Goal: Task Accomplishment & Management: Use online tool/utility

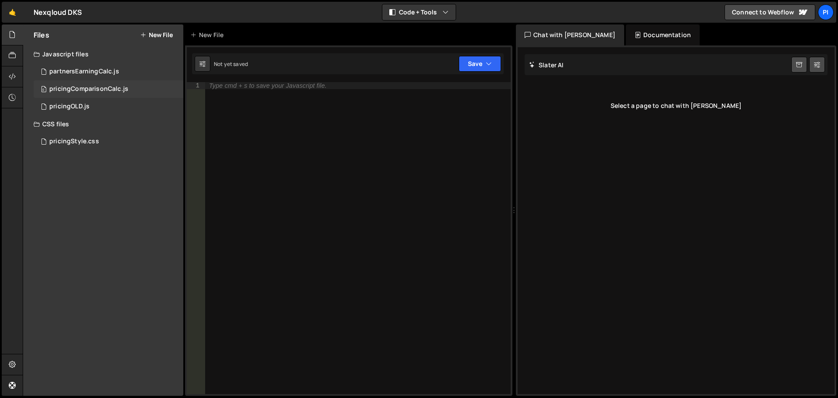
click at [97, 84] on div "0 pricingComparisonCalc.js 0" at bounding box center [109, 88] width 150 height 17
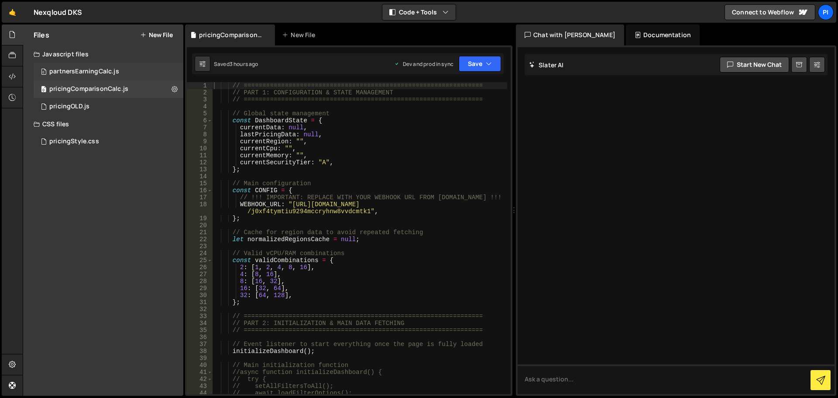
click at [96, 68] on div "partnersEarningCalc.js" at bounding box center [84, 72] width 70 height 8
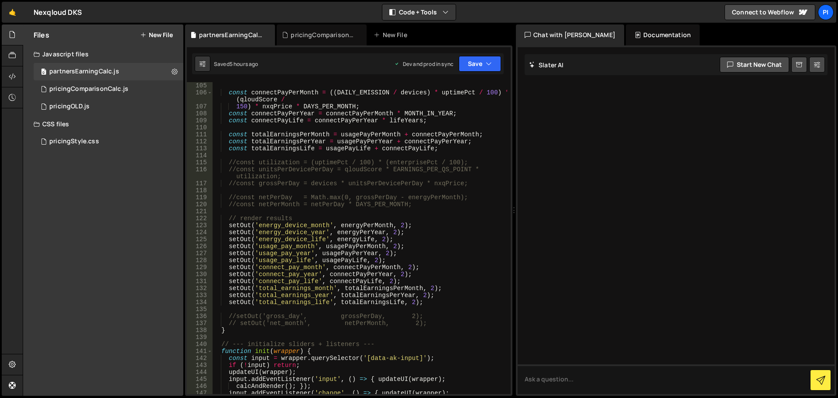
scroll to position [786, 0]
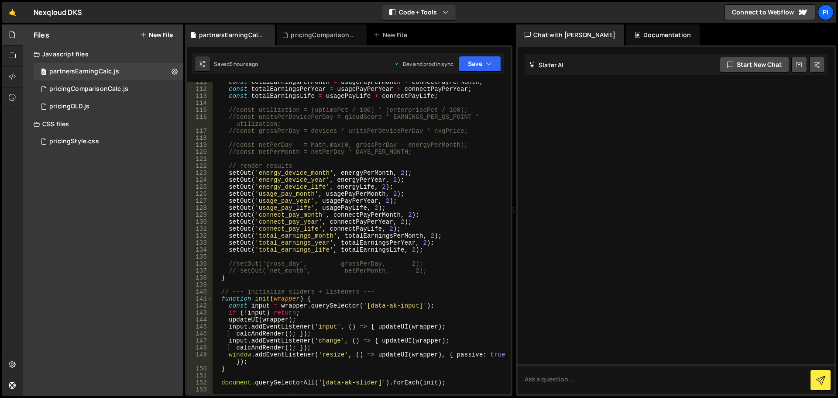
click at [227, 195] on div "const totalEarningsPerMonth = usagePayPerMonth + connectPayPerMonth ; const tot…" at bounding box center [359, 242] width 295 height 326
click at [227, 200] on div "const totalEarningsPerMonth = usagePayPerMonth + connectPayPerMonth ; const tot…" at bounding box center [359, 242] width 295 height 326
click at [227, 209] on div "const totalEarningsPerMonth = usagePayPerMonth + connectPayPerMonth ; const tot…" at bounding box center [359, 242] width 295 height 326
click at [228, 216] on div "const totalEarningsPerMonth = usagePayPerMonth + connectPayPerMonth ; const tot…" at bounding box center [359, 242] width 295 height 326
click at [228, 220] on div "const totalEarningsPerMonth = usagePayPerMonth + connectPayPerMonth ; const tot…" at bounding box center [359, 242] width 295 height 326
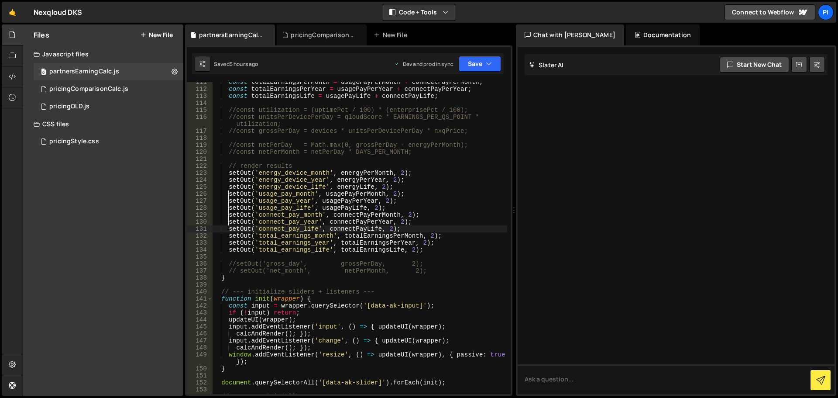
click at [228, 231] on div "const totalEarningsPerMonth = usagePayPerMonth + connectPayPerMonth ; const tot…" at bounding box center [359, 242] width 295 height 326
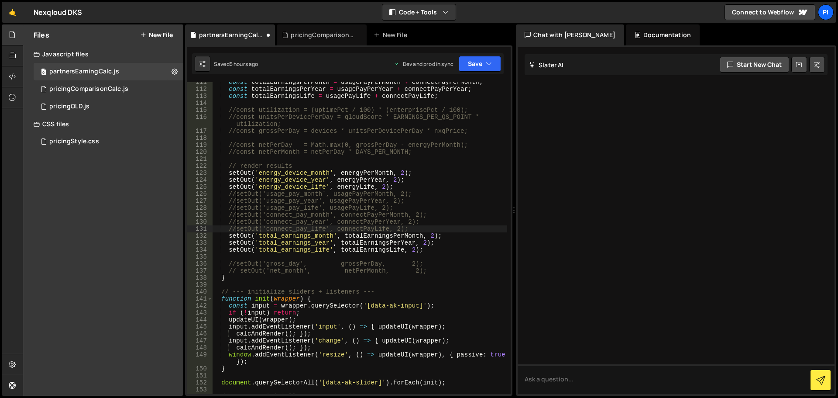
scroll to position [0, 1]
click at [481, 61] on button "Save" at bounding box center [480, 64] width 42 height 16
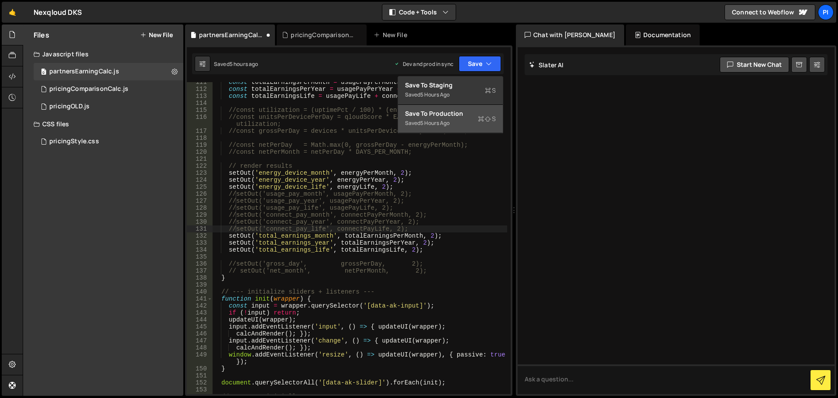
click at [444, 112] on div "Save to Production S" at bounding box center [450, 113] width 91 height 9
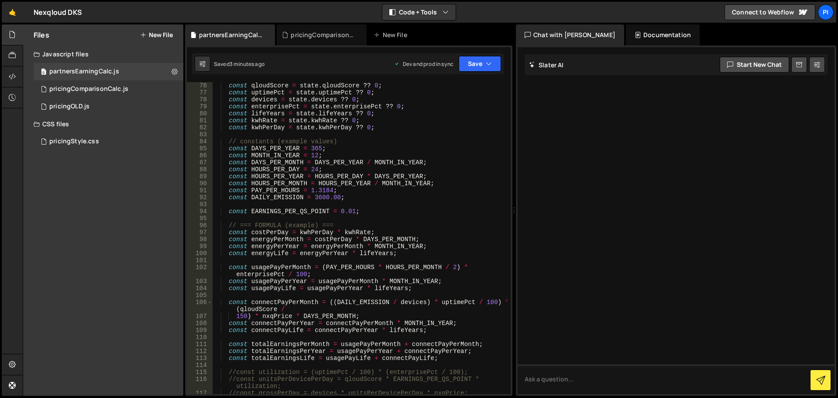
scroll to position [471, 0]
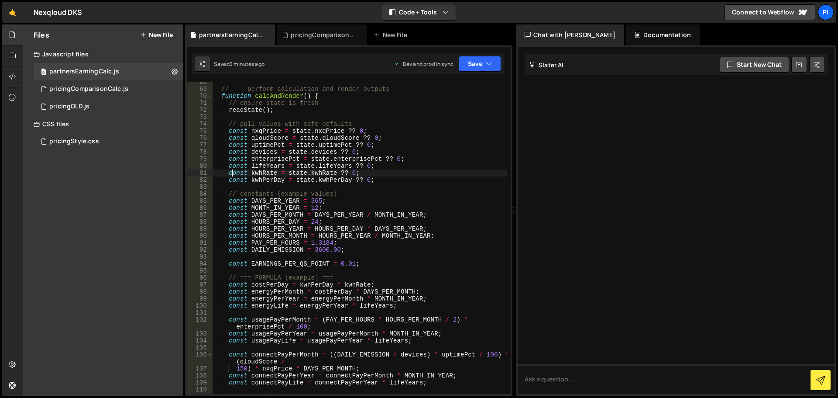
click at [231, 174] on div "// --- perform calculation and render outputs --- function calcAndRender ( ) { …" at bounding box center [359, 242] width 295 height 326
click at [229, 174] on div "// --- perform calculation and render outputs --- function calcAndRender ( ) { …" at bounding box center [359, 242] width 295 height 326
click at [229, 181] on div "// --- perform calculation and render outputs --- function calcAndRender ( ) { …" at bounding box center [359, 242] width 295 height 326
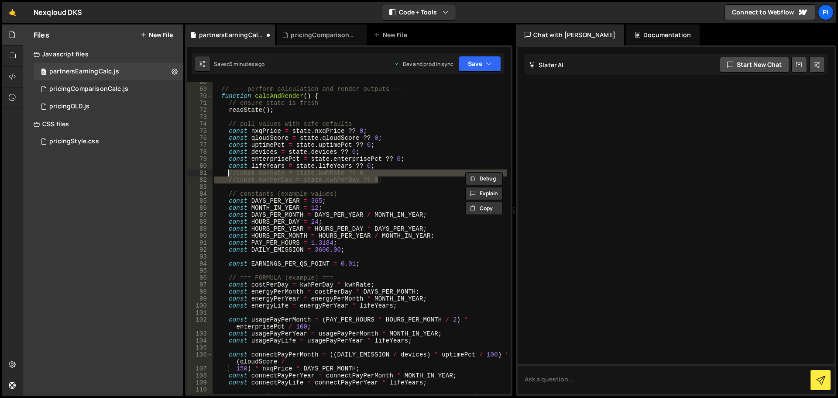
drag, startPoint x: 386, startPoint y: 179, endPoint x: 229, endPoint y: 173, distance: 156.8
click at [229, 173] on div "// --- perform calculation and render outputs --- function calcAndRender ( ) { …" at bounding box center [359, 242] width 295 height 326
click at [362, 247] on div "// --- perform calculation and render outputs --- function calcAndRender ( ) { …" at bounding box center [359, 242] width 295 height 326
type textarea "const DAILY_EMISSION = 3600.00;"
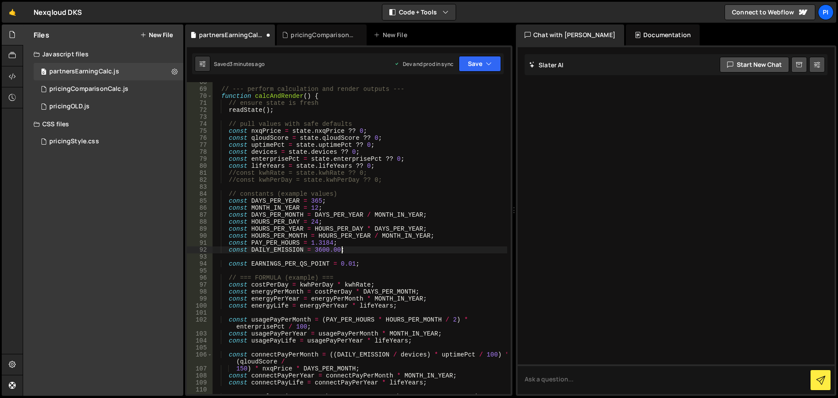
scroll to position [0, 0]
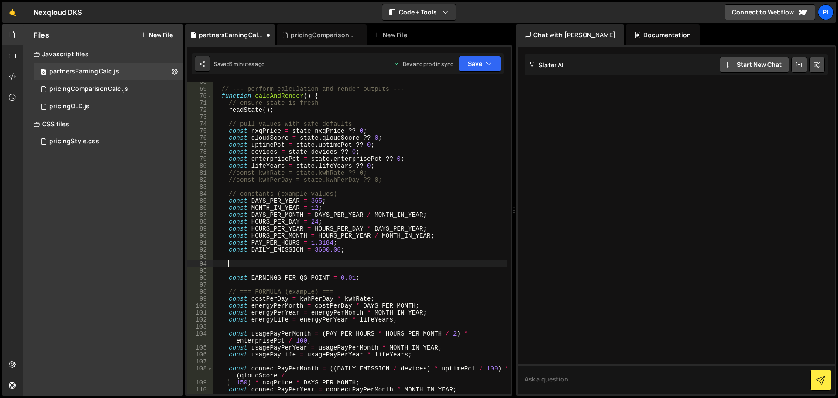
paste textarea "//const kwhPerDay = state.kwhPerDay ?? 0;"
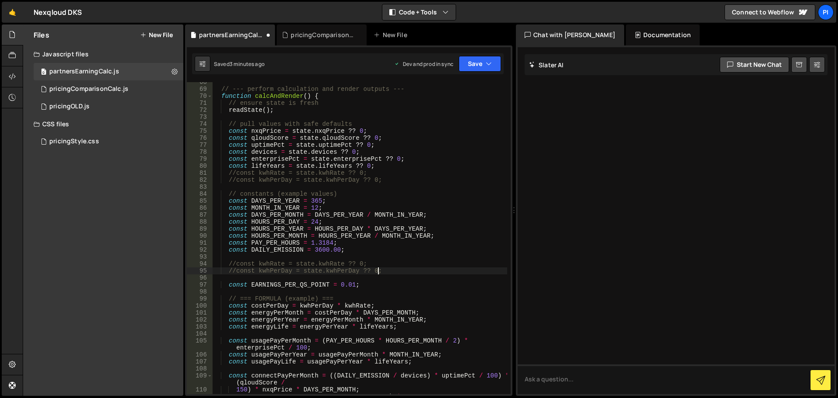
click at [237, 262] on div "// --- perform calculation and render outputs --- function calcAndRender ( ) { …" at bounding box center [359, 242] width 295 height 326
drag, startPoint x: 286, startPoint y: 265, endPoint x: 353, endPoint y: 264, distance: 66.8
click at [353, 264] on div "// --- perform calculation and render outputs --- function calcAndRender ( ) { …" at bounding box center [359, 242] width 295 height 326
paste textarea "0.1317"
drag, startPoint x: 293, startPoint y: 273, endPoint x: 366, endPoint y: 273, distance: 72.4
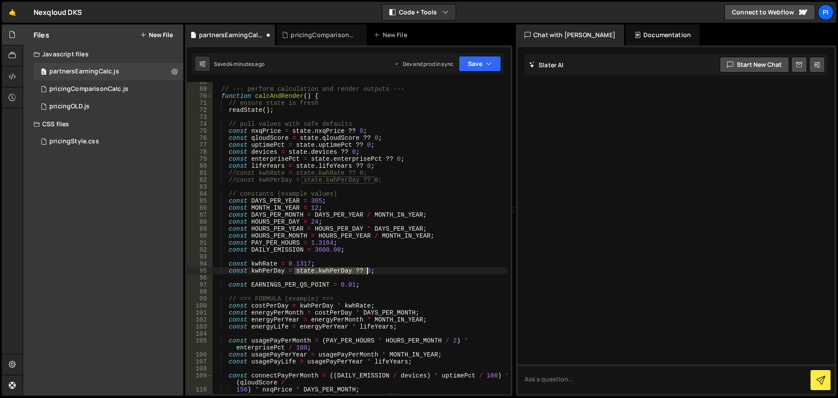
click at [366, 273] on div "// --- perform calculation and render outputs --- function calcAndRender ( ) { …" at bounding box center [359, 242] width 295 height 326
paste textarea "1.56"
type textarea "const kwhPerDay = 1.56;"
click at [472, 61] on button "Save" at bounding box center [480, 64] width 42 height 16
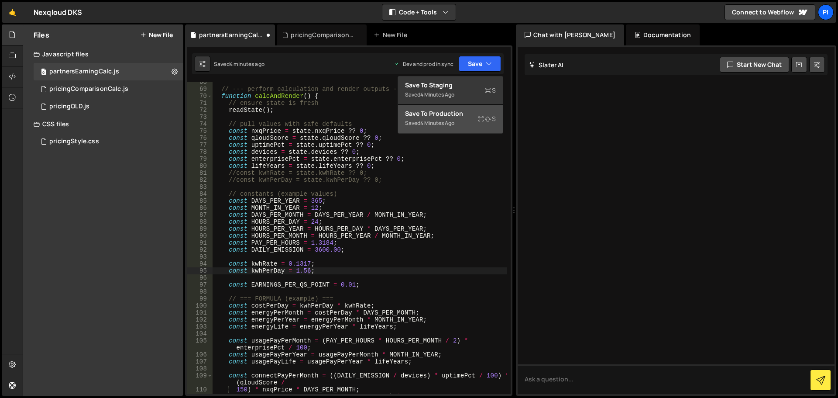
click at [422, 114] on div "Save to Production S" at bounding box center [450, 113] width 91 height 9
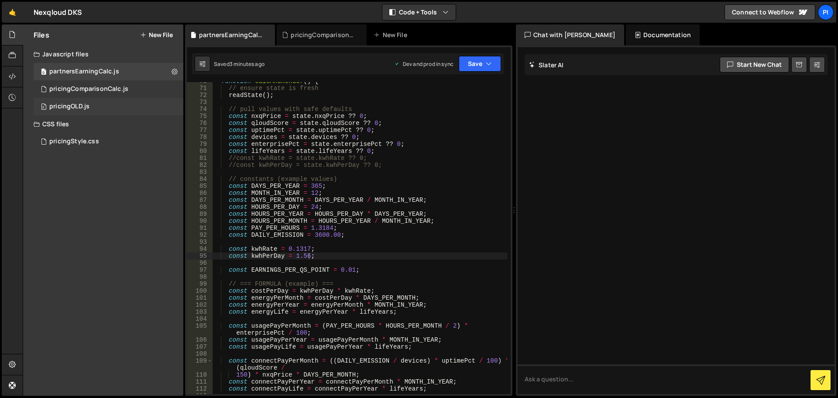
scroll to position [486, 0]
click at [69, 136] on div "pricingStyle.css 0" at bounding box center [109, 141] width 150 height 17
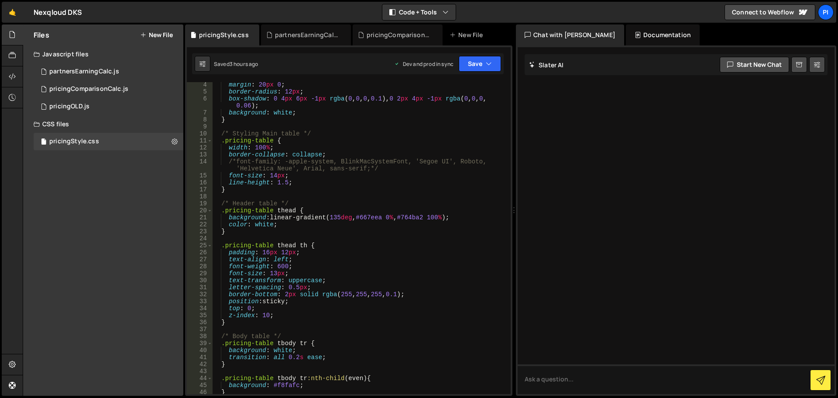
scroll to position [22, 0]
click at [103, 75] on div "partnersEarningCalc.js" at bounding box center [84, 72] width 70 height 8
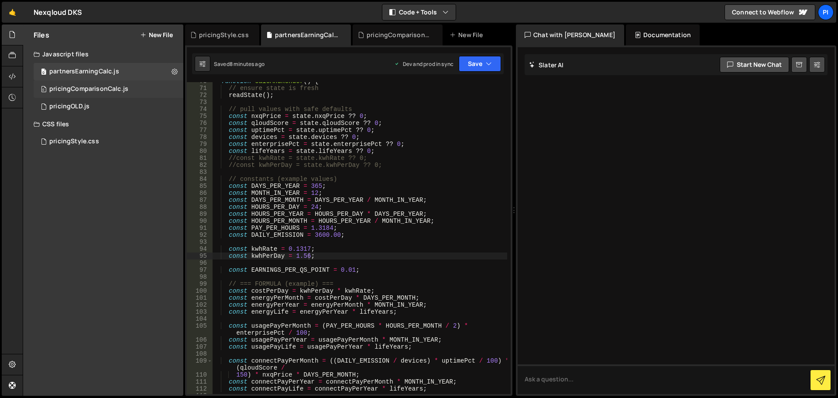
click at [141, 93] on div "0 pricingComparisonCalc.js 0" at bounding box center [109, 88] width 150 height 17
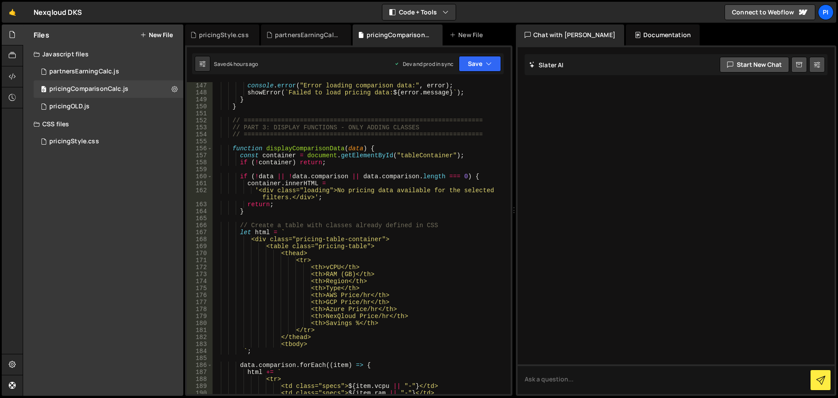
scroll to position [1100, 0]
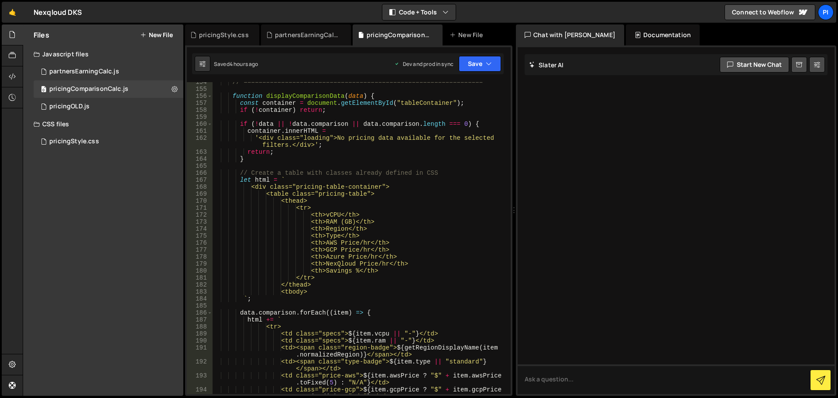
type textarea "<th>Type</th>"
click at [369, 235] on div "// ================================================================ function di…" at bounding box center [359, 245] width 295 height 333
drag, startPoint x: 369, startPoint y: 235, endPoint x: 197, endPoint y: 237, distance: 172.0
click at [197, 237] on div "<th>Type</th> 154 155 156 157 158 159 160 161 162 163 164 165 166 167 168 169 1…" at bounding box center [349, 238] width 324 height 312
click at [406, 225] on div "// ================================================================ function di…" at bounding box center [359, 245] width 295 height 333
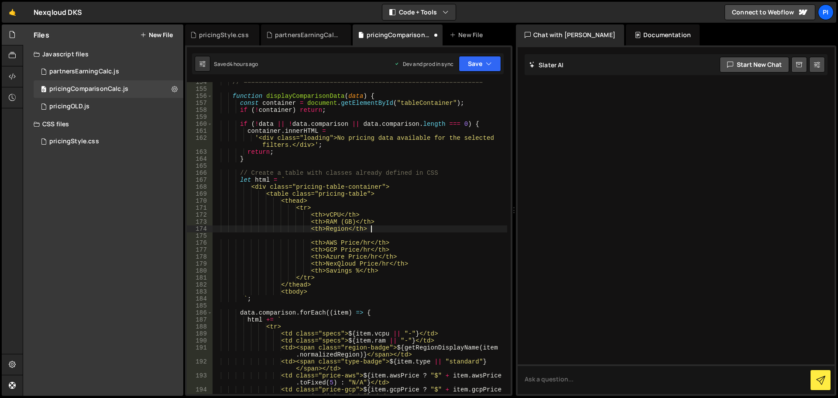
click at [409, 223] on div "// ================================================================ function di…" at bounding box center [359, 245] width 295 height 333
type textarea "<th>RAM (GB)</th>"
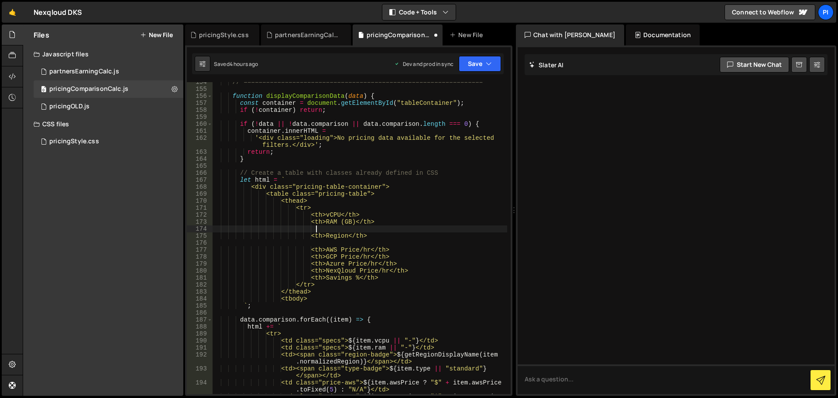
scroll to position [0, 7]
paste textarea "<th>Type</th>"
type textarea "<th>Type</th>"
click at [299, 244] on div "// ================================================================ function di…" at bounding box center [359, 245] width 295 height 333
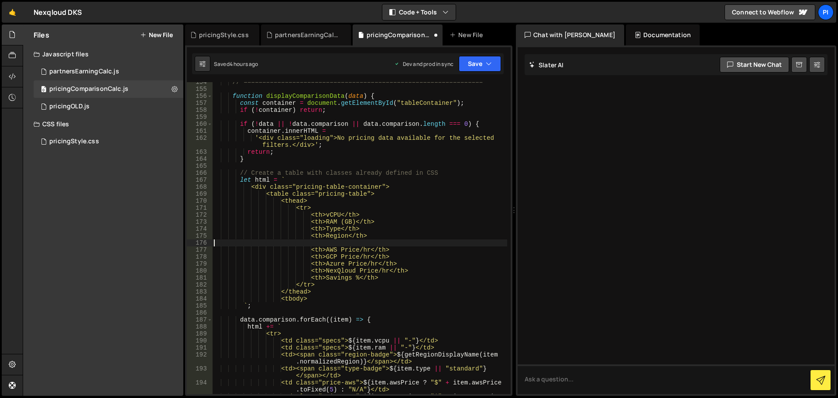
scroll to position [0, 0]
paste textarea "<th>Type</th>"
type textarea "<th>Type</th>"
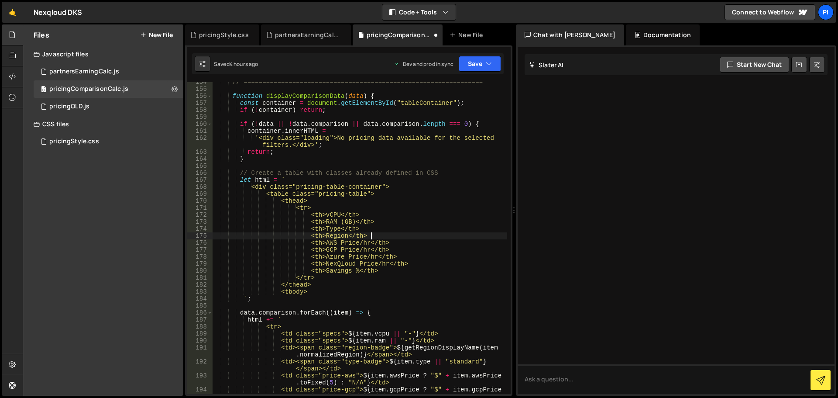
type textarea "<th>Region</th>"
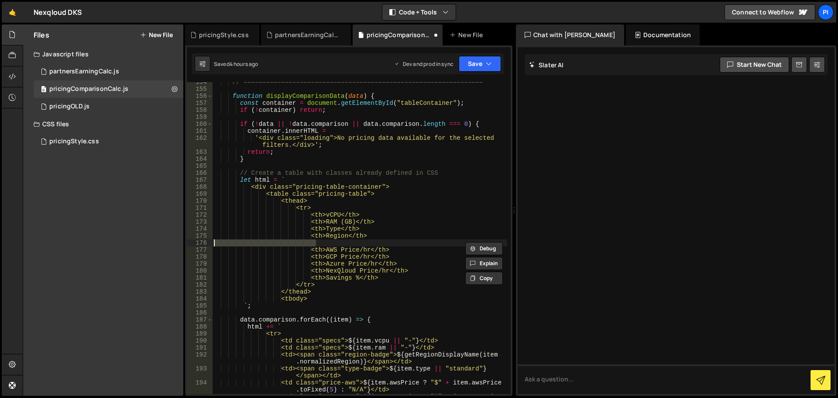
paste textarea "<th>Type</th>"
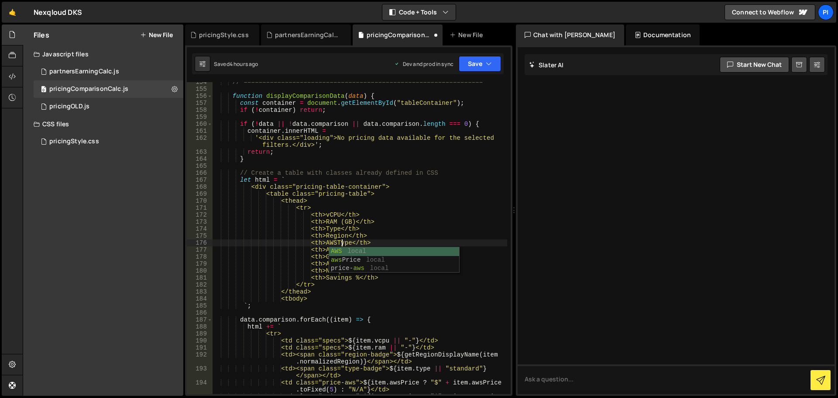
scroll to position [0, 9]
click at [397, 250] on div "// ================================================================ function di…" at bounding box center [359, 245] width 295 height 333
type textarea "<th>AWS Price/hr</th>"
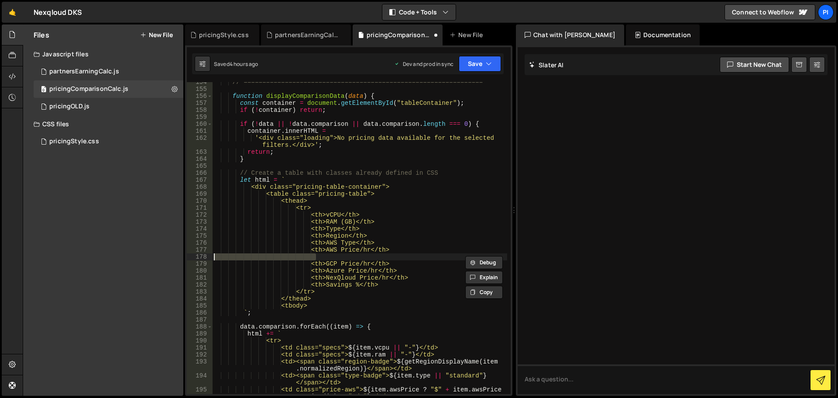
paste textarea "<th>Type</th>"
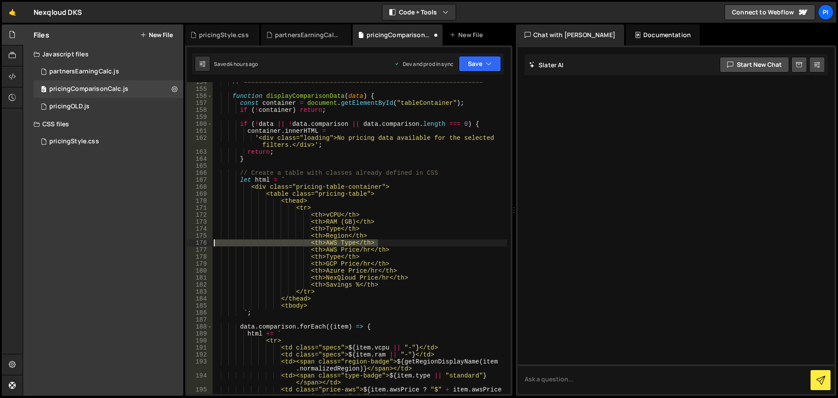
drag, startPoint x: 384, startPoint y: 242, endPoint x: 200, endPoint y: 244, distance: 183.8
click at [200, 244] on div "<th>Type</th> 154 155 156 157 158 159 160 161 162 163 164 165 166 167 168 169 1…" at bounding box center [349, 238] width 324 height 312
type textarea "<th>AWS Type</th>"
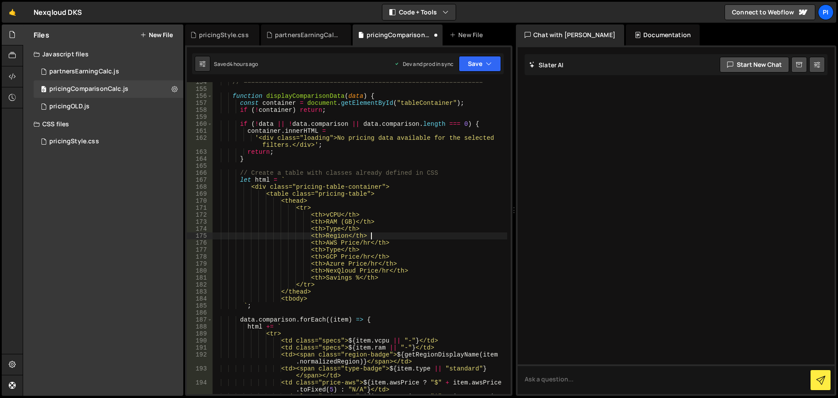
click at [424, 239] on div "// ================================================================ function di…" at bounding box center [359, 245] width 295 height 333
click at [415, 243] on div "// ================================================================ function di…" at bounding box center [359, 245] width 295 height 333
type textarea "<th>AWS Price/hr</th>"
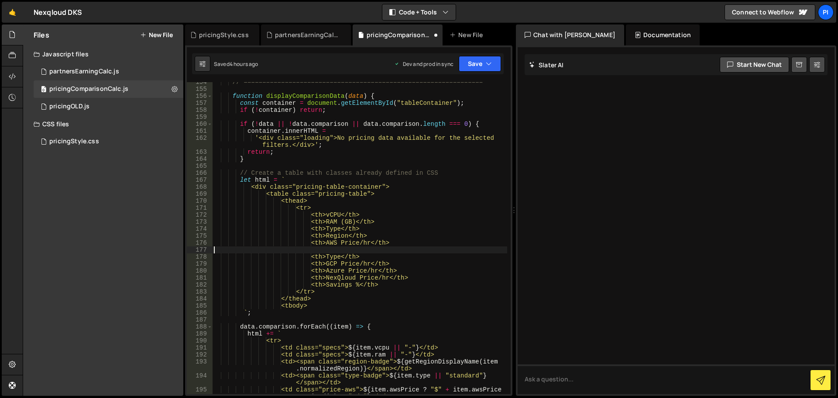
paste textarea "<th>AWS Type</th>"
click at [374, 254] on div "// ================================================================ function di…" at bounding box center [359, 245] width 295 height 333
type textarea "<th>Type</th>"
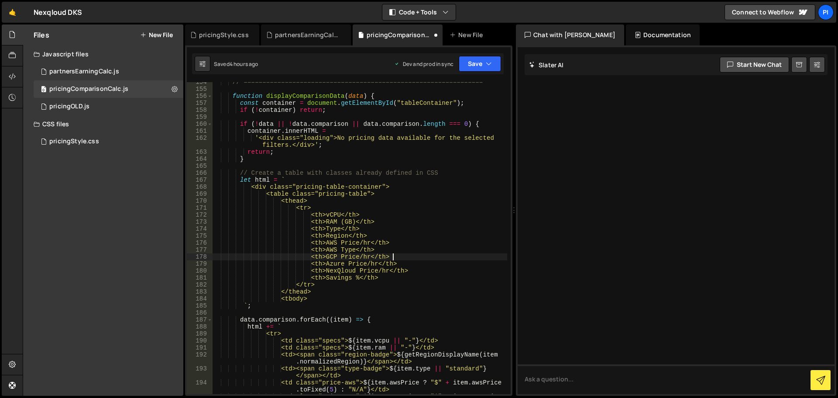
click at [411, 255] on div "// ================================================================ function di…" at bounding box center [359, 245] width 295 height 333
type textarea "<th>GCP Price/hr</th>"
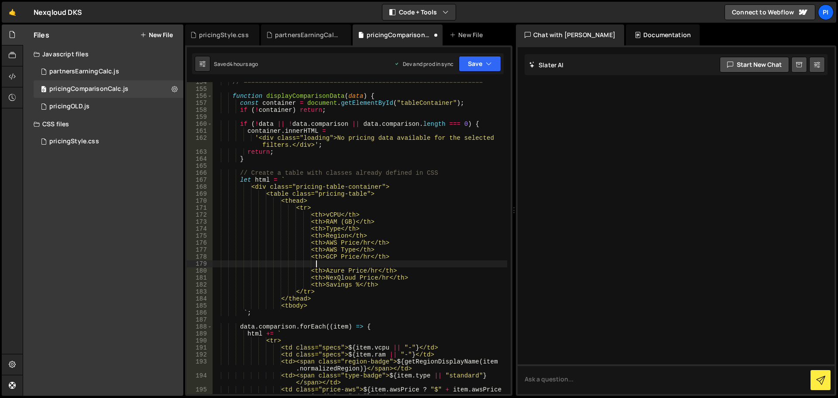
scroll to position [0, 7]
paste textarea "<th>AWS Type</th>"
click at [331, 264] on div "// ================================================================ function di…" at bounding box center [359, 245] width 295 height 333
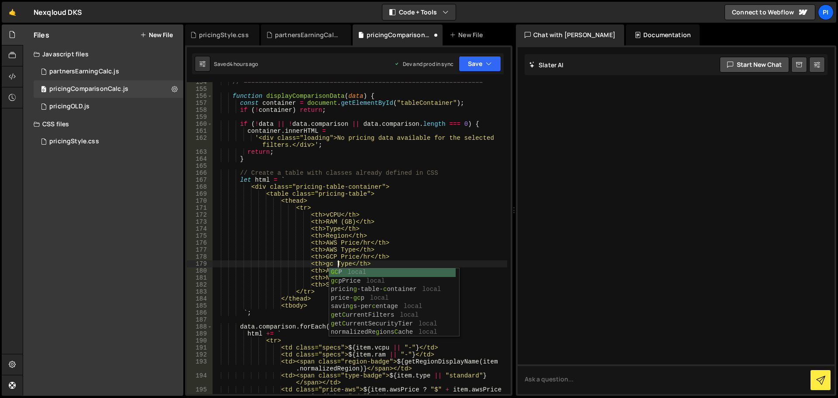
scroll to position [0, 9]
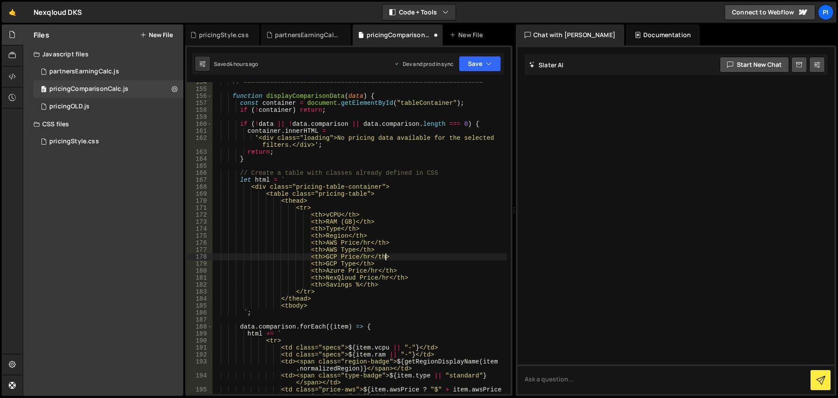
click at [386, 258] on div "// ================================================================ function di…" at bounding box center [359, 245] width 295 height 333
click at [380, 262] on div "// ================================================================ function di…" at bounding box center [359, 245] width 295 height 333
click at [419, 269] on div "// ================================================================ function di…" at bounding box center [359, 245] width 295 height 333
type textarea "<th>Azure Price/hr</th>"
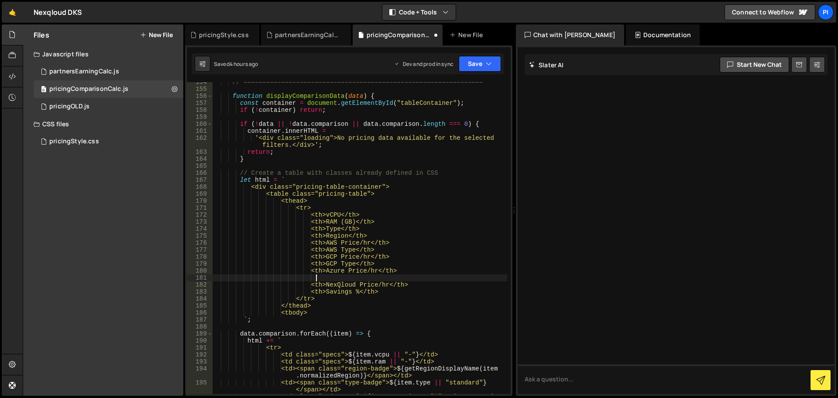
scroll to position [0, 7]
paste textarea "<th>AWS Type</th>"
click at [333, 277] on div "// ================================================================ function di…" at bounding box center [359, 245] width 295 height 333
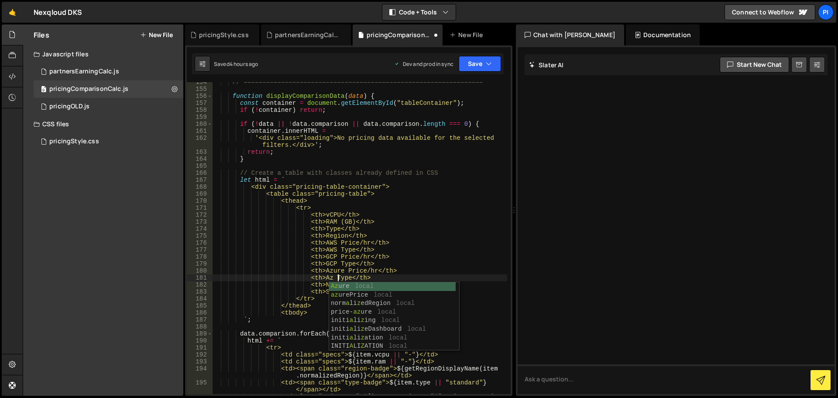
scroll to position [0, 9]
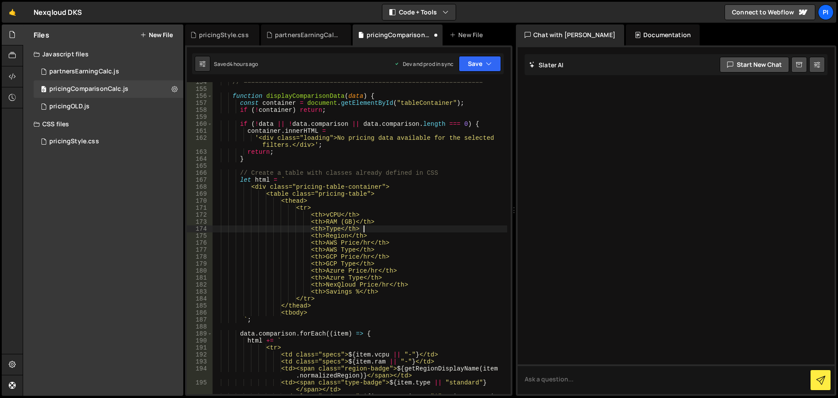
click at [367, 231] on div "// ================================================================ function di…" at bounding box center [359, 245] width 295 height 333
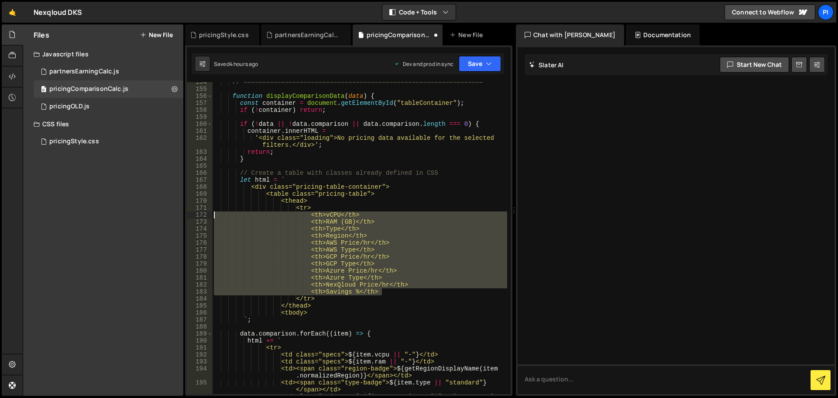
drag, startPoint x: 392, startPoint y: 291, endPoint x: 187, endPoint y: 216, distance: 218.4
click at [187, 216] on div "<th>Type</th> 154 155 156 157 158 159 160 161 162 163 164 165 166 167 168 169 1…" at bounding box center [349, 238] width 324 height 312
click at [392, 253] on div "// ================================================================ function di…" at bounding box center [359, 238] width 295 height 312
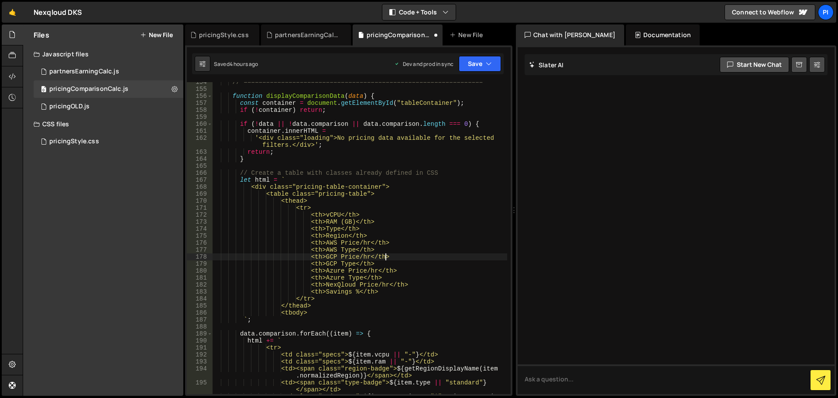
click at [387, 253] on div "// ================================================================ function di…" at bounding box center [359, 245] width 295 height 333
click at [401, 245] on div "// ================================================================ function di…" at bounding box center [359, 245] width 295 height 333
type textarea "<th>AWS Price/hr</th>"
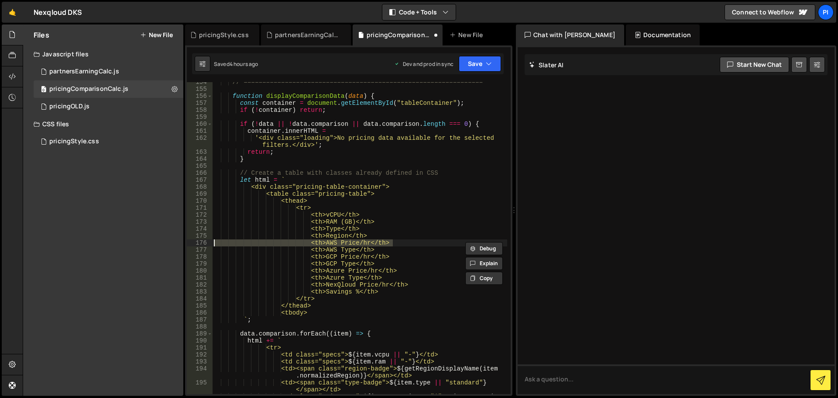
scroll to position [0, 0]
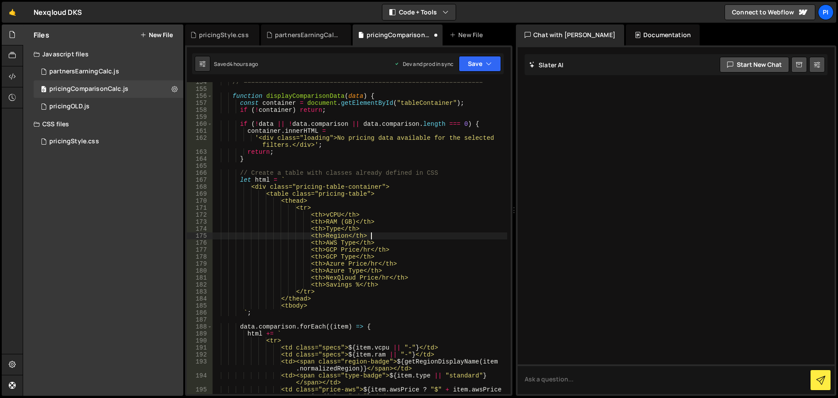
click at [401, 245] on div "// ================================================================ function di…" at bounding box center [359, 245] width 295 height 333
type textarea "<th>AWS Type</th>"
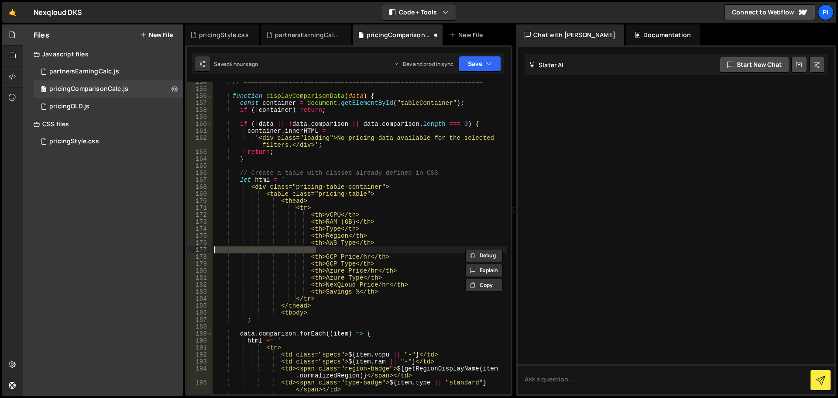
paste textarea "<th>AWS Price/hr</th>"
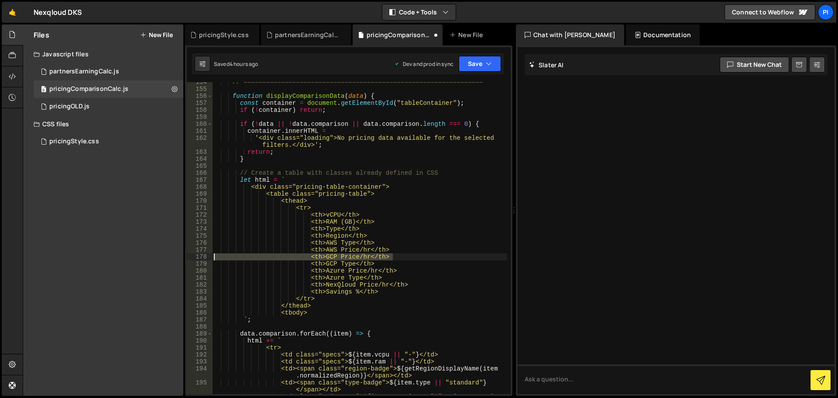
drag, startPoint x: 399, startPoint y: 257, endPoint x: 180, endPoint y: 257, distance: 219.5
click at [180, 257] on div "Files New File Javascript files 0 partnersEarningCalc.js 0 0 pricingComparisonC…" at bounding box center [430, 209] width 815 height 371
type textarea "<th>GCP Price/hr</th>"
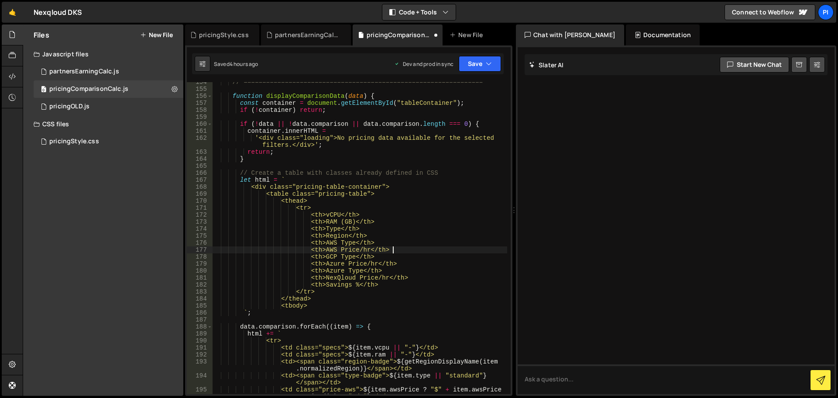
type textarea "<th>GCP Type</th>"
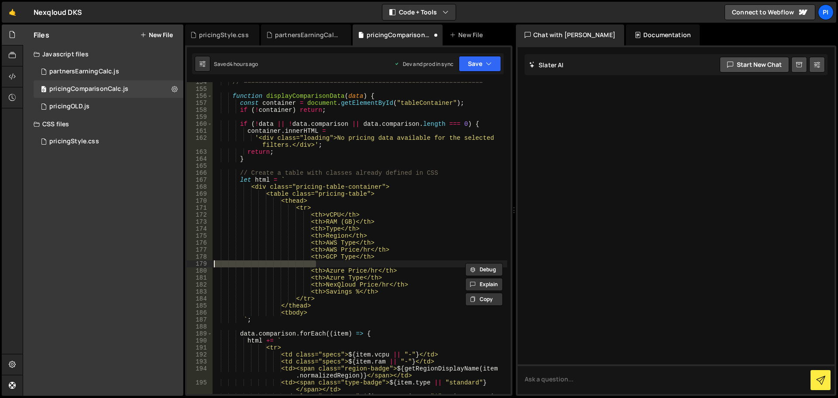
paste textarea "<th>GCP Price/hr</th>"
click at [408, 267] on div "// ================================================================ function di…" at bounding box center [359, 245] width 295 height 333
type textarea "<th>Azure Price/hr</th>"
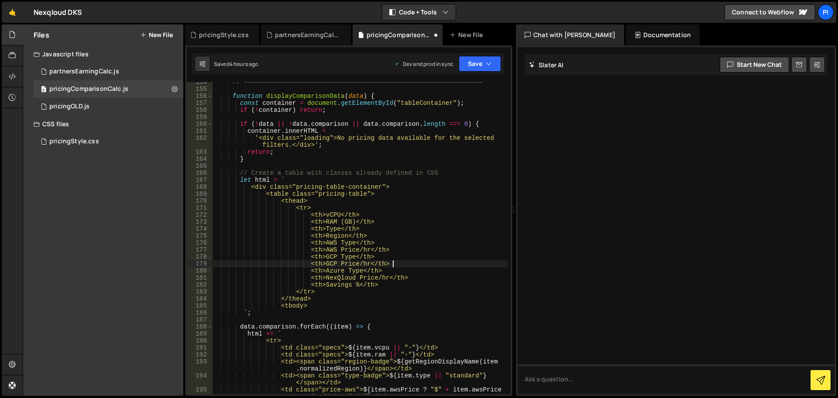
type textarea "<th>Azure Type</th>"
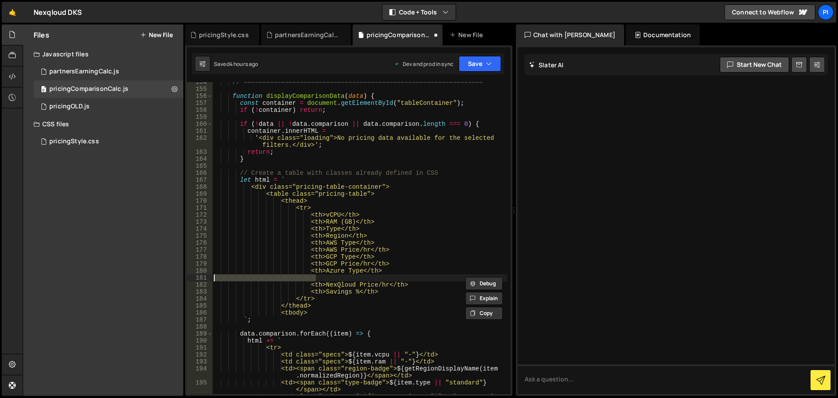
paste textarea "<th>Azure Price/hr</th>"
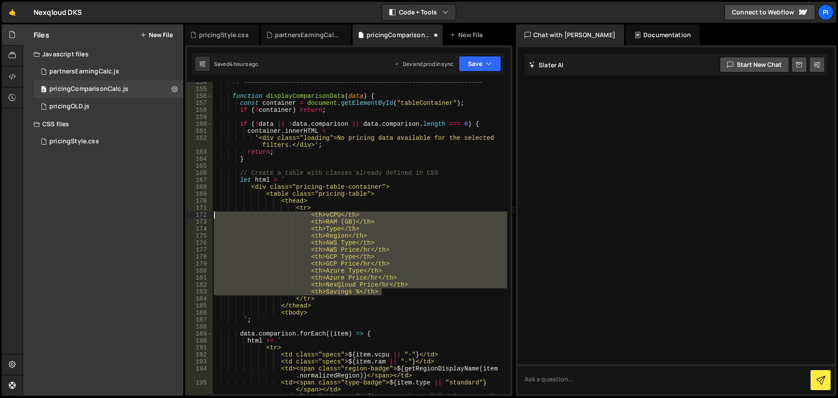
drag, startPoint x: 404, startPoint y: 293, endPoint x: 171, endPoint y: 210, distance: 247.0
click at [162, 215] on div "Files New File Javascript files 0 partnersEarningCalc.js 0 0 pricingComparisonC…" at bounding box center [430, 209] width 815 height 371
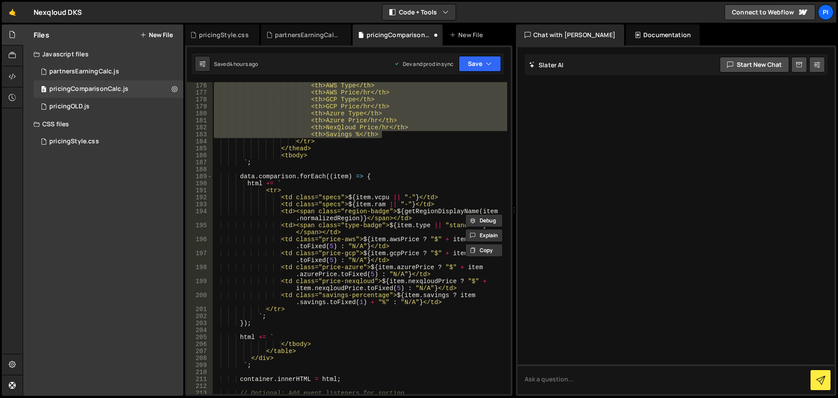
scroll to position [1257, 0]
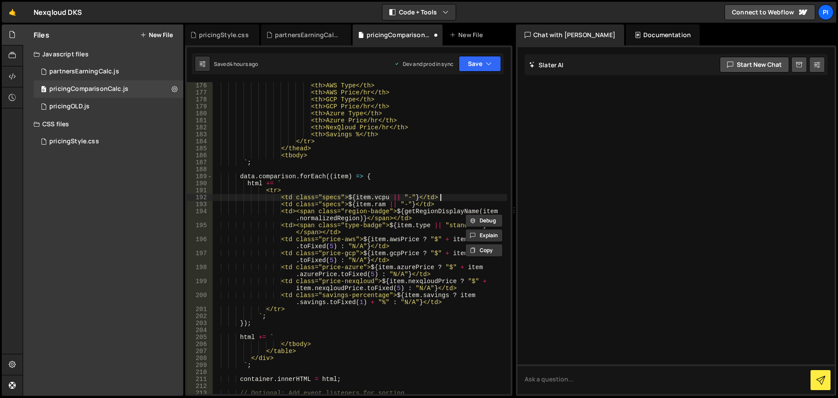
click at [453, 198] on div "<th>AWS Type</th> <th>AWS Price/hr</th> <th>GCP Type</th> <th>GCP Price/hr</th>…" at bounding box center [359, 245] width 295 height 326
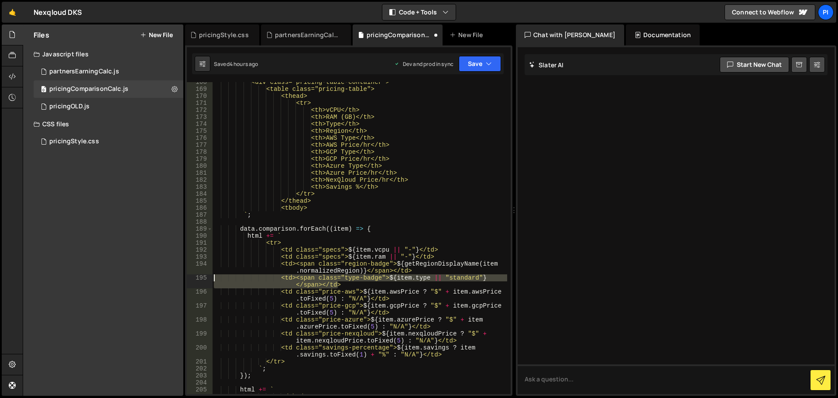
drag, startPoint x: 350, startPoint y: 284, endPoint x: 206, endPoint y: 279, distance: 144.5
click at [206, 279] on div "<td class="specs">${item.vcpu || "-"}</td> 168 169 170 171 172 173 174 175 176 …" at bounding box center [349, 238] width 324 height 312
type textarea "<td><span class="type-badge">${item.type || "standard"}</span></td>"
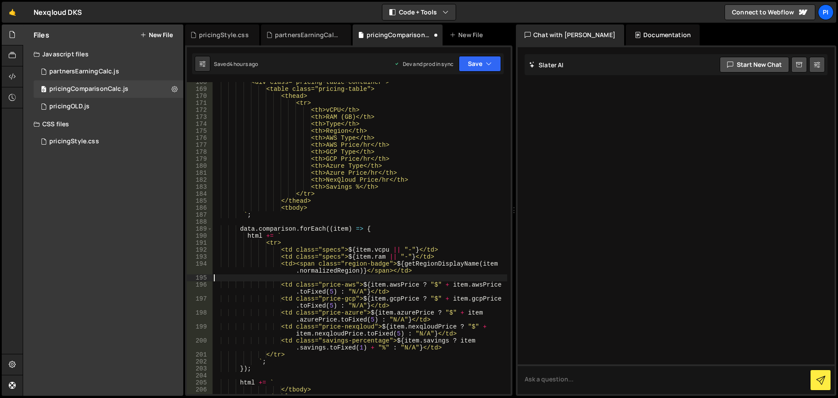
click at [444, 254] on div "<div class="pricing-table-container"> <table class="pricing-table"> <thead> <tr…" at bounding box center [359, 242] width 295 height 326
type textarea "<td class="specs">${item.ram || "-"}</td>"
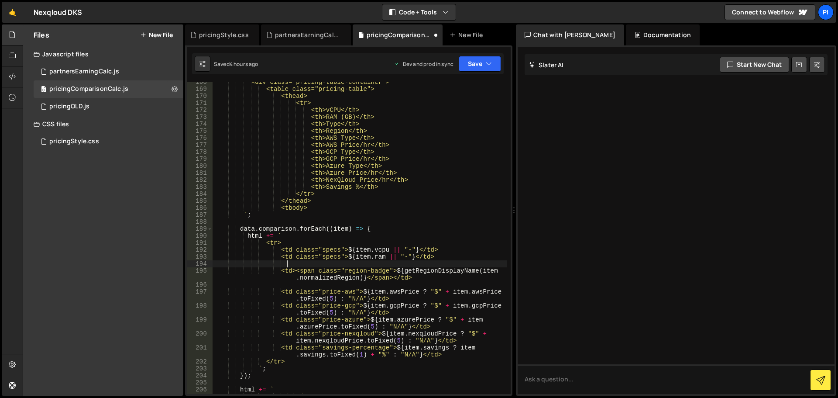
scroll to position [0, 4]
paste textarea "<td><span class="type-badge">${item.type || "standard"}</span></td>"
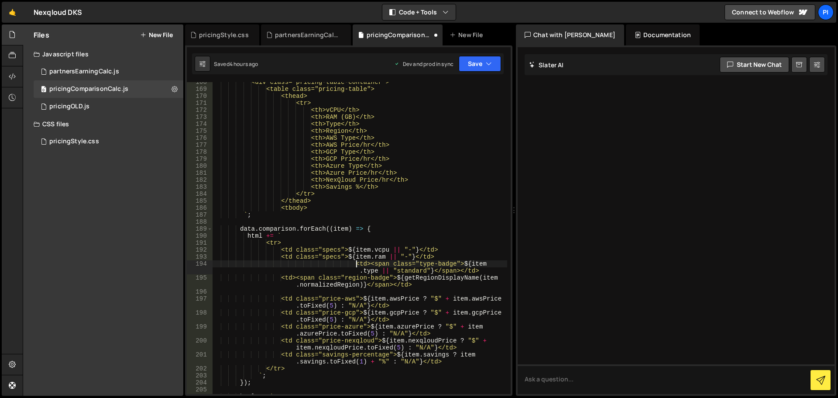
click at [358, 262] on div "<div class="pricing-table-container"> <table class="pricing-table"> <thead> <tr…" at bounding box center [359, 242] width 295 height 326
click at [390, 255] on div "<div class="pricing-table-container"> <table class="pricing-table"> <thead> <tr…" at bounding box center [359, 242] width 295 height 326
click at [401, 266] on div "<div class="pricing-table-container"> <table class="pricing-table"> <thead> <tr…" at bounding box center [359, 242] width 295 height 326
type textarea "<td><span class="type-badge">${item.type || "standard"}</span></td>"
drag, startPoint x: 358, startPoint y: 271, endPoint x: 212, endPoint y: 265, distance: 146.3
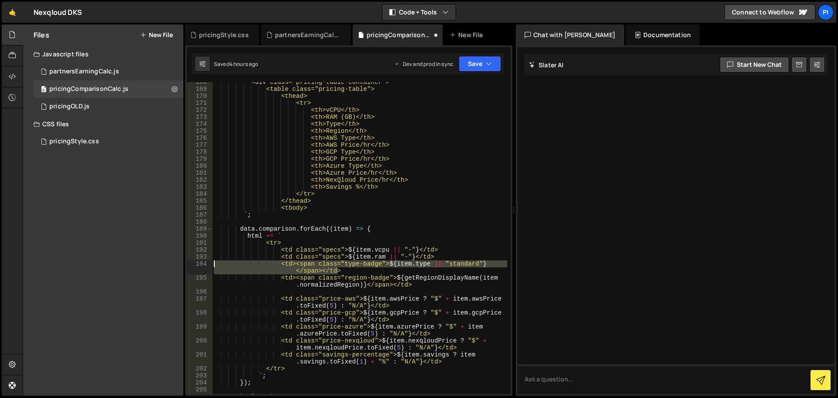
click at [212, 265] on div "<td><span class="type-badge">${item.type || "standard"}</span></td> 168 169 170…" at bounding box center [349, 238] width 324 height 312
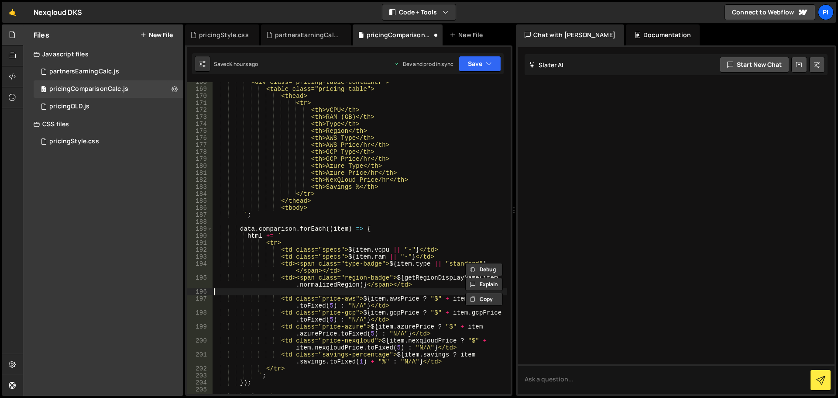
click at [303, 291] on div "<div class="pricing-table-container"> <table class="pricing-table"> <thead> <tr…" at bounding box center [359, 242] width 295 height 326
type textarea "<td><span class="region-badge">${getRegionDisplayName(item.normalizedRegion)}</…"
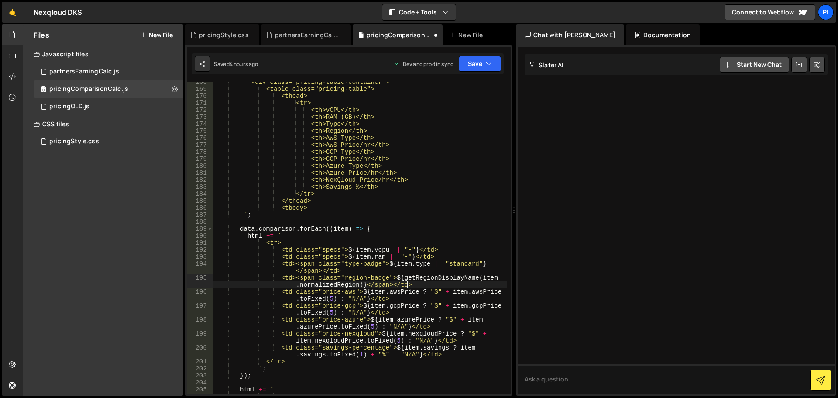
scroll to position [0, 4]
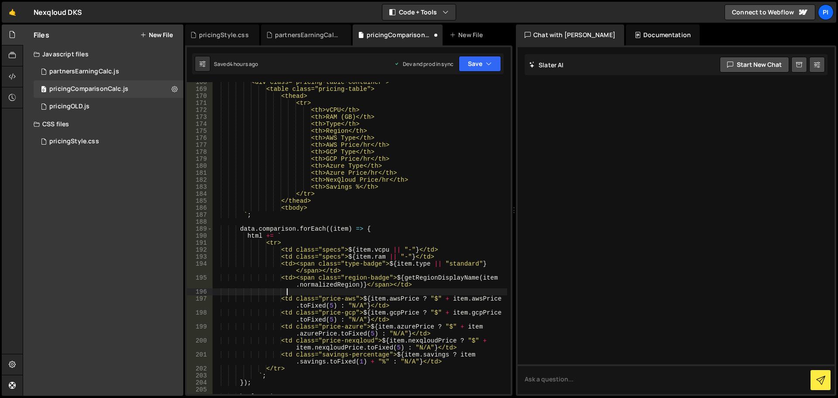
paste textarea "<td><span class="type-badge">${item.type || "standard"}</span></td>"
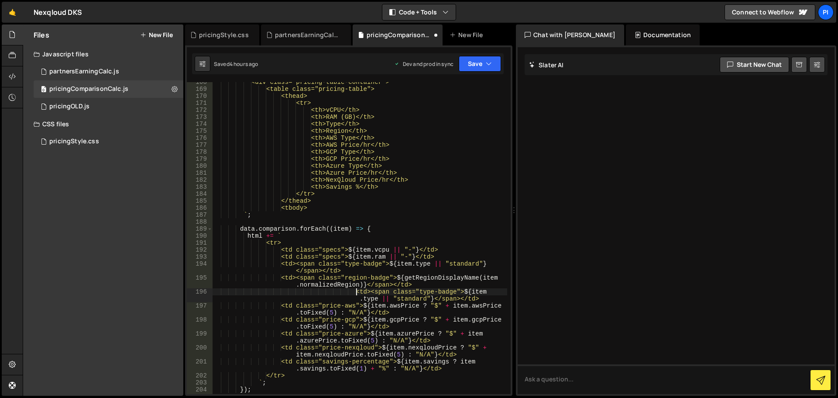
click at [357, 289] on div "<div class="pricing-table-container"> <table class="pricing-table"> <thead> <tr…" at bounding box center [359, 242] width 295 height 326
click at [360, 288] on div "<div class="pricing-table-container"> <table class="pricing-table"> <thead> <tr…" at bounding box center [359, 242] width 295 height 326
drag, startPoint x: 327, startPoint y: 306, endPoint x: 360, endPoint y: 302, distance: 33.4
click at [360, 302] on div "<div class="pricing-table-container"> <table class="pricing-table"> <thead> <tr…" at bounding box center [359, 242] width 295 height 326
drag, startPoint x: 349, startPoint y: 292, endPoint x: 384, endPoint y: 290, distance: 35.4
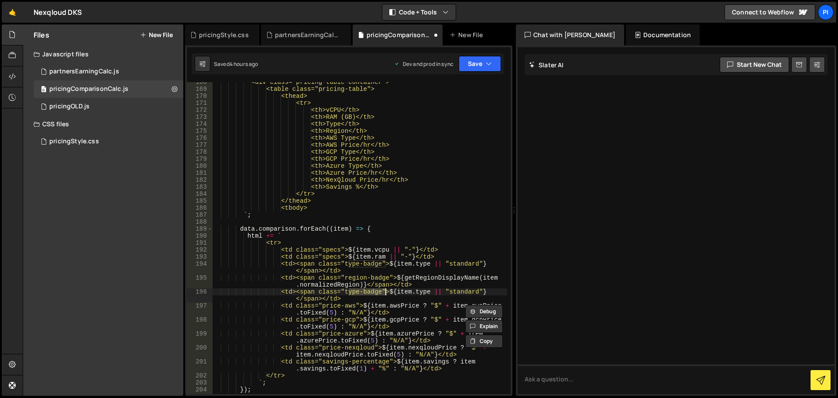
click at [384, 290] on div "<div class="pricing-table-container"> <table class="pricing-table"> <thead> <tr…" at bounding box center [359, 242] width 295 height 326
paste textarea "price-aws"
paste textarea "awsT"
click at [474, 292] on div "<div class="pricing-table-container"> <table class="pricing-table"> <thead> <tr…" at bounding box center [359, 242] width 295 height 326
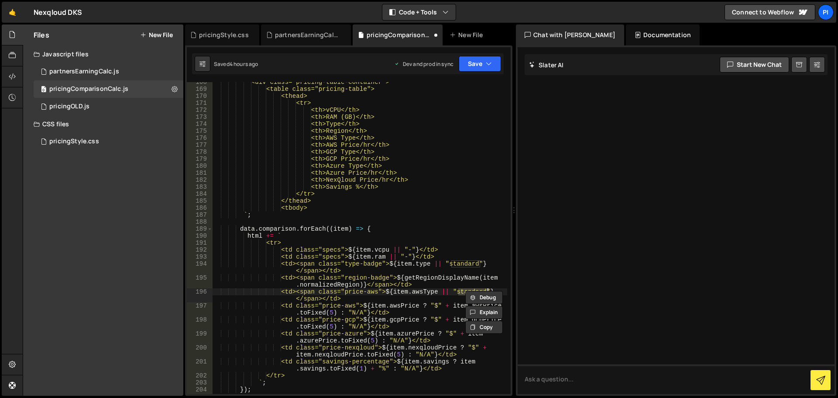
paste textarea "N/A"
click at [408, 300] on div "<div class="pricing-table-container"> <table class="pricing-table"> <thead> <tr…" at bounding box center [359, 242] width 295 height 326
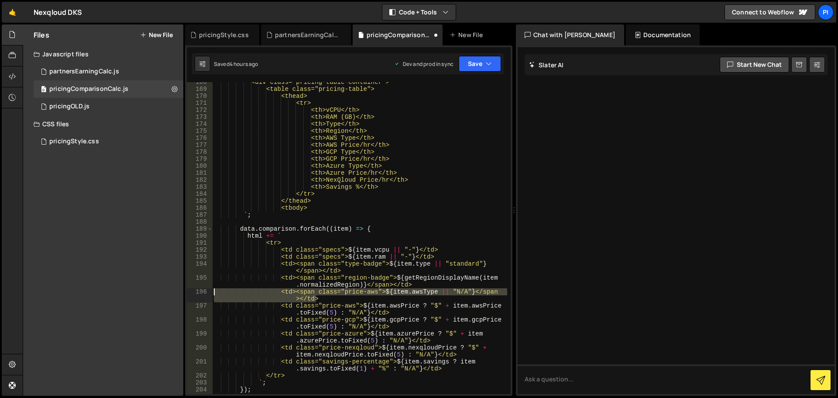
drag, startPoint x: 327, startPoint y: 301, endPoint x: 192, endPoint y: 293, distance: 135.5
click at [192, 293] on div "<td><span class="price-aws">${item.awsType || "N/A"}</span></td> 168 169 170 17…" at bounding box center [349, 238] width 324 height 312
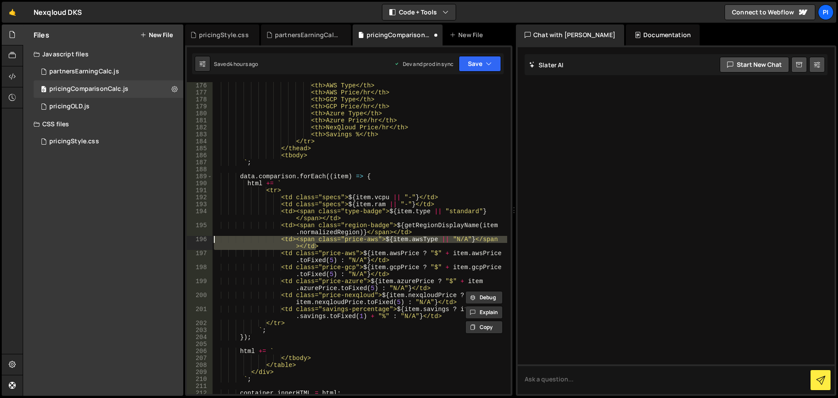
click at [390, 262] on div "<th>AWS Type</th> <th>AWS Price/hr</th> <th>GCP Type</th> <th>GCP Price/hr</th>…" at bounding box center [359, 245] width 295 height 326
type textarea "<td class="price-aws">${item.awsPrice ? "$" + item.awsPrice.toFixed(5) : "N/A"}…"
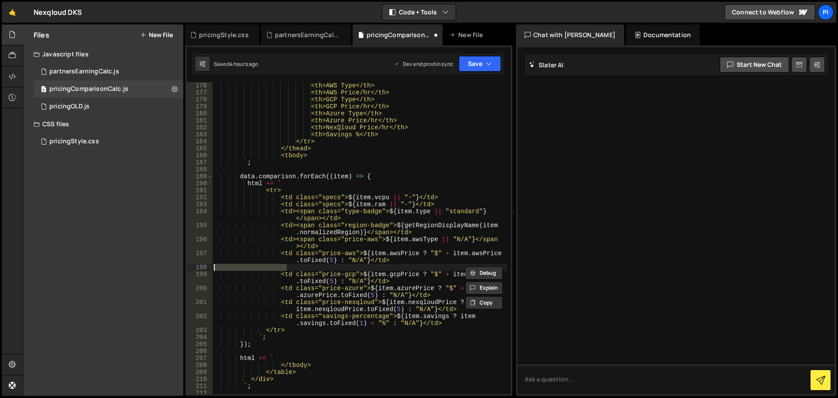
paste textarea "<td><span class="price-aws">${item.awsType || "N/A"}</span></td>"
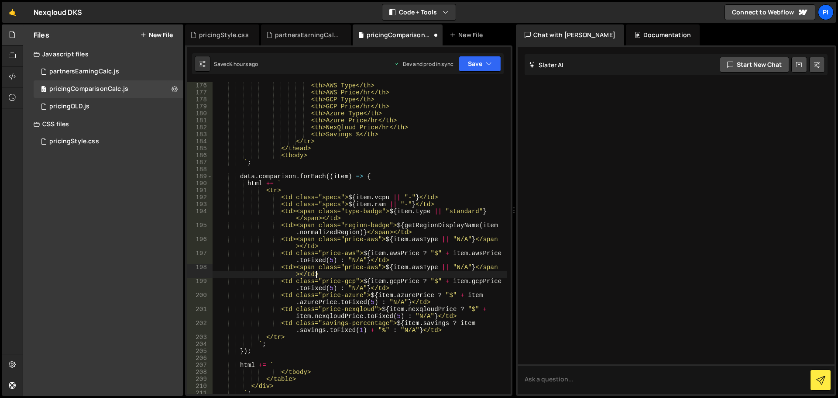
click at [396, 287] on div "<th>AWS Type</th> <th>AWS Price/hr</th> <th>GCP Type</th> <th>GCP Price/hr</th>…" at bounding box center [359, 245] width 295 height 326
type textarea "<td class="price-gcp">${item.gcpPrice ? "$" + item.gcpPrice.toFixed(5) : "N/A"}…"
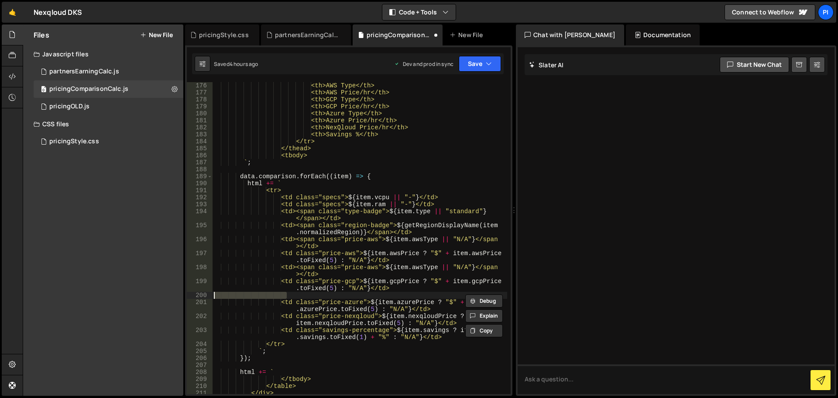
paste textarea "<td><span class="price-aws">${item.awsType || "N/A"}</span></td>"
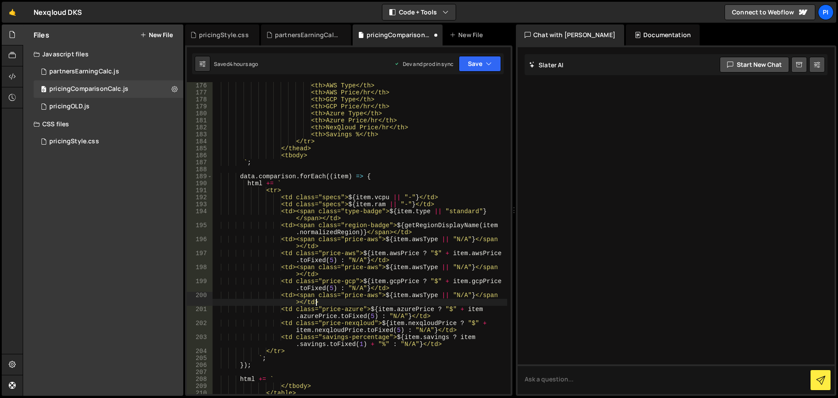
click at [377, 296] on div "<th>AWS Type</th> <th>AWS Price/hr</th> <th>GCP Type</th> <th>GCP Price/hr</th>…" at bounding box center [359, 245] width 295 height 326
click at [373, 267] on div "<th>AWS Type</th> <th>AWS Price/hr</th> <th>GCP Type</th> <th>GCP Price/hr</th>…" at bounding box center [359, 245] width 295 height 326
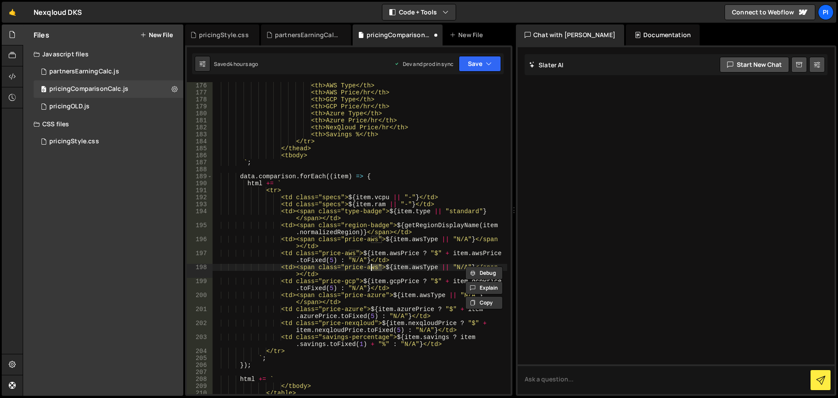
scroll to position [0, 11]
click at [373, 267] on div "<th>AWS Type</th> <th>AWS Price/hr</th> <th>GCP Type</th> <th>GCP Price/hr</th>…" at bounding box center [359, 245] width 295 height 326
click at [378, 295] on div "<th>AWS Type</th> <th>AWS Price/hr</th> <th>GCP Type</th> <th>GCP Price/hr</th>…" at bounding box center [359, 245] width 295 height 326
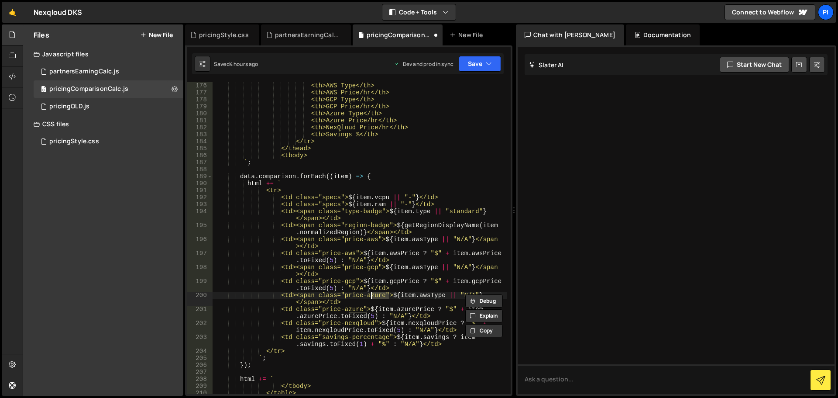
click at [428, 264] on div "<th>AWS Type</th> <th>AWS Price/hr</th> <th>GCP Type</th> <th>GCP Price/hr</th>…" at bounding box center [359, 245] width 295 height 326
click at [428, 271] on div "<th>AWS Type</th> <th>AWS Price/hr</th> <th>GCP Type</th> <th>GCP Price/hr</th>…" at bounding box center [359, 245] width 295 height 326
click at [419, 264] on div "<th>AWS Type</th> <th>AWS Price/hr</th> <th>GCP Type</th> <th>GCP Price/hr</th>…" at bounding box center [359, 245] width 295 height 326
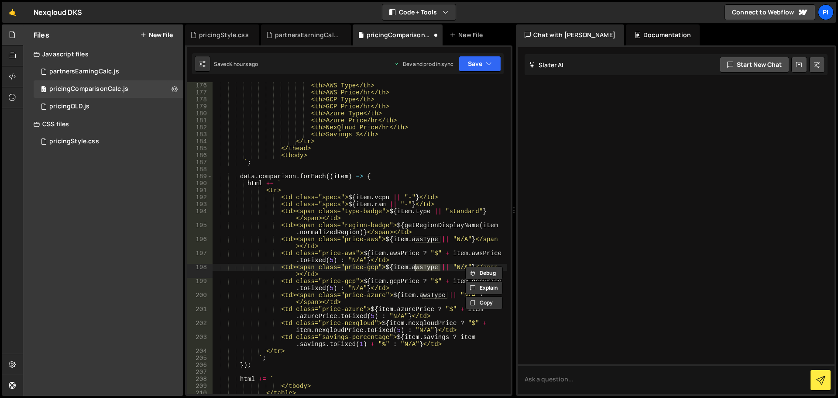
paste textarea "gcp"
click at [435, 296] on div "<th>AWS Type</th> <th>AWS Price/hr</th> <th>GCP Type</th> <th>GCP Price/hr</th>…" at bounding box center [359, 245] width 295 height 326
paste textarea "zure"
click at [405, 285] on div "<th>AWS Type</th> <th>AWS Price/hr</th> <th>GCP Type</th> <th>GCP Price/hr</th>…" at bounding box center [359, 245] width 295 height 326
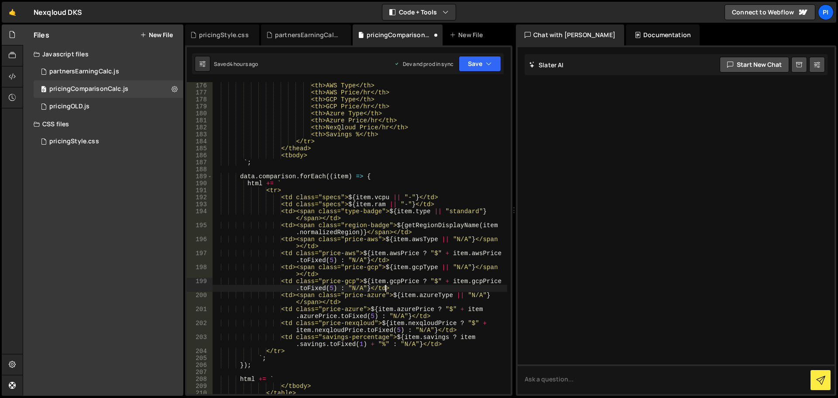
click at [373, 87] on div "<th>AWS Type</th> <th>AWS Price/hr</th> <th>GCP Type</th> <th>GCP Price/hr</th>…" at bounding box center [359, 245] width 295 height 326
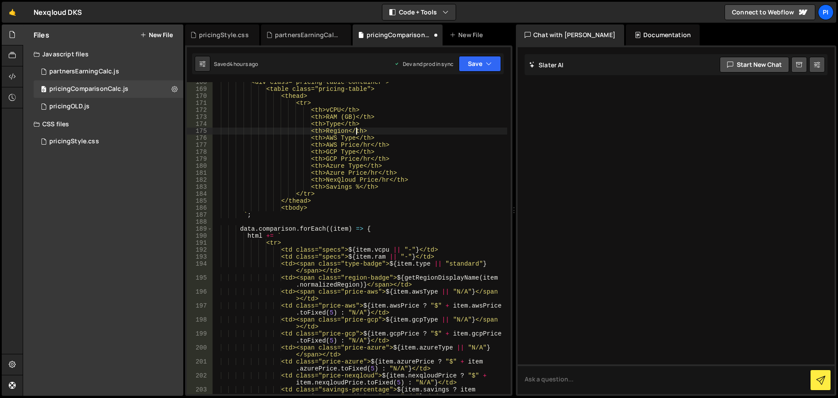
click at [357, 130] on div "<div class="pricing-table-container"> <table class="pricing-table"> <thead> <tr…" at bounding box center [359, 245] width 295 height 333
click at [355, 125] on div "<div class="pricing-table-container"> <table class="pricing-table"> <thead> <tr…" at bounding box center [359, 245] width 295 height 333
click at [355, 114] on div "<div class="pricing-table-container"> <table class="pricing-table"> <thead> <tr…" at bounding box center [359, 245] width 295 height 333
click at [354, 108] on div "<div class="pricing-table-container"> <table class="pricing-table"> <thead> <tr…" at bounding box center [359, 245] width 295 height 333
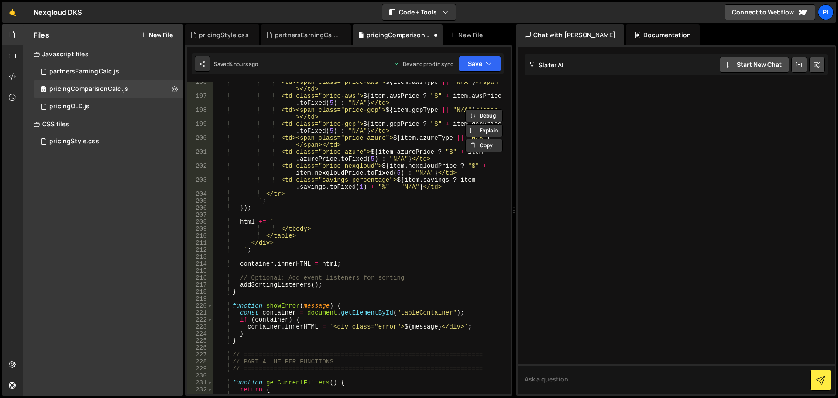
scroll to position [1466, 0]
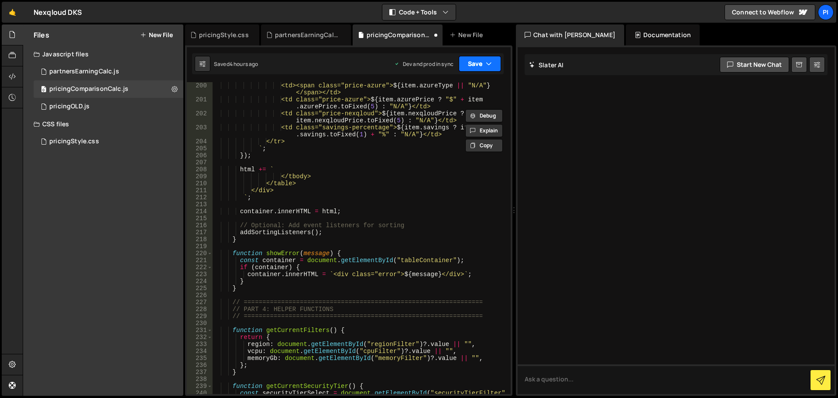
click at [478, 60] on button "Save" at bounding box center [480, 64] width 42 height 16
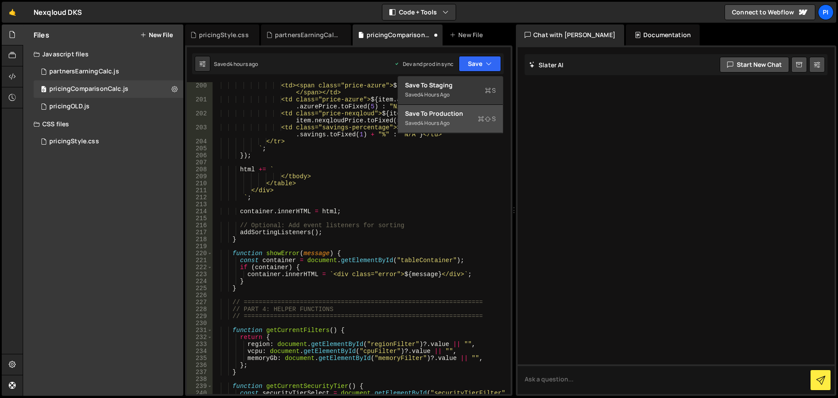
click at [429, 113] on div "Save to Production S" at bounding box center [450, 113] width 91 height 9
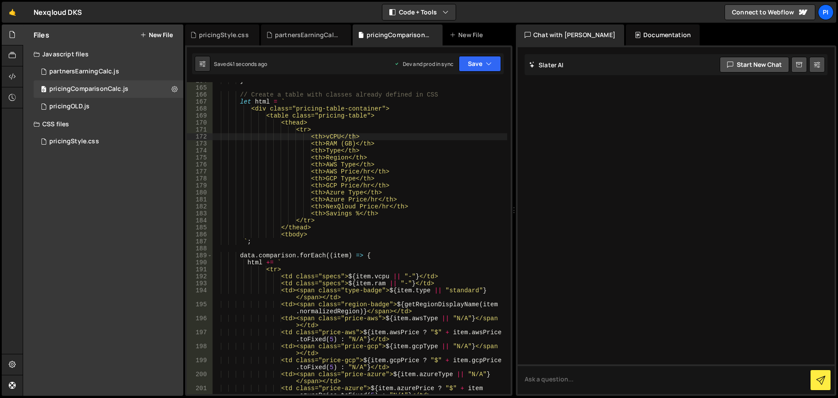
scroll to position [1283, 0]
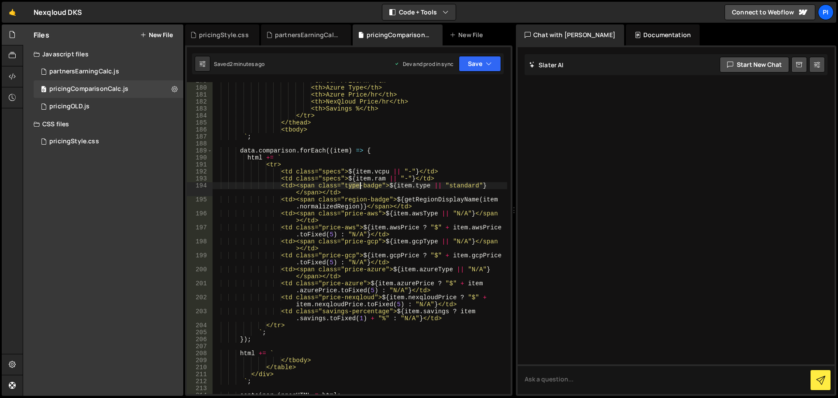
drag, startPoint x: 350, startPoint y: 188, endPoint x: 360, endPoint y: 187, distance: 10.9
click at [360, 187] on div "<th>GCP Price/hr</th> <th>Azure Type</th> <th>Azure Price/hr</th> <th>NexQloud …" at bounding box center [359, 240] width 295 height 326
click at [359, 213] on div "<th>GCP Price/hr</th> <th>Azure Type</th> <th>Azure Price/hr</th> <th>NexQloud …" at bounding box center [359, 240] width 295 height 326
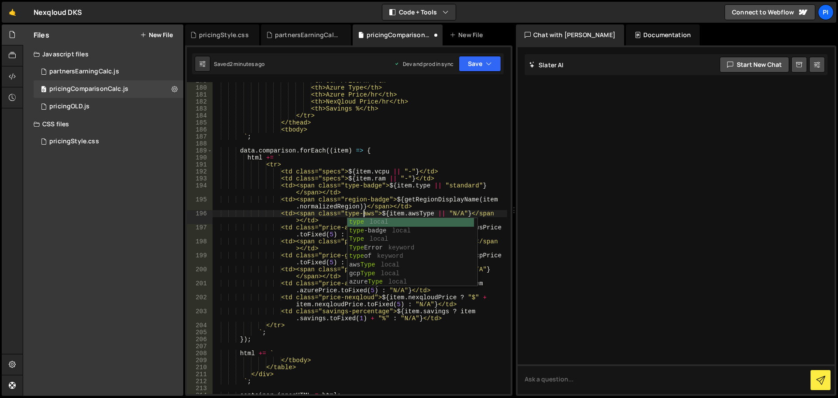
scroll to position [0, 10]
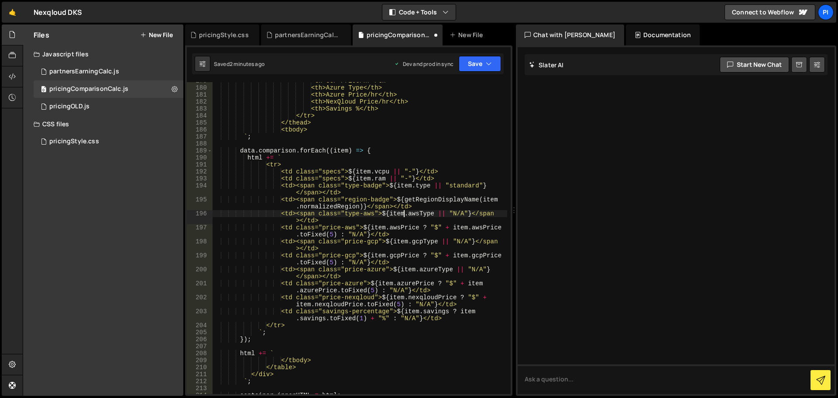
click at [403, 211] on div "<th>GCP Price/hr</th> <th>Azure Type</th> <th>Azure Price/hr</th> <th>NexQloud …" at bounding box center [359, 240] width 295 height 326
click at [358, 244] on div "<th>GCP Price/hr</th> <th>Azure Type</th> <th>Azure Price/hr</th> <th>NexQloud …" at bounding box center [359, 240] width 295 height 326
click at [384, 239] on div "<th>GCP Price/hr</th> <th>Azure Type</th> <th>Azure Price/hr</th> <th>NexQloud …" at bounding box center [359, 240] width 295 height 326
click at [354, 268] on div "<th>GCP Price/hr</th> <th>Azure Type</th> <th>Azure Price/hr</th> <th>NexQloud …" at bounding box center [359, 240] width 295 height 326
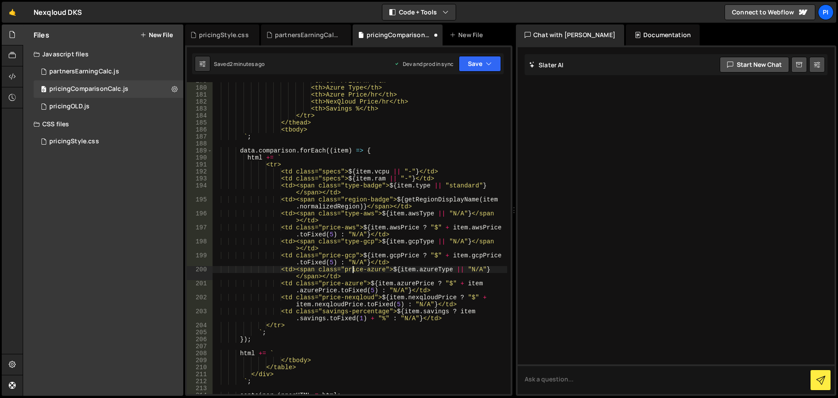
click at [354, 268] on div "<th>GCP Price/hr</th> <th>Azure Type</th> <th>Azure Price/hr</th> <th>NexQloud …" at bounding box center [359, 240] width 295 height 326
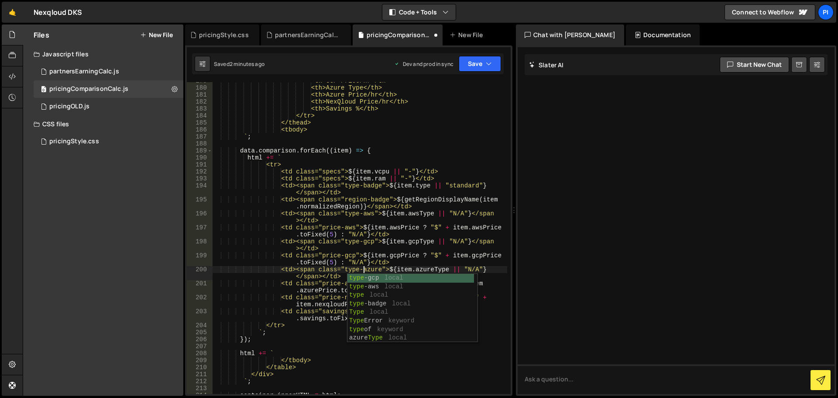
click at [381, 251] on div "<th>GCP Price/hr</th> <th>Azure Type</th> <th>Azure Price/hr</th> <th>NexQloud …" at bounding box center [359, 240] width 295 height 326
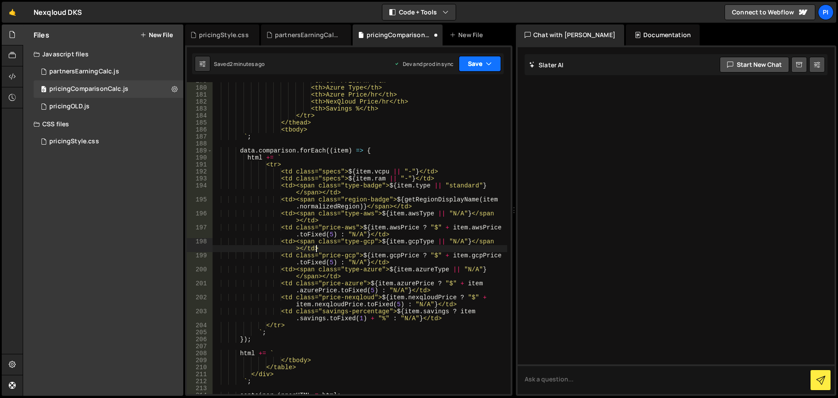
type textarea "<td><span class="type-gcp">${item.gcpType || "N/A"}</span></td>"
click at [490, 69] on button "Save" at bounding box center [480, 64] width 42 height 16
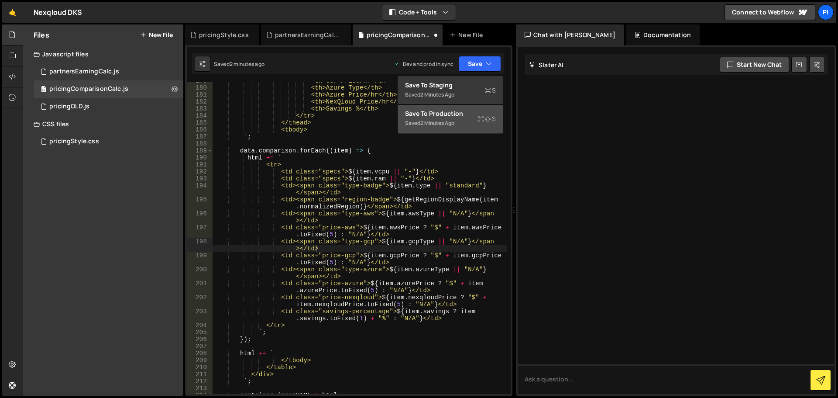
click at [442, 120] on div "2 minutes ago" at bounding box center [437, 122] width 34 height 7
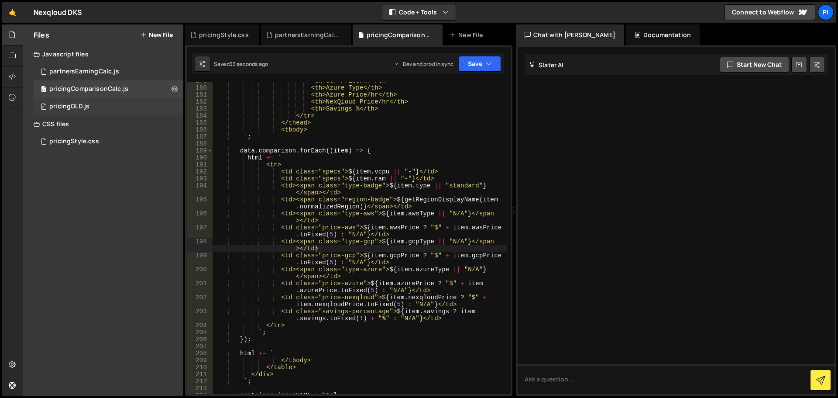
click at [85, 105] on div "pricingOLD.js" at bounding box center [69, 107] width 40 height 8
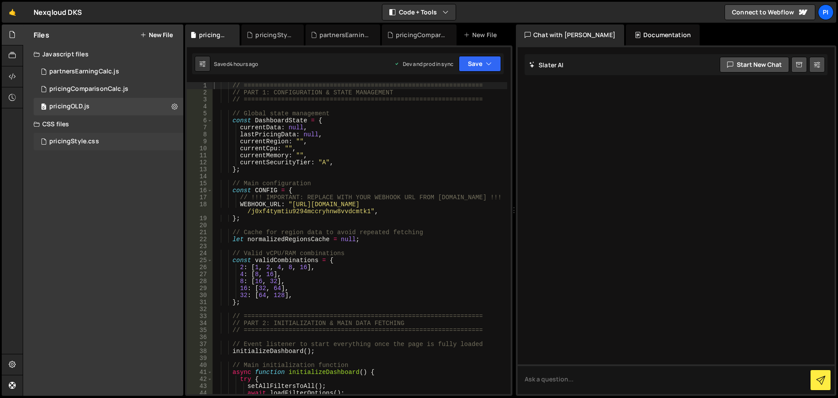
drag, startPoint x: 79, startPoint y: 146, endPoint x: 81, endPoint y: 141, distance: 5.1
click at [79, 145] on div "pricingStyle.css 0" at bounding box center [109, 141] width 150 height 17
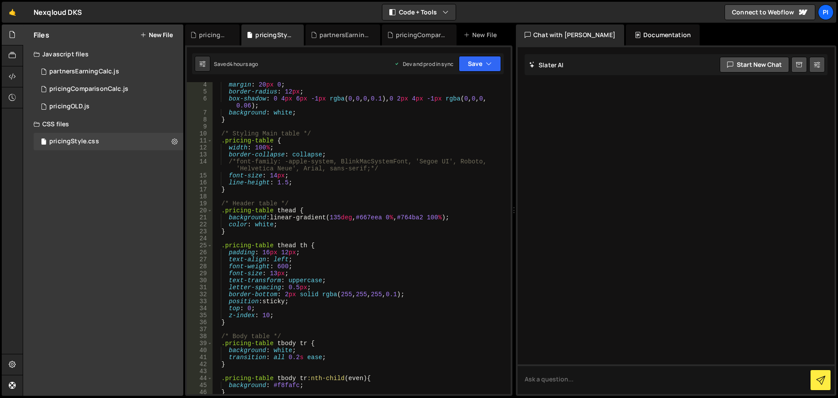
type textarea "width: 100%;"
click at [425, 147] on div "margin : 20 px 0 ; border-radius : 12 px ; box-shadow : 0 4 px 6 px -1 px rgba …" at bounding box center [359, 244] width 295 height 326
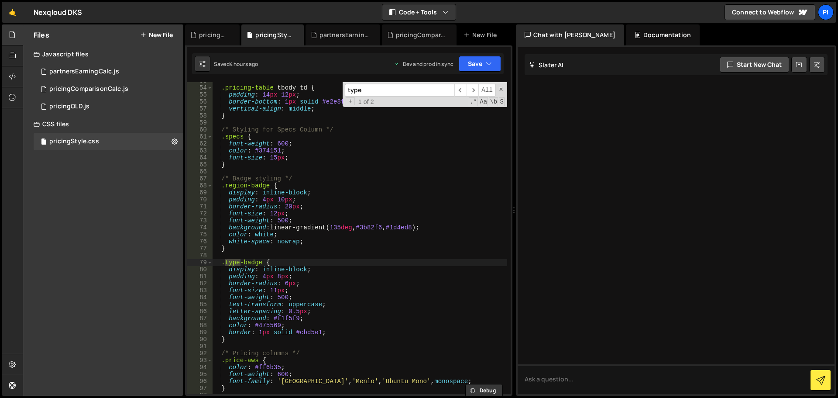
scroll to position [487, 0]
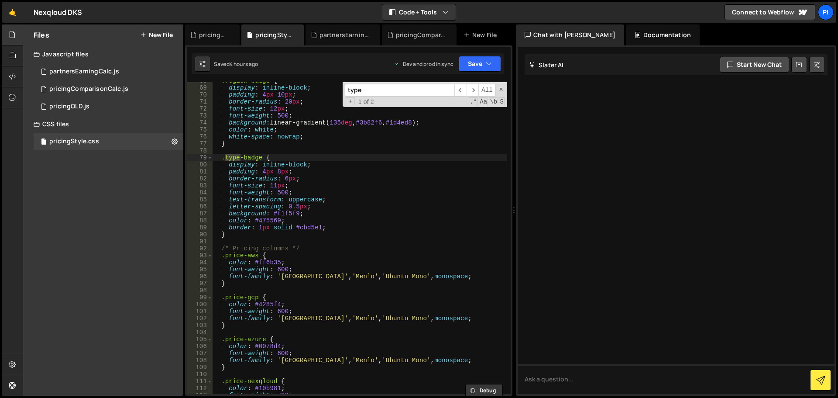
type input "type"
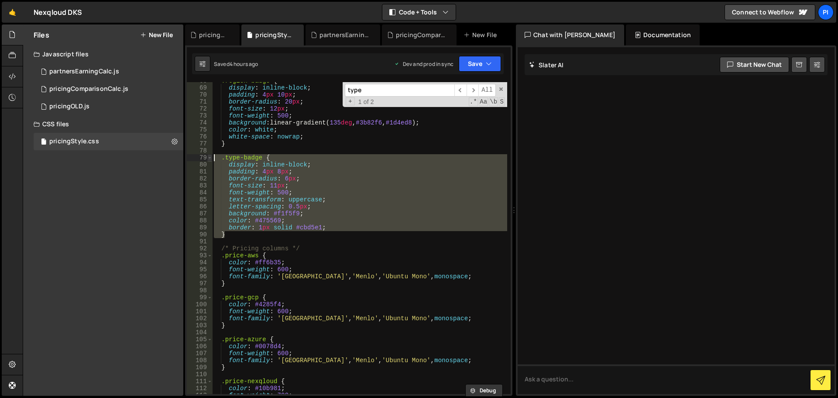
drag, startPoint x: 232, startPoint y: 236, endPoint x: 211, endPoint y: 161, distance: 78.4
click at [211, 161] on div "} 68 69 70 71 72 73 74 75 76 77 78 79 80 81 82 83 84 85 86 87 88 89 90 91 92 93…" at bounding box center [349, 238] width 324 height 312
click at [228, 198] on div ".region-badge { display : inline-block ; padding : 4 px 10 px ; border-radius :…" at bounding box center [359, 238] width 295 height 312
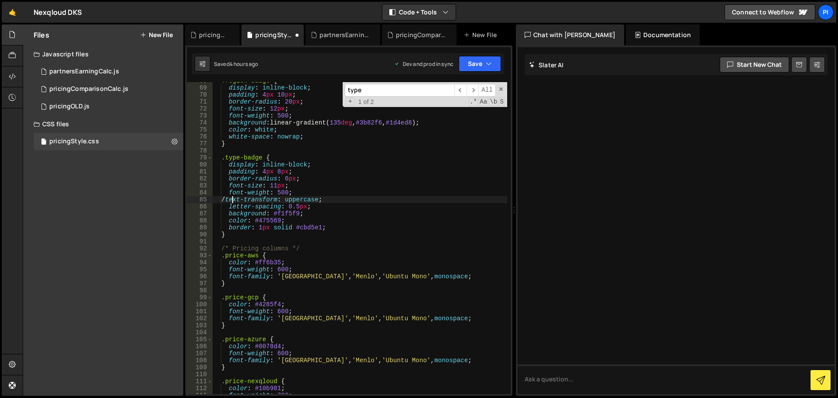
scroll to position [0, 1]
click at [356, 200] on div ".region-badge { display : inline-block ; padding : 4 px 10 px ; border-radius :…" at bounding box center [359, 240] width 295 height 326
click at [261, 158] on div ".region-badge { display : inline-block ; padding : 4 px 10 px ; border-radius :…" at bounding box center [359, 240] width 295 height 326
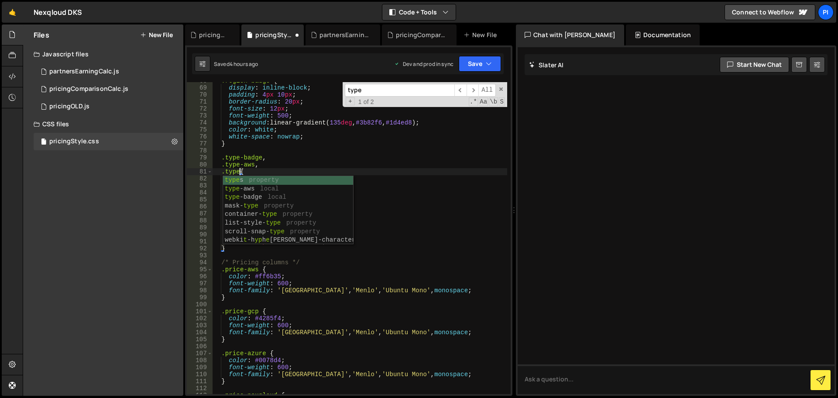
scroll to position [0, 2]
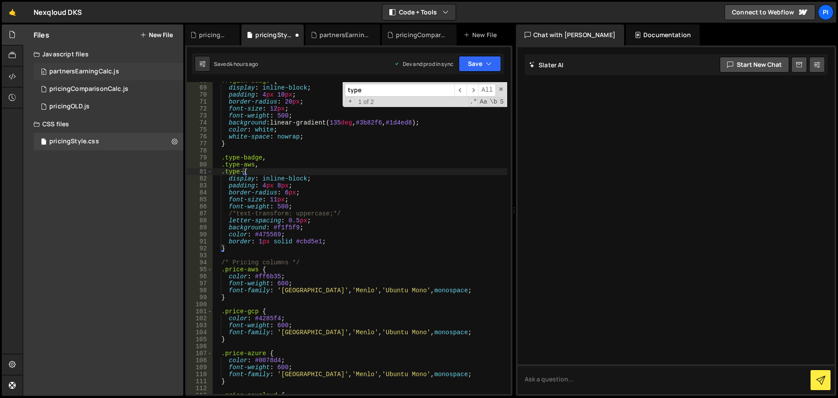
click at [120, 72] on div "0 partnersEarningCalc.js 0" at bounding box center [109, 71] width 150 height 17
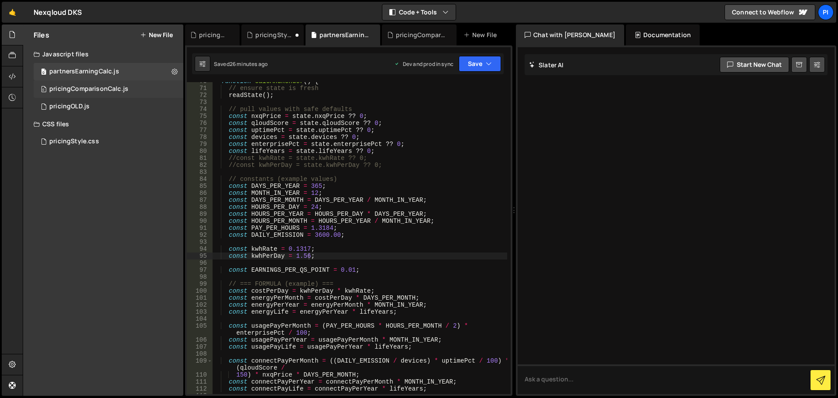
click at [91, 87] on div "pricingComparisonCalc.js" at bounding box center [88, 89] width 79 height 8
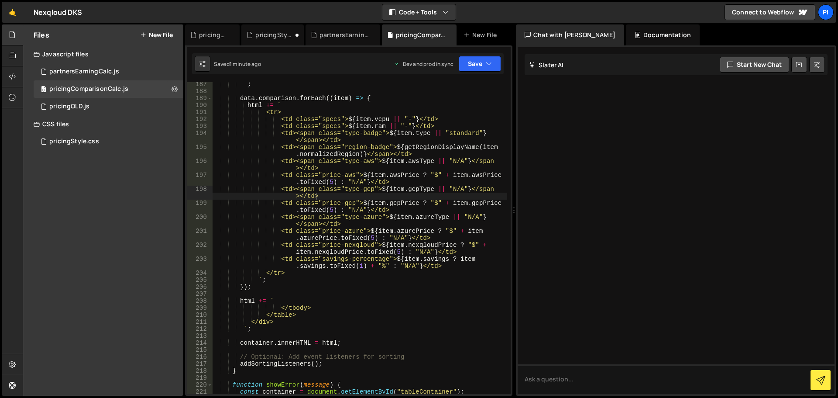
scroll to position [1335, 0]
click at [371, 190] on div "` ; data . comparison . forEach (( item ) => { html += ` <tr> <td class="specs"…" at bounding box center [359, 244] width 295 height 326
click at [74, 135] on div "pricingStyle.css 0" at bounding box center [109, 141] width 150 height 17
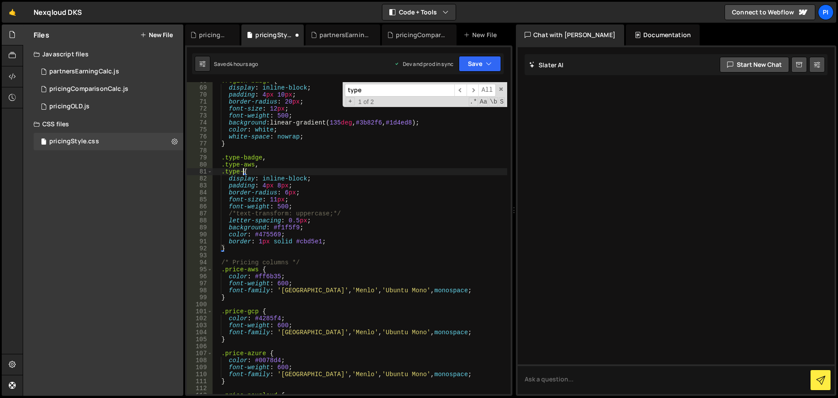
click at [241, 168] on div ".region-badge { display : inline-block ; padding : 4 px 10 px ; border-radius :…" at bounding box center [359, 240] width 295 height 326
paste textarea "gcp"
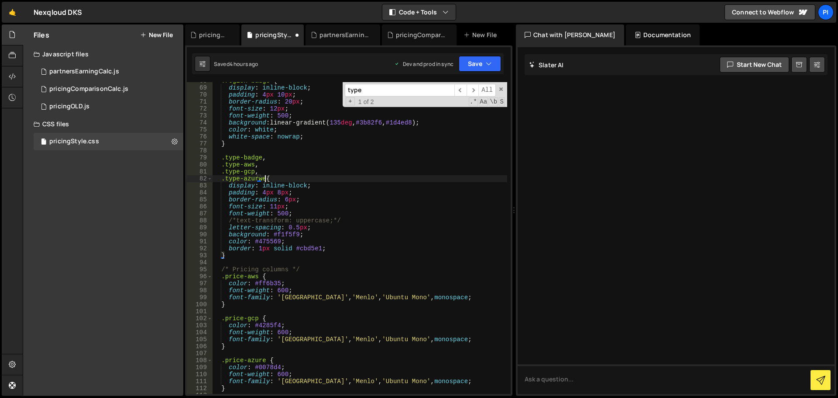
scroll to position [0, 3]
drag, startPoint x: 259, startPoint y: 165, endPoint x: 208, endPoint y: 165, distance: 50.6
click at [208, 165] on div ".type-azure { 68 69 70 71 72 73 74 75 76 77 78 79 80 81 82 83 84 85 86 87 88 89…" at bounding box center [349, 238] width 324 height 312
drag, startPoint x: 267, startPoint y: 158, endPoint x: 205, endPoint y: 157, distance: 62.0
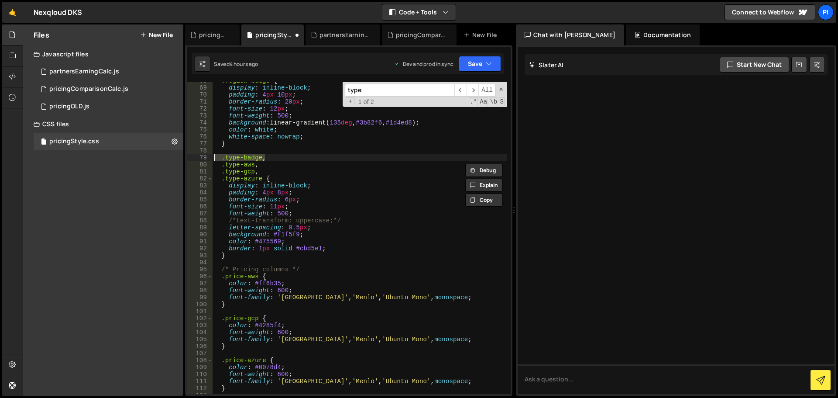
click at [205, 157] on div ".type-aws, 68 69 70 71 72 73 74 75 76 77 78 79 80 81 82 83 84 85 86 87 88 89 90…" at bounding box center [349, 238] width 324 height 312
type textarea ".type-badge,"
click at [213, 153] on div ".region-badge { display : inline-block ; padding : 4 px 10 px ; border-radius :…" at bounding box center [359, 240] width 295 height 326
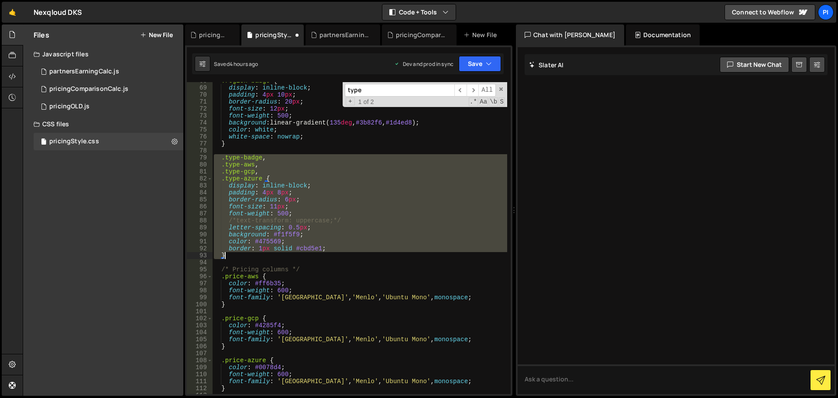
drag, startPoint x: 213, startPoint y: 156, endPoint x: 292, endPoint y: 256, distance: 127.9
click at [292, 256] on div ".region-badge { display : inline-block ; padding : 4 px 10 px ; border-radius :…" at bounding box center [359, 240] width 295 height 326
click at [230, 233] on div ".region-badge { display : inline-block ; padding : 4 px 10 px ; border-radius :…" at bounding box center [359, 238] width 295 height 312
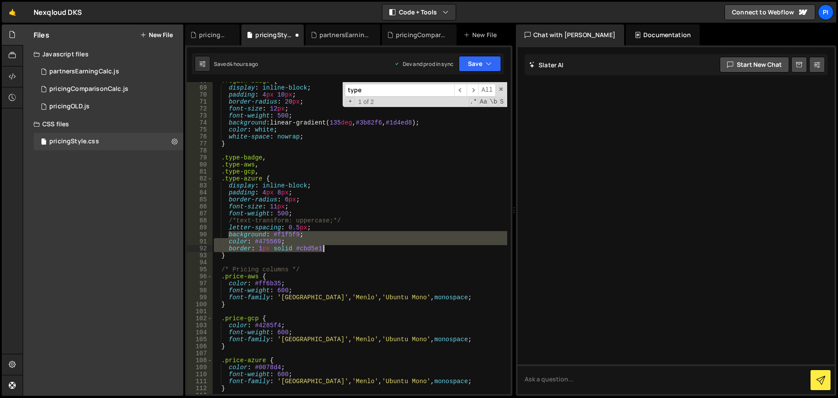
drag, startPoint x: 230, startPoint y: 233, endPoint x: 334, endPoint y: 247, distance: 105.6
click at [334, 247] on div ".region-badge { display : inline-block ; padding : 4 px 10 px ; border-radius :…" at bounding box center [359, 240] width 295 height 326
type textarea "color: #475569; border: 1px solid #cbd5e1;"
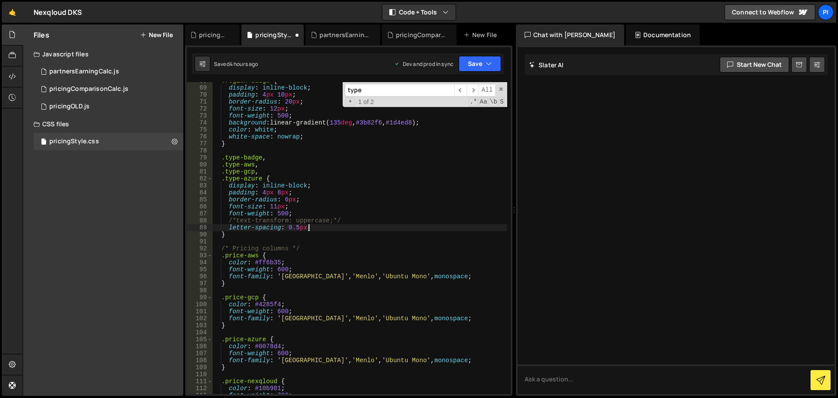
type textarea "}"
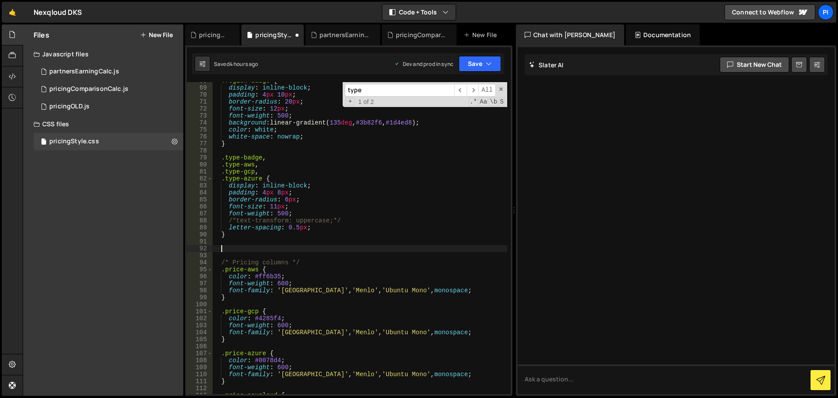
paste textarea "}"
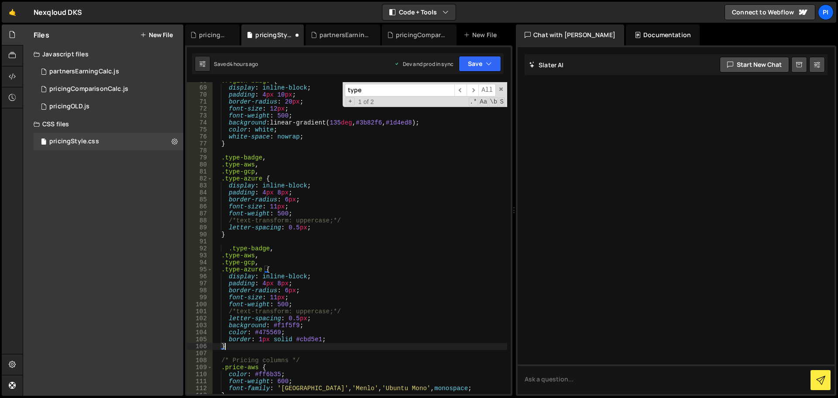
click at [230, 247] on div ".region-badge { display : inline-block ; padding : 4 px 10 px ; border-radius :…" at bounding box center [359, 240] width 295 height 326
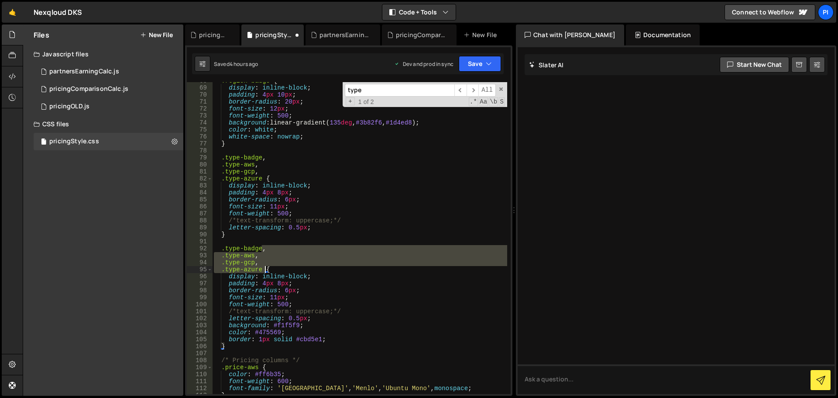
drag, startPoint x: 261, startPoint y: 246, endPoint x: 265, endPoint y: 267, distance: 21.7
click at [265, 267] on div ".region-badge { display : inline-block ; padding : 4 px 10 px ; border-radius :…" at bounding box center [359, 240] width 295 height 326
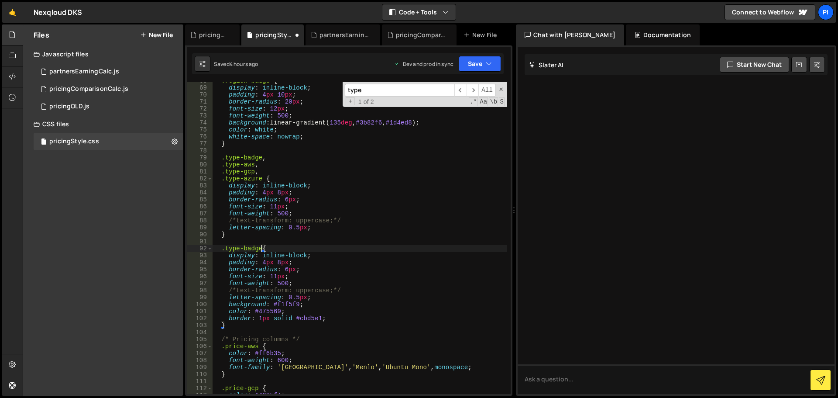
scroll to position [0, 3]
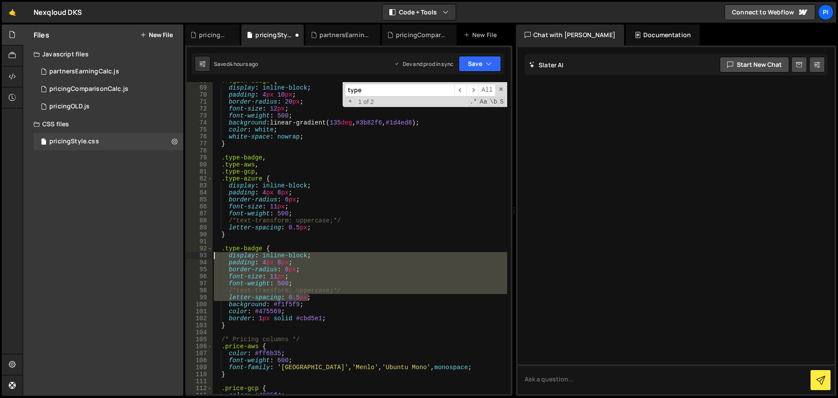
drag, startPoint x: 339, startPoint y: 298, endPoint x: 154, endPoint y: 258, distance: 188.7
click at [154, 258] on div "Files New File Javascript files 0 partnersEarningCalc.js 0 0 pricingComparisonC…" at bounding box center [430, 209] width 815 height 371
type textarea "display: inline-block; padding: 4px 8px;"
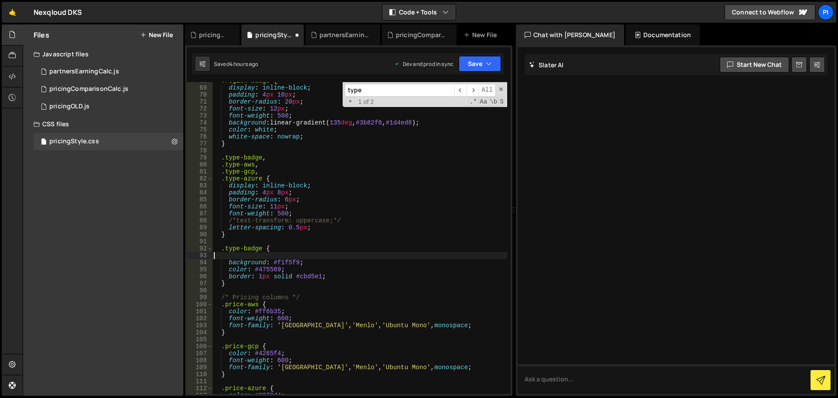
scroll to position [0, 0]
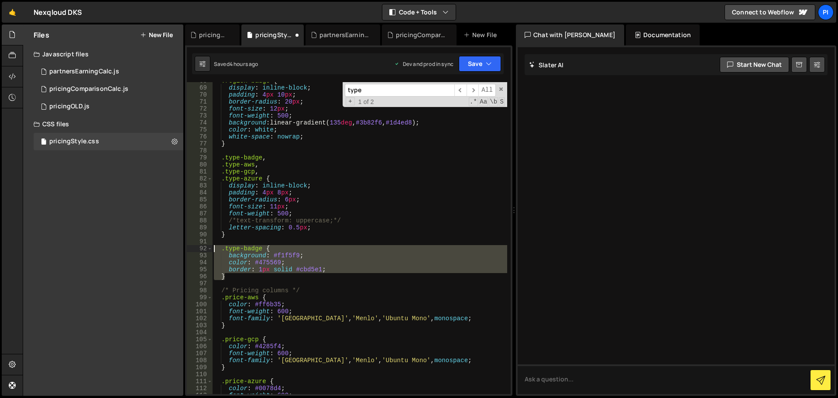
drag, startPoint x: 227, startPoint y: 276, endPoint x: 206, endPoint y: 249, distance: 34.4
click at [206, 249] on div ".type-badge { 68 69 70 71 72 73 74 75 76 77 78 79 80 81 82 83 84 85 86 87 88 89…" at bounding box center [349, 238] width 324 height 312
click at [227, 275] on div ".region-badge { display : inline-block ; padding : 4 px 10 px ; border-radius :…" at bounding box center [359, 238] width 295 height 312
type textarea "}"
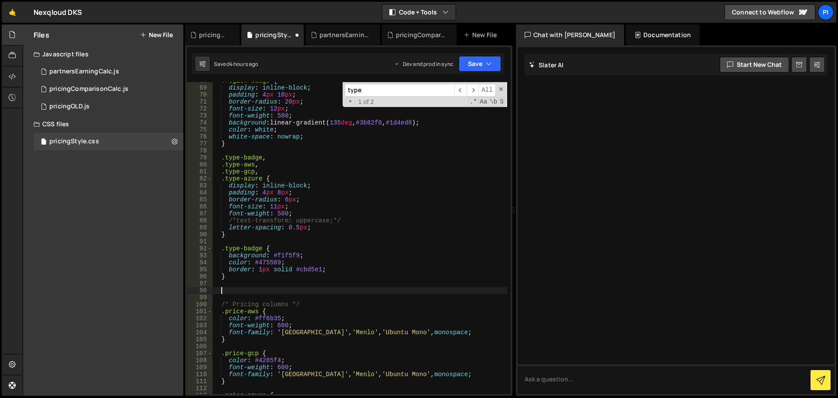
paste textarea "}"
type textarea "}"
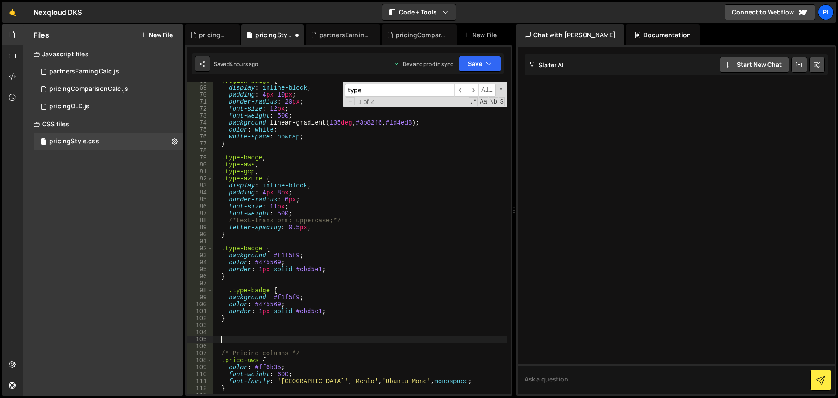
paste textarea "}"
type textarea "}"
paste textarea "}"
type textarea "}"
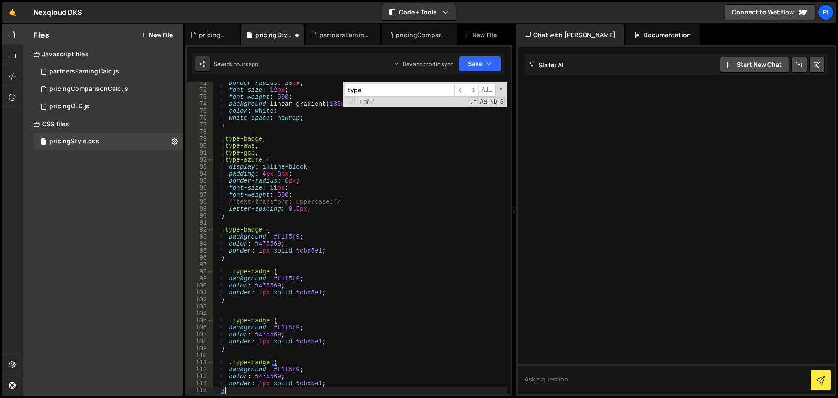
click at [223, 310] on div "border-radius : 20 px ; font-size : 12 px ; font-weight : 500 ; background : li…" at bounding box center [359, 242] width 295 height 326
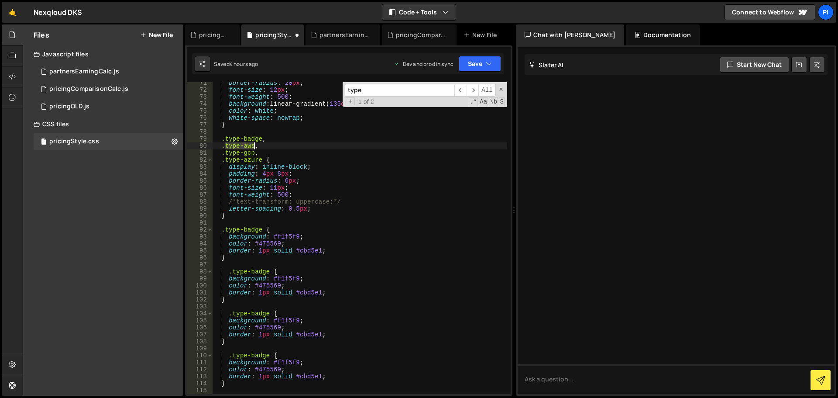
drag, startPoint x: 226, startPoint y: 146, endPoint x: 254, endPoint y: 148, distance: 28.9
click at [254, 148] on div "border-radius : 20 px ; font-size : 12 px ; font-weight : 500 ; background : li…" at bounding box center [359, 242] width 295 height 326
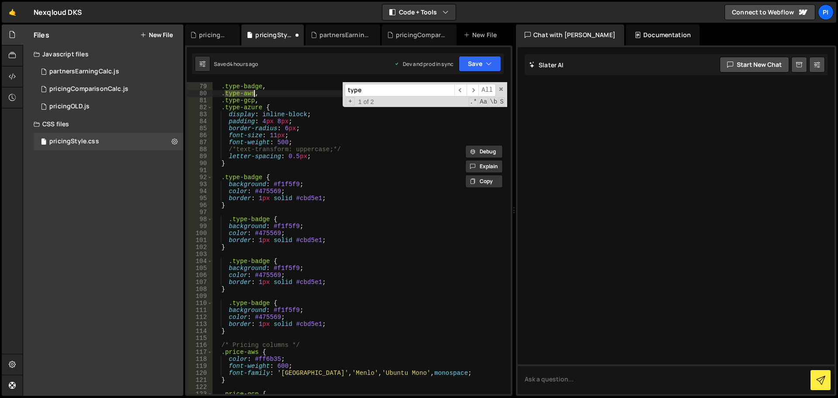
scroll to position [610, 0]
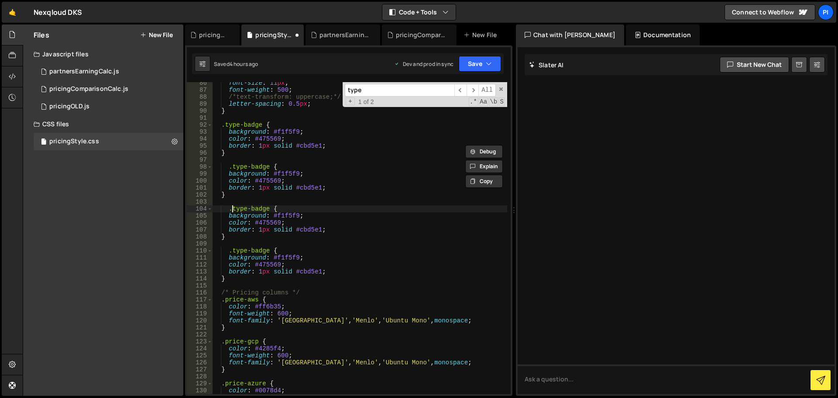
drag, startPoint x: 232, startPoint y: 207, endPoint x: 234, endPoint y: 177, distance: 30.6
click at [234, 205] on div "font-size : 11 px ; font-weight : 500 ; /*text-transform: uppercase;*/ letter-s…" at bounding box center [359, 242] width 295 height 326
drag, startPoint x: 241, startPoint y: 169, endPoint x: 268, endPoint y: 165, distance: 26.9
click at [268, 165] on div "font-size : 11 px ; font-weight : 500 ; /*text-transform: uppercase;*/ letter-s…" at bounding box center [359, 242] width 295 height 326
paste textarea "aws"
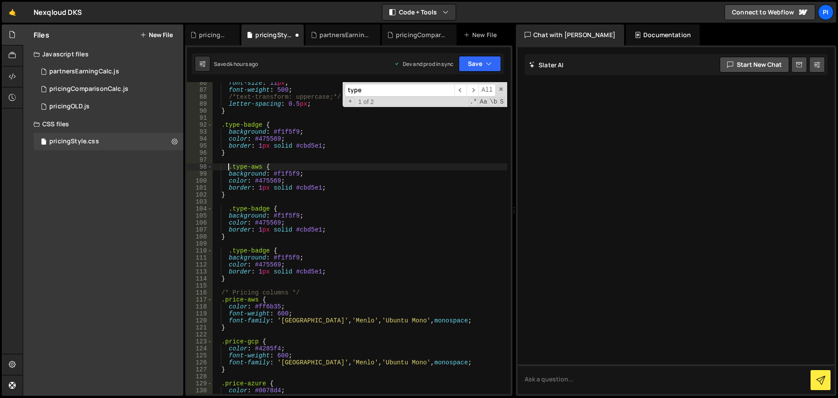
click at [230, 168] on div "font-size : 11 px ; font-weight : 500 ; /*text-transform: uppercase;*/ letter-s…" at bounding box center [359, 242] width 295 height 326
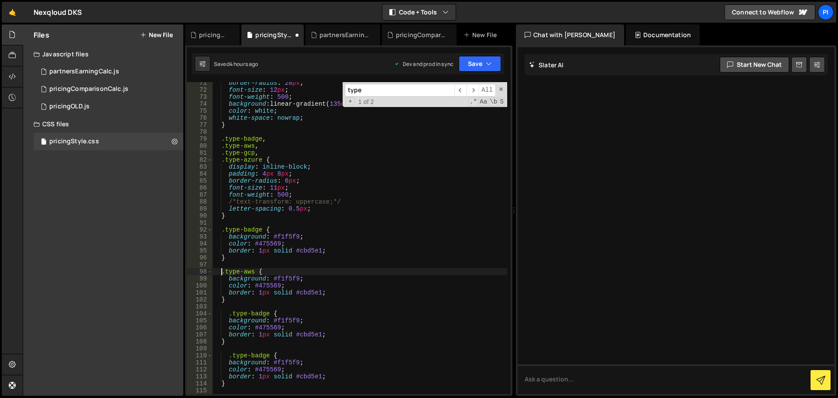
scroll to position [505, 0]
click at [246, 154] on div "border-radius : 20 px ; font-size : 12 px ; font-weight : 500 ; background : li…" at bounding box center [359, 242] width 295 height 326
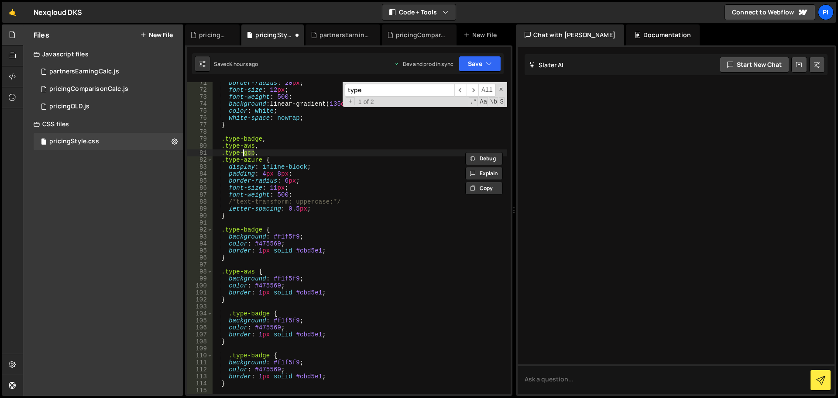
click at [258, 314] on div "border-radius : 20 px ; font-size : 12 px ; font-weight : 500 ; background : li…" at bounding box center [359, 242] width 295 height 326
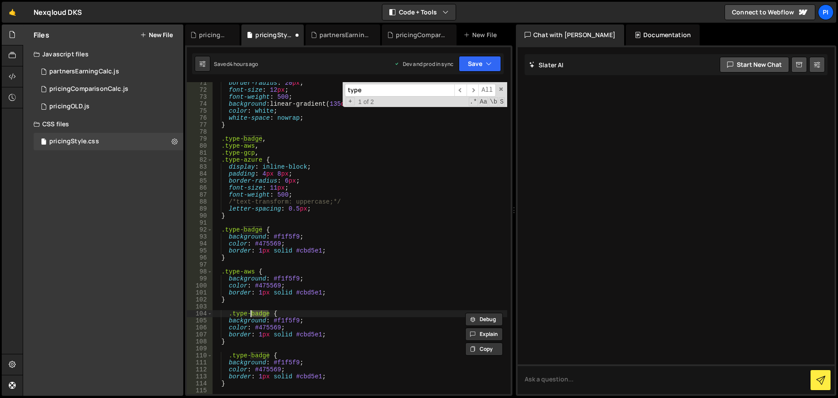
paste textarea "gcp"
type textarea ".type-gcp {"
click at [255, 351] on div "border-radius : 20 px ; font-size : 12 px ; font-weight : 500 ; background : li…" at bounding box center [359, 242] width 295 height 326
click at [255, 357] on div "border-radius : 20 px ; font-size : 12 px ; font-weight : 500 ; background : li…" at bounding box center [359, 242] width 295 height 326
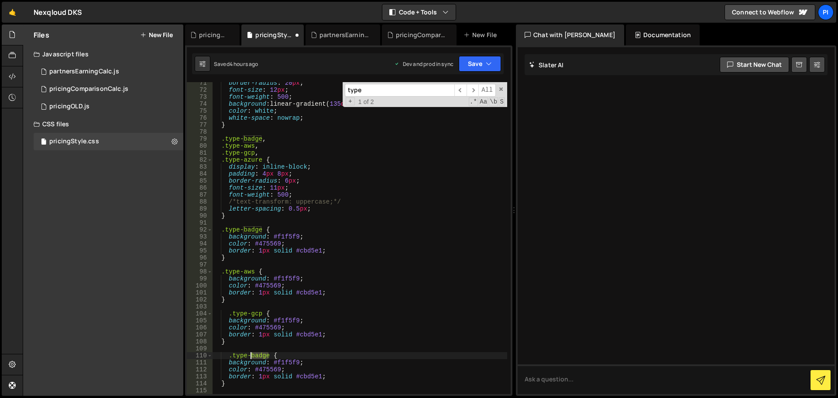
click at [255, 357] on div "border-radius : 20 px ; font-size : 12 px ; font-weight : 500 ; background : li…" at bounding box center [359, 242] width 295 height 326
click at [230, 355] on div "border-radius : 20 px ; font-size : 12 px ; font-weight : 500 ; background : li…" at bounding box center [359, 242] width 295 height 326
click at [227, 310] on div "border-radius : 20 px ; font-size : 12 px ; font-weight : 500 ; background : li…" at bounding box center [359, 242] width 295 height 326
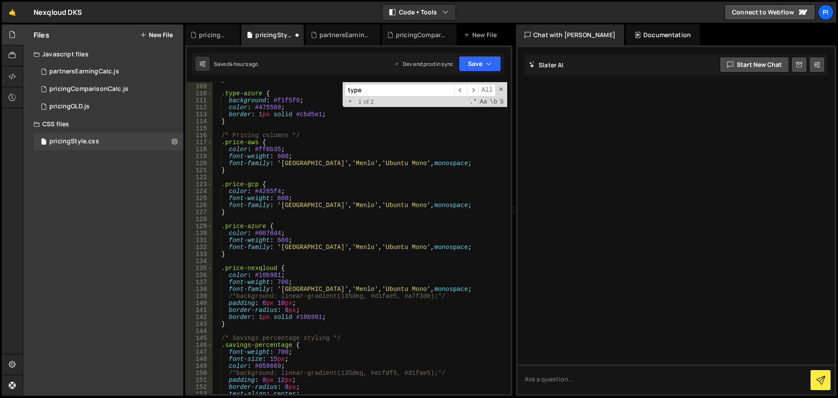
scroll to position [767, 0]
click at [228, 165] on div "} .type-azure { background : #f1f5f9 ; color : #475569 ; border : 1 px solid #c…" at bounding box center [359, 239] width 295 height 326
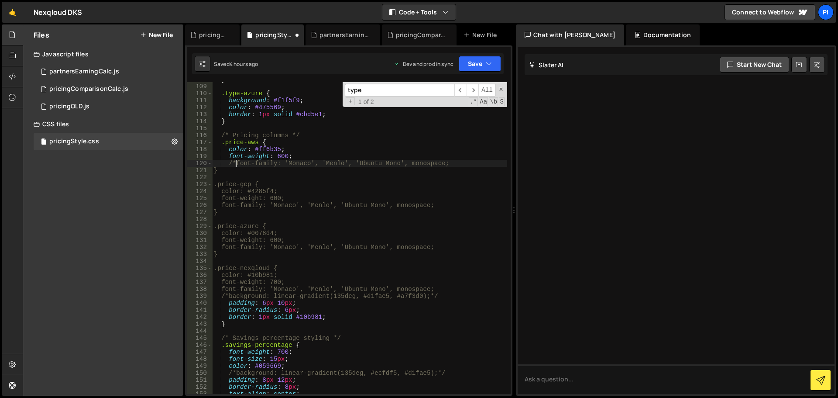
click at [456, 165] on div "} .type-azure { background : #f1f5f9 ; color : #475569 ; border : 1 px solid #c…" at bounding box center [359, 239] width 295 height 326
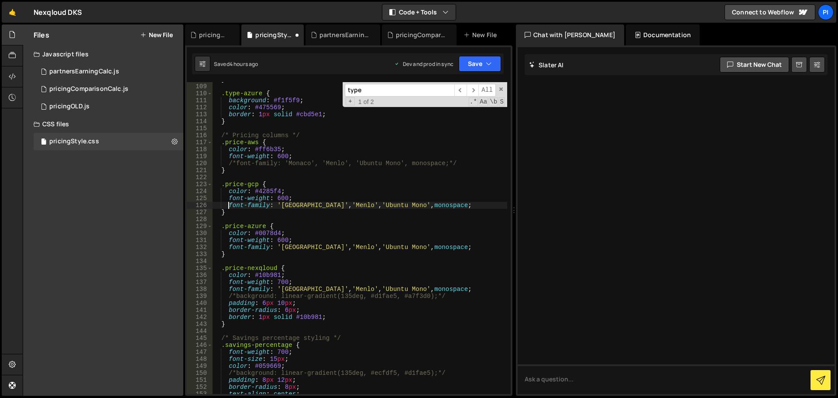
click at [227, 206] on div "} .type-azure { background : #f1f5f9 ; color : #475569 ; border : 1 px solid #c…" at bounding box center [359, 239] width 295 height 326
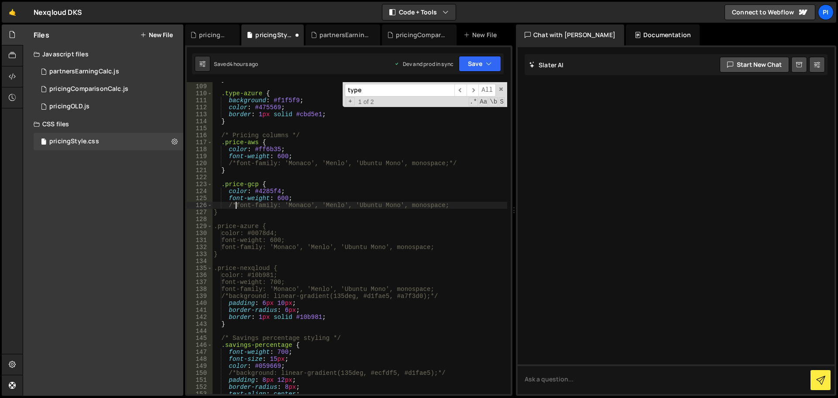
click at [447, 205] on div "} .type-azure { background : #f1f5f9 ; color : #475569 ; border : 1 px solid #c…" at bounding box center [359, 239] width 295 height 326
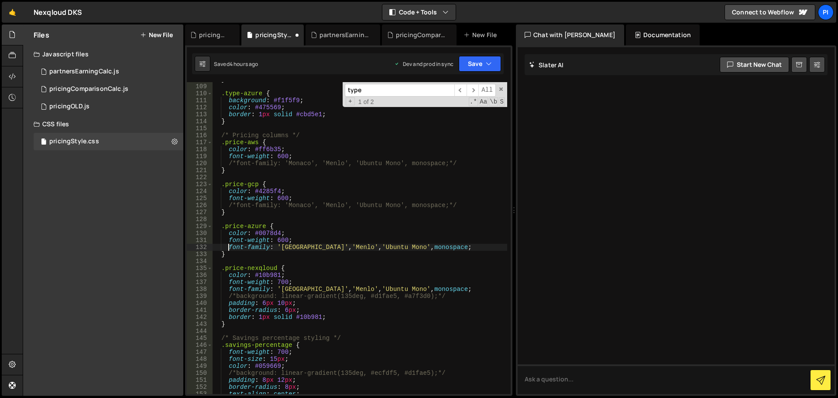
click at [227, 248] on div "} .type-azure { background : #f1f5f9 ; color : #475569 ; border : 1 px solid #c…" at bounding box center [359, 239] width 295 height 326
click at [458, 251] on div "} .type-azure { background : #f1f5f9 ; color : #475569 ; border : 1 px solid #c…" at bounding box center [359, 239] width 295 height 326
click at [463, 249] on div "} .type-azure { background : #f1f5f9 ; color : #475569 ; border : 1 px solid #c…" at bounding box center [359, 239] width 295 height 326
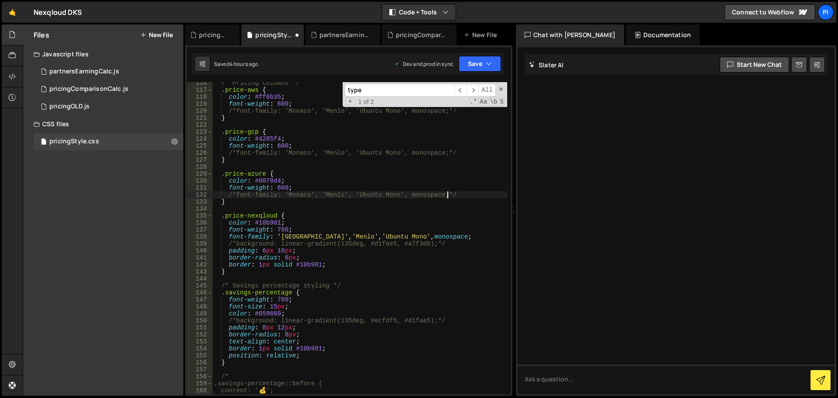
scroll to position [820, 0]
click at [228, 237] on div "/* Pricing columns */ .price-aws { color : #ff6b35 ; font-weight : 600 ; /*font…" at bounding box center [359, 242] width 295 height 326
paste textarea "/*"
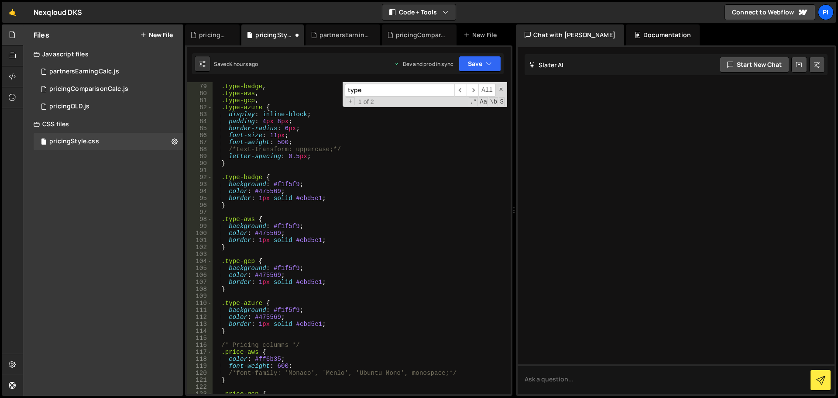
scroll to position [610, 0]
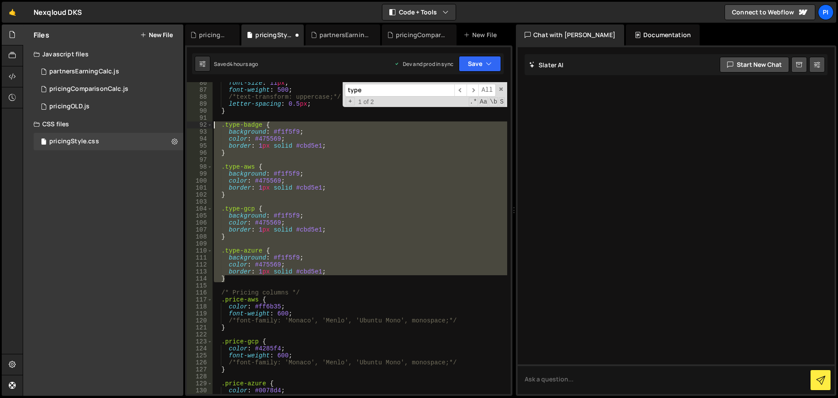
drag, startPoint x: 244, startPoint y: 278, endPoint x: 188, endPoint y: 122, distance: 165.8
click at [188, 122] on div "/*font-family: 'Monaco', 'Menlo', 'Ubuntu Mono', monospace; 86 87 88 89 90 91 9…" at bounding box center [349, 238] width 324 height 312
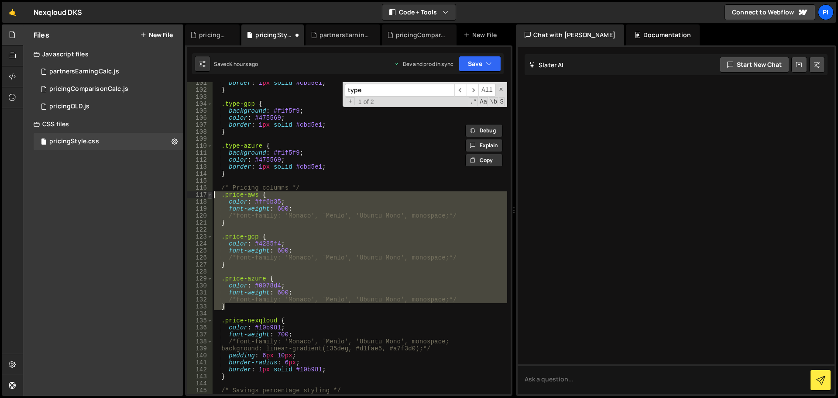
drag, startPoint x: 232, startPoint y: 307, endPoint x: 210, endPoint y: 193, distance: 116.0
click at [210, 193] on div ".type-badge { background: #f1f5f9; 101 102 103 104 105 106 107 108 109 110 111 …" at bounding box center [349, 238] width 324 height 312
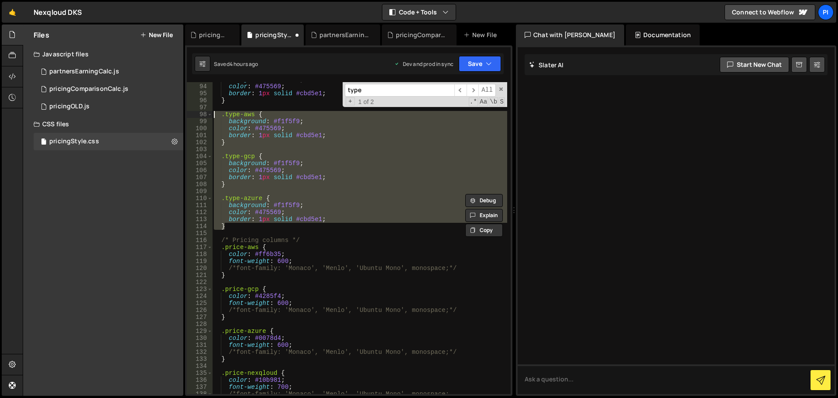
drag, startPoint x: 228, startPoint y: 226, endPoint x: 197, endPoint y: 113, distance: 116.7
click at [197, 113] on div ".price-aws { color: #ff6b35; 93 94 95 96 97 98 99 100 101 102 103 104 105 106 1…" at bounding box center [349, 238] width 324 height 312
paste textarea "}"
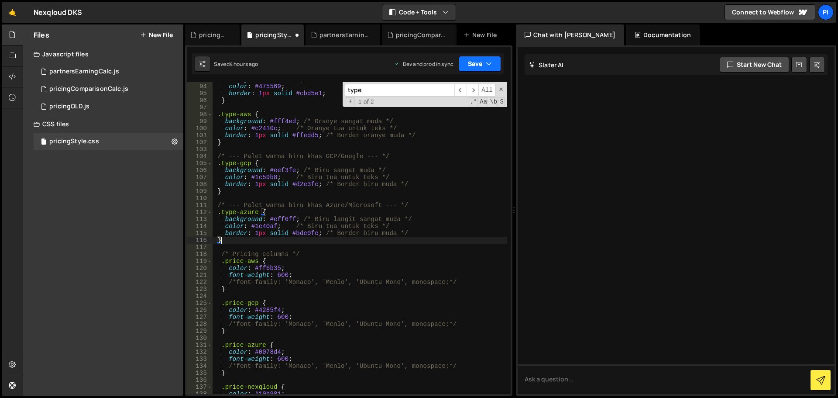
click at [481, 64] on button "Save" at bounding box center [480, 64] width 42 height 16
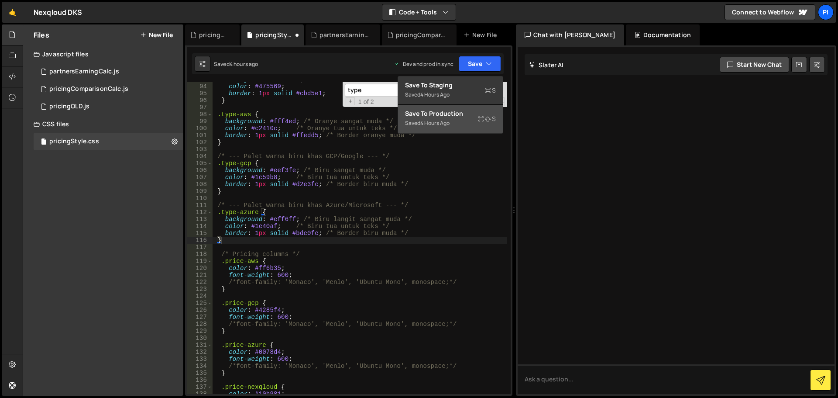
click at [454, 116] on div "Save to Production S" at bounding box center [450, 113] width 91 height 9
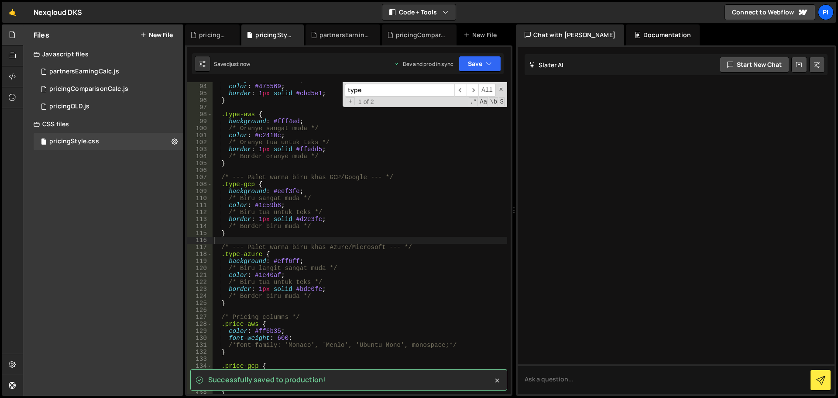
type textarea "/* Oranye sangat muda */"
click at [326, 127] on div "background : #f1f5f9 ; color : #475569 ; border : 1 px solid #cbd5e1 ; } .type-…" at bounding box center [359, 239] width 295 height 326
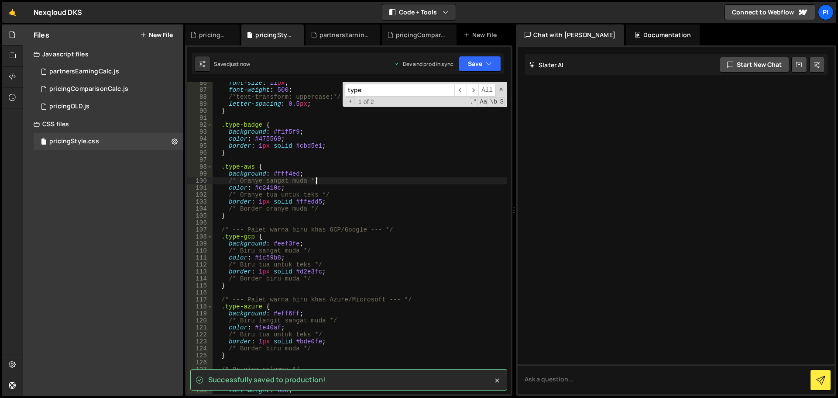
scroll to position [610, 0]
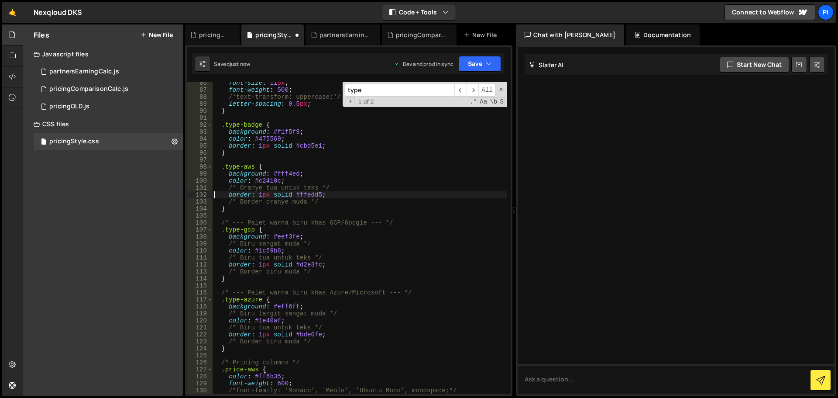
type textarea "/* Oranye tua untuk teks */"
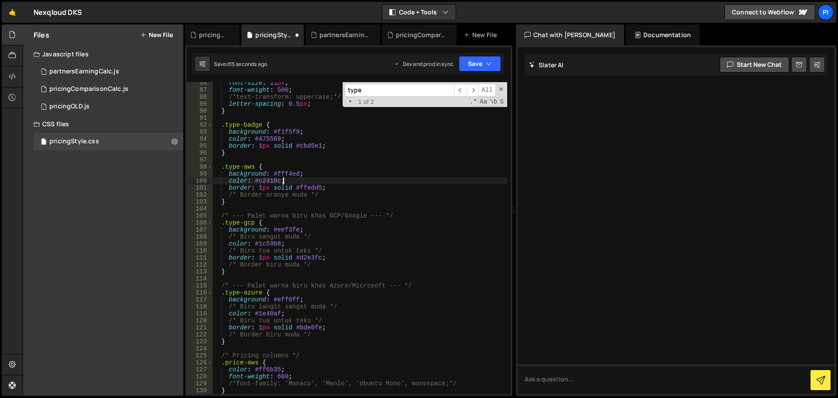
click at [326, 195] on div "font-size : 11 px ; font-weight : 500 ; /*text-transform: uppercase;*/ letter-s…" at bounding box center [359, 242] width 295 height 326
type textarea "/* Border oranye muda */"
drag, startPoint x: 326, startPoint y: 195, endPoint x: 209, endPoint y: 196, distance: 116.5
click at [209, 196] on div "/* Border oranye muda */ 86 87 88 89 90 91 92 93 94 95 96 97 98 99 100 101 102 …" at bounding box center [349, 238] width 324 height 312
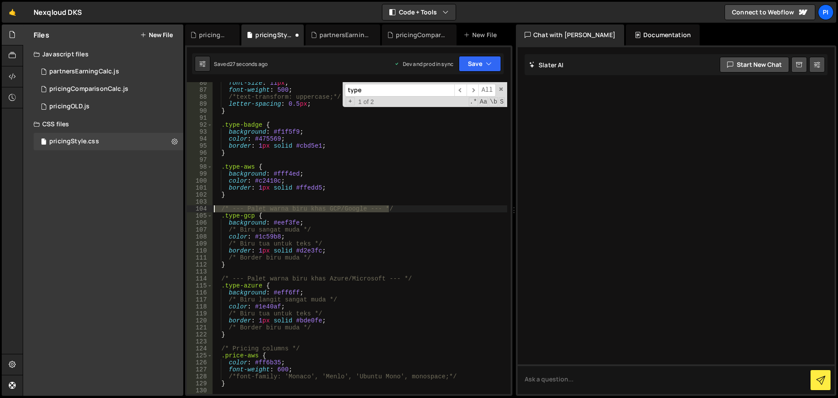
drag, startPoint x: 396, startPoint y: 206, endPoint x: 139, endPoint y: 208, distance: 256.6
click at [139, 208] on div "Files New File Javascript files 0 partnersEarningCalc.js 0 0 pricingComparisonC…" at bounding box center [430, 209] width 815 height 371
type textarea "/* --- Palet warna biru khas GCP/Google --- */"
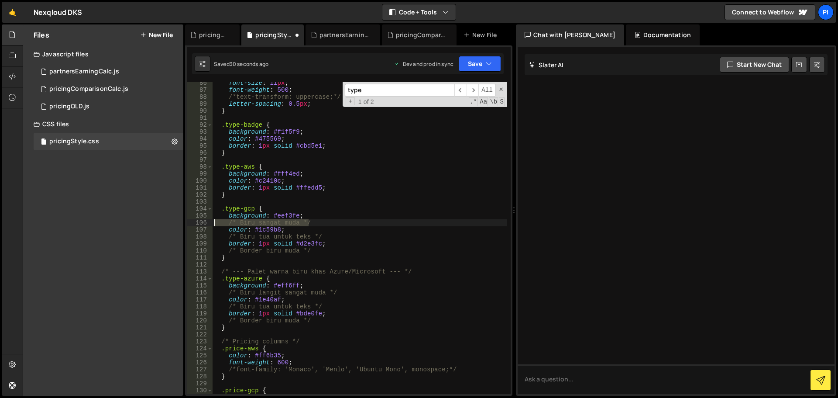
drag, startPoint x: 314, startPoint y: 221, endPoint x: 165, endPoint y: 223, distance: 148.8
click at [165, 223] on div "Files New File Javascript files 0 partnersEarningCalc.js 0 0 pricingComparisonC…" at bounding box center [430, 209] width 815 height 371
type textarea "/* Biru sangat muda */"
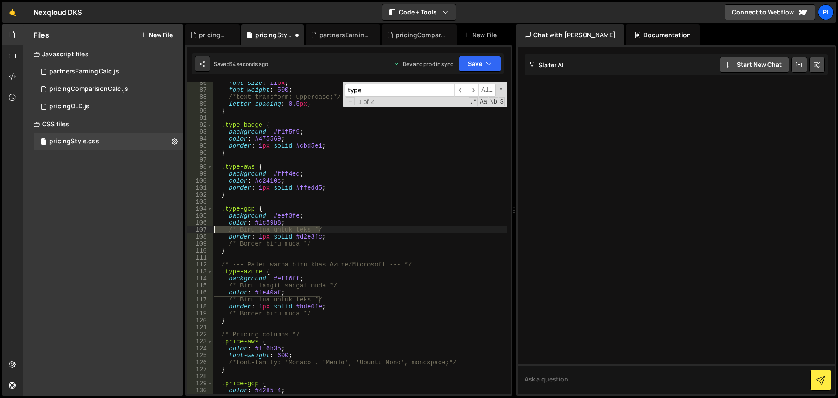
drag, startPoint x: 327, startPoint y: 230, endPoint x: 153, endPoint y: 230, distance: 174.6
click at [153, 230] on div "Files New File Javascript files 0 partnersEarningCalc.js 0 0 pricingComparisonC…" at bounding box center [430, 209] width 815 height 371
type textarea "/* Biru tua untuk teks */"
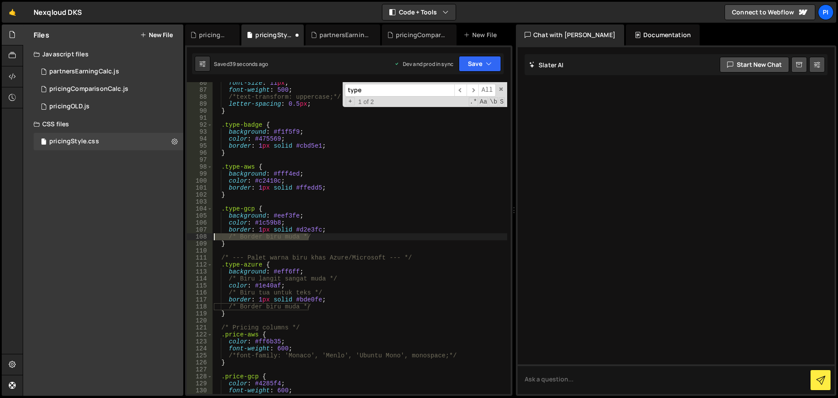
drag, startPoint x: 324, startPoint y: 234, endPoint x: 76, endPoint y: 234, distance: 248.3
click at [76, 234] on div "Files New File Javascript files 0 partnersEarningCalc.js 0 0 pricingComparisonC…" at bounding box center [430, 209] width 815 height 371
type textarea "/* Border biru muda */"
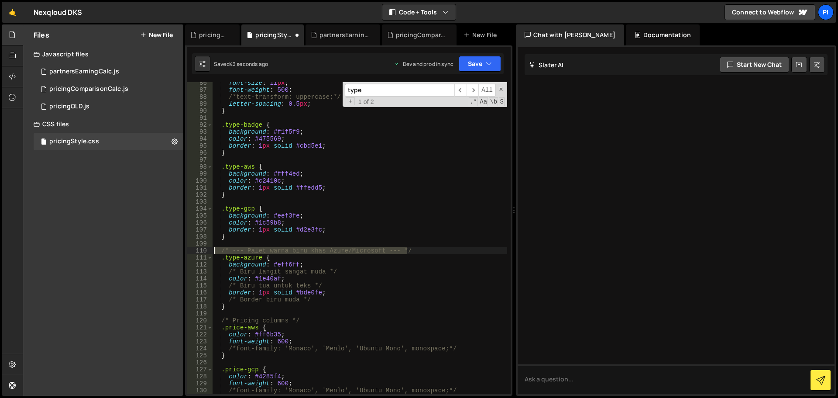
drag, startPoint x: 414, startPoint y: 252, endPoint x: 170, endPoint y: 250, distance: 244.4
click at [170, 250] on div "Files New File Javascript files 0 partnersEarningCalc.js 0 0 pricingComparisonC…" at bounding box center [430, 209] width 815 height 371
type textarea "/* --- Palet warna biru khas Azure/Microsoft --- */"
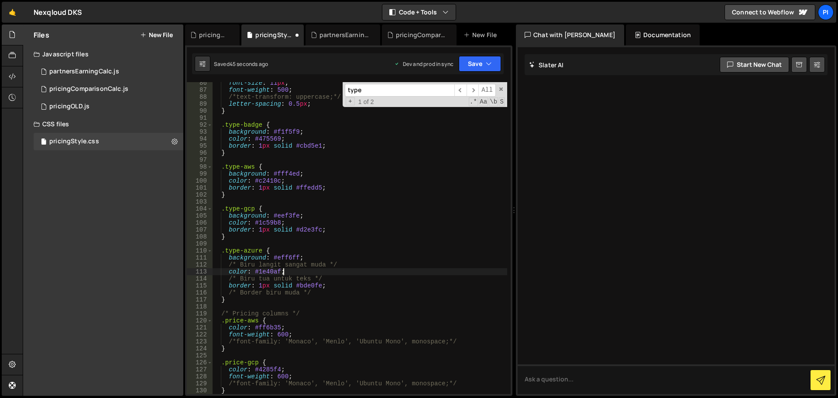
drag, startPoint x: 346, startPoint y: 269, endPoint x: 324, endPoint y: 270, distance: 21.9
click at [323, 271] on div "font-size : 11 px ; font-weight : 500 ; /*text-transform: uppercase;*/ letter-s…" at bounding box center [359, 242] width 295 height 326
drag, startPoint x: 344, startPoint y: 264, endPoint x: 160, endPoint y: 266, distance: 183.7
click at [160, 266] on div "Files New File Javascript files 0 partnersEarningCalc.js 0 0 pricingComparisonC…" at bounding box center [430, 209] width 815 height 371
type textarea "/* Biru langit sangat muda */"
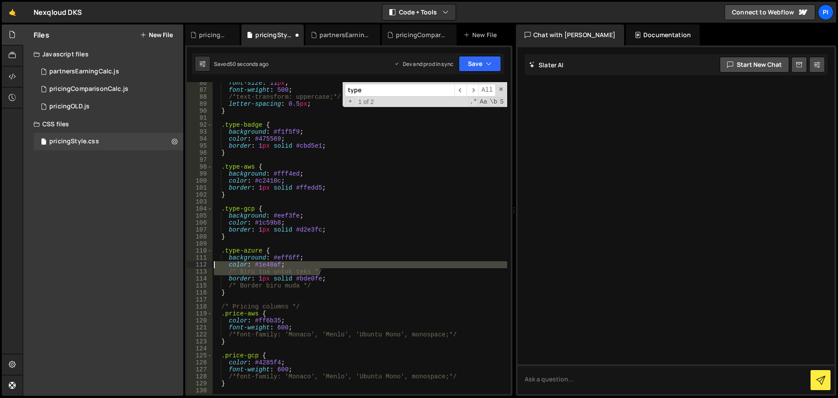
drag, startPoint x: 325, startPoint y: 272, endPoint x: 117, endPoint y: 266, distance: 208.3
click at [117, 266] on div "Files New File Javascript files 0 partnersEarningCalc.js 0 0 pricingComparisonC…" at bounding box center [430, 209] width 815 height 371
type textarea "color: #1e40af; /* Biru tua untuk teks */"
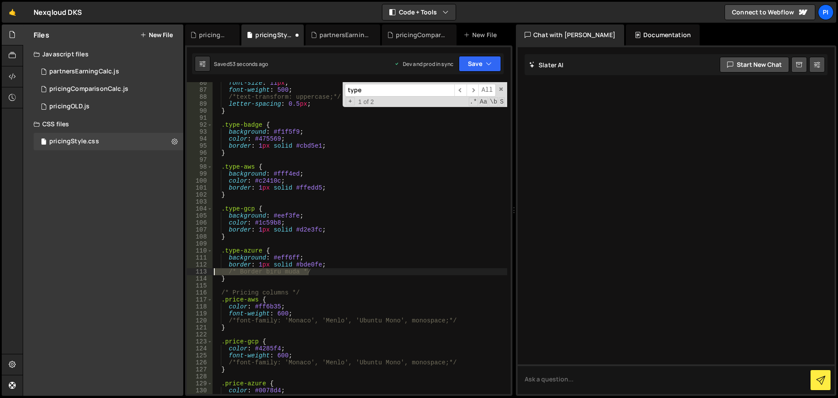
drag, startPoint x: 312, startPoint y: 274, endPoint x: 173, endPoint y: 274, distance: 139.2
click at [173, 274] on div "Files New File Javascript files 0 partnersEarningCalc.js 0 0 pricingComparisonC…" at bounding box center [430, 209] width 815 height 371
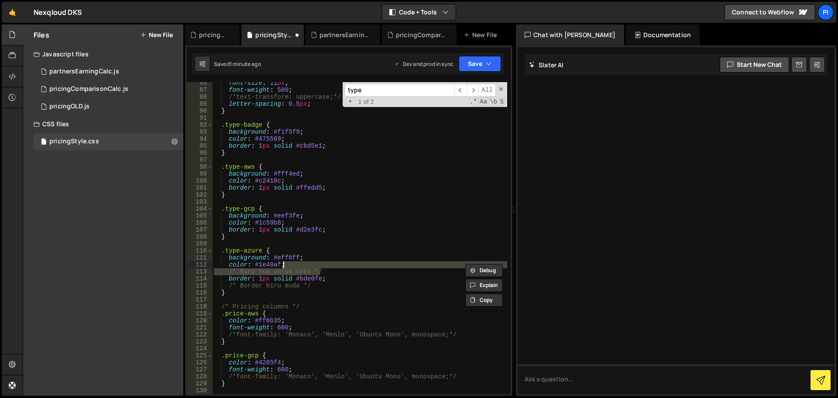
type textarea "/* Biru tua untuk teks */"
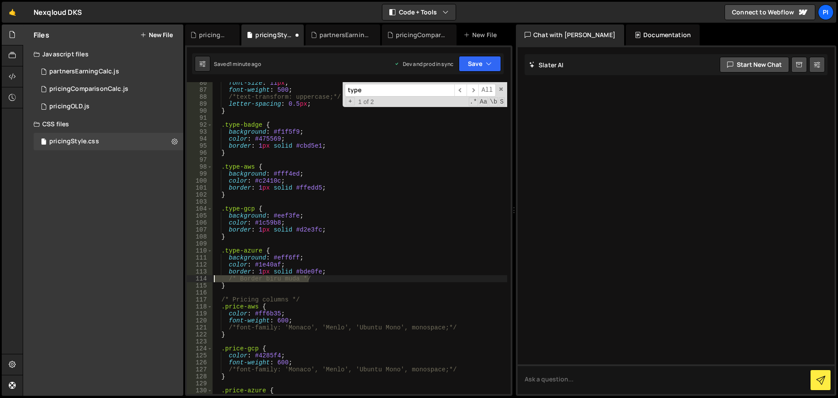
drag, startPoint x: 319, startPoint y: 280, endPoint x: 184, endPoint y: 277, distance: 134.9
click at [184, 277] on div "Files New File Javascript files 0 partnersEarningCalc.js 0 0 pricingComparisonC…" at bounding box center [430, 209] width 815 height 371
type textarea "/* Border biru muda */"
type textarea "border: 1px solid #bde0fe;"
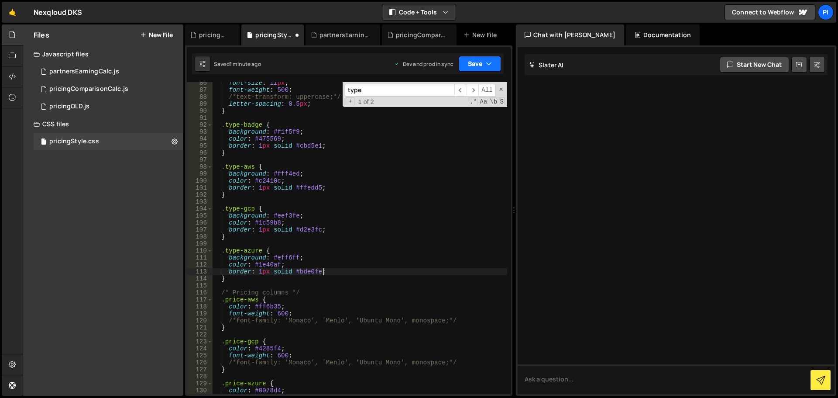
click at [482, 62] on button "Save" at bounding box center [480, 64] width 42 height 16
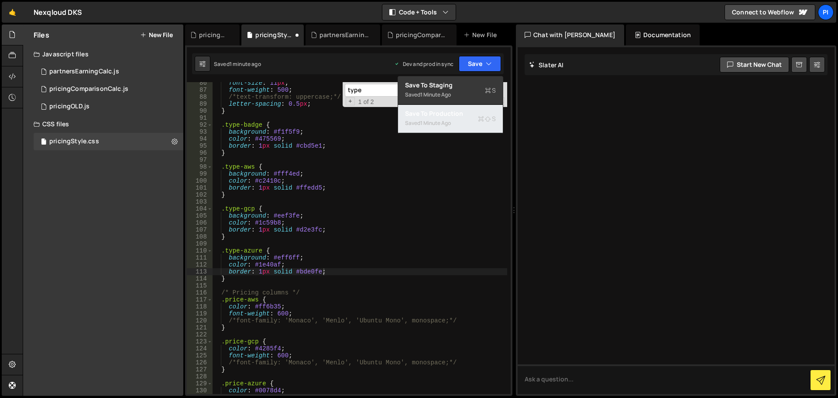
click at [450, 120] on div "1 minute ago" at bounding box center [435, 122] width 31 height 7
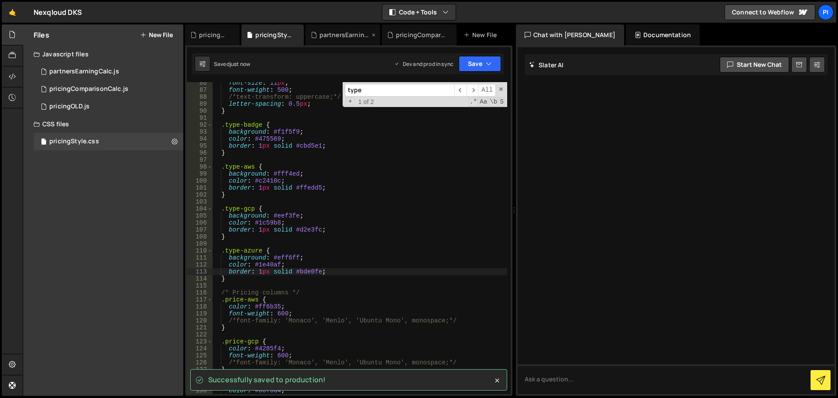
click at [337, 34] on div "partnersEarningCalc.js" at bounding box center [344, 35] width 50 height 9
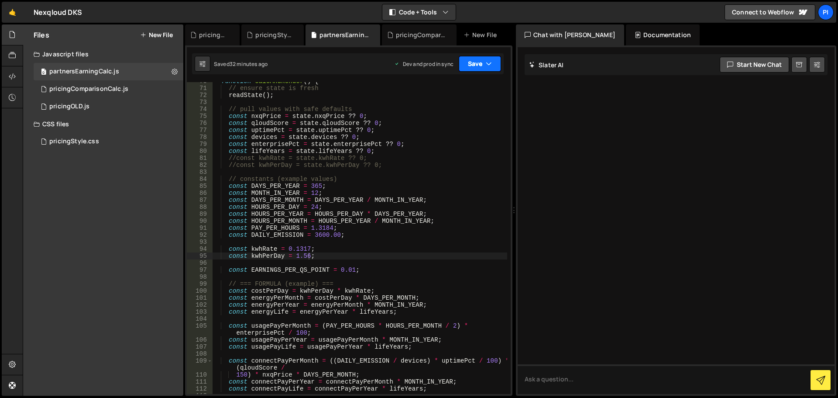
click at [491, 65] on icon "button" at bounding box center [489, 63] width 6 height 9
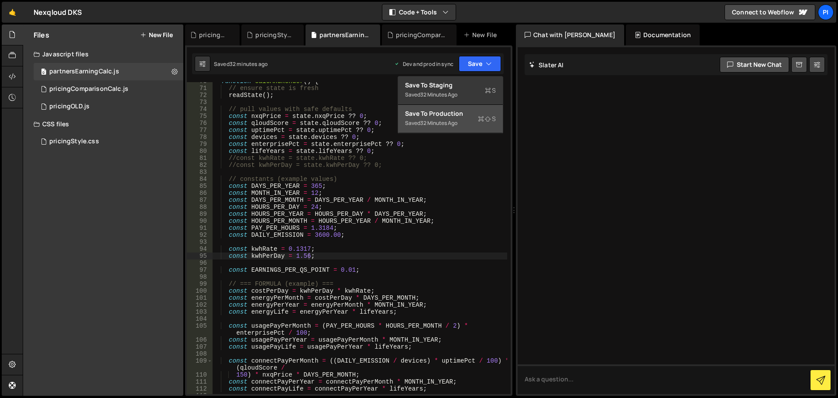
click at [438, 114] on div "Save to Production S" at bounding box center [450, 113] width 91 height 9
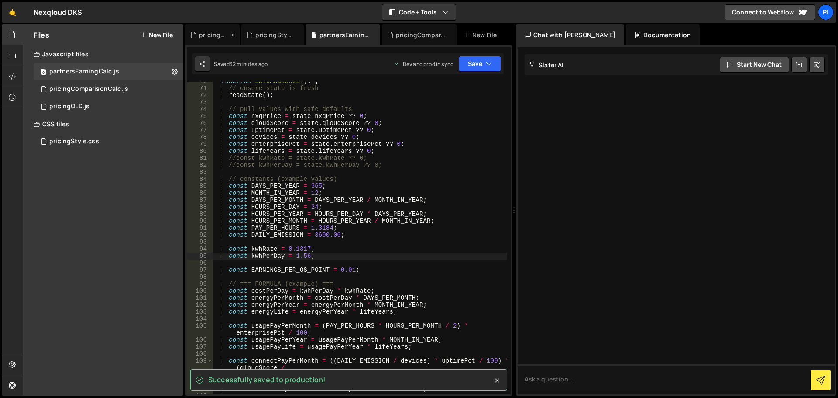
click at [222, 32] on div "pricingOLD.js" at bounding box center [214, 35] width 30 height 9
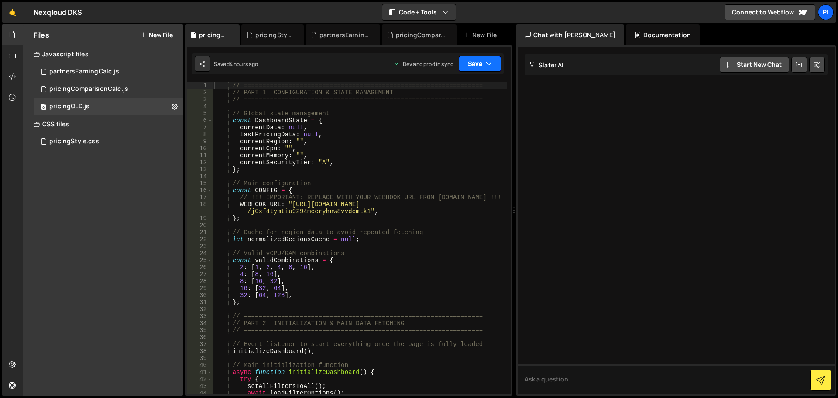
click at [485, 63] on button "Save" at bounding box center [480, 64] width 42 height 16
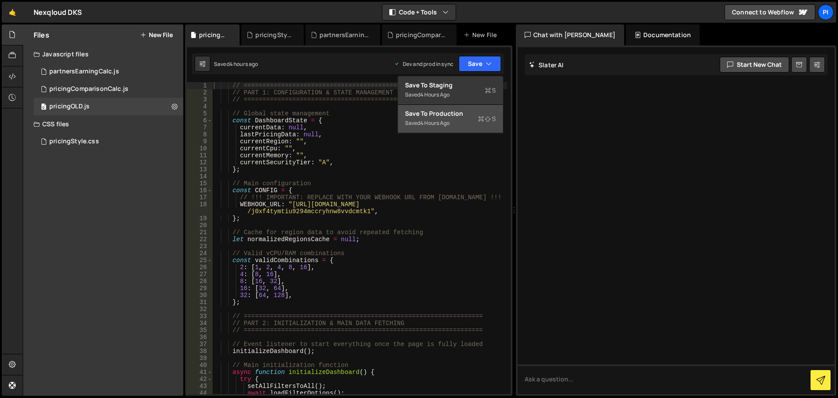
click at [461, 115] on div "Save to Production S" at bounding box center [450, 113] width 91 height 9
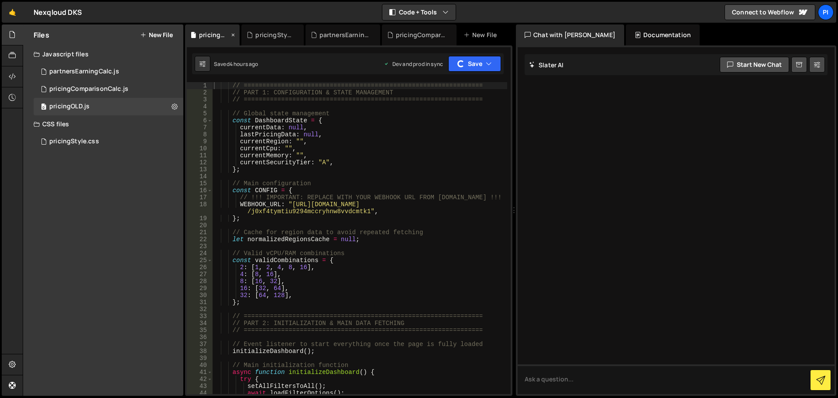
click at [233, 33] on icon at bounding box center [233, 35] width 6 height 9
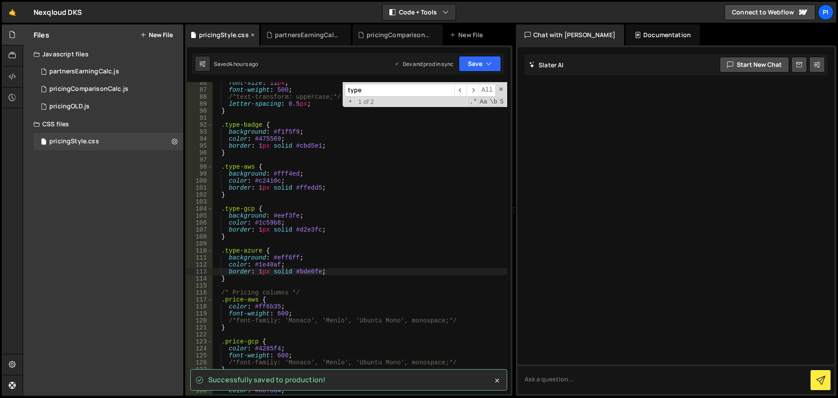
click at [250, 34] on icon at bounding box center [253, 35] width 6 height 9
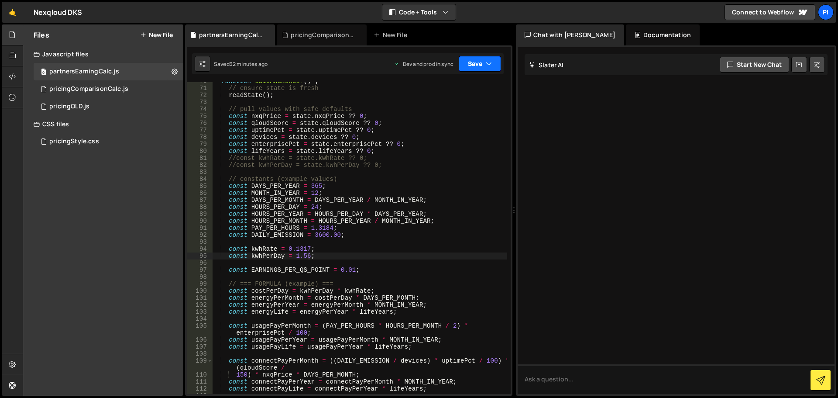
click at [473, 61] on button "Save" at bounding box center [480, 64] width 42 height 16
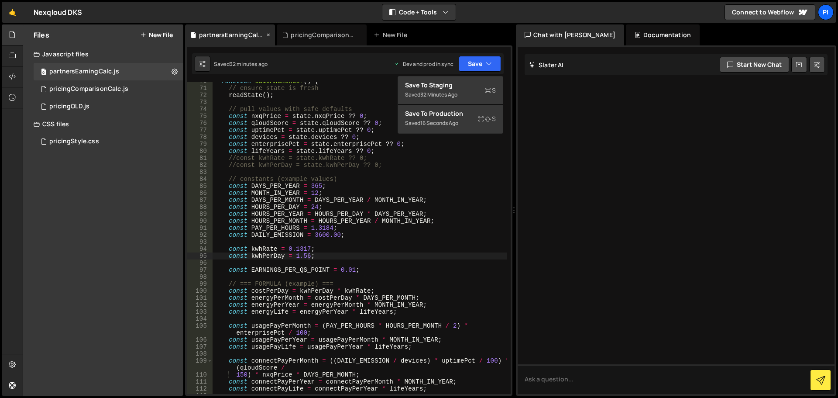
click at [268, 35] on icon at bounding box center [268, 35] width 6 height 9
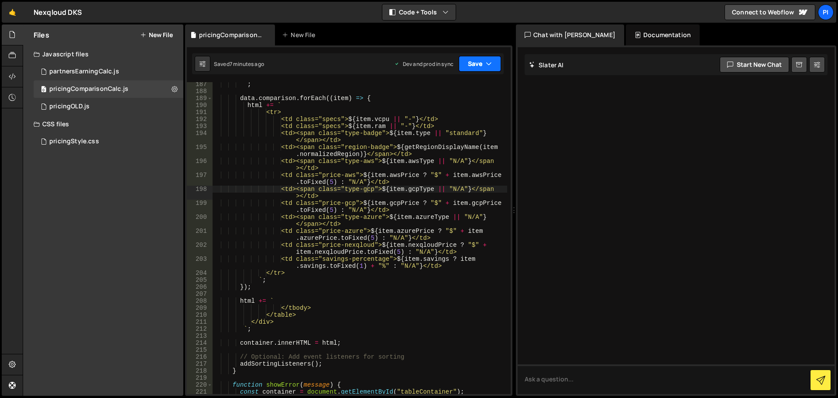
click at [476, 60] on button "Save" at bounding box center [480, 64] width 42 height 16
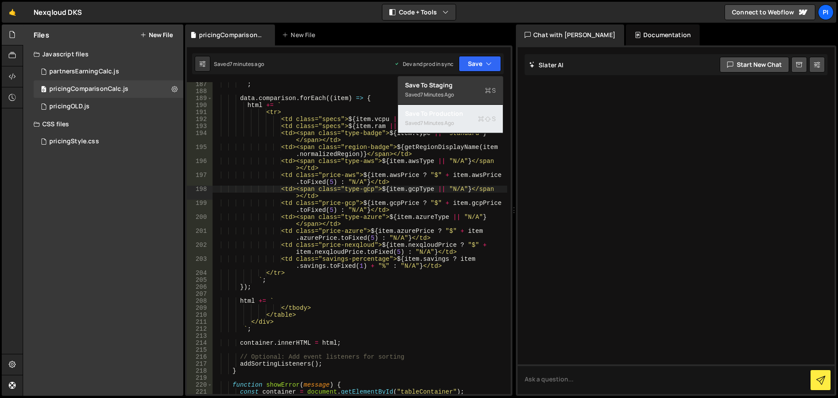
click at [463, 121] on div "Saved 7 minutes ago" at bounding box center [450, 123] width 91 height 10
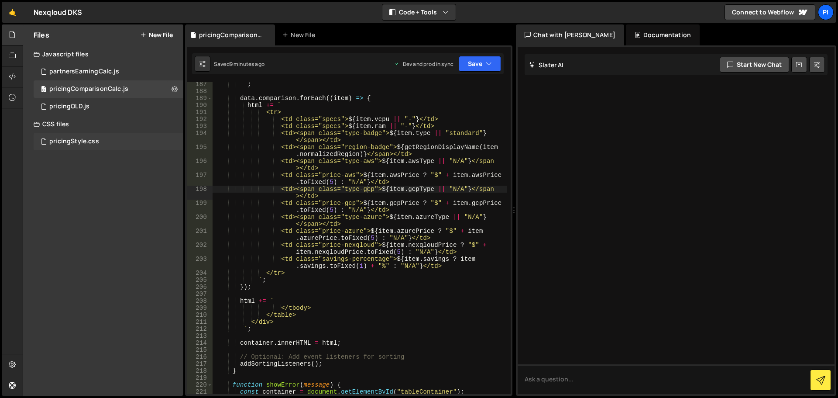
click at [88, 141] on div "pricingStyle.css" at bounding box center [74, 141] width 50 height 8
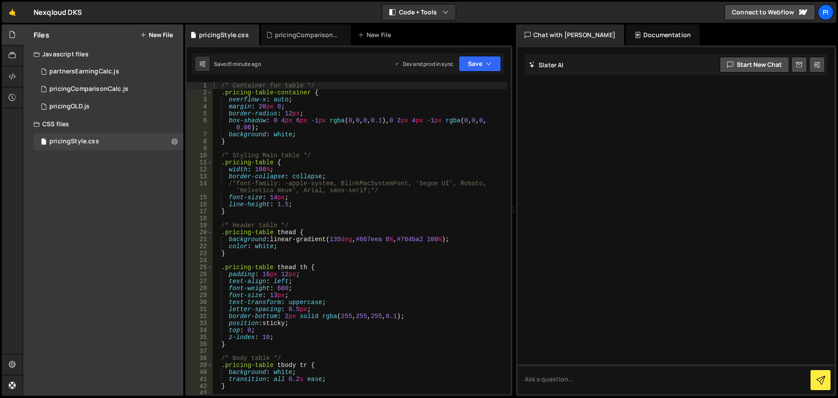
type textarea "}"
click at [421, 141] on div "/* Container for table */ .pricing-table-container { overflow-x : auto ; margin…" at bounding box center [359, 245] width 295 height 326
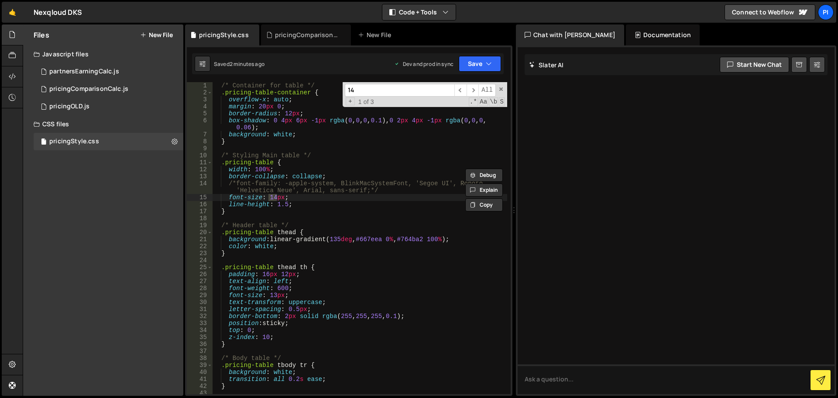
click at [395, 89] on input "14" at bounding box center [400, 90] width 110 height 13
type input "size"
click at [276, 297] on div "/* Container for table */ .pricing-table-container { overflow-x : auto ; margin…" at bounding box center [359, 245] width 295 height 326
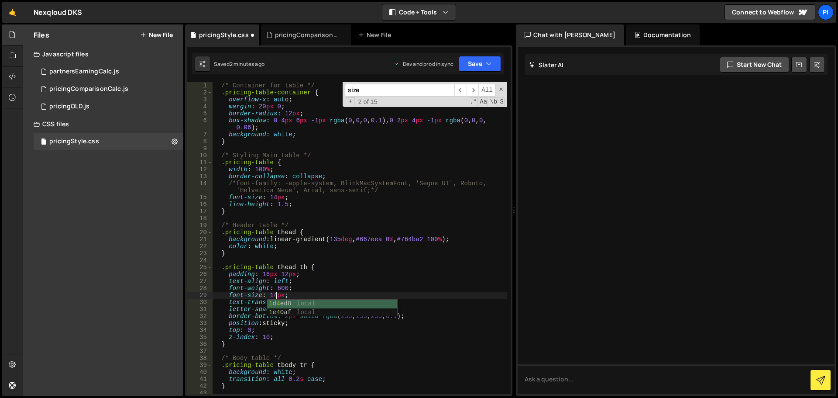
scroll to position [0, 4]
click at [277, 195] on div "/* Container for table */ .pricing-table-container { overflow-x : auto ; margin…" at bounding box center [359, 245] width 295 height 326
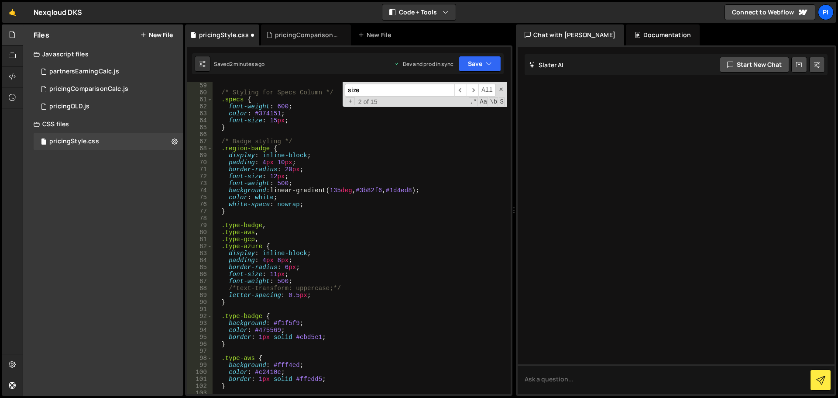
scroll to position [471, 0]
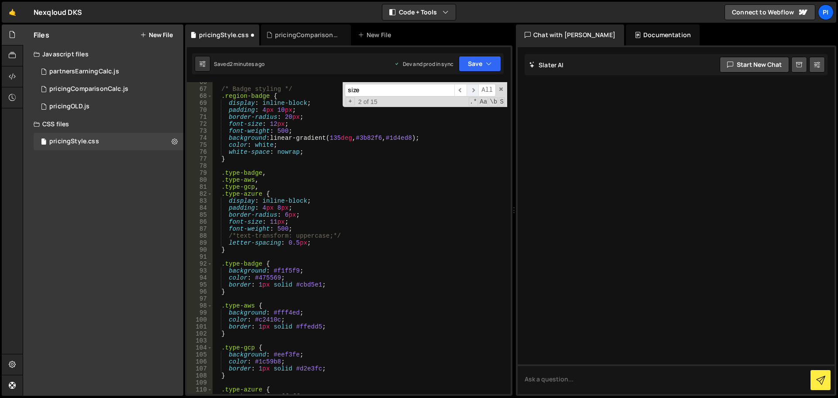
click at [471, 94] on span "​" at bounding box center [473, 90] width 12 height 13
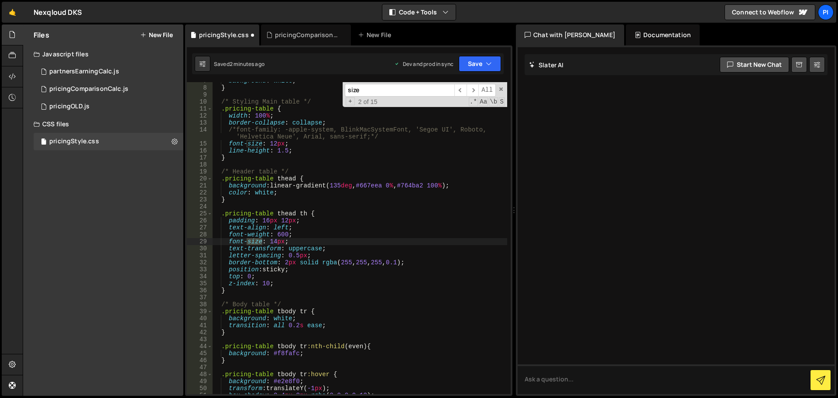
scroll to position [0, 0]
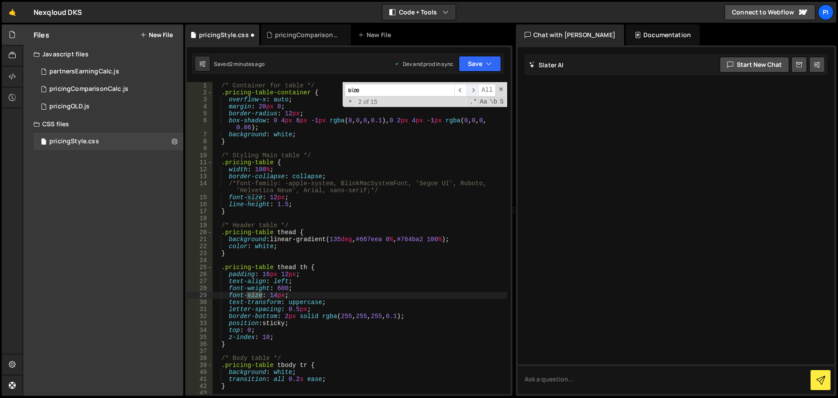
click at [475, 91] on span "​" at bounding box center [473, 90] width 12 height 13
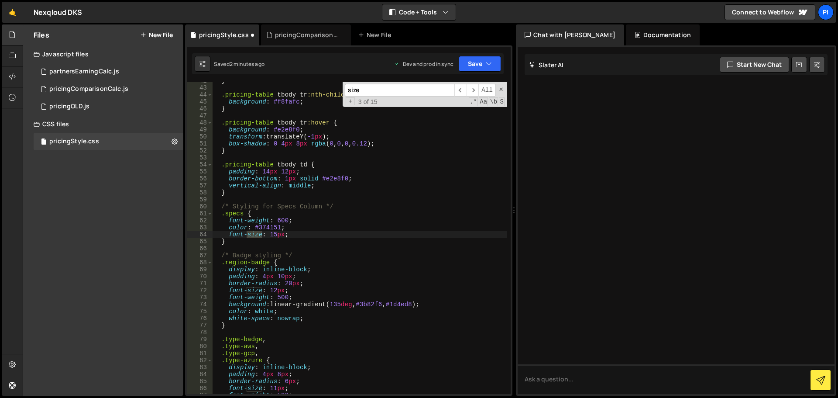
click at [276, 231] on div "} .pricing-table tbody tr :nth-child ( even ) { background : #f8fafc ; } .prici…" at bounding box center [359, 240] width 295 height 326
click at [297, 232] on div "} .pricing-table tbody tr :nth-child ( even ) { background : #f8fafc ; } .prici…" at bounding box center [359, 240] width 295 height 326
click at [275, 292] on div "} .pricing-table tbody tr :nth-child ( even ) { background : #f8fafc ; } .prici…" at bounding box center [359, 240] width 295 height 326
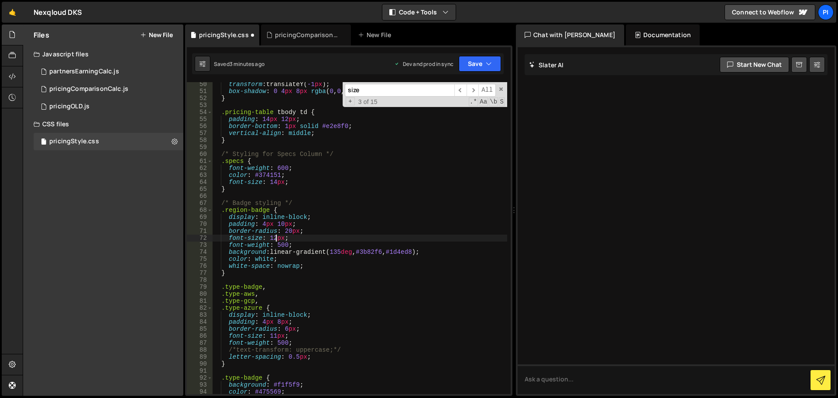
scroll to position [410, 0]
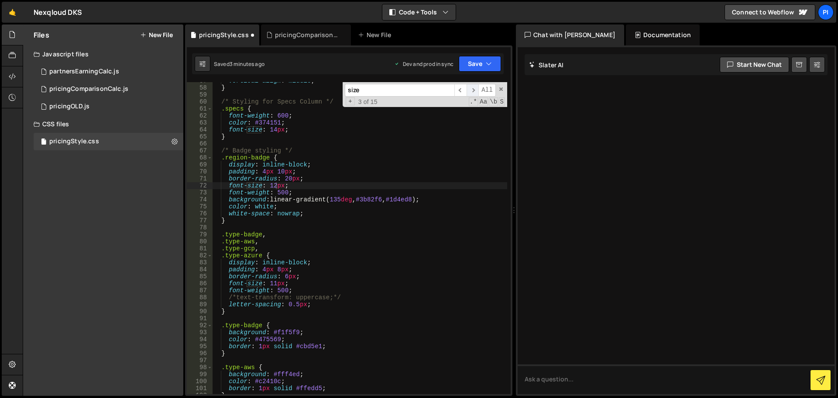
click at [475, 90] on span "​" at bounding box center [473, 90] width 12 height 13
click at [277, 282] on div "vertical-align : middle ; } /* Styling for Specs Column */ .specs { font-weight…" at bounding box center [359, 240] width 295 height 326
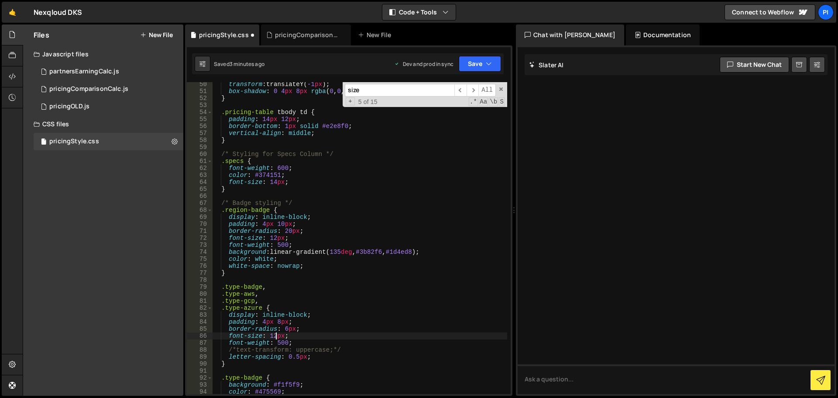
scroll to position [357, 0]
click at [470, 90] on span "​" at bounding box center [473, 90] width 12 height 13
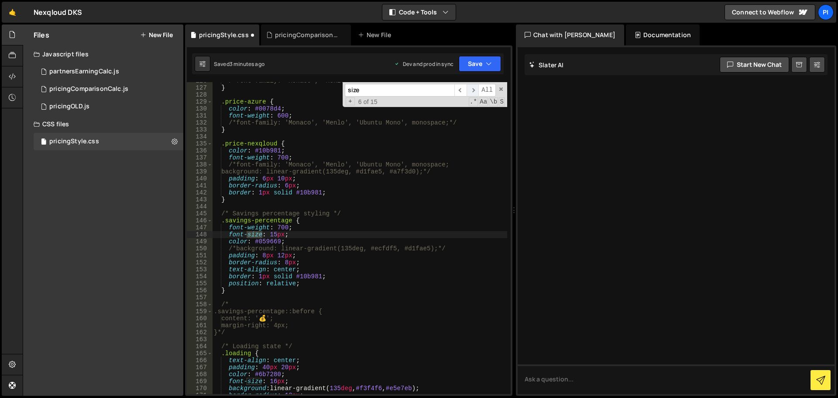
scroll to position [892, 0]
click at [277, 237] on div "/*font-family: 'Monaco', 'Menlo', 'Ubuntu Mono', monospace;*/ } .price-azure { …" at bounding box center [359, 240] width 295 height 326
click at [476, 89] on span "​" at bounding box center [473, 90] width 12 height 13
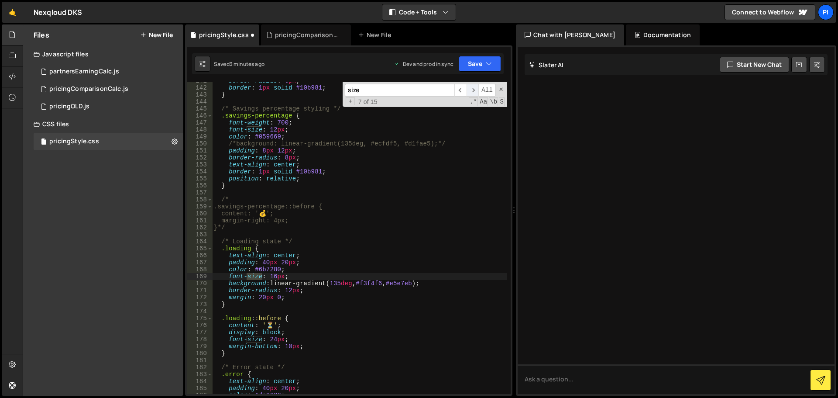
click at [470, 87] on span "​" at bounding box center [473, 90] width 12 height 13
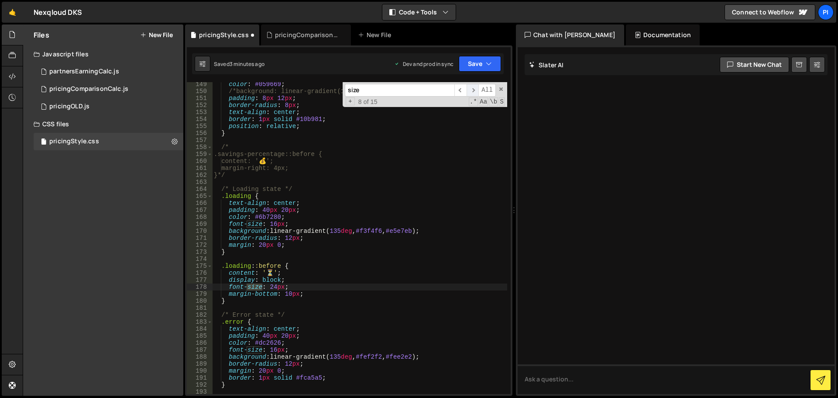
click at [472, 92] on span "​" at bounding box center [473, 90] width 12 height 13
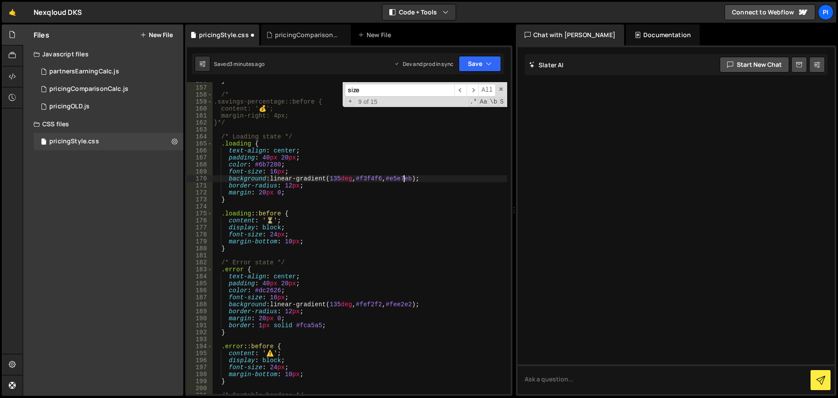
click at [405, 179] on div "} /* .savings-percentage::before { content: ' 💰 '; margin-right: 4px; }*/ /* Lo…" at bounding box center [359, 240] width 295 height 326
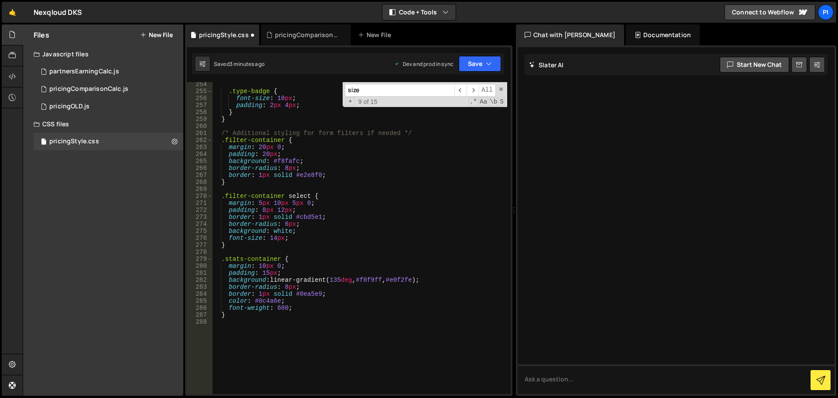
scroll to position [1782, 0]
click at [484, 66] on button "Save" at bounding box center [480, 64] width 42 height 16
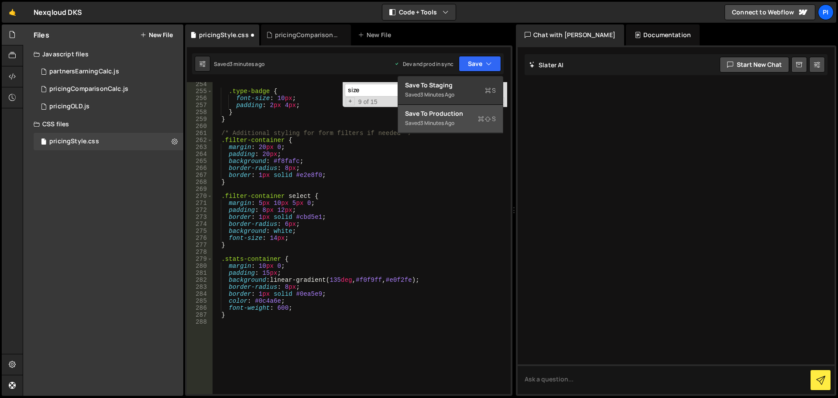
click at [436, 112] on div "Save to Production S" at bounding box center [450, 113] width 91 height 9
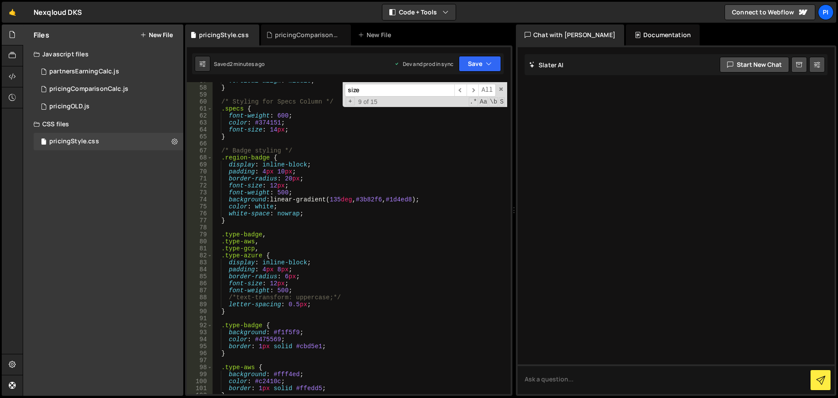
scroll to position [148, 0]
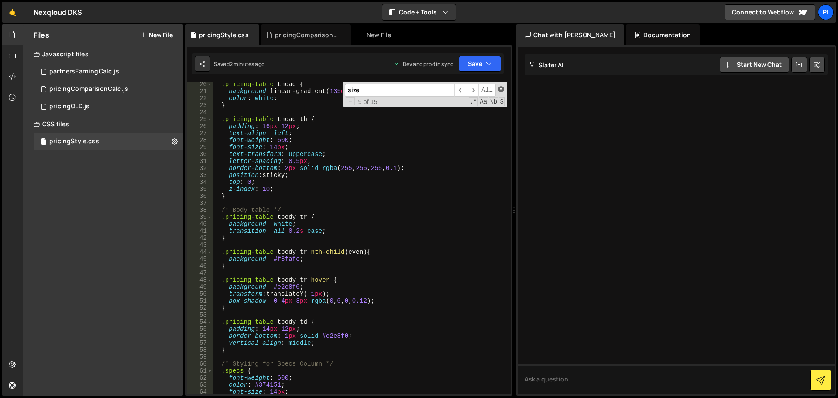
click at [502, 86] on span at bounding box center [501, 89] width 6 height 6
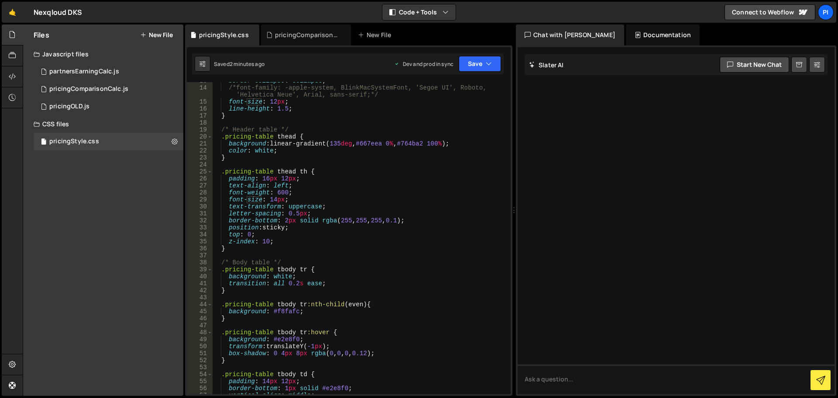
scroll to position [0, 0]
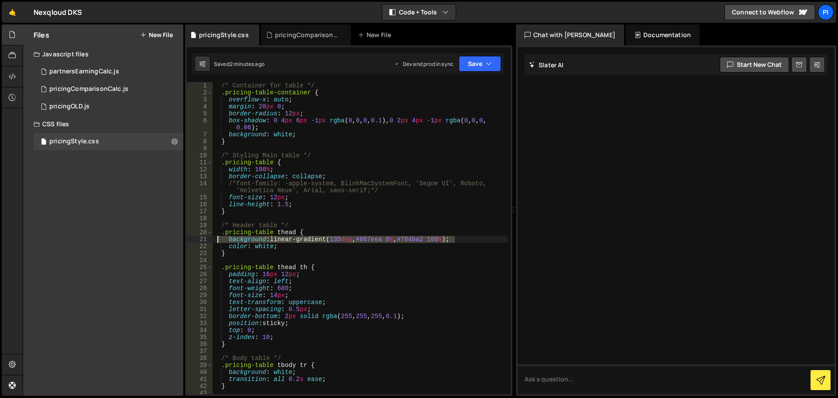
drag, startPoint x: 461, startPoint y: 241, endPoint x: 218, endPoint y: 243, distance: 243.1
click at [218, 243] on div "/* Container for table */ .pricing-table-container { overflow-x : auto ; margin…" at bounding box center [359, 245] width 295 height 326
click at [420, 239] on div "/* Container for table */ .pricing-table-container { overflow-x : auto ; margin…" at bounding box center [359, 245] width 295 height 326
paste textarea "264c8"
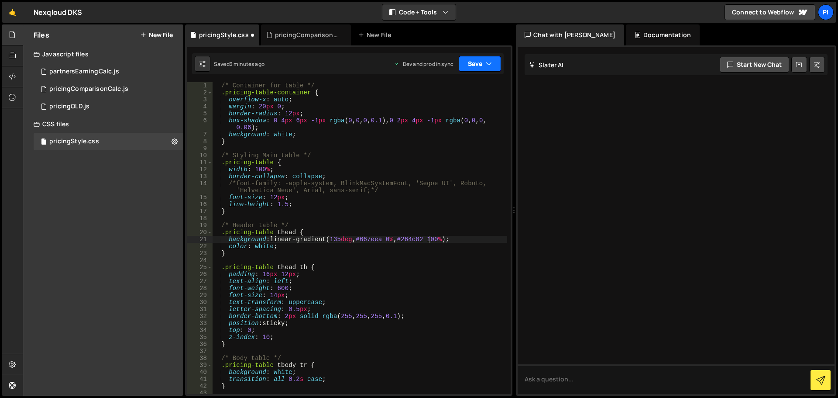
click at [478, 60] on button "Save" at bounding box center [480, 64] width 42 height 16
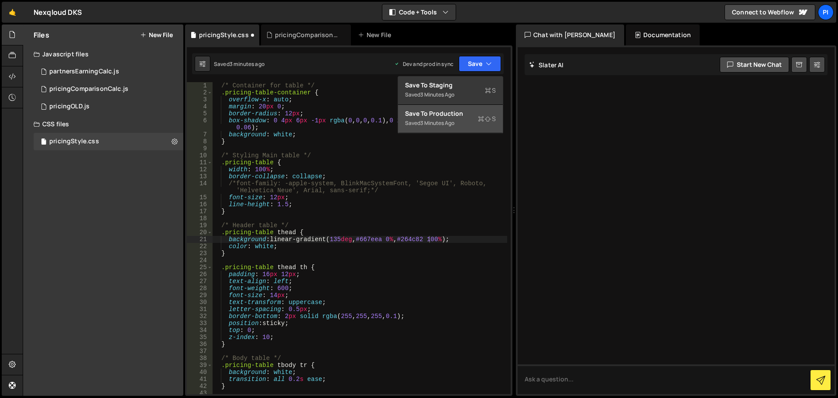
click at [453, 107] on button "Save to Production S Saved 3 minutes ago" at bounding box center [450, 119] width 105 height 28
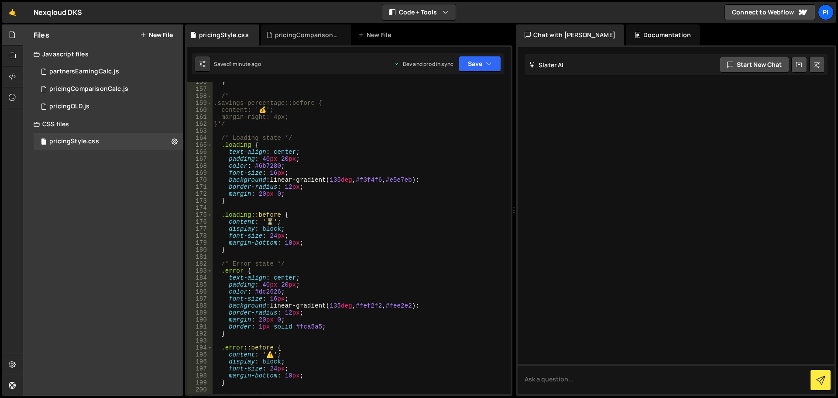
scroll to position [1047, 0]
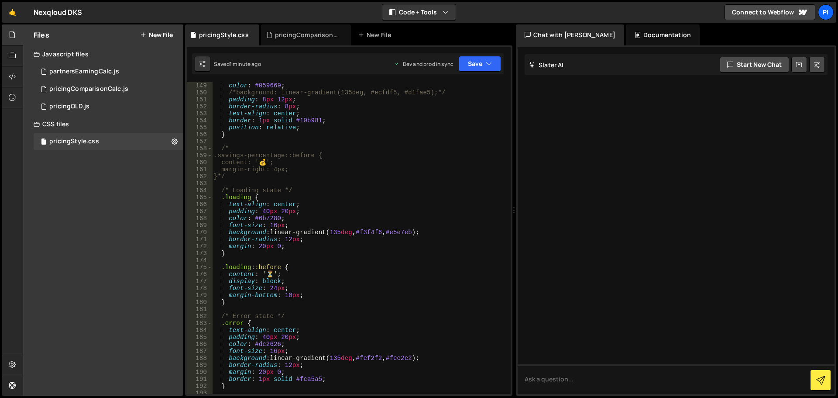
click at [368, 234] on div "color : #059669 ; /*background: linear-gradient(135deg, #ecfdf5, #d1fae5);*/ pa…" at bounding box center [359, 245] width 295 height 326
click at [401, 230] on div "color : #059669 ; /*background: linear-gradient(135deg, #ecfdf5, #d1fae5);*/ pa…" at bounding box center [359, 245] width 295 height 326
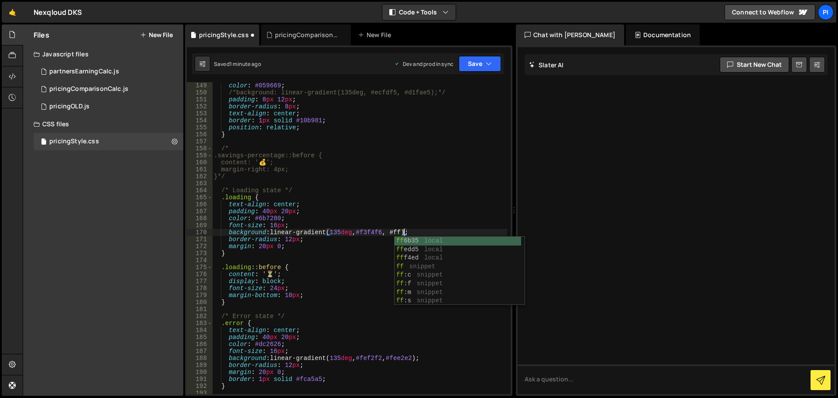
scroll to position [0, 14]
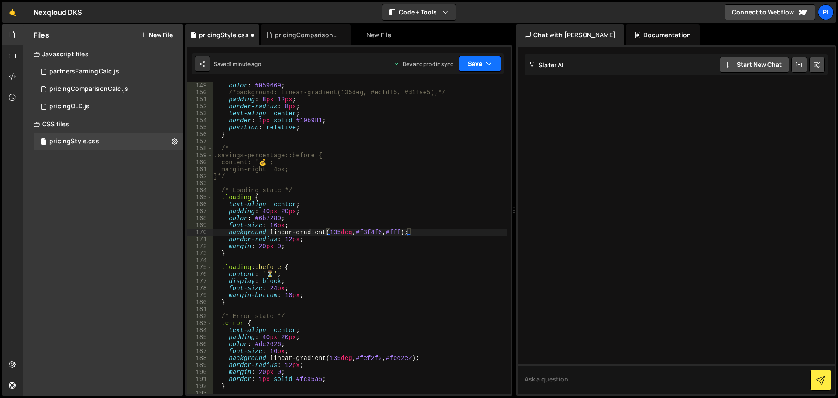
click at [475, 60] on button "Save" at bounding box center [480, 64] width 42 height 16
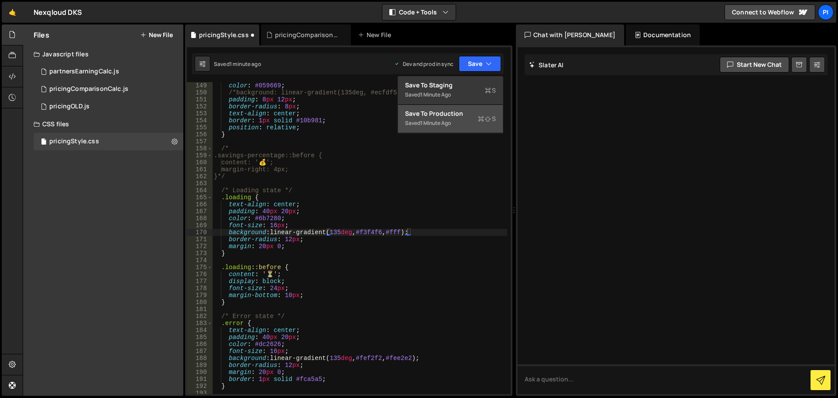
drag, startPoint x: 435, startPoint y: 118, endPoint x: 444, endPoint y: 110, distance: 12.0
click at [436, 118] on div "Saved 1 minute ago" at bounding box center [450, 123] width 91 height 10
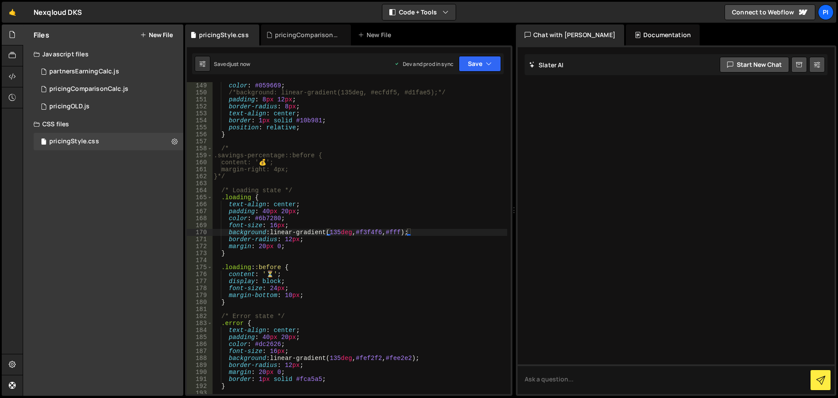
click at [368, 229] on div "color : #059669 ; /*background: linear-gradient(135deg, #ecfdf5, #d1fae5);*/ pa…" at bounding box center [359, 245] width 295 height 326
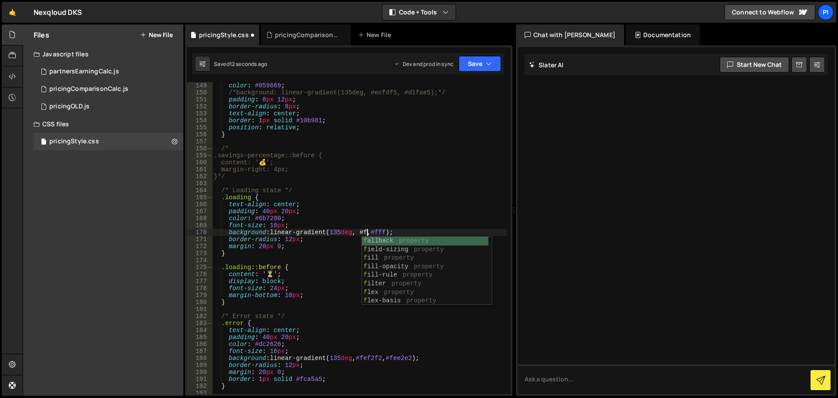
scroll to position [0, 11]
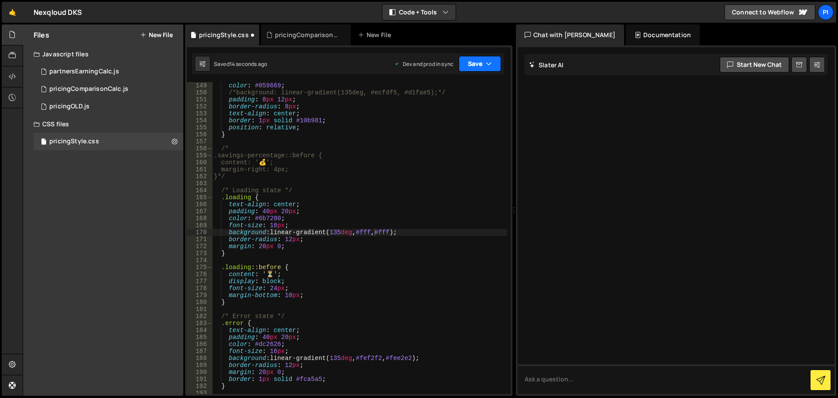
click at [469, 64] on button "Save" at bounding box center [480, 64] width 42 height 16
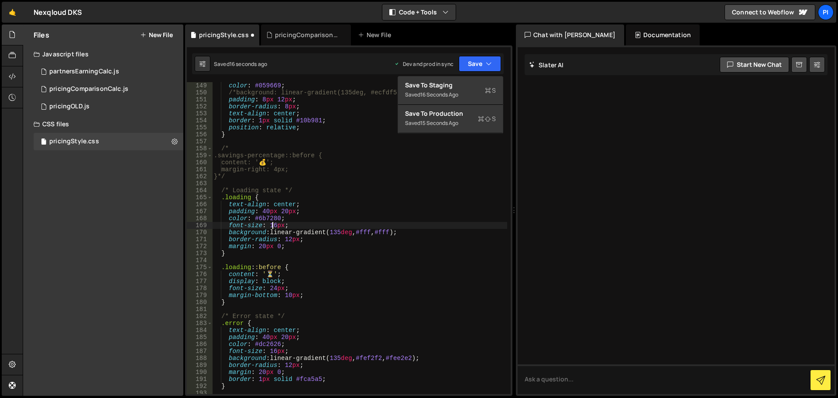
scroll to position [0, 5]
click at [272, 226] on div "color : #059669 ; /*background: linear-gradient(135deg, #ecfdf5, #d1fae5);*/ pa…" at bounding box center [359, 245] width 295 height 326
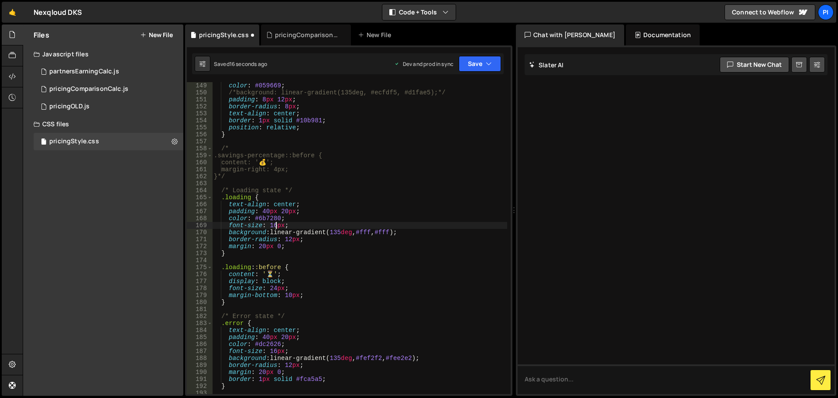
click at [276, 226] on div "color : #059669 ; /*background: linear-gradient(135deg, #ecfdf5, #d1fae5);*/ pa…" at bounding box center [359, 245] width 295 height 326
click at [470, 62] on button "Save" at bounding box center [480, 64] width 42 height 16
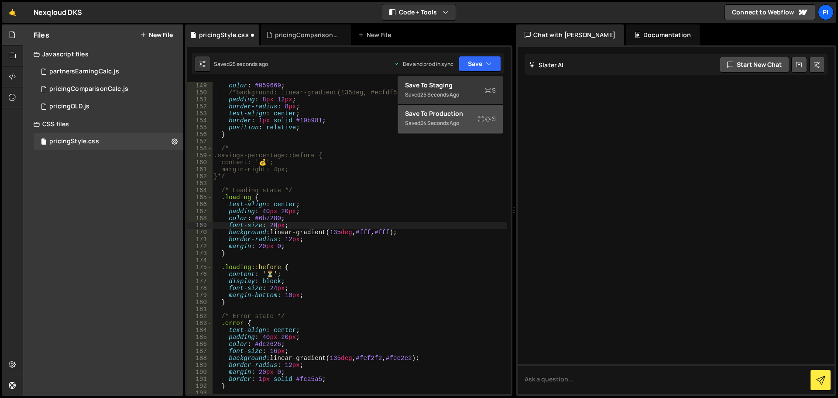
click at [461, 121] on div "Saved 24 seconds ago" at bounding box center [450, 123] width 91 height 10
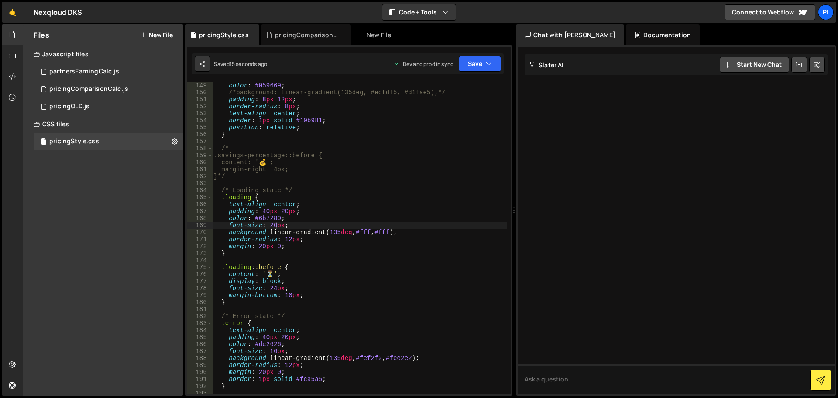
click at [277, 220] on div "color : #059669 ; /*background: linear-gradient(135deg, #ecfdf5, #d1fae5);*/ pa…" at bounding box center [359, 245] width 295 height 326
click at [275, 230] on div "color : #059669 ; /*background: linear-gradient(135deg, #ecfdf5, #d1fae5);*/ pa…" at bounding box center [359, 245] width 295 height 326
click at [275, 229] on div "color : #059669 ; /*background: linear-gradient(135deg, #ecfdf5, #d1fae5);*/ pa…" at bounding box center [359, 245] width 295 height 326
click at [277, 227] on div "color : #059669 ; /*background: linear-gradient(135deg, #ecfdf5, #d1fae5);*/ pa…" at bounding box center [359, 245] width 295 height 326
type textarea "font-size: 18px;"
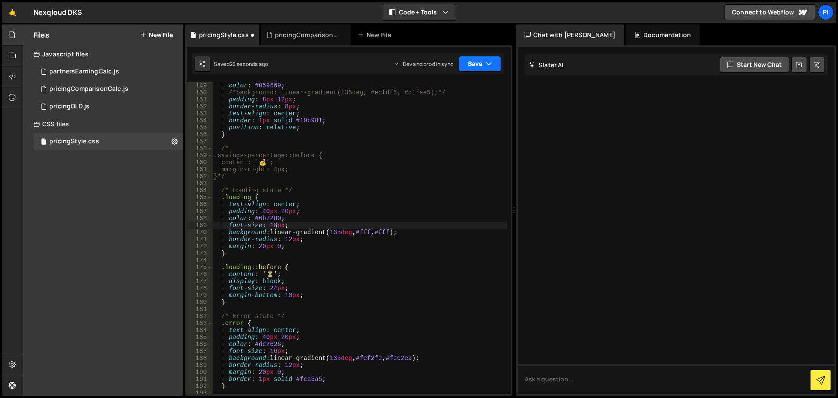
click at [482, 69] on button "Save" at bounding box center [480, 64] width 42 height 16
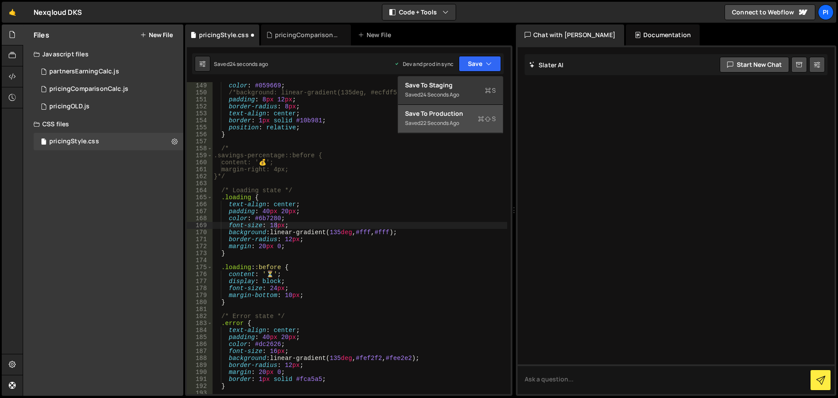
click at [448, 117] on div "Save to Production S" at bounding box center [450, 113] width 91 height 9
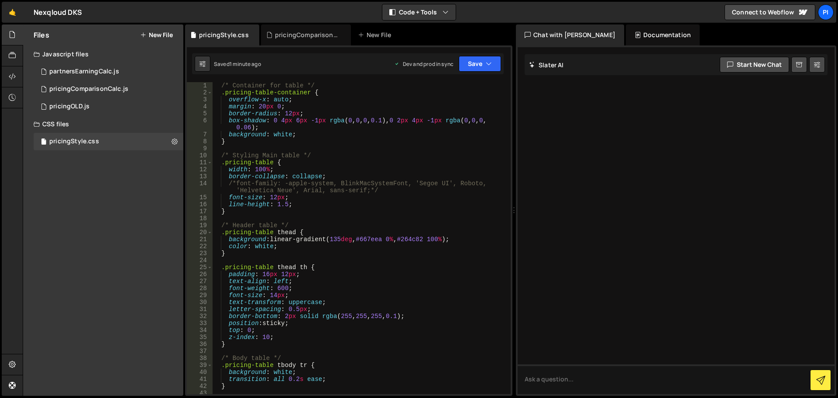
scroll to position [0, 0]
click at [395, 147] on div "/* Container for table */ .pricing-table-container { overflow-x : auto ; margin…" at bounding box center [359, 245] width 295 height 326
type textarea "}"
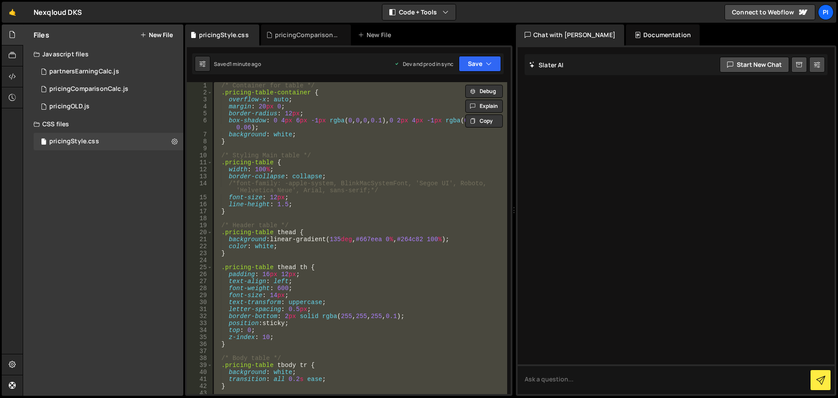
click at [163, 36] on button "New File" at bounding box center [156, 34] width 33 height 7
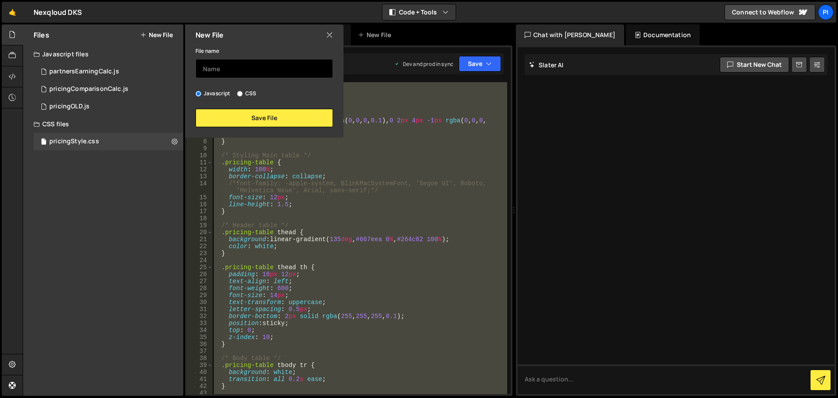
click at [214, 67] on input "text" at bounding box center [264, 68] width 137 height 19
type input "oldPricingStyle"
click at [240, 93] on input "CSS" at bounding box center [240, 94] width 6 height 6
radio input "true"
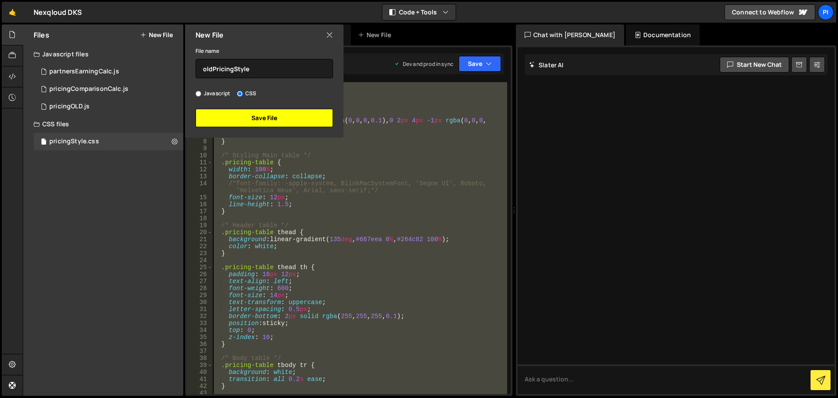
click at [257, 120] on button "Save File" at bounding box center [264, 118] width 137 height 18
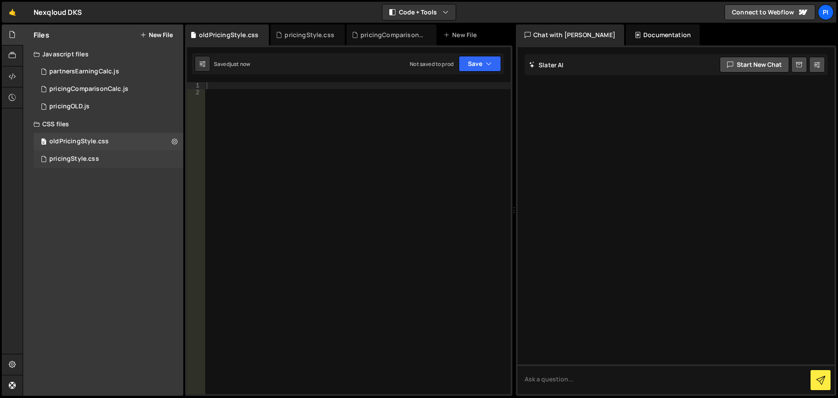
click at [94, 154] on div "pricingStyle.css 0" at bounding box center [109, 158] width 150 height 17
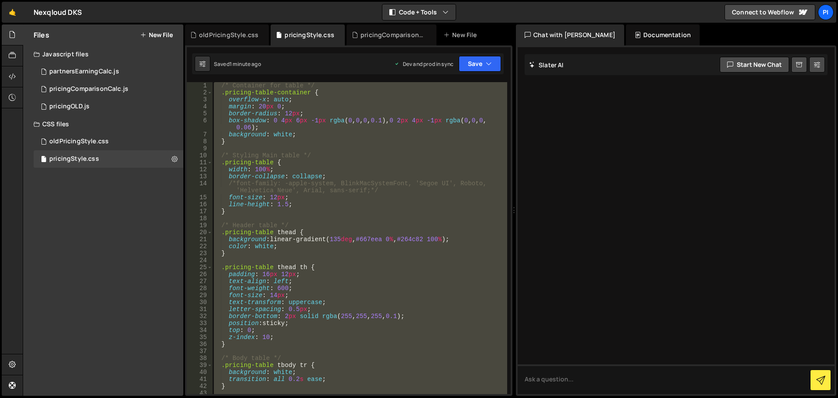
click at [312, 117] on div "/* Container for table */ .pricing-table-container { overflow-x : auto ; margin…" at bounding box center [359, 238] width 295 height 312
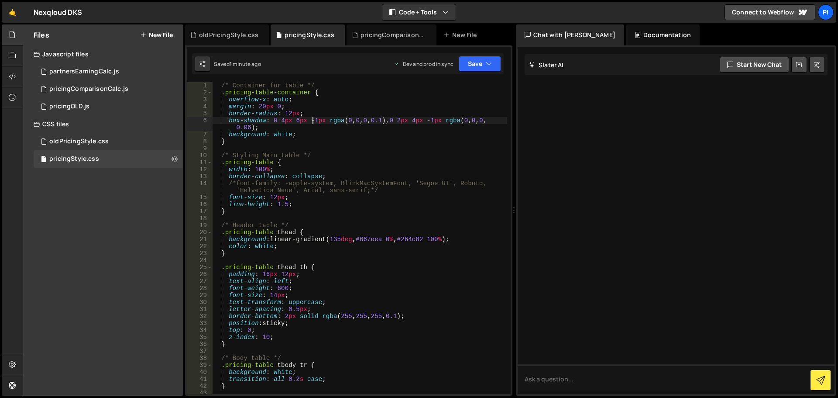
type textarea "}"
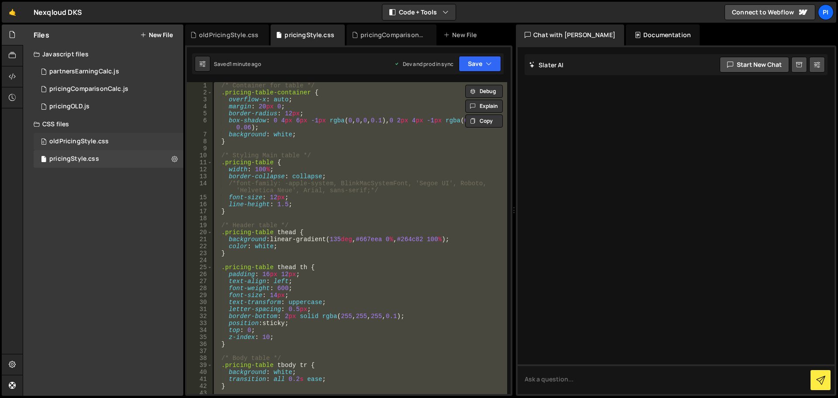
click at [120, 135] on div "0 oldPricingStyle.css 0" at bounding box center [109, 141] width 150 height 17
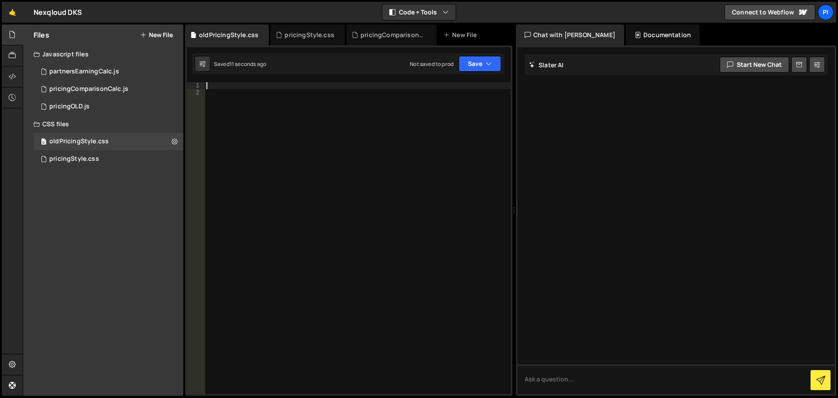
click at [240, 88] on div at bounding box center [358, 245] width 306 height 326
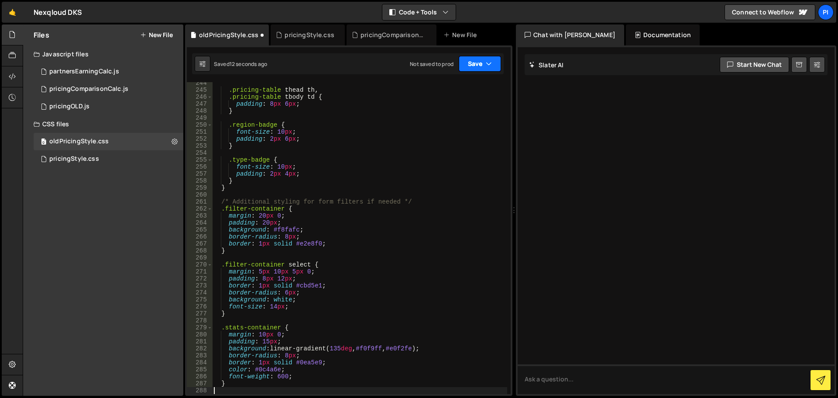
click at [475, 66] on button "Save" at bounding box center [480, 64] width 42 height 16
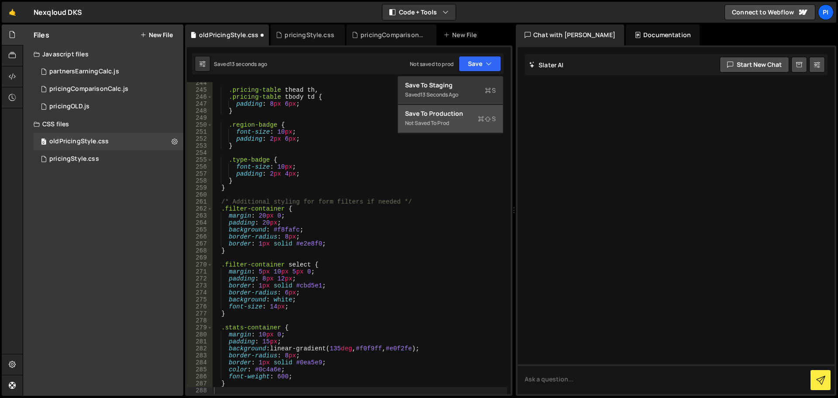
click at [425, 117] on div "Save to Production S" at bounding box center [450, 113] width 91 height 9
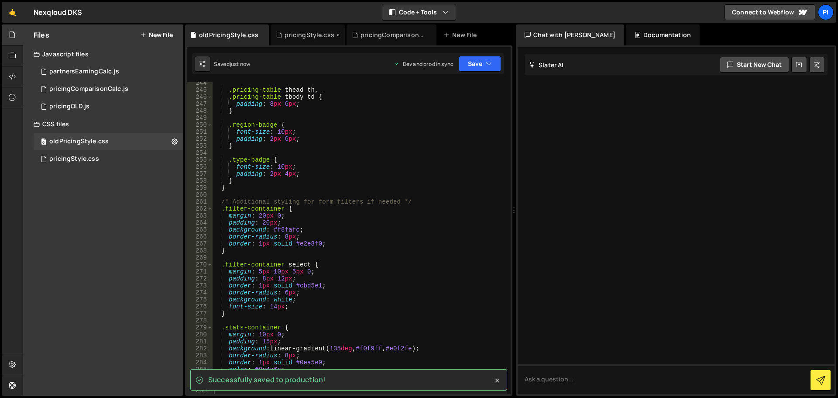
click at [327, 31] on div "pricingStyle.css" at bounding box center [310, 35] width 50 height 9
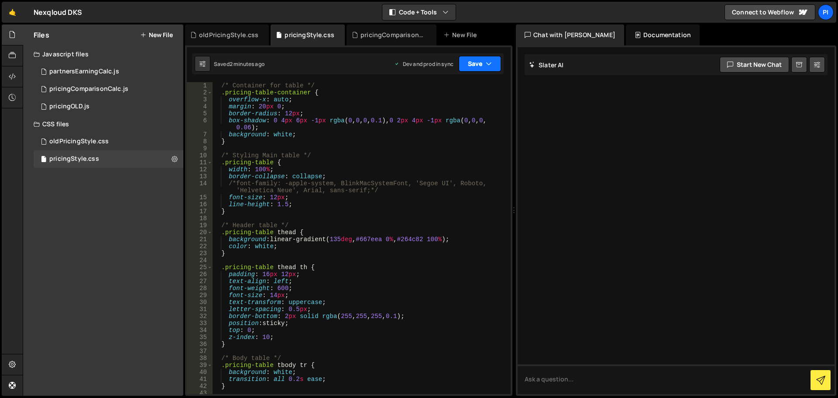
click at [478, 62] on button "Save" at bounding box center [480, 64] width 42 height 16
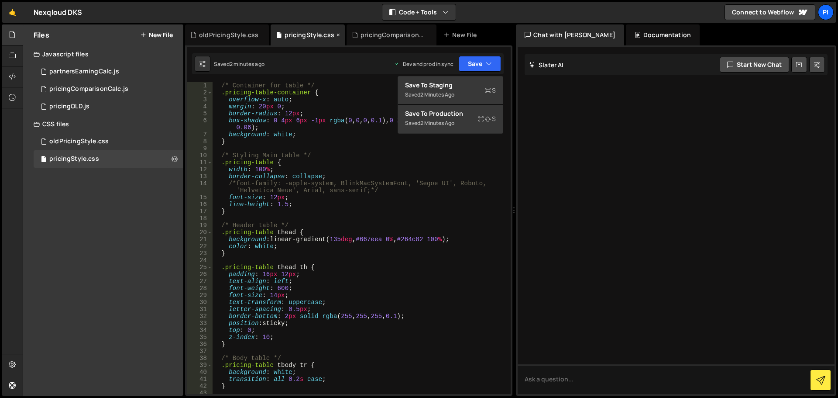
click at [335, 33] on icon at bounding box center [338, 35] width 6 height 9
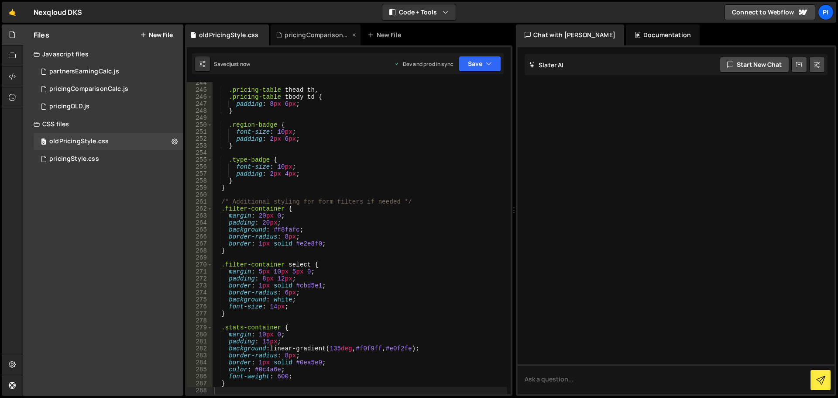
click at [336, 34] on div "pricingComparisonCalc.js" at bounding box center [317, 35] width 65 height 9
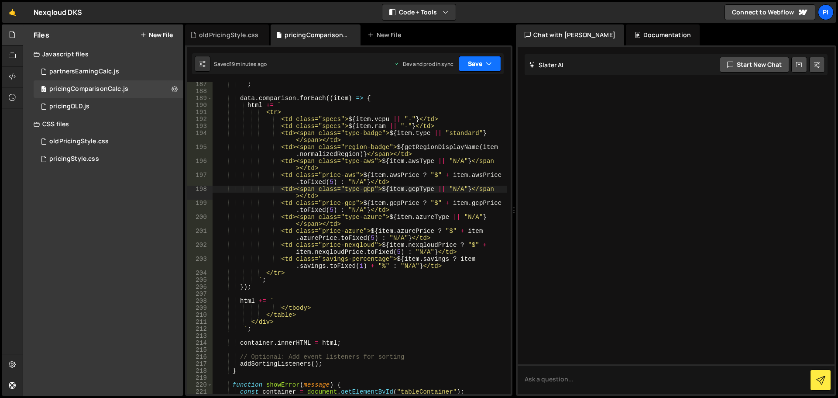
click at [495, 58] on button "Save" at bounding box center [480, 64] width 42 height 16
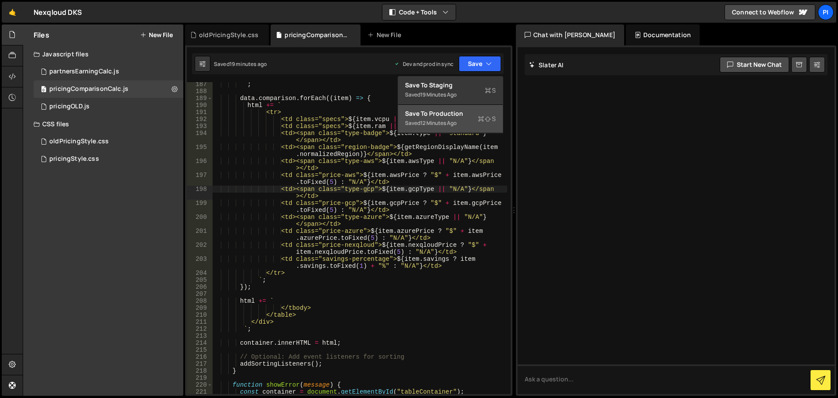
click at [449, 112] on div "Save to Production S" at bounding box center [450, 113] width 91 height 9
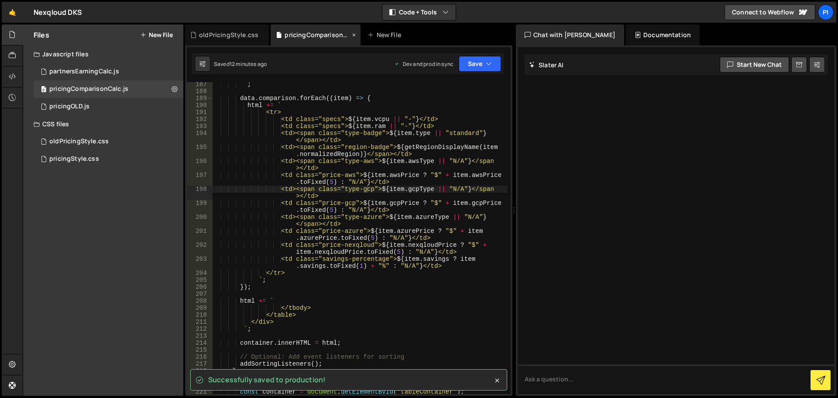
click at [351, 34] on icon at bounding box center [354, 35] width 6 height 9
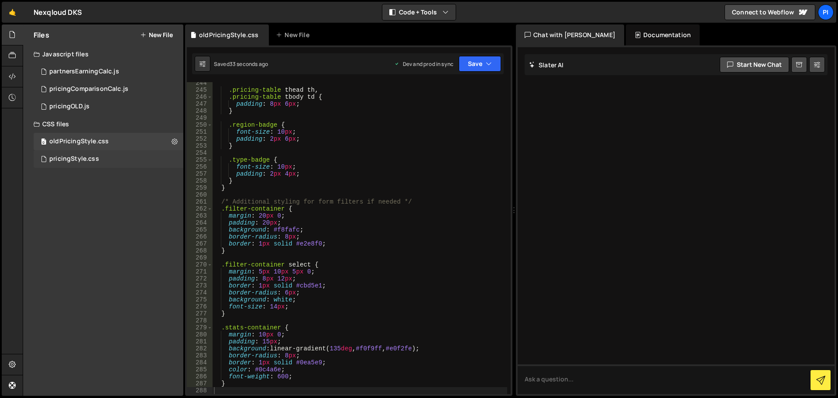
click at [110, 159] on div "pricingStyle.css 0" at bounding box center [109, 158] width 150 height 17
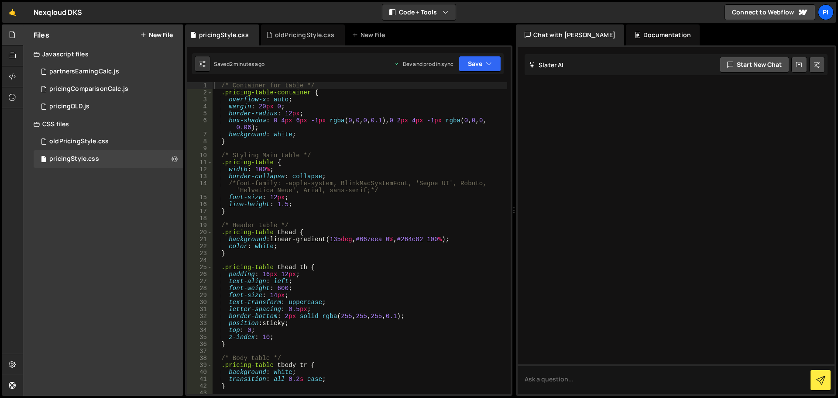
click at [316, 149] on div "/* Container for table */ .pricing-table-container { overflow-x : auto ; margin…" at bounding box center [359, 245] width 295 height 326
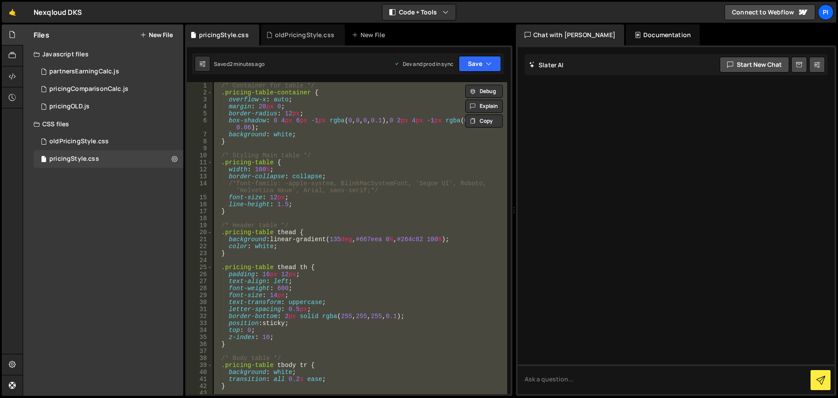
paste textarea "}"
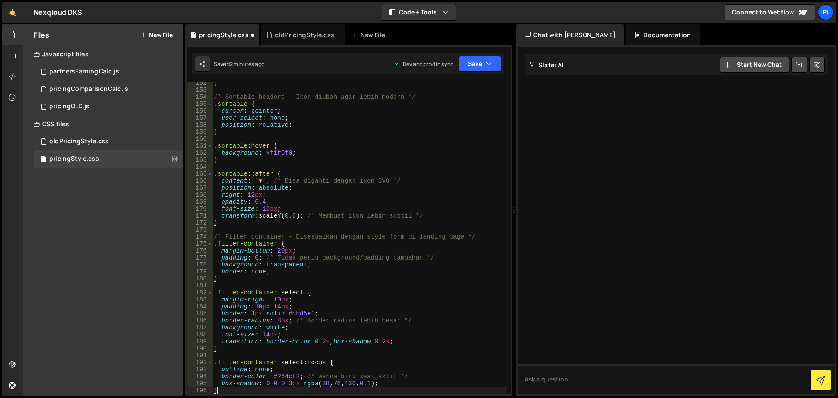
type textarea "}"
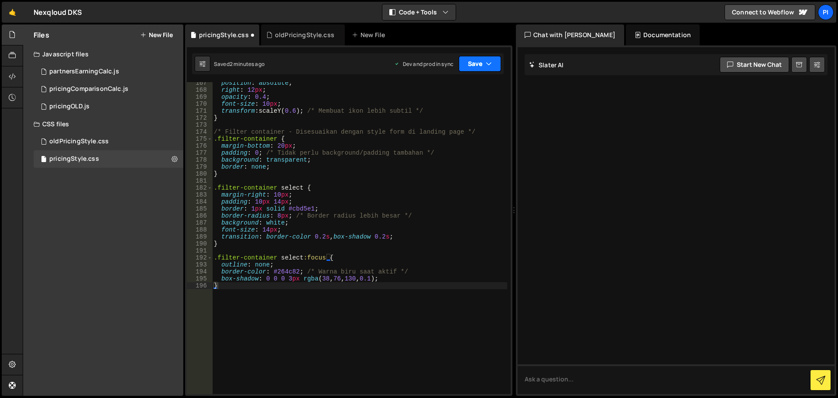
click at [470, 63] on button "Save" at bounding box center [480, 64] width 42 height 16
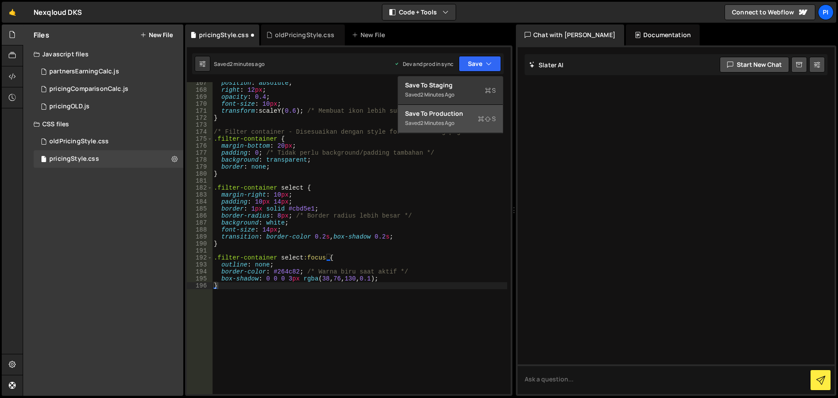
click at [445, 109] on button "Save to Production S Saved 2 minutes ago" at bounding box center [450, 119] width 105 height 28
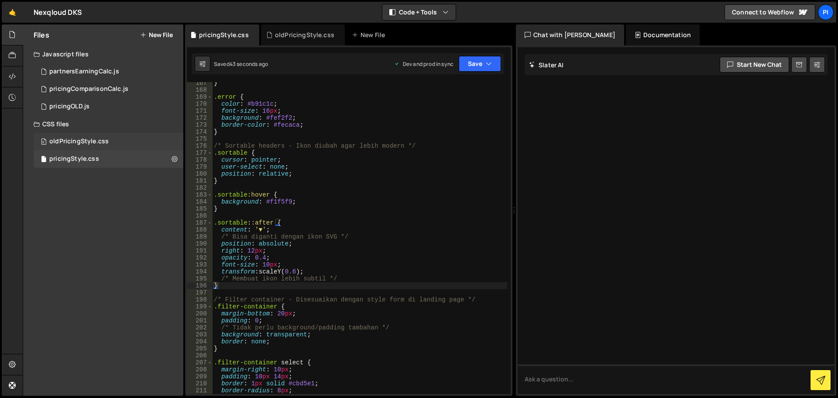
click at [100, 133] on div "0 oldPricingStyle.css 0" at bounding box center [109, 141] width 150 height 17
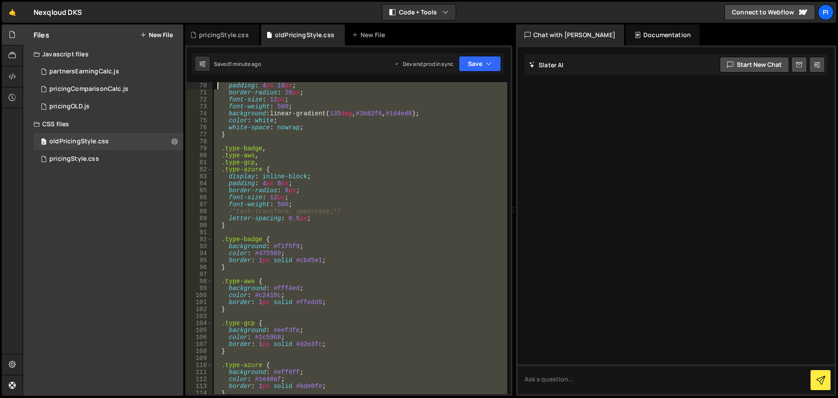
scroll to position [496, 0]
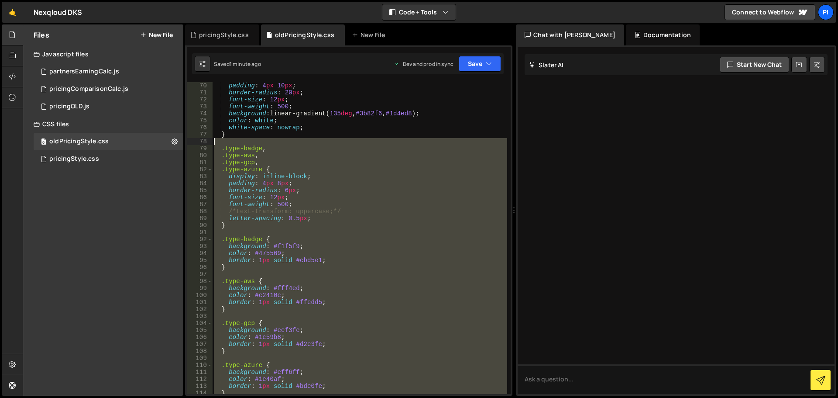
drag, startPoint x: 227, startPoint y: 358, endPoint x: 209, endPoint y: 144, distance: 215.0
click at [209, 144] on div "} 70 71 72 73 74 75 76 77 78 79 80 81 82 83 84 85 86 87 88 89 90 91 92 93 94 95…" at bounding box center [349, 238] width 324 height 312
type textarea ".type-badge,"
click at [118, 162] on div "pricingStyle.css 0" at bounding box center [109, 158] width 150 height 17
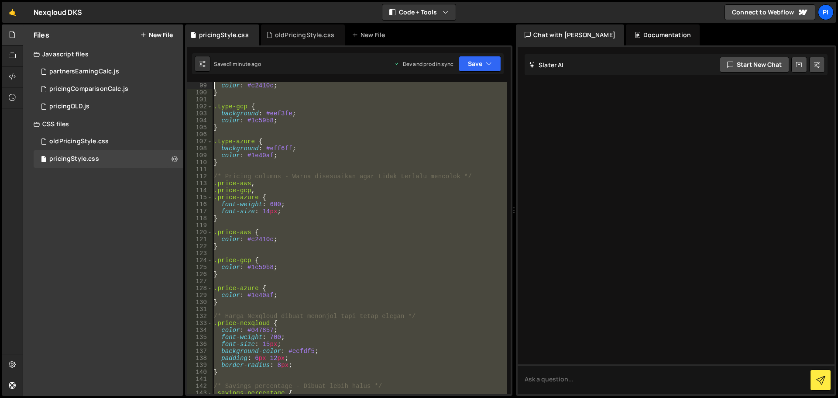
scroll to position [573, 0]
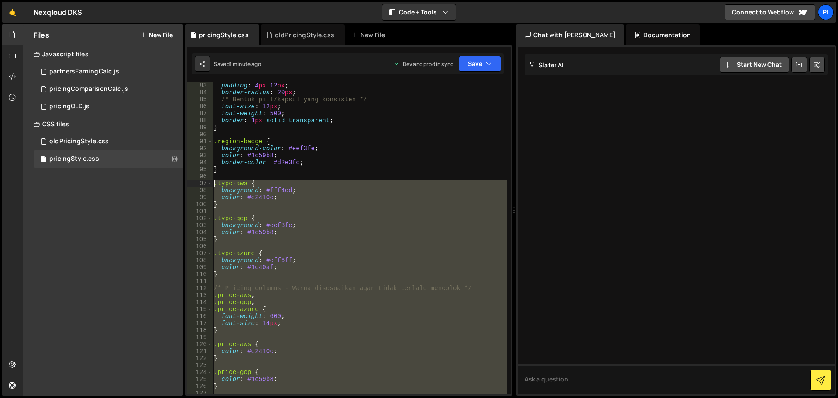
drag, startPoint x: 228, startPoint y: 336, endPoint x: 202, endPoint y: 183, distance: 155.0
click at [202, 183] on div "} 83 84 85 86 87 88 89 90 91 92 93 94 95 96 97 98 99 100 101 102 103 104 105 10…" at bounding box center [349, 238] width 324 height 312
paste textarea "}"
type textarea "}"
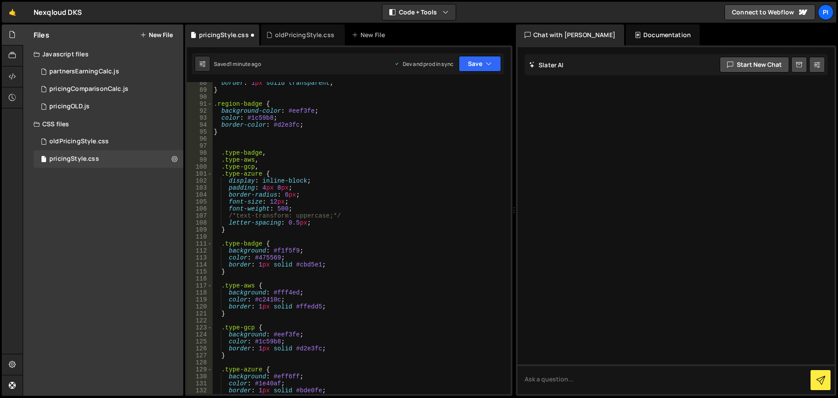
scroll to position [610, 0]
click at [490, 69] on button "Save" at bounding box center [480, 64] width 42 height 16
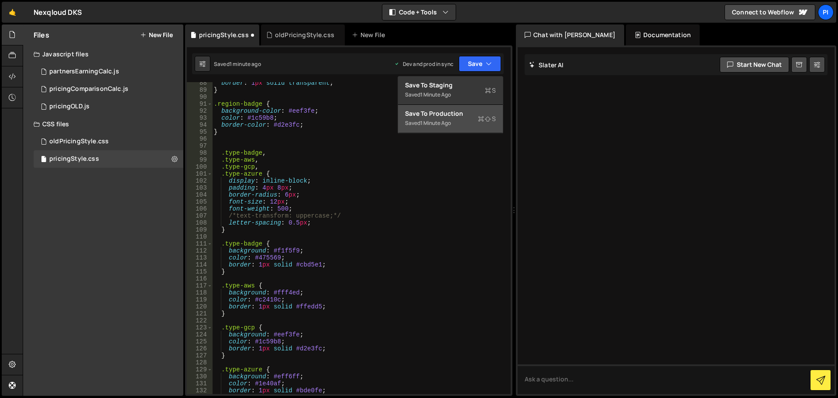
click at [426, 114] on div "Save to Production S" at bounding box center [450, 113] width 91 height 9
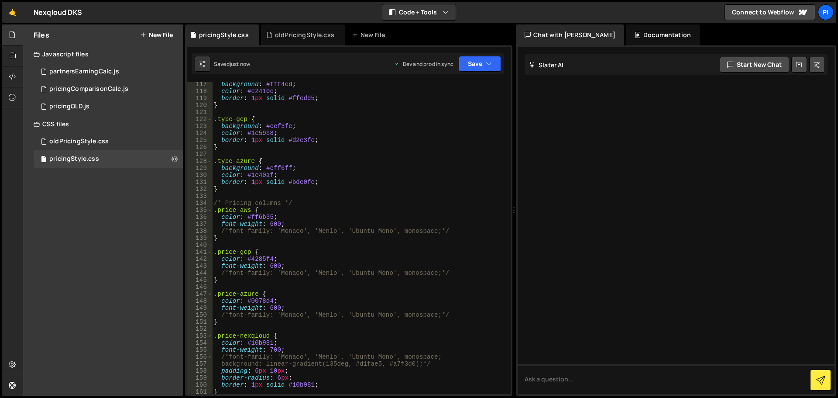
scroll to position [811, 0]
click at [75, 137] on div "0 oldPricingStyle.css 0" at bounding box center [109, 141] width 150 height 17
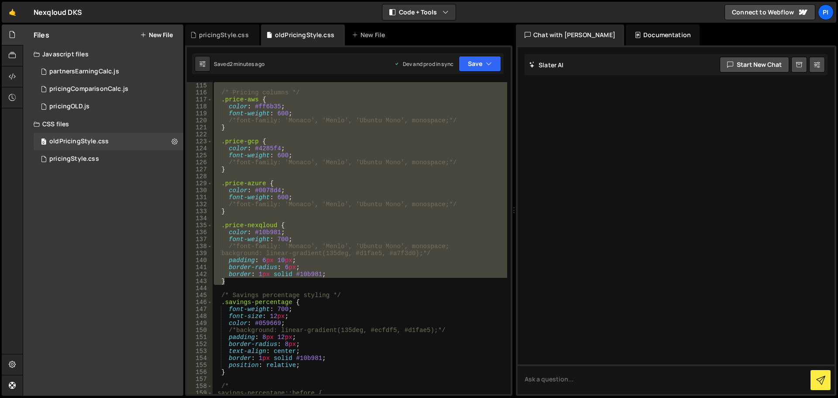
scroll to position [810, 0]
click at [120, 158] on div "pricingStyle.css 0" at bounding box center [109, 158] width 150 height 17
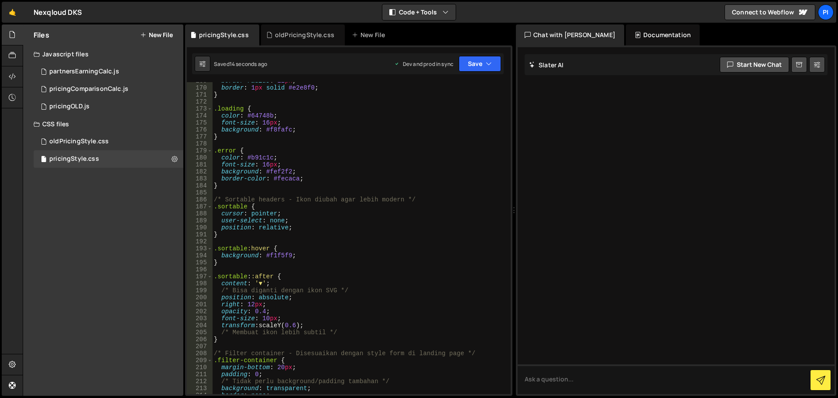
scroll to position [1230, 0]
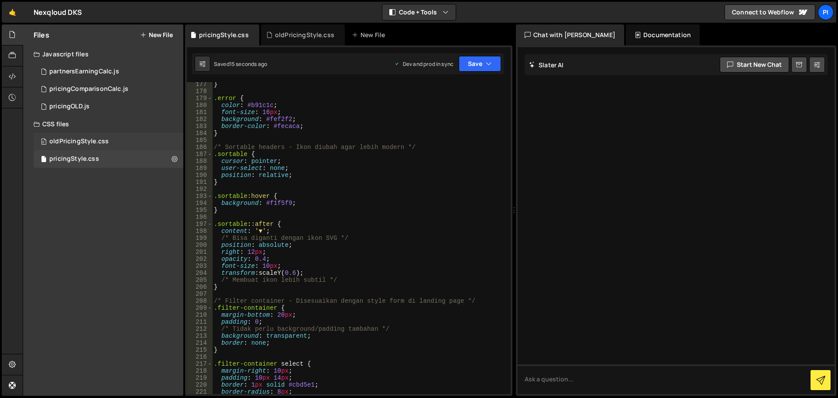
click at [120, 141] on div "0 oldPricingStyle.css 0" at bounding box center [109, 141] width 150 height 17
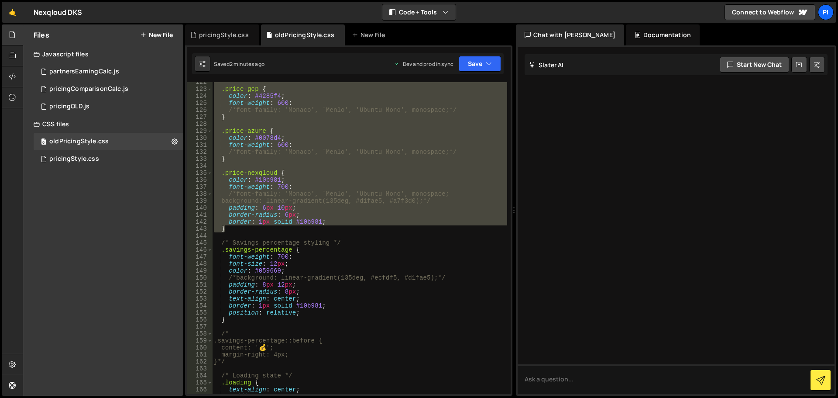
scroll to position [915, 0]
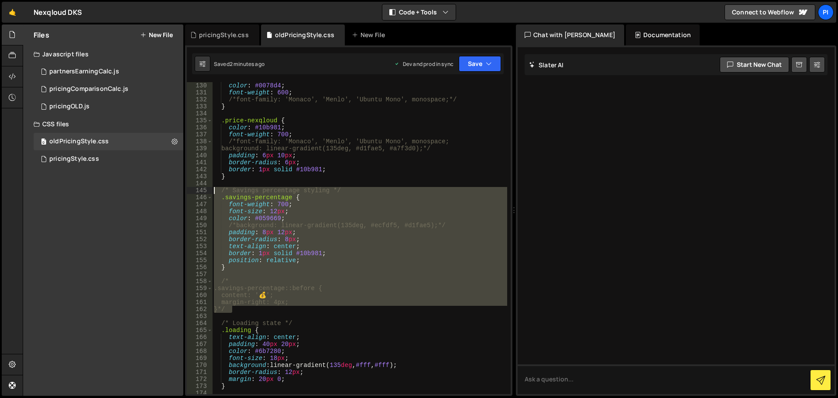
drag, startPoint x: 240, startPoint y: 309, endPoint x: 209, endPoint y: 191, distance: 122.3
click at [209, 191] on div "}*/ 130 131 132 133 134 135 136 137 138 139 140 141 142 143 144 145 146 147 148…" at bounding box center [349, 238] width 324 height 312
type textarea "/* Savings percentage styling */ .savings-percentage {"
click at [112, 156] on div "pricingStyle.css 0" at bounding box center [109, 158] width 150 height 17
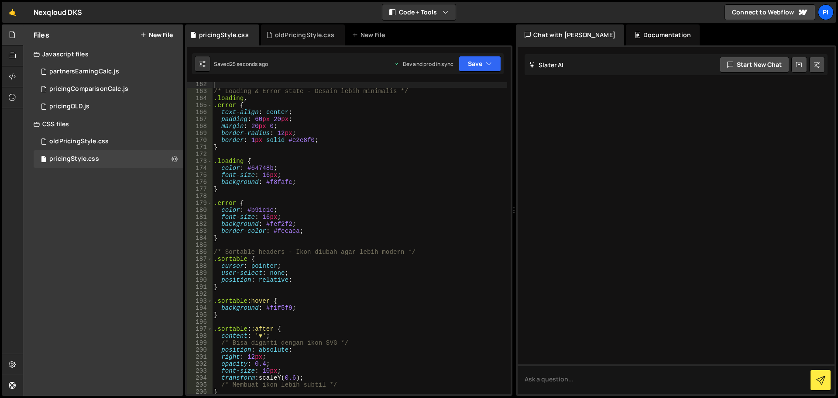
scroll to position [1126, 0]
type textarea "}"
click at [237, 145] on div "/* Loading & Error state - Desain lebih minimalis */ .loading , .error { text-a…" at bounding box center [359, 244] width 295 height 326
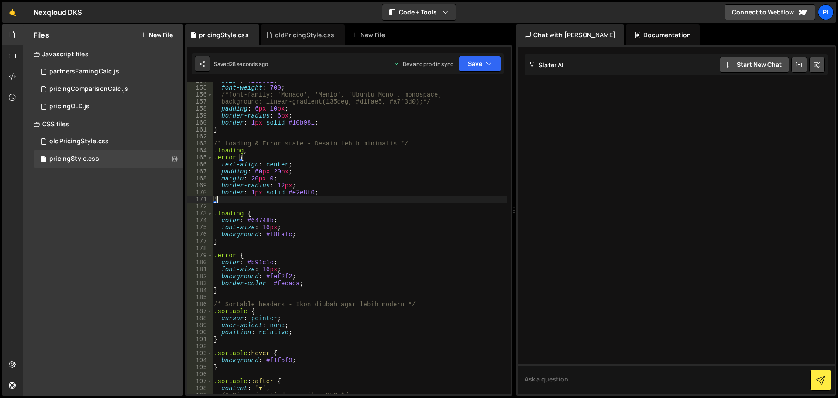
scroll to position [1021, 0]
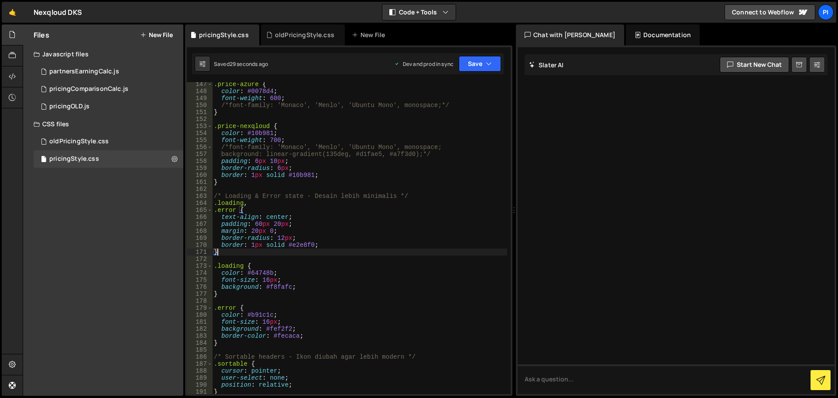
click at [225, 192] on div ".price-azure { color : #0078d4 ; font-weight : 600 ; /*font-family: 'Monaco', '…" at bounding box center [359, 244] width 295 height 326
click at [236, 184] on div ".price-azure { color : #0078d4 ; font-weight : 600 ; /*font-family: 'Monaco', '…" at bounding box center [359, 244] width 295 height 326
type textarea "}"
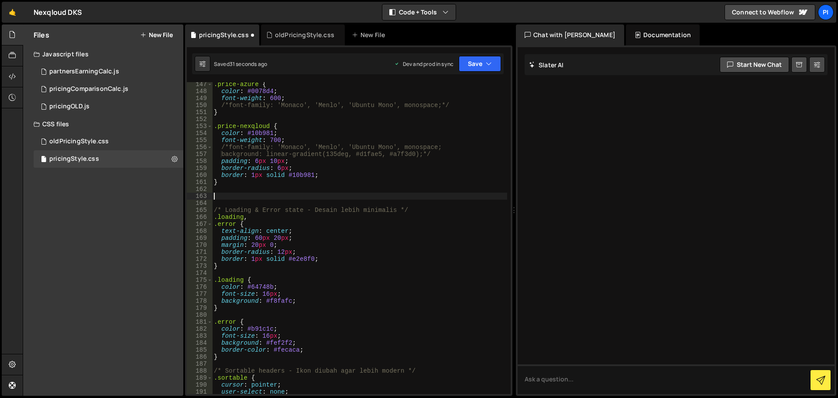
paste textarea "}*/"
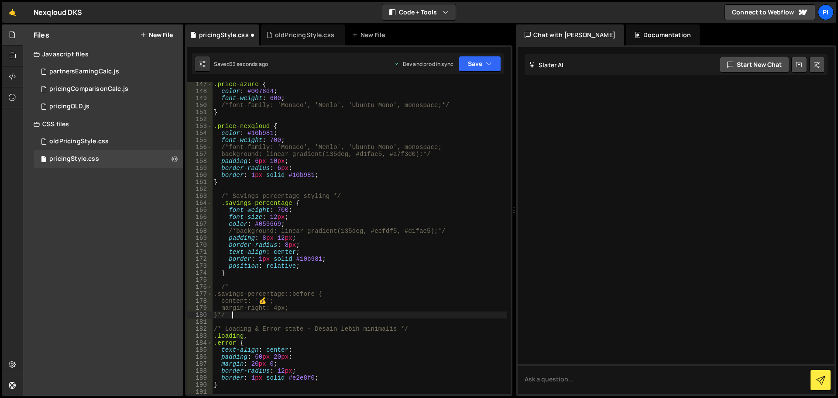
type textarea "}*/"
drag, startPoint x: 472, startPoint y: 72, endPoint x: 480, endPoint y: 68, distance: 9.4
click at [472, 72] on div "Saved 33 seconds ago Dev and prod in sync Upgrade to Edit Save Save to Staging …" at bounding box center [348, 63] width 312 height 21
click at [488, 58] on button "Save" at bounding box center [480, 64] width 42 height 16
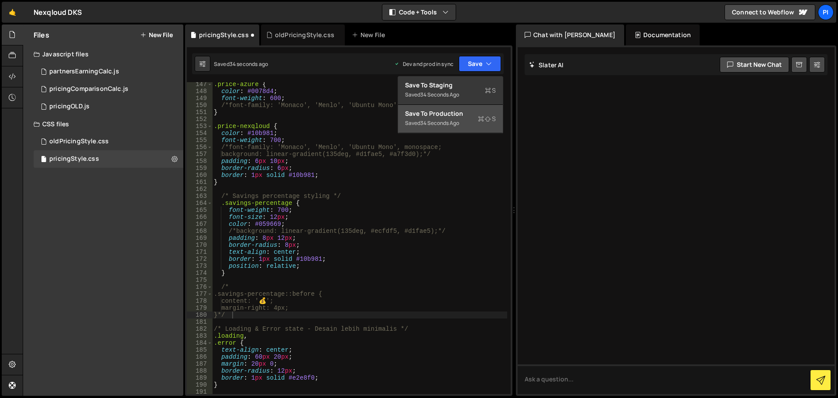
click at [444, 117] on div "Save to Production S" at bounding box center [450, 113] width 91 height 9
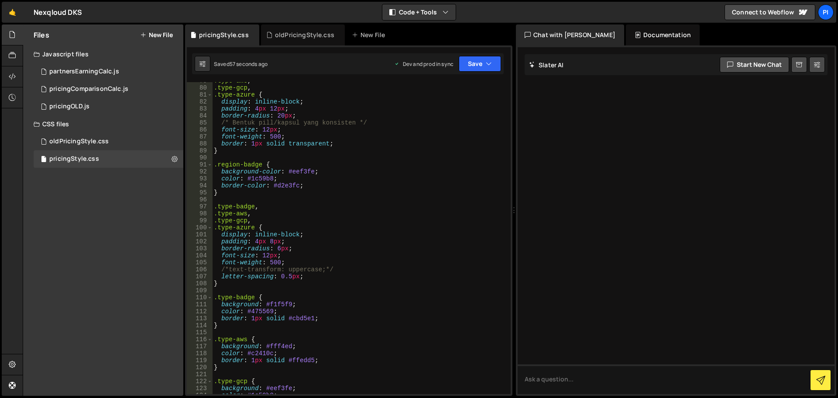
scroll to position [497, 0]
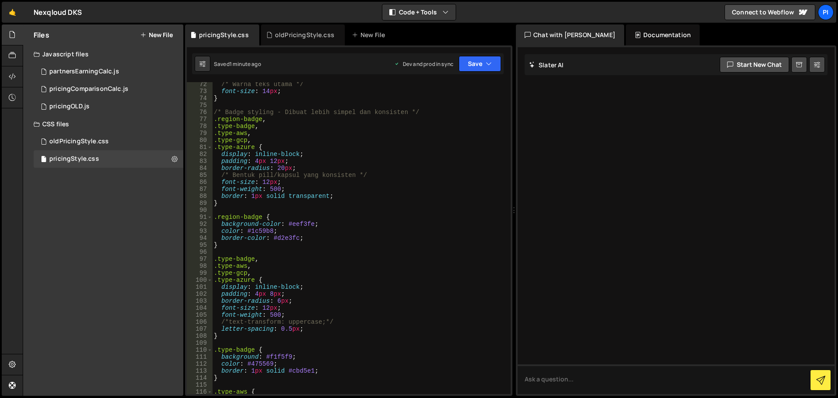
click at [231, 210] on div "/* Warna teks utama */ font-size : 14 px ; } /* Badge styling - Dibuat lebih si…" at bounding box center [359, 244] width 295 height 326
click at [237, 201] on div "/* Warna teks utama */ font-size : 14 px ; } /* Badge styling - Dibuat lebih si…" at bounding box center [359, 244] width 295 height 326
click at [250, 141] on div "/* Warna teks utama */ font-size : 14 px ; } /* Badge styling - Dibuat lebih si…" at bounding box center [359, 244] width 295 height 326
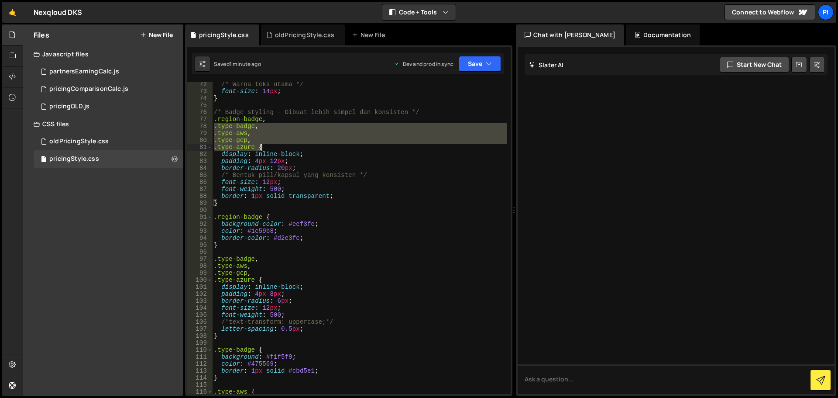
drag, startPoint x: 213, startPoint y: 127, endPoint x: 274, endPoint y: 148, distance: 63.6
click at [274, 148] on div "/* Warna teks utama */ font-size : 14 px ; } /* Badge styling - Dibuat lebih si…" at bounding box center [359, 244] width 295 height 326
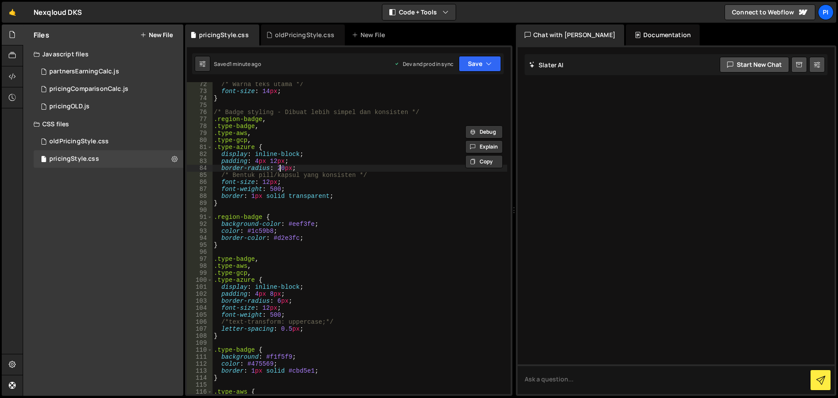
drag, startPoint x: 281, startPoint y: 165, endPoint x: 285, endPoint y: 163, distance: 4.7
click at [282, 164] on div "/* Warna teks utama */ font-size : 14 px ; } /* Badge styling - Dibuat lebih si…" at bounding box center [359, 244] width 295 height 326
click at [283, 169] on div "/* Warna teks utama */ font-size : 14 px ; } /* Badge styling - Dibuat lebih si…" at bounding box center [359, 244] width 295 height 326
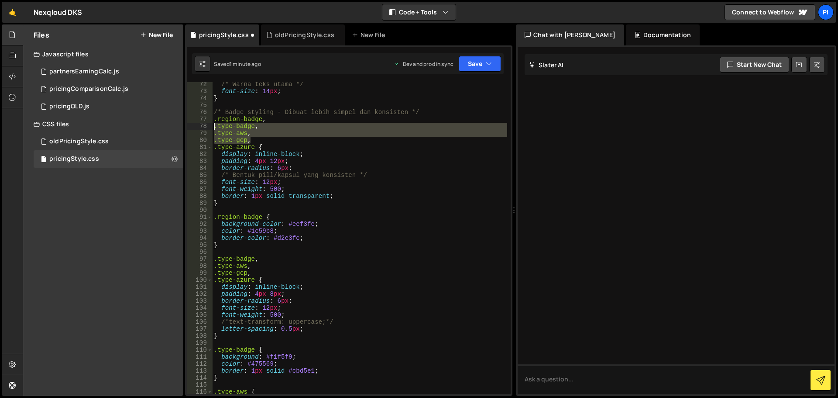
drag, startPoint x: 252, startPoint y: 140, endPoint x: 211, endPoint y: 126, distance: 43.1
click at [211, 126] on div "border-radius: 6px; 72 73 74 75 76 77 78 79 80 81 82 83 84 85 86 87 88 89 90 91…" at bounding box center [349, 238] width 324 height 312
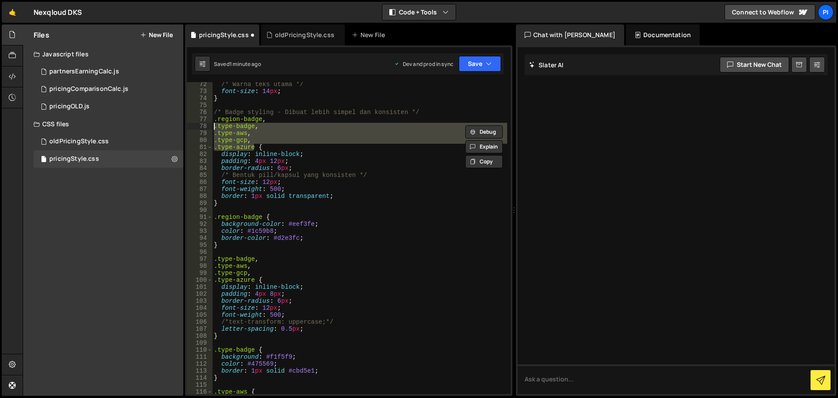
drag, startPoint x: 255, startPoint y: 145, endPoint x: 206, endPoint y: 124, distance: 54.0
click at [206, 124] on div ".type-badge, .type-aws, 72 73 74 75 76 77 78 79 80 81 82 83 84 85 86 87 88 89 9…" at bounding box center [349, 238] width 324 height 312
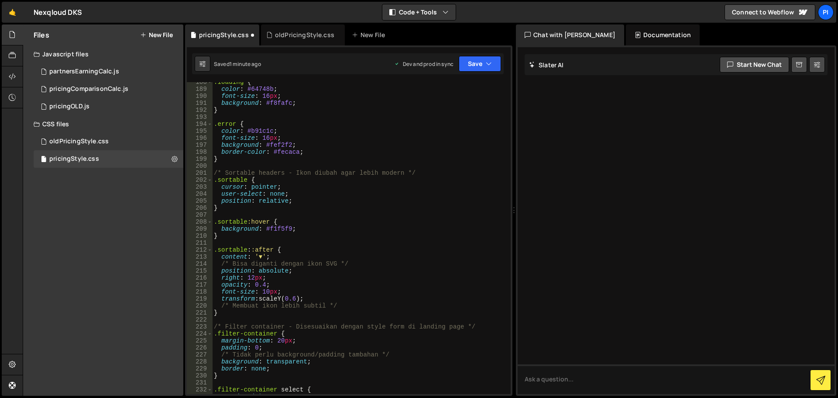
scroll to position [1466, 0]
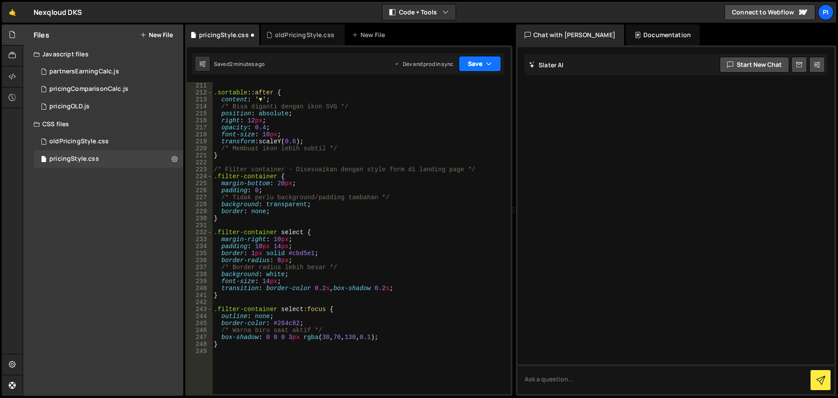
click at [480, 62] on button "Save" at bounding box center [480, 64] width 42 height 16
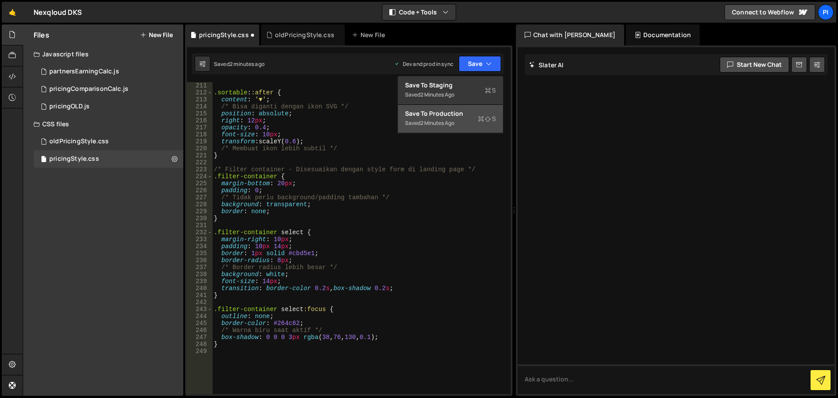
click at [448, 121] on div "2 minutes ago" at bounding box center [437, 122] width 34 height 7
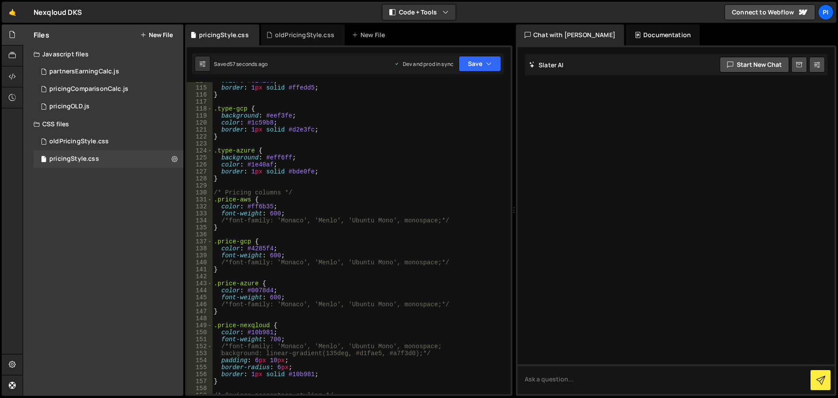
scroll to position [794, 0]
type textarea "background: #eef3fe;"
click at [424, 118] on div "color : #c2410c ; border : 1 px solid #ffedd5 ; } .type-gcp { background : #eef…" at bounding box center [359, 240] width 295 height 326
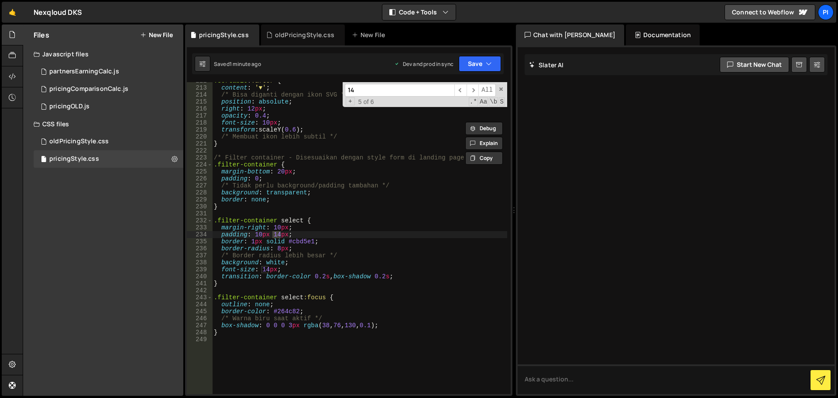
scroll to position [1478, 0]
type input "14"
click at [479, 88] on span "All" at bounding box center [486, 90] width 17 height 13
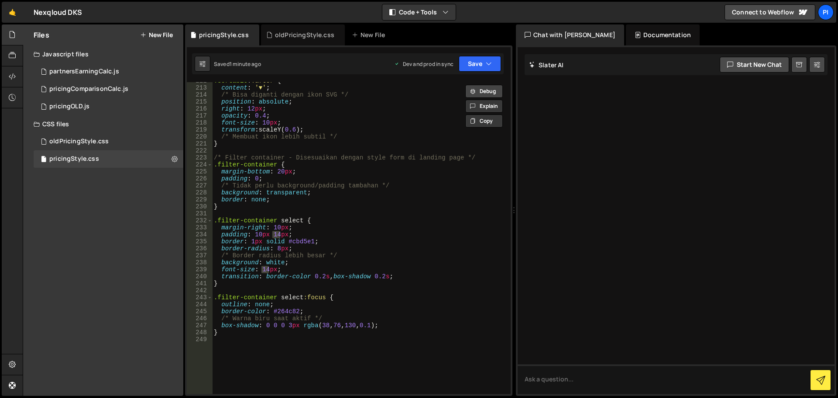
click at [479, 88] on button "Debug" at bounding box center [484, 91] width 38 height 13
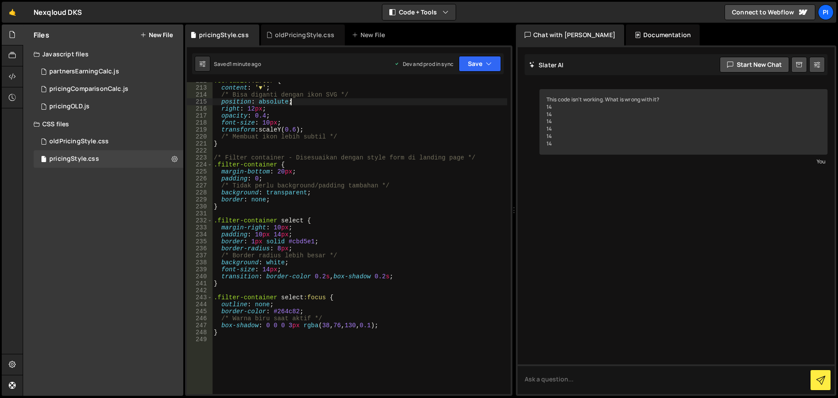
click at [430, 103] on div ".sortable : :after { content : ' ▼ ' ; /* Bisa diganti dengan ikon SVG */ posit…" at bounding box center [359, 240] width 295 height 326
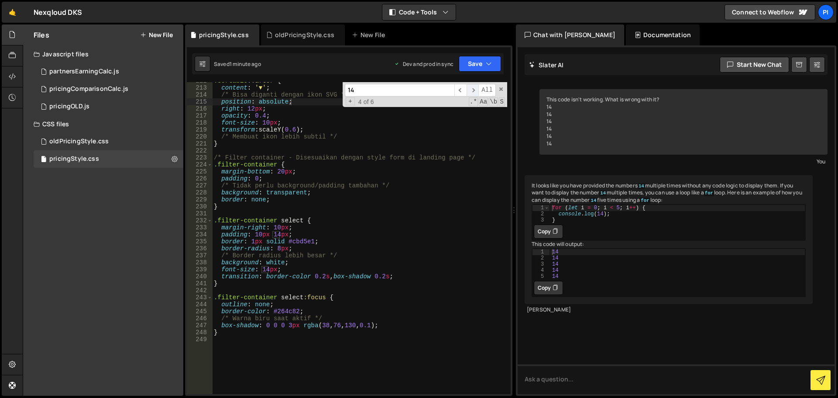
click at [475, 90] on span "​" at bounding box center [473, 90] width 12 height 13
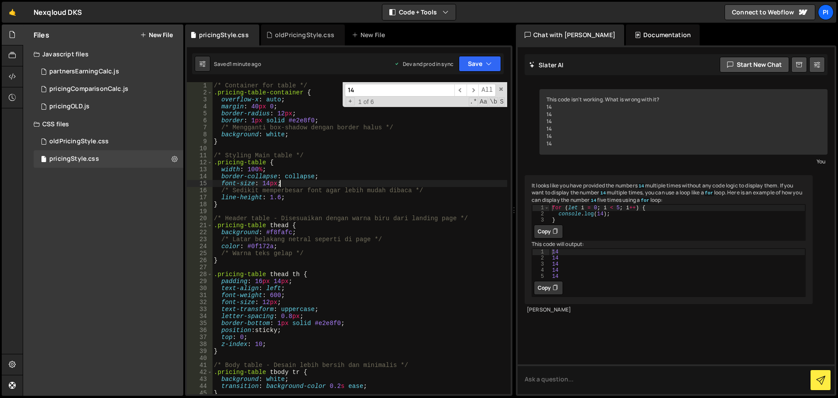
click at [294, 180] on div "/* Container for table */ .pricing-table-container { overflow-x : auto ; margin…" at bounding box center [359, 245] width 295 height 326
click at [270, 183] on div "/* Container for table */ .pricing-table-container { overflow-x : auto ; margin…" at bounding box center [359, 245] width 295 height 326
click at [288, 183] on div "/* Container for table */ .pricing-table-container { overflow-x : auto ; margin…" at bounding box center [359, 245] width 295 height 326
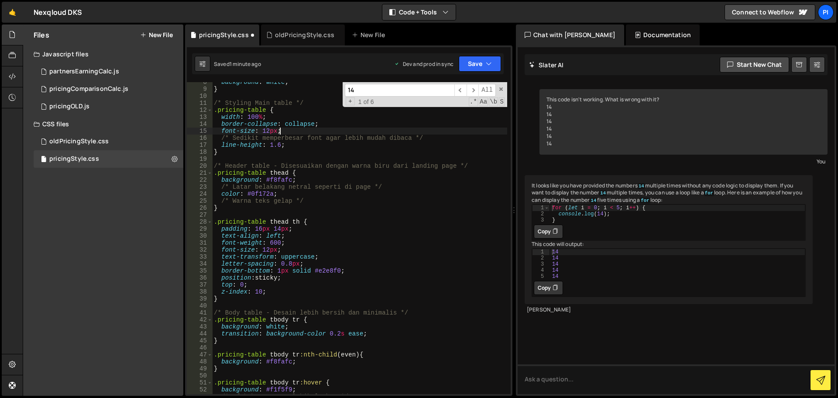
scroll to position [52, 0]
click at [265, 250] on div "background : white ; } /* Styling Main table */ .pricing-table { width : 100 % …" at bounding box center [359, 242] width 295 height 326
click at [269, 250] on div "background : white ; } /* Styling Main table */ .pricing-table { width : 100 % …" at bounding box center [359, 242] width 295 height 326
click at [294, 251] on div "background : white ; } /* Styling Main table */ .pricing-table { width : 100 % …" at bounding box center [359, 242] width 295 height 326
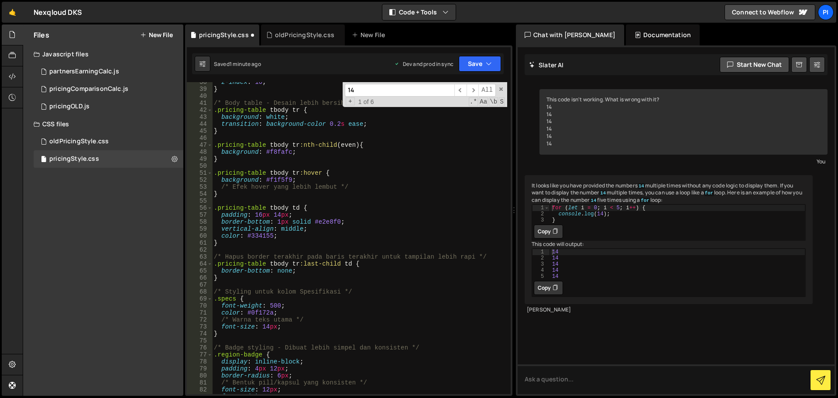
scroll to position [262, 0]
drag, startPoint x: 221, startPoint y: 235, endPoint x: 297, endPoint y: 235, distance: 75.9
click at [297, 235] on div "z-index : 10 ; } /* Body table - Desain lebih bersih [PERSON_NAME] minimalis */…" at bounding box center [359, 242] width 295 height 326
click at [297, 235] on div "z-index : 10 ; } /* Body table - Desain lebih bersih [PERSON_NAME] minimalis */…" at bounding box center [359, 238] width 295 height 312
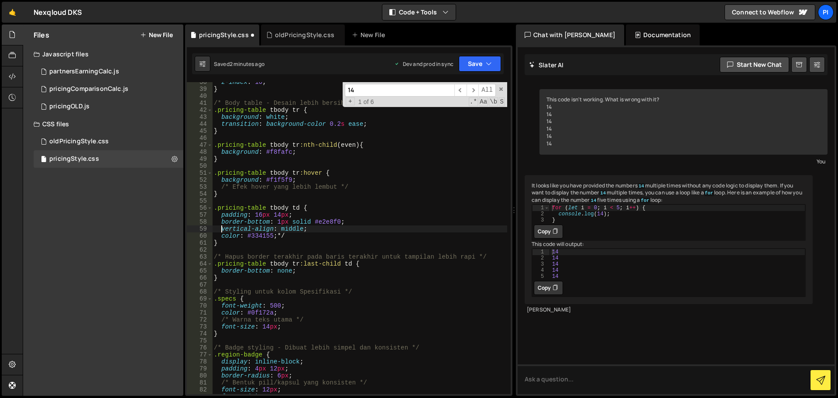
click at [220, 232] on div "z-index : 10 ; } /* Body table - Desain lebih bersih [PERSON_NAME] minimalis */…" at bounding box center [359, 242] width 295 height 326
click at [220, 235] on div "z-index : 10 ; } /* Body table - Desain lebih bersih [PERSON_NAME] minimalis */…" at bounding box center [359, 242] width 295 height 326
type textarea "/*color: #334155;*/"
click at [477, 62] on button "Save" at bounding box center [480, 64] width 42 height 16
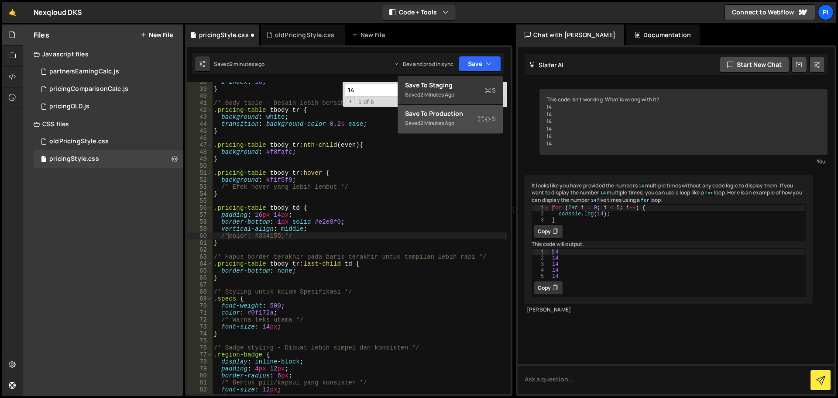
click at [450, 112] on div "Save to Production S" at bounding box center [450, 113] width 91 height 9
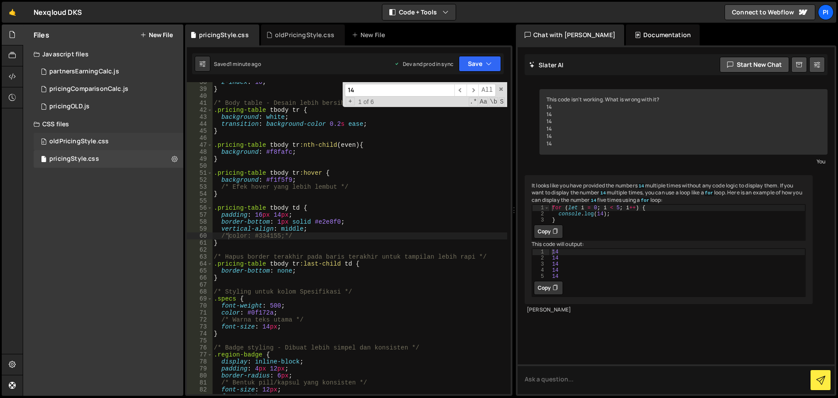
click at [121, 139] on div "0 oldPricingStyle.css 0" at bounding box center [109, 141] width 150 height 17
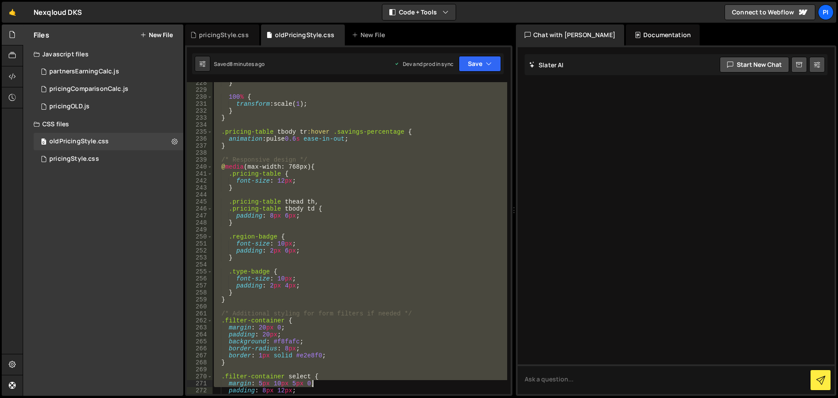
scroll to position [1602, 0]
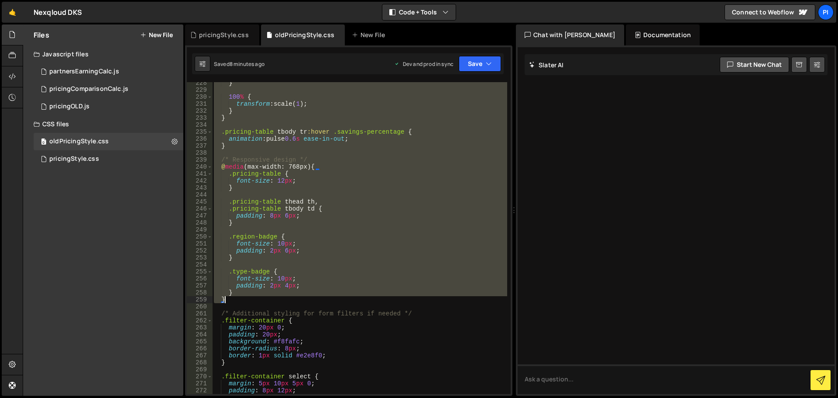
drag, startPoint x: 215, startPoint y: 168, endPoint x: 362, endPoint y: 299, distance: 196.3
click at [362, 299] on div "} 100 % { transform : scale( 1 ) ; } } .pricing-table tbody tr :hover .savings-…" at bounding box center [359, 242] width 295 height 326
click at [68, 163] on div "pricingStyle.css 0" at bounding box center [109, 158] width 150 height 17
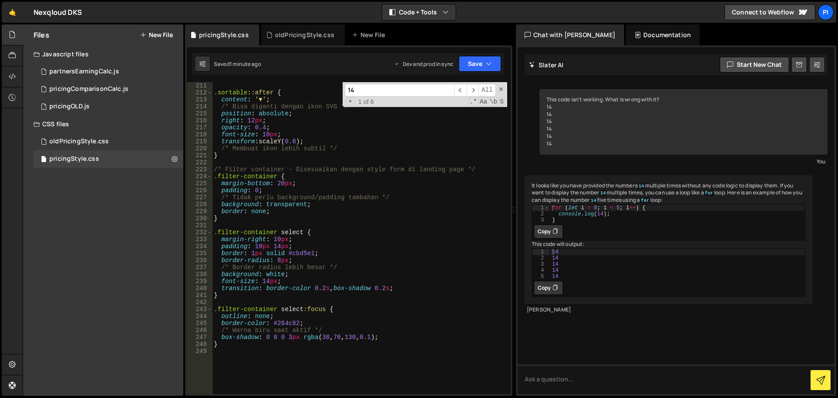
scroll to position [1466, 0]
click at [79, 145] on div "0 oldPricingStyle.css 0" at bounding box center [109, 141] width 150 height 17
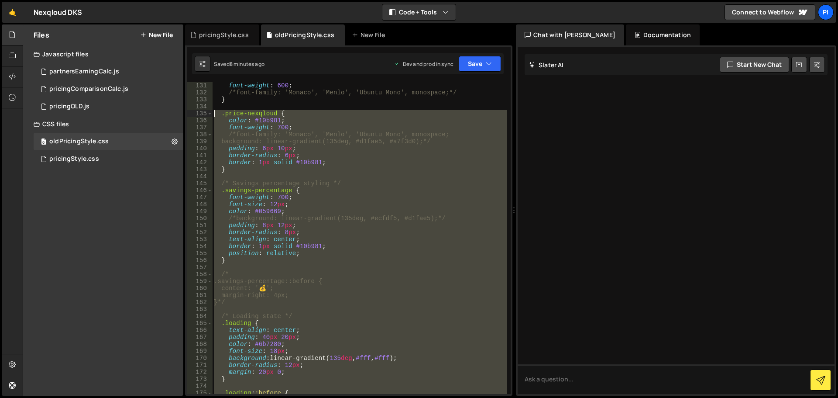
scroll to position [922, 0]
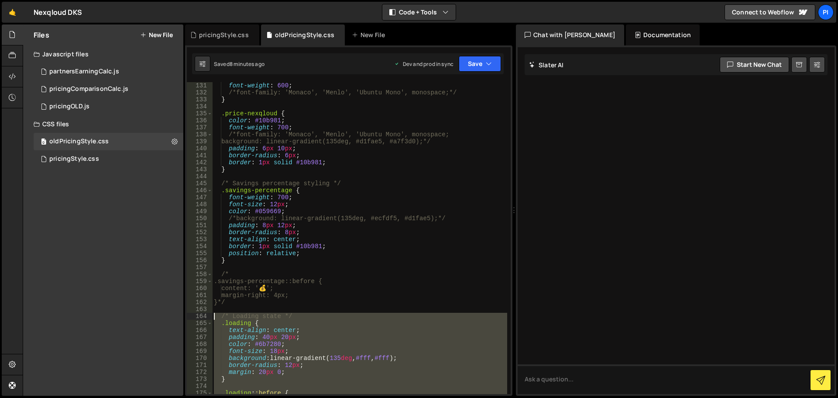
drag, startPoint x: 238, startPoint y: 337, endPoint x: 207, endPoint y: 319, distance: 36.2
click at [207, 319] on div "} 131 132 133 134 135 136 137 138 139 140 141 142 143 144 145 146 147 148 149 1…" at bounding box center [349, 238] width 324 height 312
type textarea "/* Loading state */ .loading {"
click at [72, 152] on div "pricingStyle.css 0" at bounding box center [109, 158] width 150 height 17
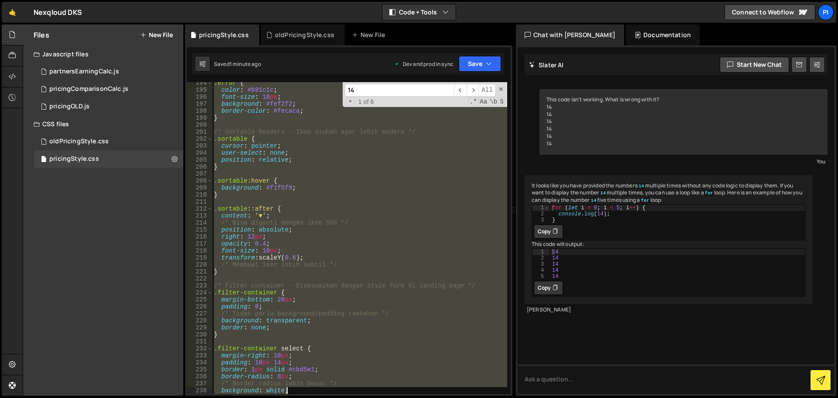
scroll to position [1427, 0]
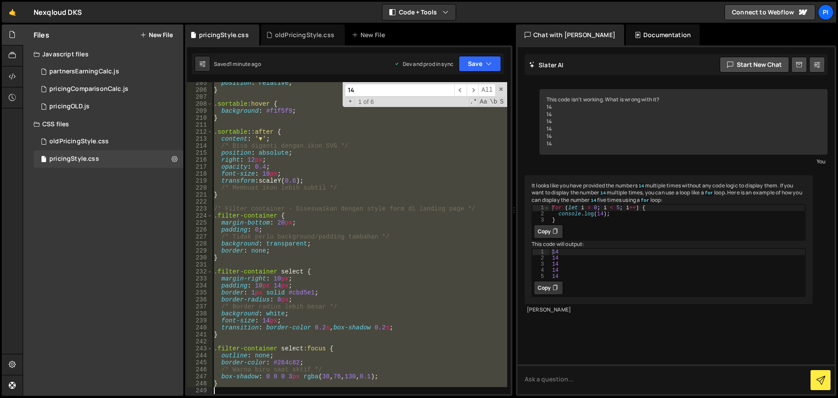
drag, startPoint x: 213, startPoint y: 222, endPoint x: 302, endPoint y: 418, distance: 215.1
click at [302, 397] on html "Projects [GEOGRAPHIC_DATA] Blog Pi Projects Your Teams Invite team member Accou…" at bounding box center [419, 199] width 838 height 398
paste textarea "}"
type textarea "}"
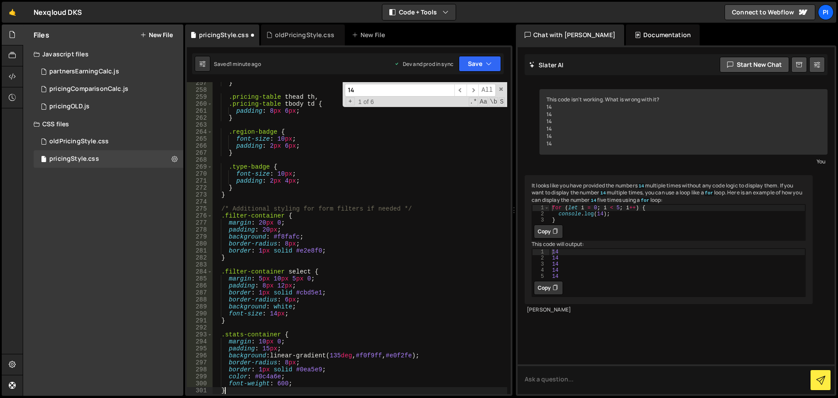
scroll to position [1790, 0]
click at [469, 61] on button "Save" at bounding box center [480, 64] width 42 height 16
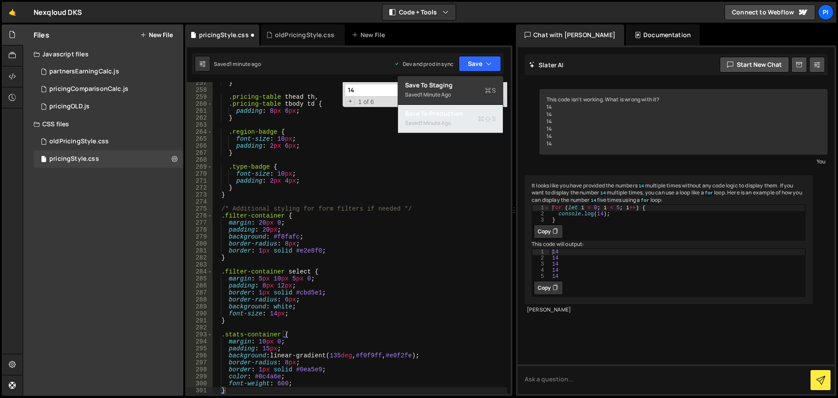
click at [449, 123] on div "1 minute ago" at bounding box center [435, 122] width 31 height 7
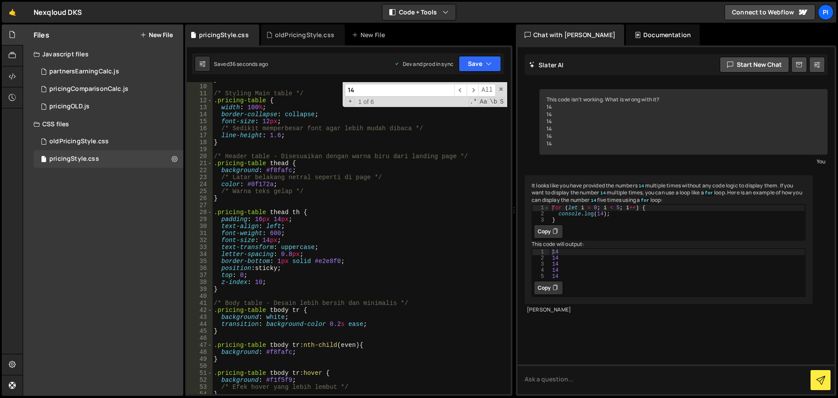
scroll to position [10, 0]
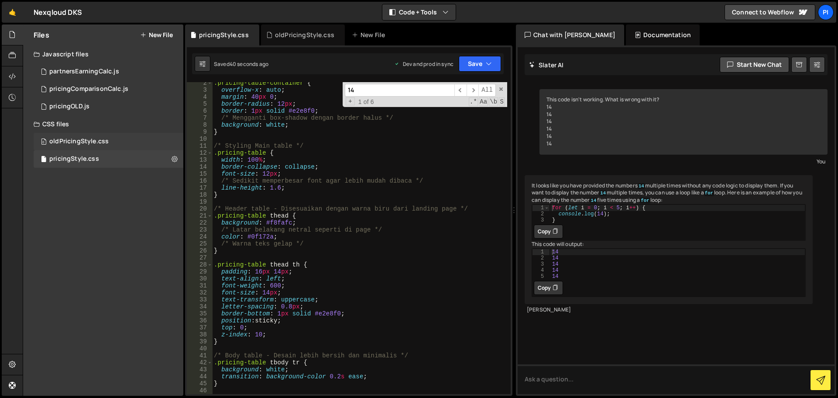
click at [142, 143] on div "0 oldPricingStyle.css 0" at bounding box center [109, 141] width 150 height 17
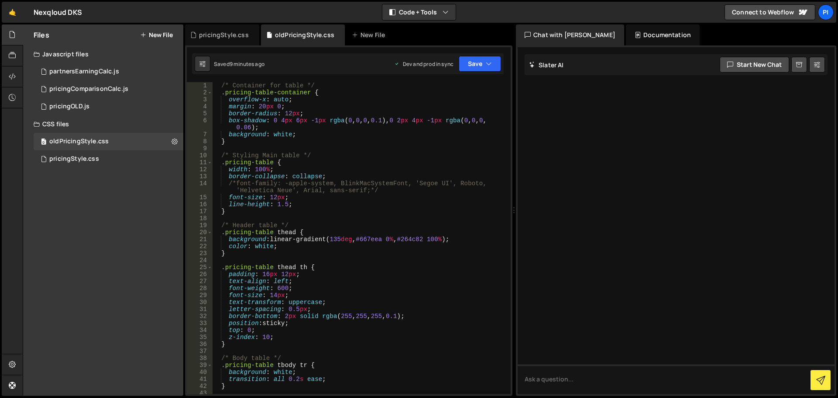
scroll to position [52, 0]
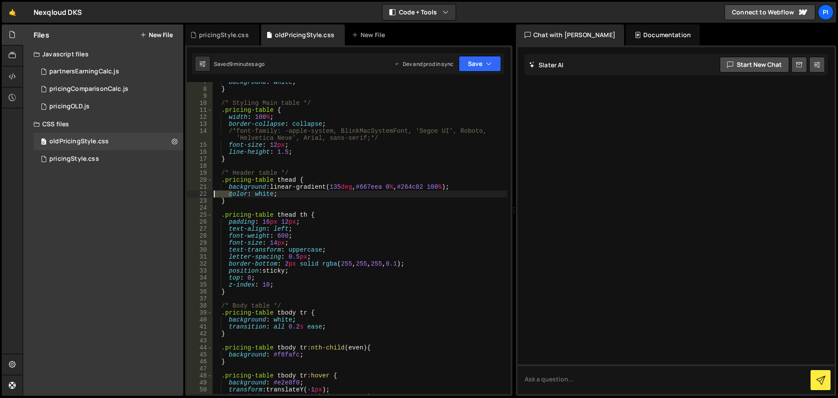
drag, startPoint x: 230, startPoint y: 197, endPoint x: 215, endPoint y: 190, distance: 17.0
click at [215, 190] on div "background : white ; } /* Styling Main table */ .pricing-table { width : 100 % …" at bounding box center [359, 242] width 295 height 326
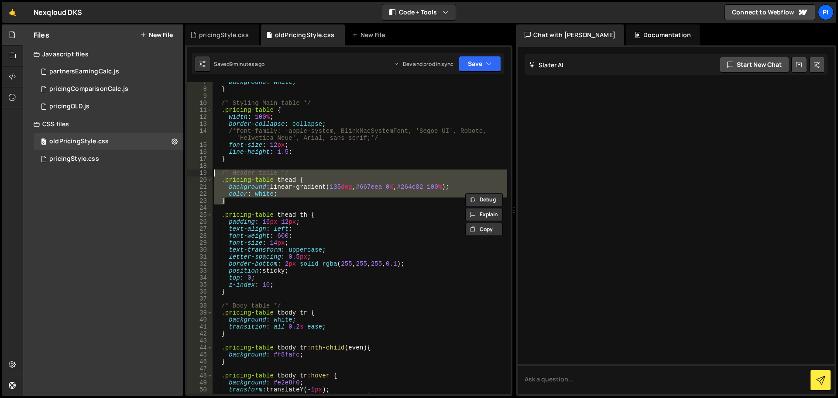
drag, startPoint x: 228, startPoint y: 197, endPoint x: 190, endPoint y: 173, distance: 45.3
click at [190, 173] on div "color: white; 7 8 9 10 11 12 13 14 15 16 17 18 19 20 21 22 23 24 25 26 27 28 29…" at bounding box center [349, 238] width 324 height 312
type textarea "/* Header table */ .pricing-table thead {"
click at [117, 153] on div "pricingStyle.css 0" at bounding box center [109, 158] width 150 height 17
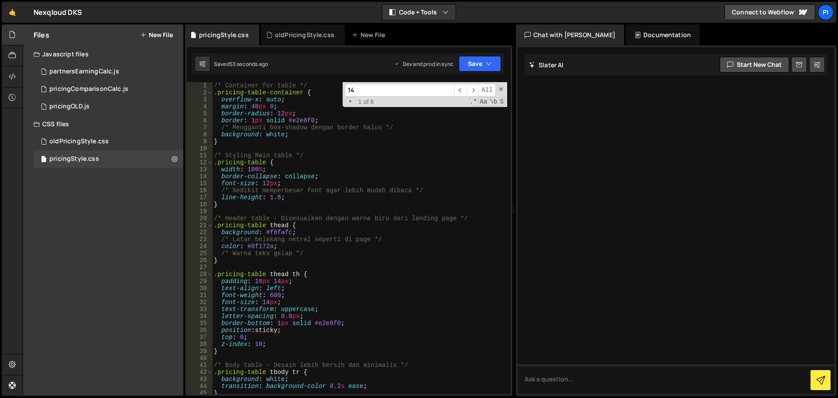
scroll to position [0, 0]
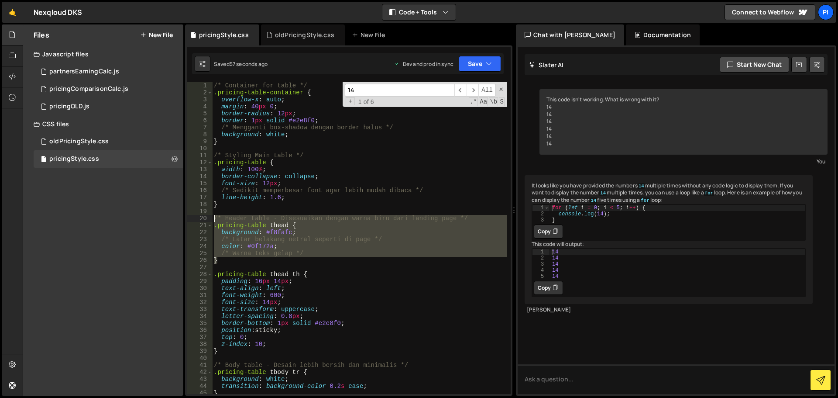
drag, startPoint x: 219, startPoint y: 257, endPoint x: 206, endPoint y: 219, distance: 40.7
click at [206, 219] on div "} 1 2 3 4 5 6 7 8 9 10 11 12 13 14 15 16 17 18 19 20 21 22 23 24 25 26 27 28 29…" at bounding box center [349, 238] width 324 height 312
paste textarea "}"
type textarea "}"
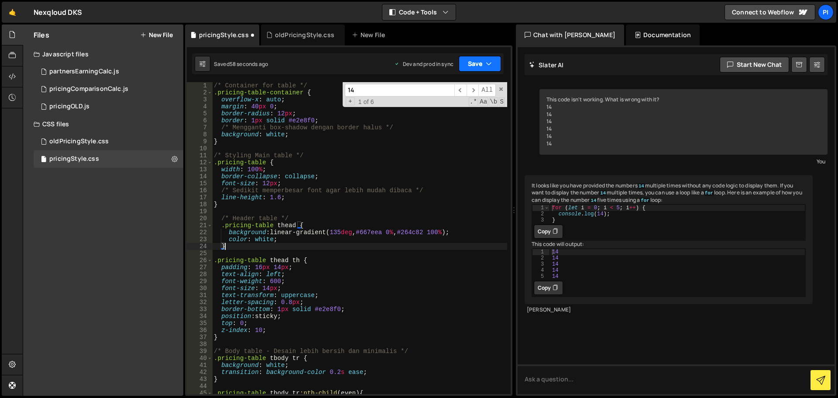
click at [481, 63] on button "Save" at bounding box center [480, 64] width 42 height 16
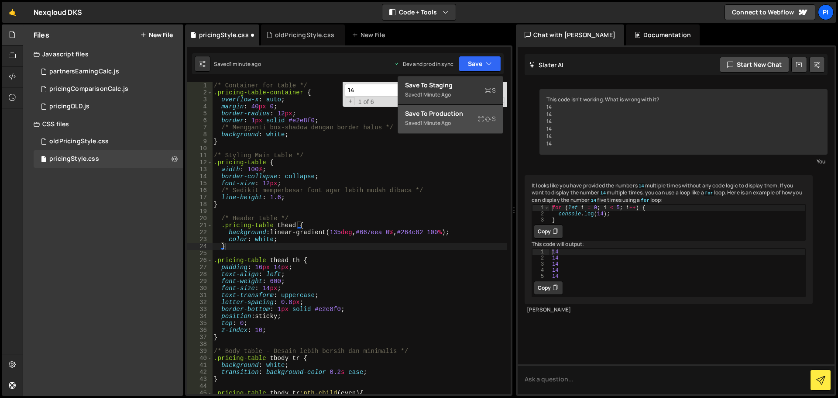
click at [441, 112] on div "Save to Production S" at bounding box center [450, 113] width 91 height 9
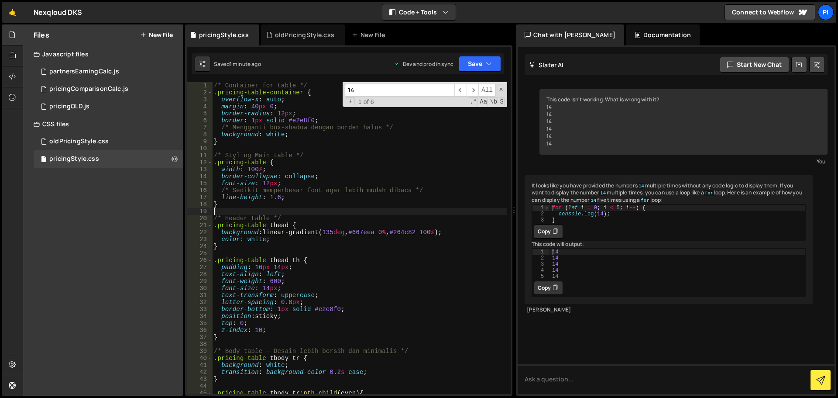
click at [348, 209] on div "/* Container for table */ .pricing-table-container { overflow-x : auto ; margin…" at bounding box center [359, 245] width 295 height 326
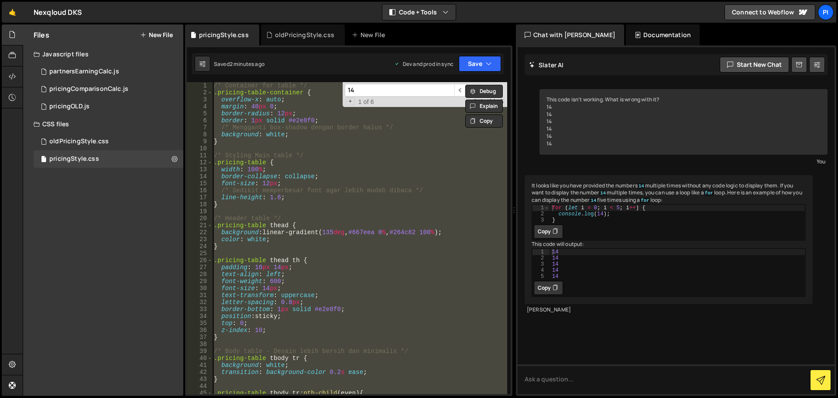
paste textarea
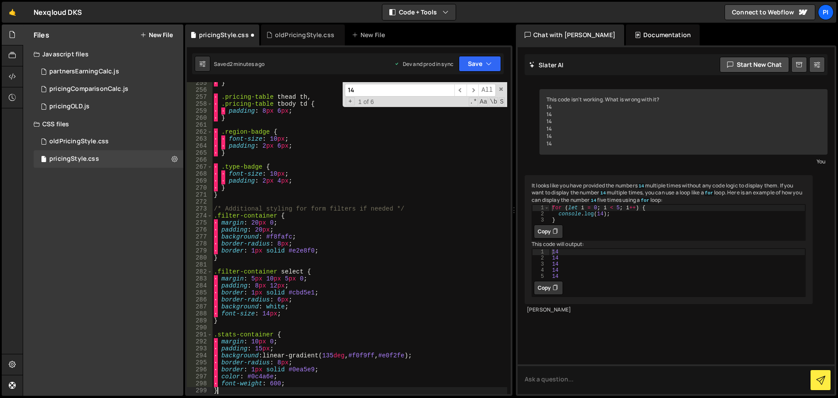
scroll to position [1776, 0]
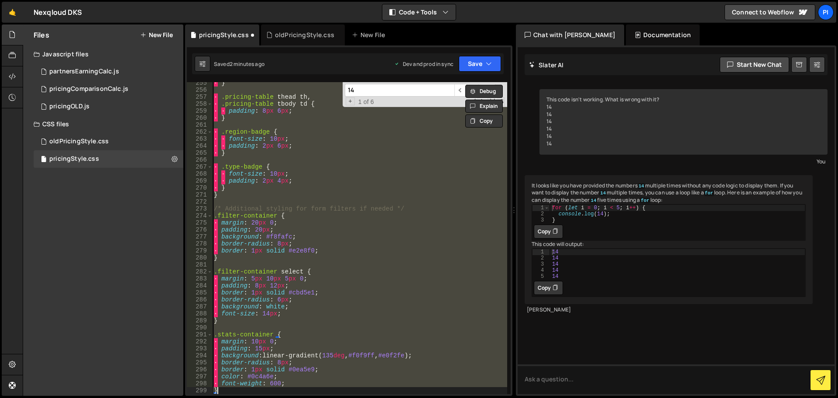
paste textarea
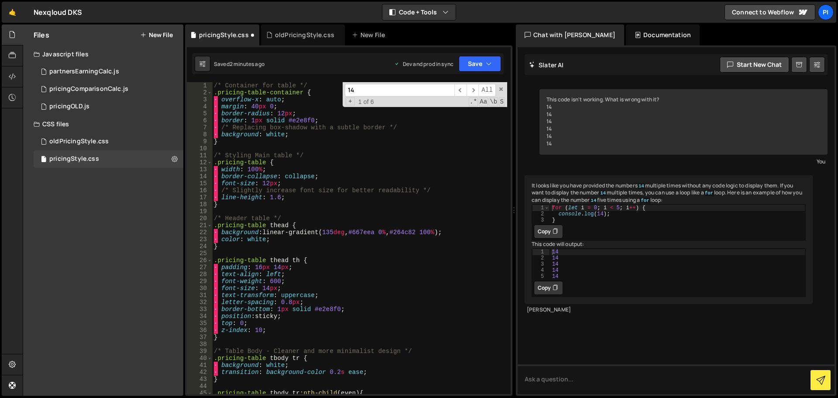
scroll to position [0, 0]
click at [218, 101] on div "/* Container for table */ .pricing-table-container { · overflow-x : auto ; · ma…" at bounding box center [359, 245] width 295 height 326
click at [218, 106] on div "/* Container for table */ .pricing-table-container { overflow-x : auto ; · marg…" at bounding box center [359, 245] width 295 height 326
type textarea "border-radius: 12px;"
click at [330, 147] on div "/* Container for table */ .pricing-table-container { overflow-x : auto ; margin…" at bounding box center [359, 245] width 295 height 326
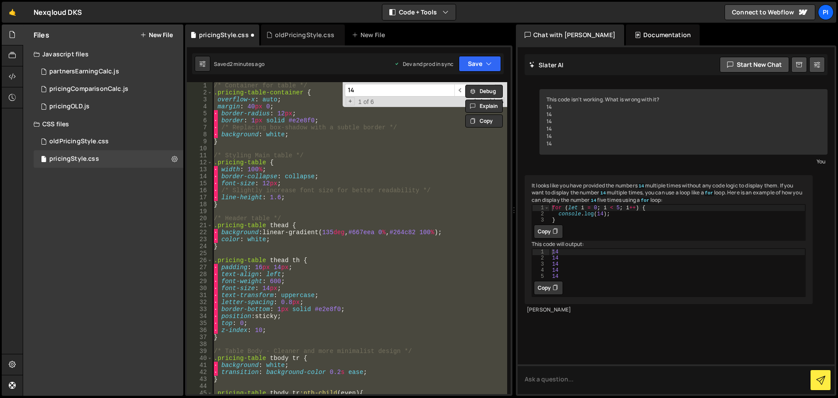
paste textarea
type textarea "}"
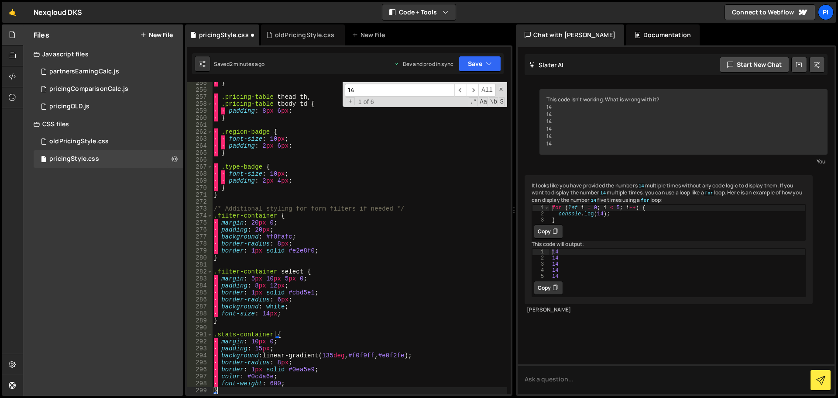
scroll to position [1776, 0]
click at [386, 86] on input "14" at bounding box center [400, 90] width 110 height 13
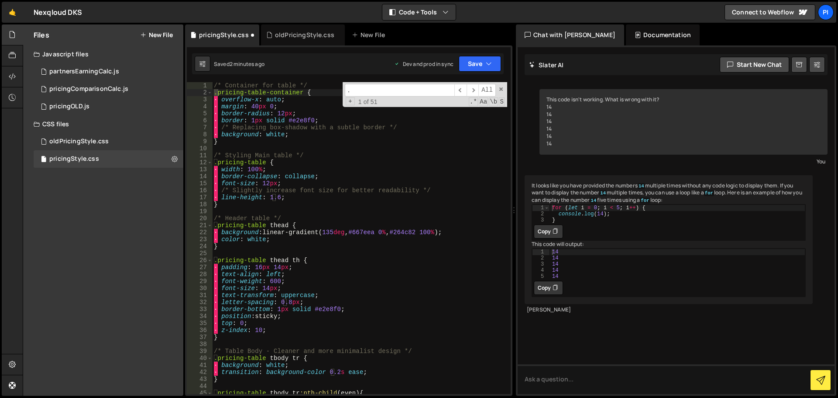
scroll to position [0, 0]
type input "."
click at [213, 99] on div "/* Container for table */ .pricing-table-container { · overflow-x : auto ; · ma…" at bounding box center [359, 245] width 295 height 326
click at [213, 108] on div "/* Container for table */ .pricing-table-container { · overflow-x : auto ; · ma…" at bounding box center [359, 245] width 295 height 326
click at [213, 111] on div "/* Container for table */ .pricing-table-container { · overflow-x : auto ; · ma…" at bounding box center [359, 245] width 295 height 326
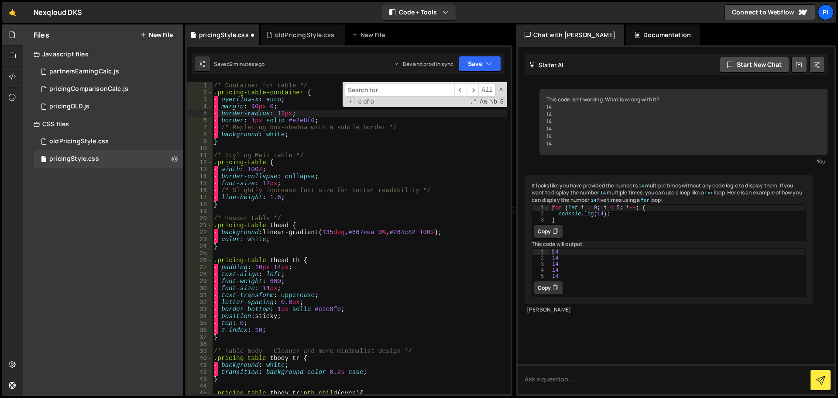
click at [212, 120] on div "6" at bounding box center [200, 120] width 26 height 7
click at [213, 120] on div "/* Container for table */ .pricing-table-container { · overflow-x : auto ; · ma…" at bounding box center [359, 245] width 295 height 326
click at [214, 125] on div "/* Container for table */ .pricing-table-container { · overflow-x : auto ; · ma…" at bounding box center [359, 245] width 295 height 326
click at [213, 134] on div "/* Container for table */ .pricing-table-container { · overflow-x : auto ; · ma…" at bounding box center [359, 245] width 295 height 326
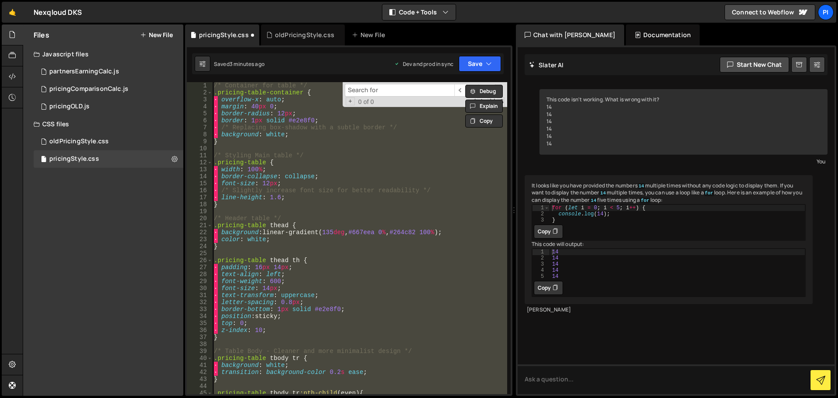
paste textarea
type textarea "}"
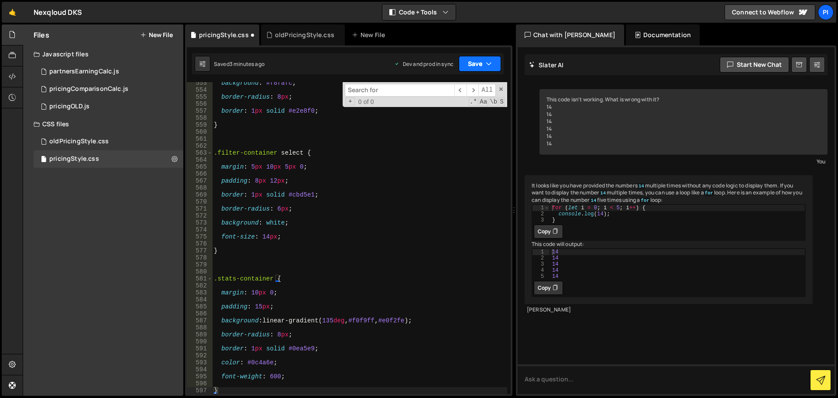
click at [489, 60] on icon "button" at bounding box center [489, 63] width 6 height 9
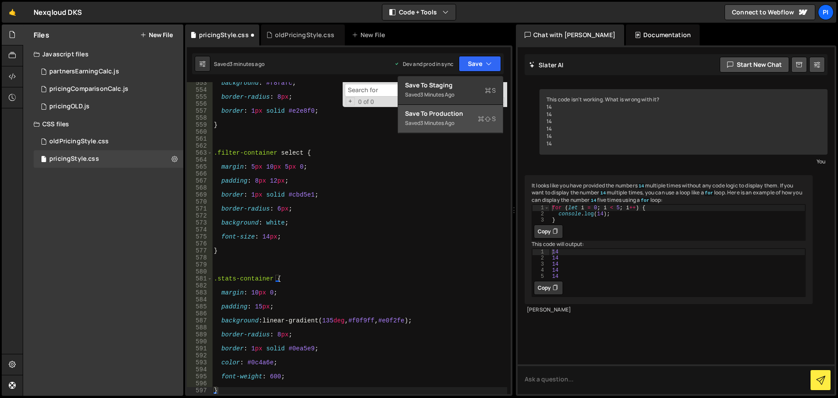
click at [440, 114] on div "Save to Production S" at bounding box center [450, 113] width 91 height 9
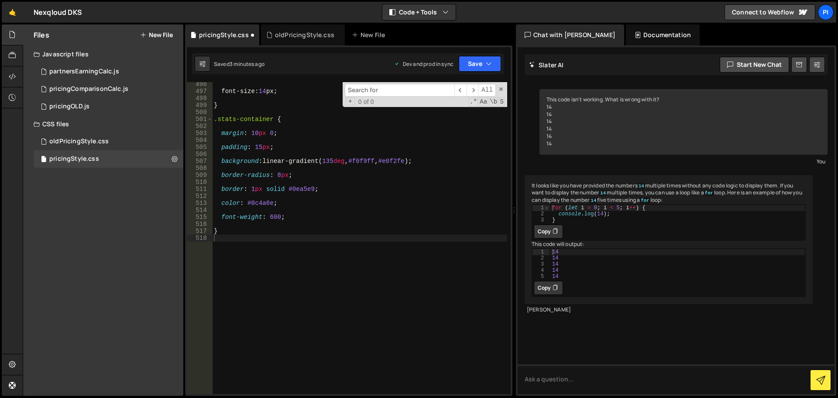
scroll to position [3458, 0]
click at [240, 221] on div "font-size : 14 px ; } .stats-container { margin : 10 px 0 ; padding : 15 px ; b…" at bounding box center [359, 244] width 295 height 326
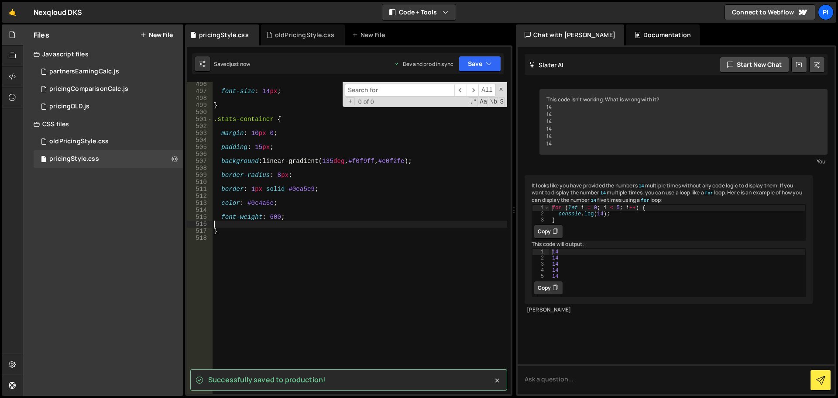
click at [247, 210] on div "font-size : 14 px ; } .stats-container { margin : 10 px 0 ; padding : 15 px ; b…" at bounding box center [359, 244] width 295 height 326
click at [258, 196] on div "font-size : 14 px ; } .stats-container { margin : 10 px 0 ; padding : 15 px ; b…" at bounding box center [359, 244] width 295 height 326
click at [261, 181] on div "font-size : 14 px ; } .stats-container { margin : 10 px 0 ; padding : 15 px ; b…" at bounding box center [359, 244] width 295 height 326
click at [265, 169] on div "font-size : 14 px ; } .stats-container { margin : 10 px 0 ; padding : 15 px ; b…" at bounding box center [359, 244] width 295 height 326
click at [271, 155] on div "font-size : 14 px ; } .stats-container { margin : 10 px 0 ; padding : 15 px ; b…" at bounding box center [359, 244] width 295 height 326
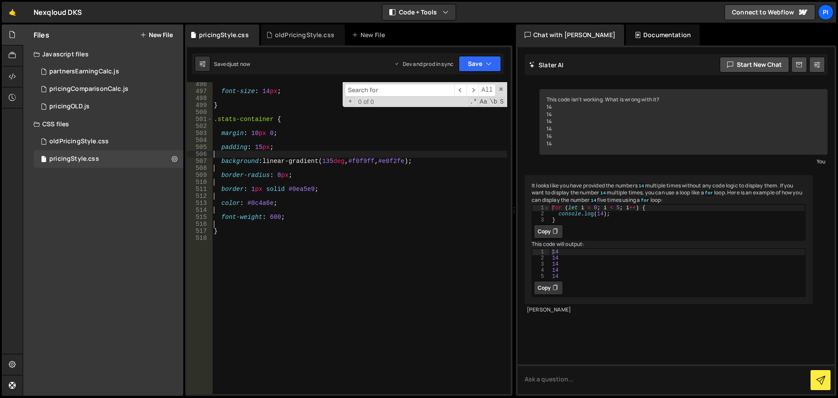
click at [281, 134] on div "font-size : 14 px ; } .stats-container { margin : 10 px 0 ; padding : 15 px ; b…" at bounding box center [359, 244] width 295 height 326
type textarea "margin: 10px 0;"
click at [288, 134] on div "font-size : 14 px ; } .stats-container { margin : 10 px 0 ; padding : 15 px ; b…" at bounding box center [359, 244] width 295 height 326
click at [279, 140] on div "font-size : 14 px ; } .stats-container { margin : 10 px 0 ; padding : 15 px ; b…" at bounding box center [359, 244] width 295 height 326
click at [292, 125] on div "font-size : 14 px ; } .stats-container { margin : 10 px 0 ; padding : 15 px ; b…" at bounding box center [359, 244] width 295 height 326
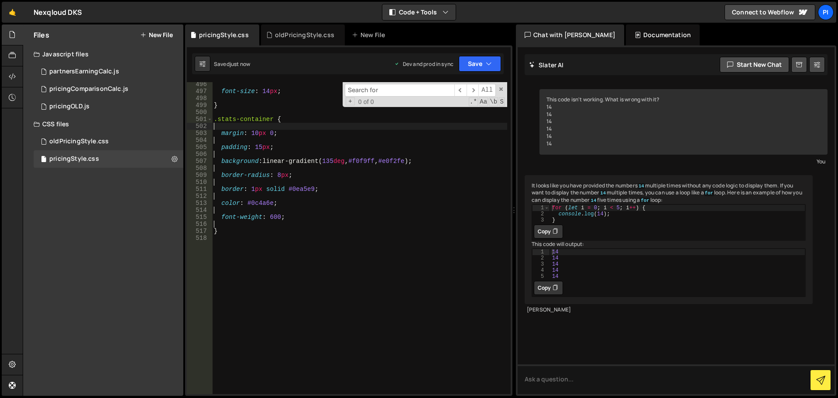
type textarea ".stats-container {"
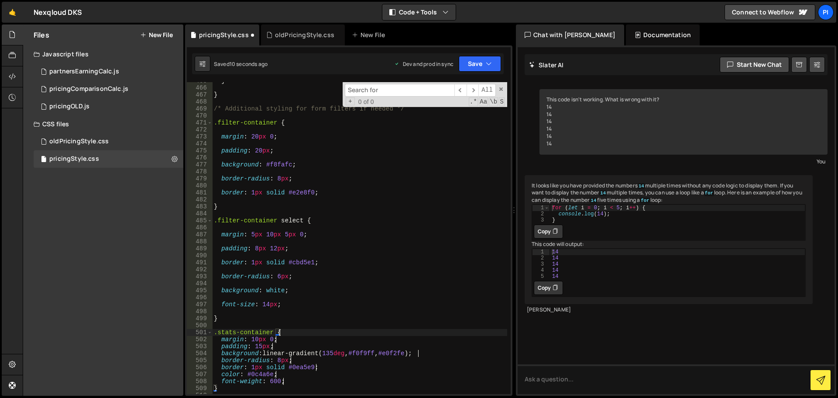
scroll to position [3245, 0]
click at [222, 312] on div "} } /* Additional styling for form filters if needed */ .filter-container { mar…" at bounding box center [359, 240] width 295 height 326
click at [227, 300] on div "} } /* Additional styling for form filters if needed */ .filter-container { mar…" at bounding box center [359, 240] width 295 height 326
click at [233, 282] on div "} } /* Additional styling for form filters if needed */ .filter-container { mar…" at bounding box center [359, 240] width 295 height 326
click at [240, 271] on div "} } /* Additional styling for form filters if needed */ .filter-container { mar…" at bounding box center [359, 240] width 295 height 326
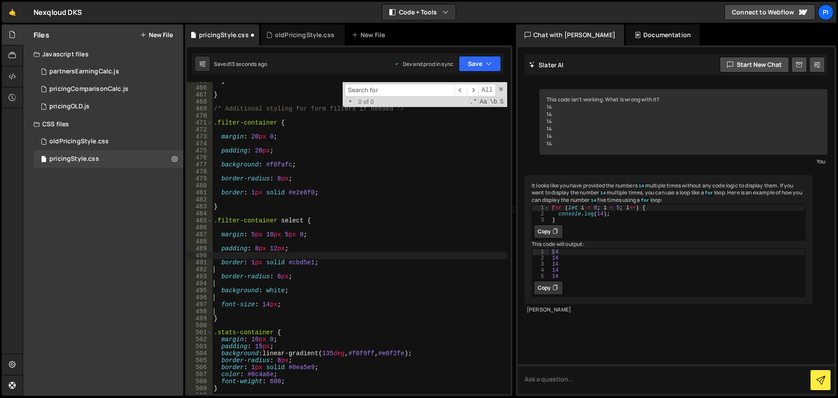
drag, startPoint x: 251, startPoint y: 257, endPoint x: 265, endPoint y: 247, distance: 17.1
click at [258, 252] on div "} } /* Additional styling for form filters if needed */ .filter-container { mar…" at bounding box center [359, 240] width 295 height 326
click at [277, 240] on div "} } /* Additional styling for form filters if needed */ .filter-container { mar…" at bounding box center [359, 240] width 295 height 326
click at [284, 230] on div "} } /* Additional styling for form filters if needed */ .filter-container { mar…" at bounding box center [359, 240] width 295 height 326
type textarea ".filter-container select {"
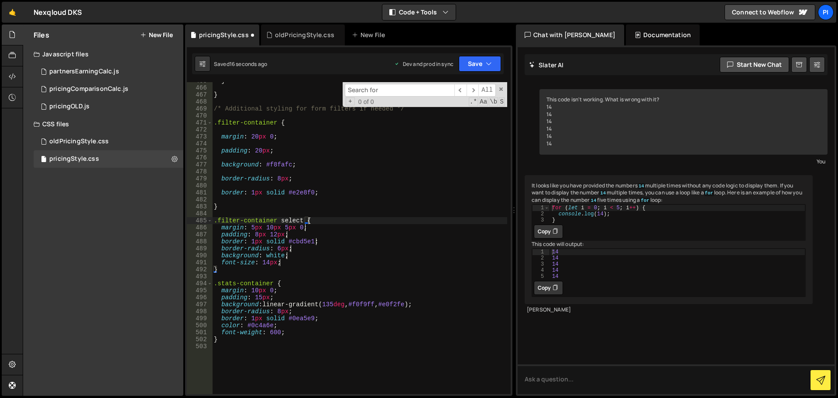
scroll to position [3193, 0]
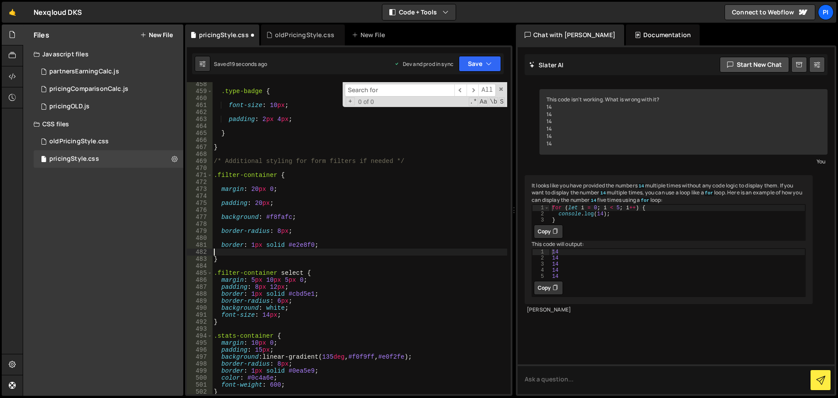
click at [322, 250] on div ".type-badge { font-size : 10 px ; padding : 2 px 4 px ; } } /* Additional styli…" at bounding box center [359, 244] width 295 height 326
click at [328, 230] on div ".type-badge { font-size : 10 px ; padding : 2 px 4 px ; } } /* Additional styli…" at bounding box center [359, 244] width 295 height 326
type textarea "border-radius: 8px;"
click at [318, 239] on div ".type-badge { font-size : 10 px ; padding : 2 px 4 px ; } } /* Additional styli…" at bounding box center [359, 244] width 295 height 326
click at [320, 229] on div ".type-badge { font-size : 10 px ; padding : 2 px 4 px ; } } /* Additional styli…" at bounding box center [359, 244] width 295 height 326
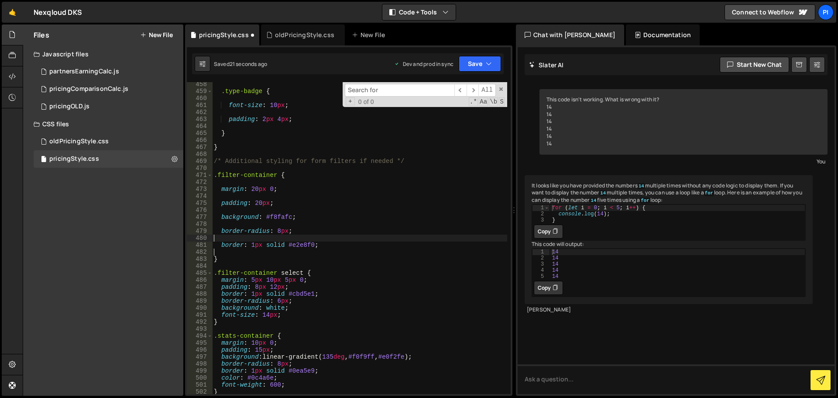
click at [316, 221] on div ".type-badge { font-size : 10 px ; padding : 2 px 4 px ; } } /* Additional styli…" at bounding box center [359, 244] width 295 height 326
click at [316, 212] on div ".type-badge { font-size : 10 px ; padding : 2 px 4 px ; } } /* Additional styli…" at bounding box center [359, 244] width 295 height 326
click at [306, 192] on div ".type-badge { font-size : 10 px ; padding : 2 px 4 px ; } } /* Additional styli…" at bounding box center [359, 244] width 295 height 326
type textarea "margin: 20px 0;"
click at [292, 192] on div ".type-badge { font-size : 10 px ; padding : 2 px 4 px ; } } /* Additional styli…" at bounding box center [359, 244] width 295 height 326
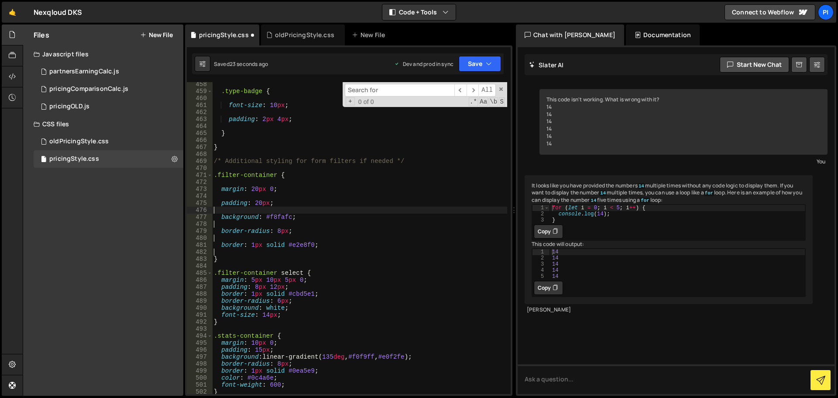
click at [288, 193] on div ".type-badge { font-size : 10 px ; padding : 2 px 4 px ; } } /* Additional styli…" at bounding box center [359, 244] width 295 height 326
click at [291, 184] on div ".type-badge { font-size : 10 px ; padding : 2 px 4 px ; } } /* Additional styli…" at bounding box center [359, 244] width 295 height 326
type textarea ".filter-container {"
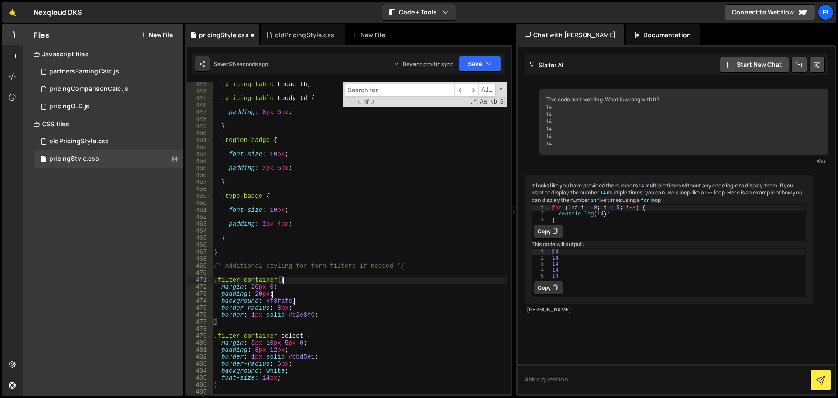
scroll to position [3088, 0]
click at [224, 245] on div ".pricing-table thead th , .pricing-table tbody td { padding : 8 px 6 px ; } .re…" at bounding box center [359, 244] width 295 height 326
click at [238, 232] on div ".pricing-table thead th , .pricing-table tbody td { padding : 8 px 6 px ; } .re…" at bounding box center [359, 244] width 295 height 326
click at [241, 219] on div ".pricing-table thead th , .pricing-table tbody td { padding : 8 px 6 px ; } .re…" at bounding box center [359, 244] width 295 height 326
click at [245, 206] on div ".pricing-table thead th , .pricing-table tbody td { padding : 8 px 6 px ; } .re…" at bounding box center [359, 244] width 295 height 326
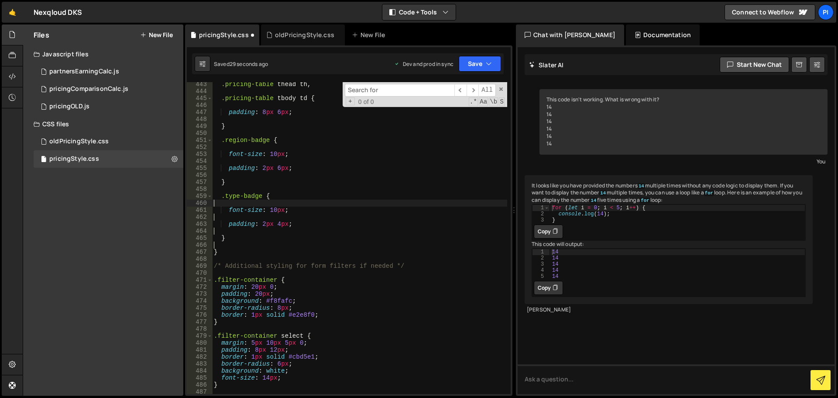
click at [251, 172] on div ".pricing-table thead th , .pricing-table tbody td { padding : 8 px 6 px ; } .re…" at bounding box center [359, 244] width 295 height 326
click at [254, 161] on div ".pricing-table thead th , .pricing-table tbody td { padding : 8 px 6 px ; } .re…" at bounding box center [359, 244] width 295 height 326
click at [250, 143] on div ".pricing-table thead th , .pricing-table tbody td { padding : 8 px 6 px ; } .re…" at bounding box center [359, 244] width 295 height 326
type textarea ".region-badge {"
click at [252, 139] on div ".pricing-table thead th , .pricing-table tbody td { padding : 8 px 6 px ; } .re…" at bounding box center [359, 244] width 295 height 326
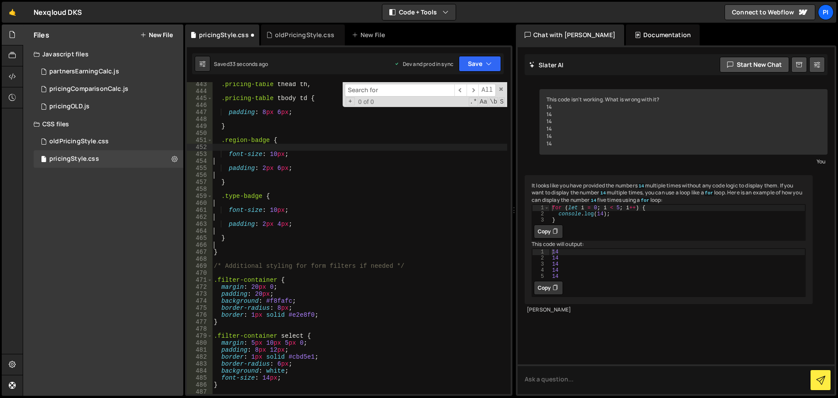
click at [248, 144] on div ".pricing-table thead th , .pricing-table tbody td { padding : 8 px 6 px ; } .re…" at bounding box center [359, 244] width 295 height 326
click at [251, 122] on div ".pricing-table thead th , .pricing-table tbody td { padding : 8 px 6 px ; } .re…" at bounding box center [359, 244] width 295 height 326
click at [258, 106] on div ".pricing-table thead th , .pricing-table tbody td { padding : 8 px 6 px ; } .re…" at bounding box center [359, 244] width 295 height 326
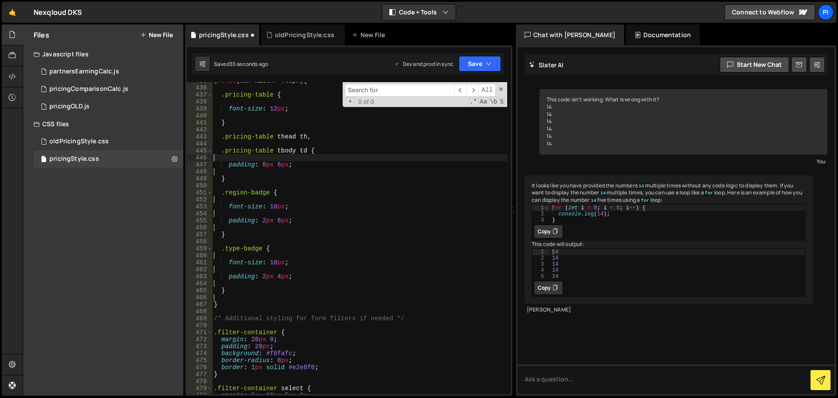
scroll to position [3035, 0]
click at [247, 141] on div "@ media (max-width: 768px) { .pricing-table { font-size : 12 px ; } .pricing-ta…" at bounding box center [359, 240] width 295 height 326
click at [254, 115] on div "@ media (max-width: 768px) { .pricing-table { font-size : 12 px ; } .pricing-ta…" at bounding box center [359, 240] width 295 height 326
click at [244, 100] on div "@ media (max-width: 768px) { .pricing-table { font-size : 12 px ; } .pricing-ta…" at bounding box center [359, 240] width 295 height 326
click at [261, 85] on div "@ media (max-width: 768px) { .pricing-table { font-size : 12 px ; } .pricing-ta…" at bounding box center [359, 240] width 295 height 326
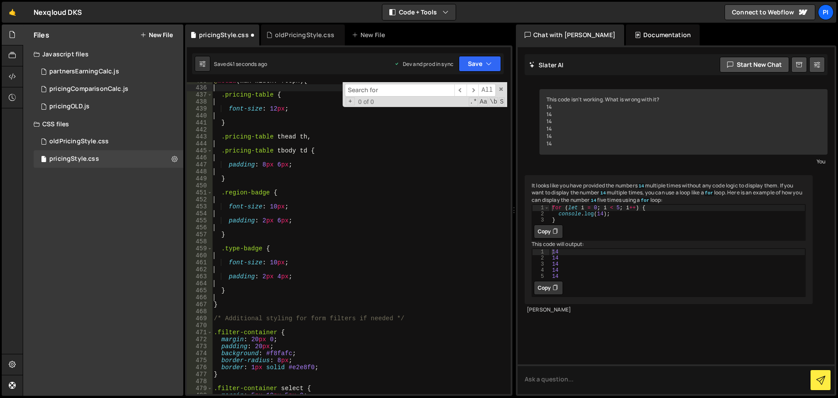
type textarea "@media (max-width: 768px) {"
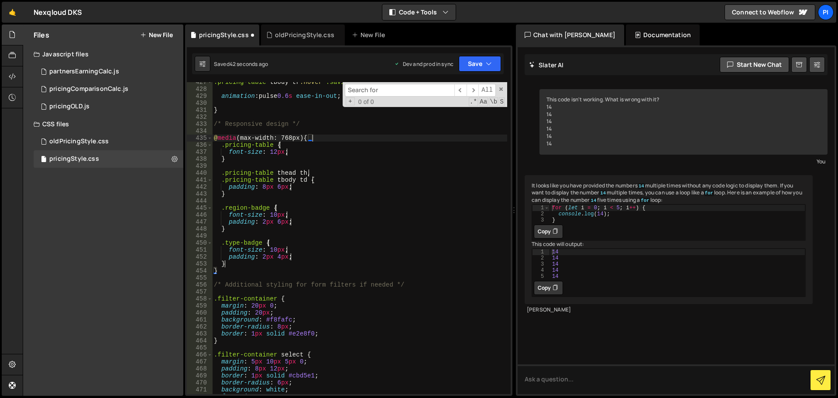
scroll to position [2926, 0]
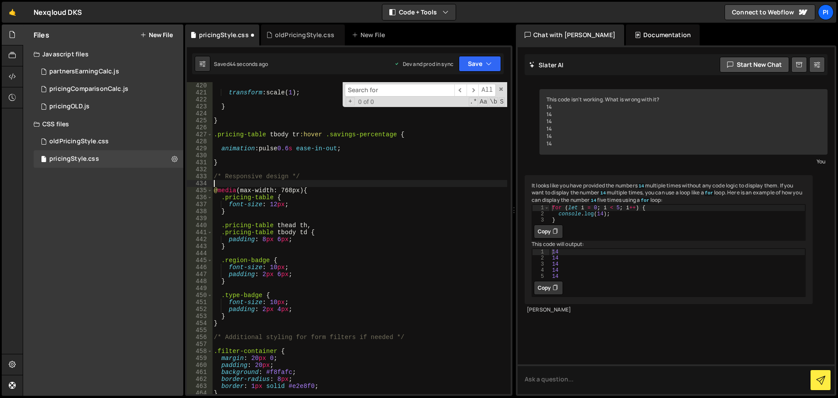
click at [263, 182] on div "transform : scale( 1 ) ; } } .pricing-table tbody tr :hover .savings-percentage…" at bounding box center [359, 245] width 295 height 326
type textarea "/* Responsive design */"
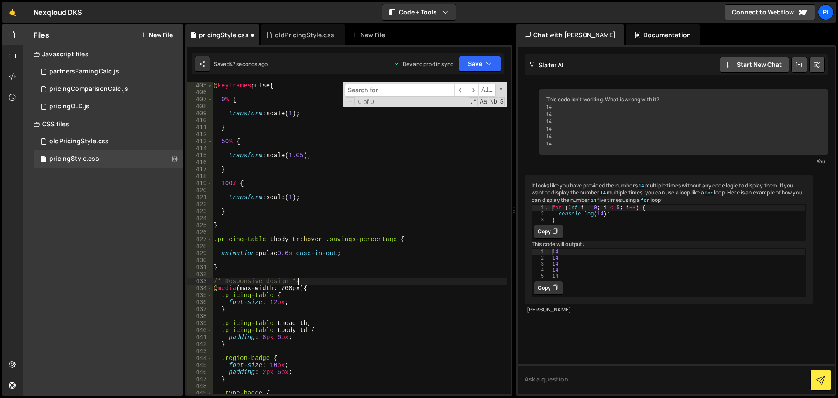
scroll to position [2821, 0]
click at [238, 259] on div "@ keyframes pulse { 0 % { transform : scale( 1 ) ; } 50 % { transform : scale( …" at bounding box center [359, 245] width 295 height 326
click at [249, 246] on div "@ keyframes pulse { 0 % { transform : scale( 1 ) ; } 50 % { transform : scale( …" at bounding box center [359, 245] width 295 height 326
click at [234, 218] on div "@ keyframes pulse { 0 % { transform : scale( 1 ) ; } 50 % { transform : scale( …" at bounding box center [359, 245] width 295 height 326
click at [247, 205] on div "@ keyframes pulse { 0 % { transform : scale( 1 ) ; } 50 % { transform : scale( …" at bounding box center [359, 245] width 295 height 326
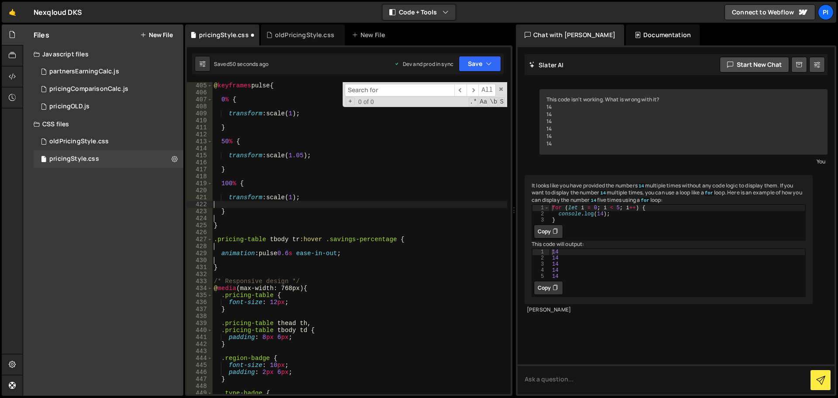
click at [257, 190] on div "@ keyframes pulse { 0 % { transform : scale( 1 ) ; } 50 % { transform : scale( …" at bounding box center [359, 245] width 295 height 326
click at [219, 176] on div "@ keyframes pulse { 0 % { transform : scale( 1 ) ; } 50 % { transform : scale( …" at bounding box center [359, 245] width 295 height 326
click at [238, 159] on div "@ keyframes pulse { 0 % { transform : scale( 1 ) ; } 50 % { transform : scale( …" at bounding box center [359, 245] width 295 height 326
click at [249, 146] on div "@ keyframes pulse { 0 % { transform : scale( 1 ) ; } 50 % { transform : scale( …" at bounding box center [359, 245] width 295 height 326
click at [254, 135] on div "@ keyframes pulse { 0 % { transform : scale( 1 ) ; } 50 % { transform : scale( …" at bounding box center [359, 245] width 295 height 326
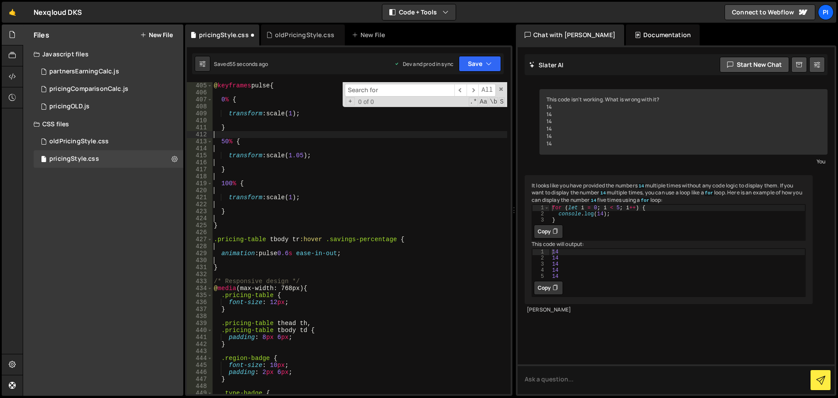
click at [247, 121] on div "@ keyframes pulse { 0 % { transform : scale( 1 ) ; } 50 % { transform : scale( …" at bounding box center [359, 245] width 295 height 326
click at [262, 104] on div "@ keyframes pulse { 0 % { transform : scale( 1 ) ; } 50 % { transform : scale( …" at bounding box center [359, 245] width 295 height 326
click at [246, 92] on div "@ keyframes pulse { 0 % { transform : scale( 1 ) ; } 50 % { transform : scale( …" at bounding box center [359, 245] width 295 height 326
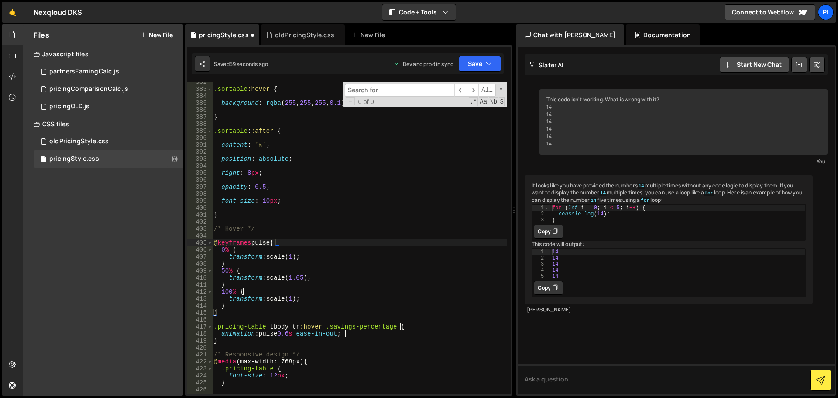
scroll to position [2664, 0]
type textarea "}"
click at [249, 212] on div ".sortable :hover { background : rgba ( 255 , 255 , 255 , 0.1 ) ; } .sortable : …" at bounding box center [359, 242] width 295 height 326
click at [249, 205] on div ".sortable :hover { background : rgba ( 255 , 255 , 255 , 0.1 ) ; } .sortable : …" at bounding box center [359, 242] width 295 height 326
click at [249, 192] on div ".sortable :hover { background : rgba ( 255 , 255 , 255 , 0.1 ) ; } .sortable : …" at bounding box center [359, 242] width 295 height 326
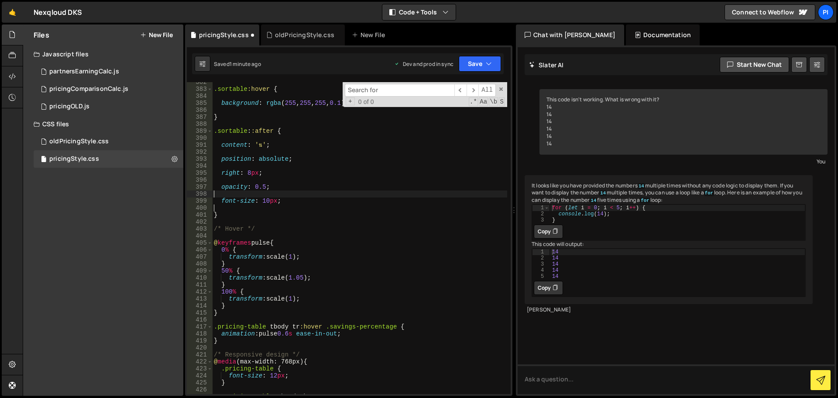
click at [252, 180] on div ".sortable :hover { background : rgba ( 255 , 255 , 255 , 0.1 ) ; } .sortable : …" at bounding box center [359, 242] width 295 height 326
click at [261, 167] on div ".sortable :hover { background : rgba ( 255 , 255 , 255 , 0.1 ) ; } .sortable : …" at bounding box center [359, 242] width 295 height 326
click at [278, 148] on div ".sortable :hover { background : rgba ( 255 , 255 , 255 , 0.1 ) ; } .sortable : …" at bounding box center [359, 242] width 295 height 326
click at [278, 136] on div ".sortable :hover { background : rgba ( 255 , 255 , 255 , 0.1 ) ; } .sortable : …" at bounding box center [359, 242] width 295 height 326
type textarea ".sortable::after {"
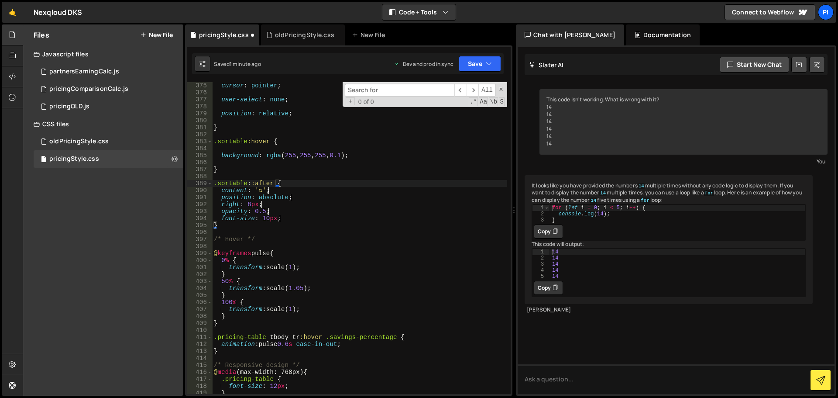
scroll to position [2559, 0]
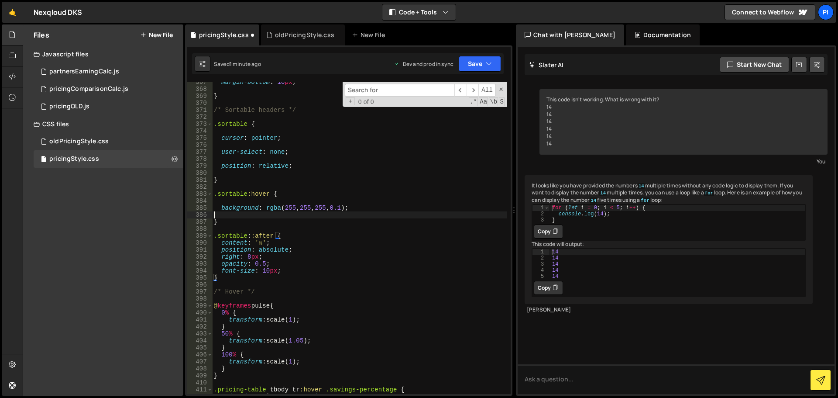
click at [228, 216] on div "margin-bottom : 10 px ; } /* Sortable headers */ .sortable { cursor : pointer ;…" at bounding box center [359, 242] width 295 height 326
click at [243, 202] on div "margin-bottom : 10 px ; } /* Sortable headers */ .sortable { cursor : pointer ;…" at bounding box center [359, 242] width 295 height 326
click at [228, 173] on div "margin-bottom : 10 px ; } /* Sortable headers */ .sortable { cursor : pointer ;…" at bounding box center [359, 242] width 295 height 326
click at [233, 159] on div "margin-bottom : 10 px ; } /* Sortable headers */ .sortable { cursor : pointer ;…" at bounding box center [359, 242] width 295 height 326
click at [238, 147] on div "margin-bottom : 10 px ; } /* Sortable headers */ .sortable { cursor : pointer ;…" at bounding box center [359, 242] width 295 height 326
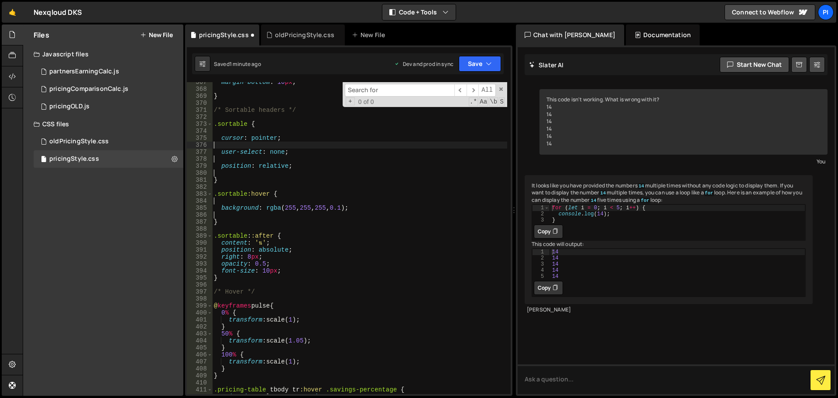
click at [248, 132] on div "margin-bottom : 10 px ; } /* Sortable headers */ .sortable { cursor : pointer ;…" at bounding box center [359, 242] width 295 height 326
type textarea ".sortable {"
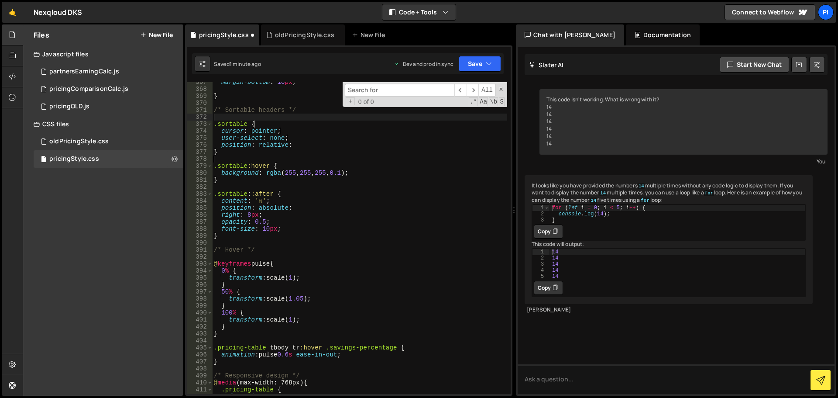
type textarea "/* Sortable headers */"
click at [230, 116] on div "margin-bottom : 10 px ; } /* Sortable headers */ .sortable { cursor : pointer ;…" at bounding box center [359, 242] width 295 height 326
type textarea "/* Sortable headers */"
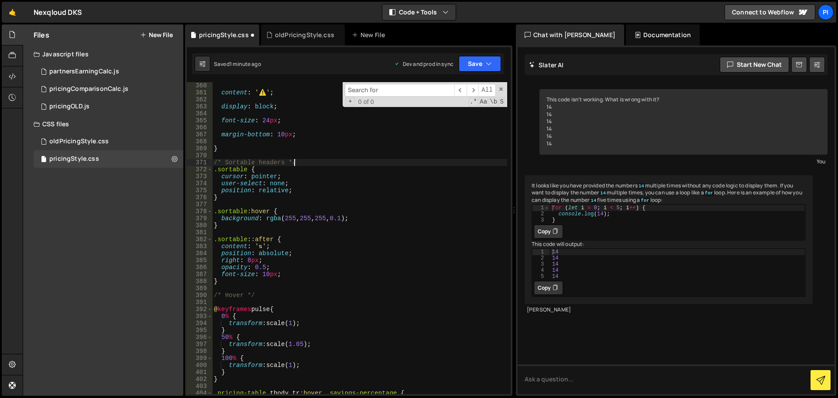
scroll to position [2455, 0]
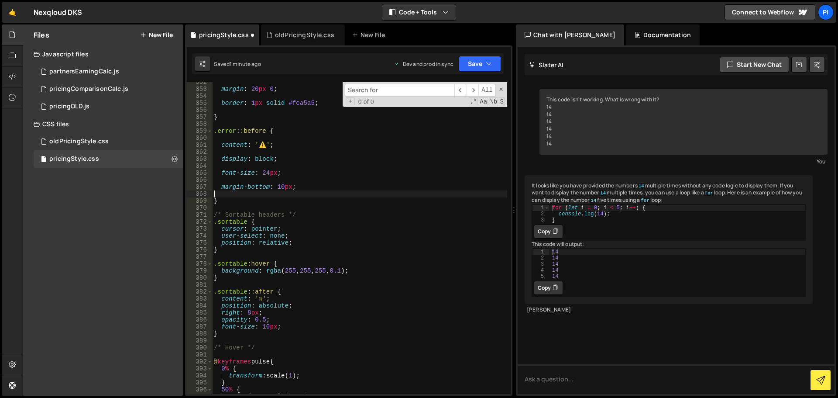
click at [224, 193] on div "margin : 20 px 0 ; border : 1 px solid #fca5a5 ; } .error : :before { content :…" at bounding box center [359, 242] width 295 height 326
click at [231, 175] on div "margin : 20 px 0 ; border : 1 px solid #fca5a5 ; } .error : :before { content :…" at bounding box center [359, 242] width 295 height 326
type textarea "font-size: 24px;"
click at [231, 172] on div "margin : 20 px 0 ; border : 1 px solid #fca5a5 ; } .error : :before { content :…" at bounding box center [359, 242] width 295 height 326
click at [232, 177] on div "margin : 20 px 0 ; border : 1 px solid #fca5a5 ; } .error : :before { content :…" at bounding box center [359, 242] width 295 height 326
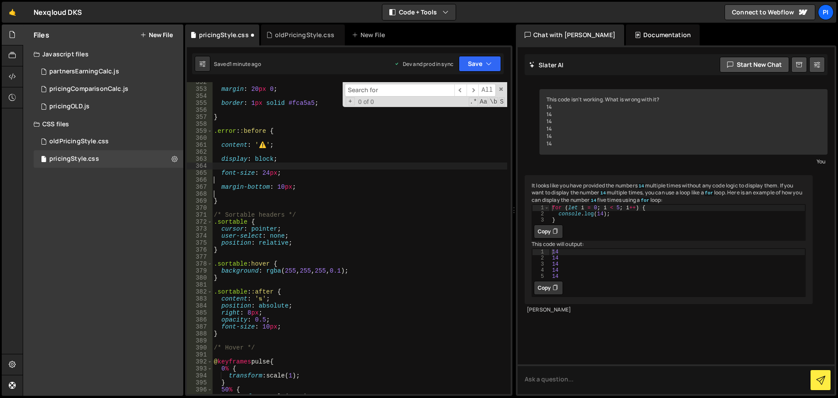
click at [237, 165] on div "margin : 20 px 0 ; border : 1 px solid #fca5a5 ; } .error : :before { content :…" at bounding box center [359, 242] width 295 height 326
click at [241, 154] on div "margin : 20 px 0 ; border : 1 px solid #fca5a5 ; } .error : :before { content :…" at bounding box center [359, 242] width 295 height 326
click at [246, 140] on div "margin : 20 px 0 ; border : 1 px solid #fca5a5 ; } .error : :before { content :…" at bounding box center [359, 242] width 295 height 326
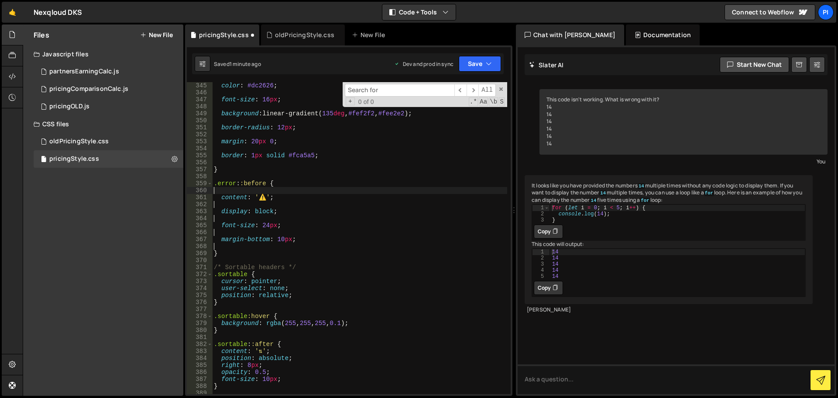
scroll to position [2350, 0]
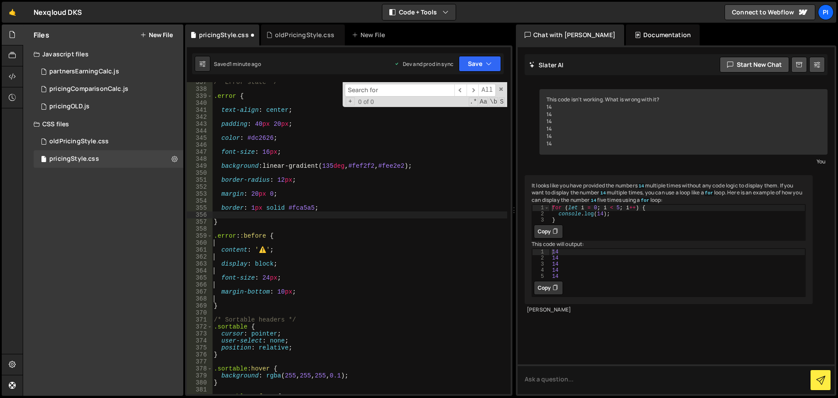
click at [233, 212] on div "/* Error state */ .error { text-align : center ; padding : 40 px 20 px ; color …" at bounding box center [359, 242] width 295 height 326
click at [234, 201] on div "/* Error state */ .error { text-align : center ; padding : 40 px 20 px ; color …" at bounding box center [359, 242] width 295 height 326
click at [242, 185] on div "/* Error state */ .error { text-align : center ; padding : 40 px 20 px ; color …" at bounding box center [359, 242] width 295 height 326
click at [243, 174] on div "/* Error state */ .error { text-align : center ; padding : 40 px 20 px ; color …" at bounding box center [359, 242] width 295 height 326
click at [251, 161] on div "/* Error state */ .error { text-align : center ; padding : 40 px 20 px ; color …" at bounding box center [359, 242] width 295 height 326
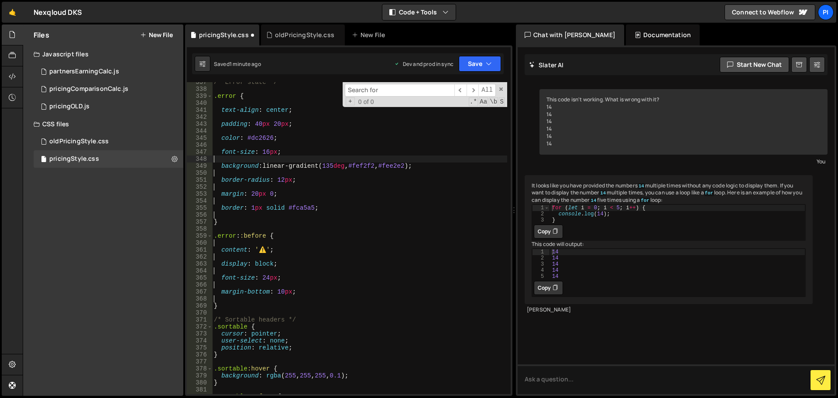
click at [260, 148] on div "/* Error state */ .error { text-align : center ; padding : 40 px 20 px ; color …" at bounding box center [359, 242] width 295 height 326
click at [248, 131] on div "/* Error state */ .error { text-align : center ; padding : 40 px 20 px ; color …" at bounding box center [359, 242] width 295 height 326
click at [245, 118] on div "/* Error state */ .error { text-align : center ; padding : 40 px 20 px ; color …" at bounding box center [359, 242] width 295 height 326
click at [245, 101] on div "/* Error state */ .error { text-align : center ; padding : 40 px 20 px ; color …" at bounding box center [359, 242] width 295 height 326
type textarea ".error {"
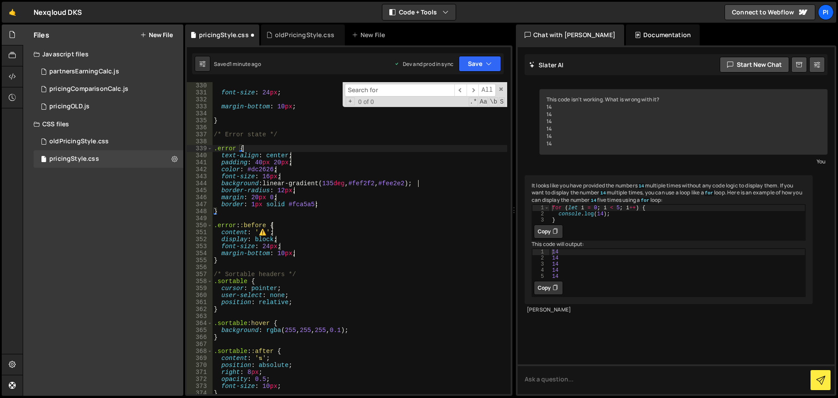
scroll to position [2245, 0]
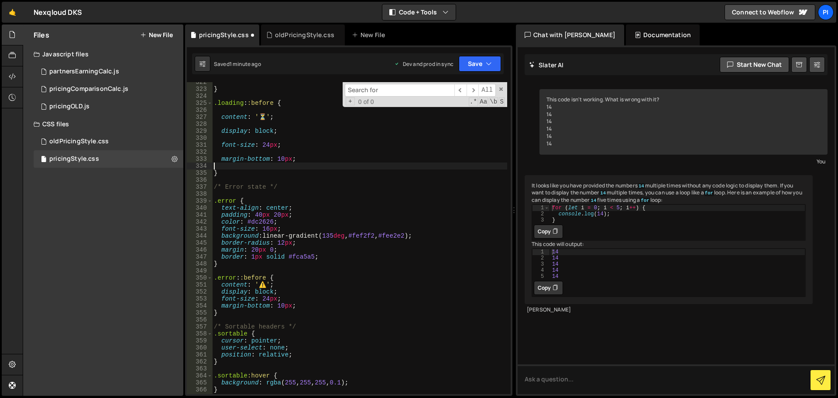
click at [242, 166] on div "} .loading : :before { content : ' ⏳ ' ; display : block ; font-size : 24 px ; …" at bounding box center [359, 242] width 295 height 326
click at [218, 189] on div "} .loading : :before { content : ' ⏳ ' ; display : block ; font-size : 24 px ; …" at bounding box center [359, 242] width 295 height 326
type textarea "/* Error state */"
click at [217, 191] on div "} .loading : :before { content : ' ⏳ ' ; display : block ; font-size : 24 px ; …" at bounding box center [359, 242] width 295 height 326
type textarea "/* Error state */"
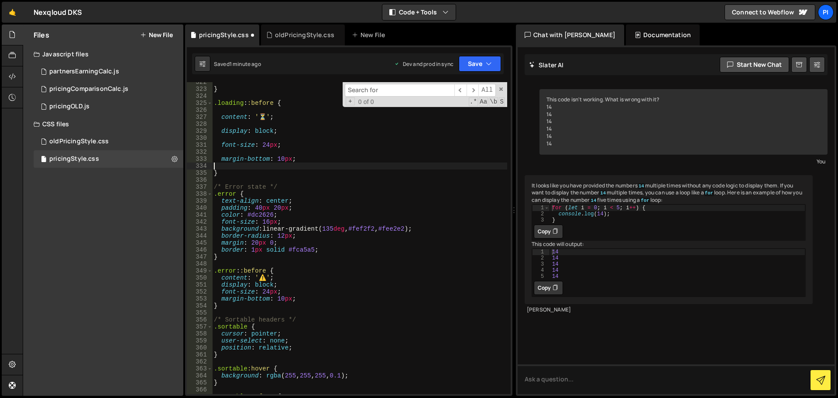
click at [239, 168] on div "} .loading : :before { content : ' ⏳ ' ; display : block ; font-size : 24 px ; …" at bounding box center [359, 242] width 295 height 326
click at [251, 153] on div "} .loading : :before { content : ' ⏳ ' ; display : block ; font-size : 24 px ; …" at bounding box center [359, 242] width 295 height 326
click at [268, 137] on div "} .loading : :before { content : ' ⏳ ' ; display : block ; font-size : 24 px ; …" at bounding box center [359, 242] width 295 height 326
click at [265, 126] on div "} .loading : :before { content : ' ⏳ ' ; display : block ; font-size : 24 px ; …" at bounding box center [359, 242] width 295 height 326
click at [257, 110] on div "} .loading : :before { content : ' ⏳ ' ; display : block ; font-size : 24 px ; …" at bounding box center [359, 242] width 295 height 326
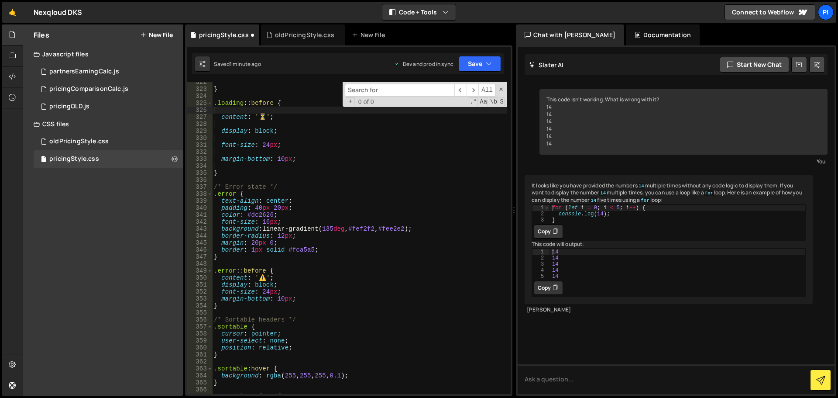
type textarea ".loading::before {"
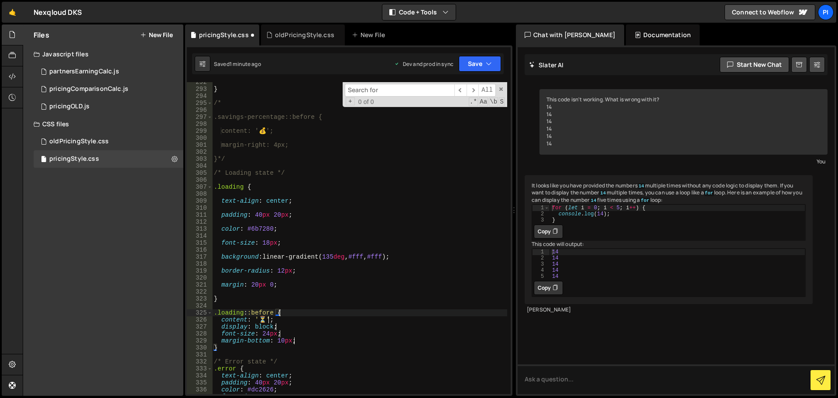
scroll to position [2036, 0]
click at [216, 291] on div "} /* .savings-percentage::before { content: ' 💰 '; margin-right: 4px; }*/ /* Lo…" at bounding box center [359, 242] width 295 height 326
click at [223, 275] on div "} /* .savings-percentage::before { content: ' 💰 '; margin-right: 4px; }*/ /* Lo…" at bounding box center [359, 242] width 295 height 326
click at [215, 258] on div "} /* .savings-percentage::before { content: ' 💰 '; margin-right: 4px; }*/ /* Lo…" at bounding box center [359, 242] width 295 height 326
type textarea "background: linear-gradient(135deg, #fff, #fff);"
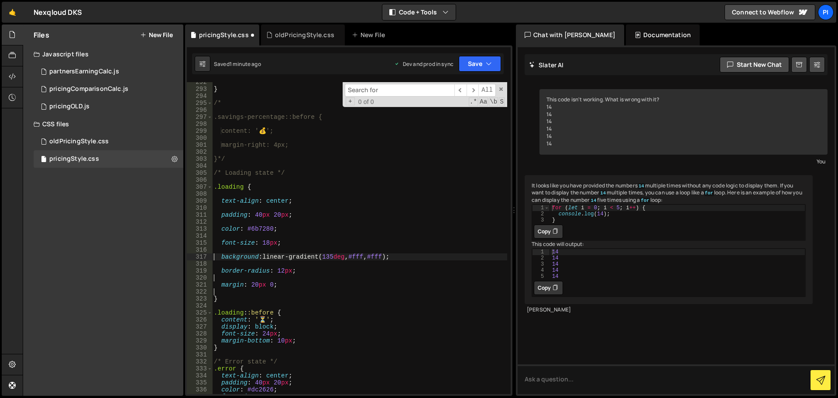
click at [211, 256] on div "317" at bounding box center [200, 256] width 26 height 7
click at [213, 256] on div "} /* .savings-percentage::before { content: ' 💰 '; margin-right: 4px; }*/ /* Lo…" at bounding box center [359, 242] width 295 height 326
click at [214, 263] on div "} /* .savings-percentage::before { content: ' 💰 '; margin-right: 4px; }*/ /* Lo…" at bounding box center [359, 242] width 295 height 326
click at [220, 252] on div "} /* .savings-percentage::before { content: ' 💰 '; margin-right: 4px; }*/ /* Lo…" at bounding box center [359, 242] width 295 height 326
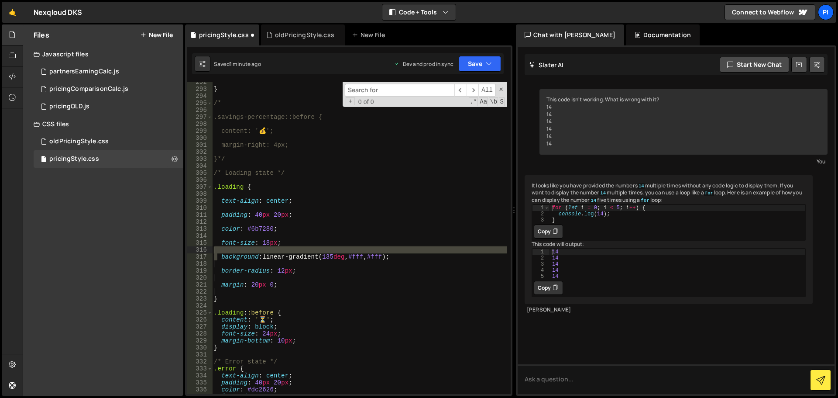
type textarea "background: linear-gradient(135deg, #fff, #fff);"
click at [220, 251] on div "} /* .savings-percentage::before { content: ' 💰 '; margin-right: 4px; }*/ /* Lo…" at bounding box center [359, 242] width 295 height 326
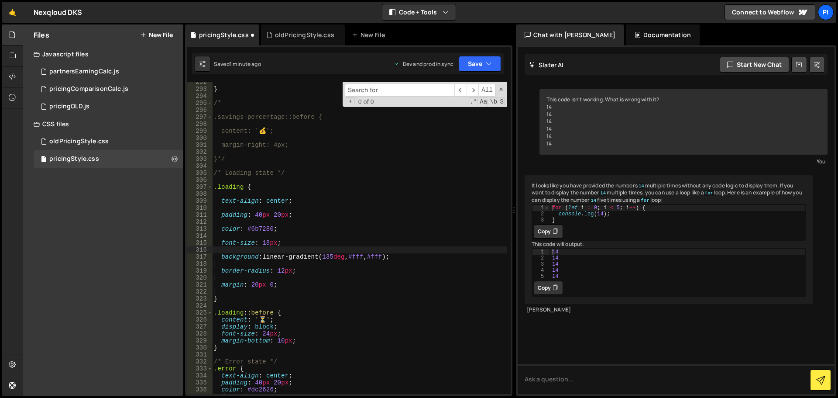
click at [220, 251] on div "} /* .savings-percentage::before { content: ' 💰 '; margin-right: 4px; }*/ /* Lo…" at bounding box center [359, 242] width 295 height 326
drag, startPoint x: 223, startPoint y: 239, endPoint x: 220, endPoint y: 233, distance: 6.8
click at [222, 238] on div "} /* .savings-percentage::before { content: ' 💰 '; margin-right: 4px; }*/ /* Lo…" at bounding box center [359, 242] width 295 height 326
click at [221, 220] on div "} /* .savings-percentage::before { content: ' 💰 '; margin-right: 4px; }*/ /* Lo…" at bounding box center [359, 242] width 295 height 326
click at [219, 208] on div "} /* .savings-percentage::before { content: ' 💰 '; margin-right: 4px; }*/ /* Lo…" at bounding box center [359, 242] width 295 height 326
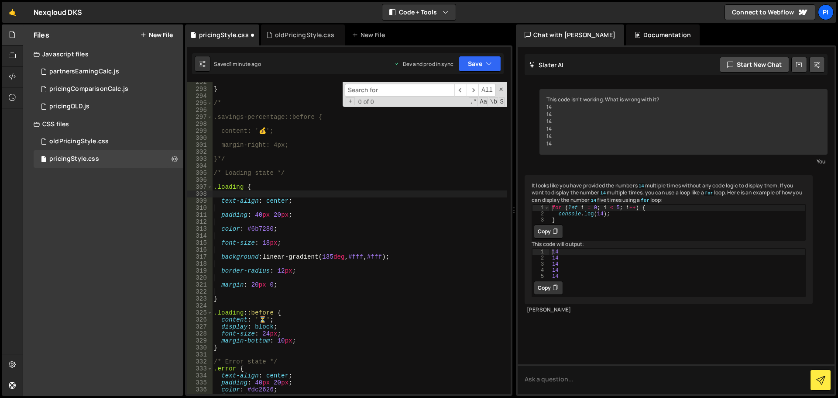
click at [216, 191] on div "} /* .savings-percentage::before { content: ' 💰 '; margin-right: 4px; }*/ /* Lo…" at bounding box center [359, 242] width 295 height 326
click at [218, 164] on div "} /* .savings-percentage::before { content: ' 💰 '; margin-right: 4px; }*/ /* Lo…" at bounding box center [359, 242] width 295 height 326
click at [217, 163] on div "} /* .savings-percentage::before { content: ' 💰 '; margin-right: 4px; }*/ /* Lo…" at bounding box center [359, 242] width 295 height 326
click at [216, 181] on div "} /* .savings-percentage::before { content: ' 💰 '; margin-right: 4px; }*/ /* Lo…" at bounding box center [359, 242] width 295 height 326
click at [232, 149] on div "} /* .savings-percentage::before { content: ' 💰 '; margin-right: 4px; }*/ /* Lo…" at bounding box center [359, 242] width 295 height 326
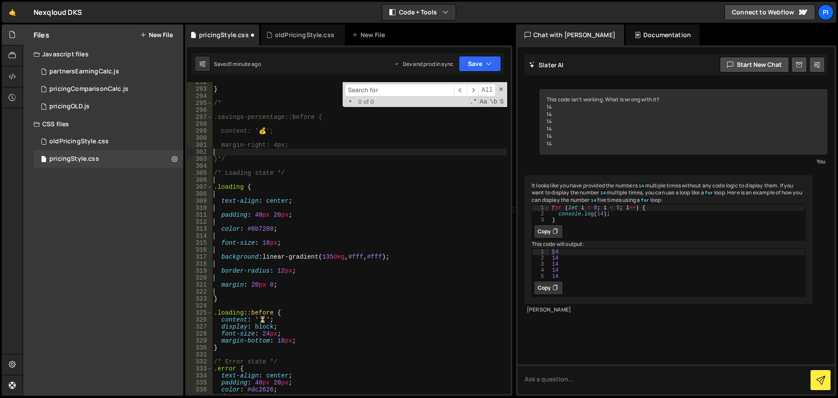
click at [233, 140] on div "} /* .savings-percentage::before { content: ' 💰 '; margin-right: 4px; }*/ /* Lo…" at bounding box center [359, 242] width 295 height 326
click at [238, 126] on div "} /* .savings-percentage::before { content: ' 💰 '; margin-right: 4px; }*/ /* Lo…" at bounding box center [359, 242] width 295 height 326
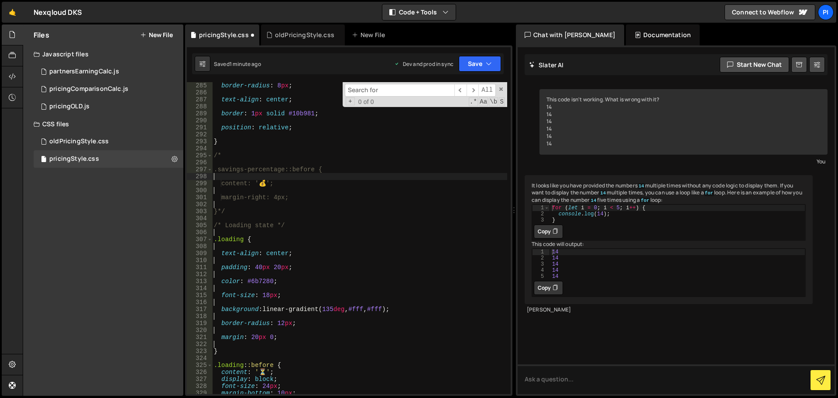
scroll to position [1931, 0]
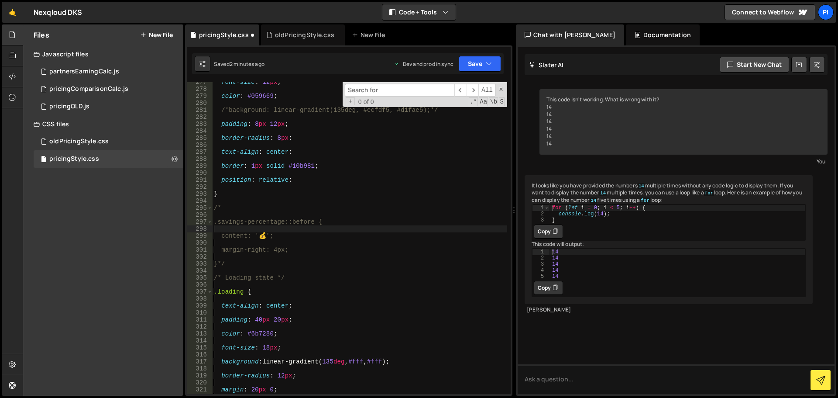
click at [237, 188] on div "font-size : 12 px ; color : #059669 ; /*background: linear-gradient(135deg, #ec…" at bounding box center [359, 242] width 295 height 326
click at [245, 172] on div "font-size : 12 px ; color : #059669 ; /*background: linear-gradient(135deg, #ec…" at bounding box center [359, 242] width 295 height 326
click at [255, 158] on div "font-size : 12 px ; color : #059669 ; /*background: linear-gradient(135deg, #ec…" at bounding box center [359, 242] width 295 height 326
click at [267, 142] on div "font-size : 12 px ; color : #059669 ; /*background: linear-gradient(135deg, #ec…" at bounding box center [359, 242] width 295 height 326
click at [272, 131] on div "font-size : 12 px ; color : #059669 ; /*background: linear-gradient(135deg, #ec…" at bounding box center [359, 242] width 295 height 326
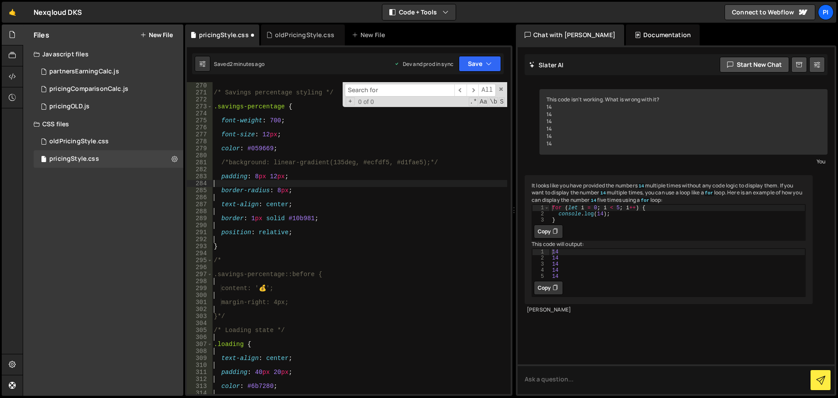
scroll to position [1826, 0]
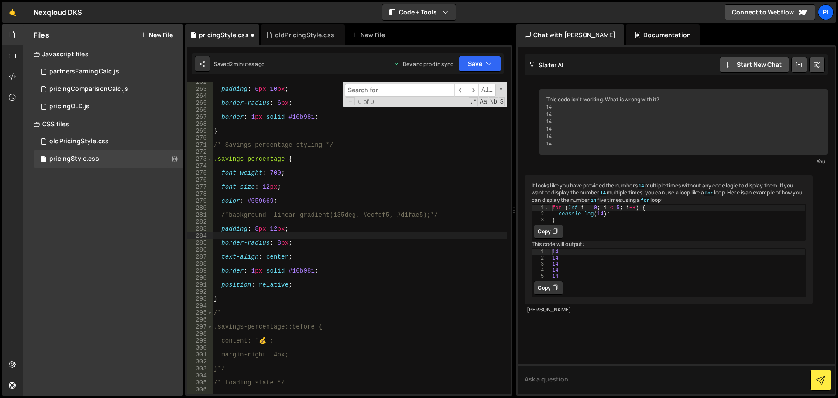
click at [250, 221] on div "padding : 6 px 10 px ; border-radius : 6 px ; border : 1 px solid #10b981 ; } /…" at bounding box center [359, 242] width 295 height 326
click at [252, 206] on div "padding : 6 px 10 px ; border-radius : 6 px ; border : 1 px solid #10b981 ; } /…" at bounding box center [359, 242] width 295 height 326
click at [262, 191] on div "padding : 6 px 10 px ; border-radius : 6 px ; border : 1 px solid #10b981 ; } /…" at bounding box center [359, 242] width 295 height 326
click at [267, 179] on div "padding : 6 px 10 px ; border-radius : 6 px ; border : 1 px solid #10b981 ; } /…" at bounding box center [359, 242] width 295 height 326
click at [274, 166] on div "padding : 6 px 10 px ; border-radius : 6 px ; border : 1 px solid #10b981 ; } /…" at bounding box center [359, 242] width 295 height 326
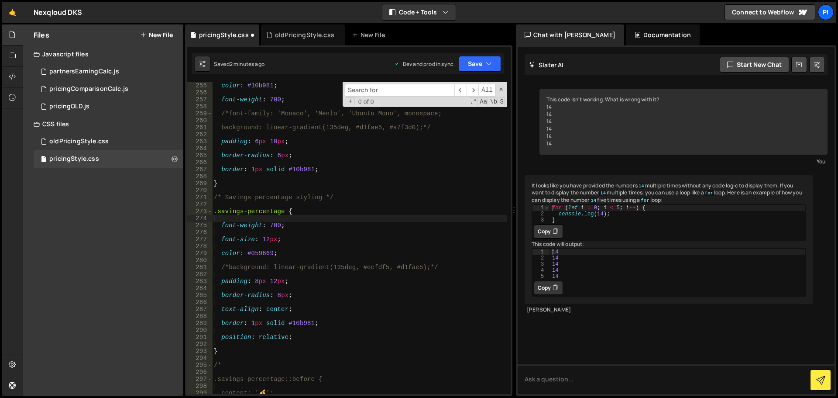
scroll to position [1721, 0]
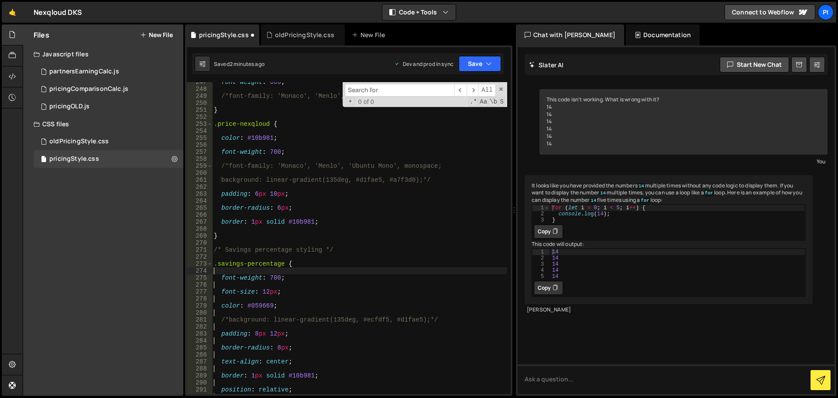
click at [240, 255] on div "font-weight : 600 ; /*font-family: 'Monaco', 'Menlo', 'Ubuntu Mono', monospace;…" at bounding box center [359, 242] width 295 height 326
click at [223, 227] on div "font-weight : 600 ; /*font-family: 'Monaco', 'Menlo', 'Ubuntu Mono', monospace;…" at bounding box center [359, 242] width 295 height 326
click at [224, 215] on div "font-weight : 600 ; /*font-family: 'Monaco', 'Menlo', 'Ubuntu Mono', monospace;…" at bounding box center [359, 242] width 295 height 326
click at [228, 201] on div "font-weight : 600 ; /*font-family: 'Monaco', 'Menlo', 'Ubuntu Mono', monospace;…" at bounding box center [359, 242] width 295 height 326
click at [229, 187] on div "font-weight : 600 ; /*font-family: 'Monaco', 'Menlo', 'Ubuntu Mono', monospace;…" at bounding box center [359, 242] width 295 height 326
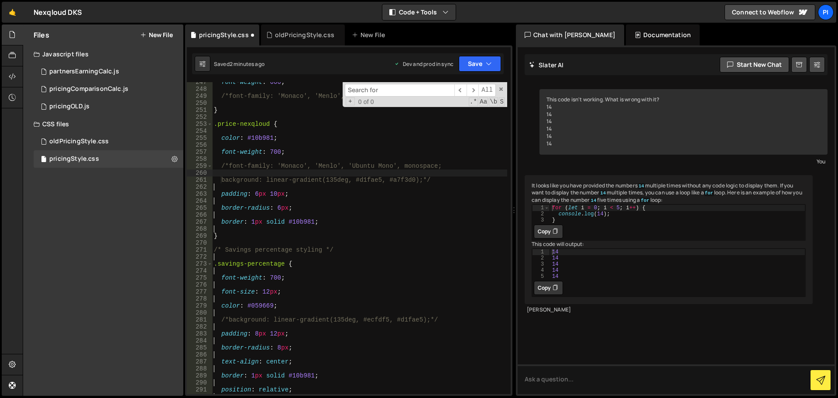
click at [222, 172] on div "font-weight : 600 ; /*font-family: 'Monaco', 'Menlo', 'Ubuntu Mono', monospace;…" at bounding box center [359, 242] width 295 height 326
click at [235, 160] on div "font-weight : 600 ; /*font-family: 'Monaco', 'Menlo', 'Ubuntu Mono', monospace;…" at bounding box center [359, 242] width 295 height 326
click at [239, 148] on div "font-weight : 600 ; /*font-family: 'Monaco', 'Menlo', 'Ubuntu Mono', monospace;…" at bounding box center [359, 242] width 295 height 326
click at [231, 130] on div "font-weight : 600 ; /*font-family: 'Monaco', 'Menlo', 'Ubuntu Mono', monospace;…" at bounding box center [359, 242] width 295 height 326
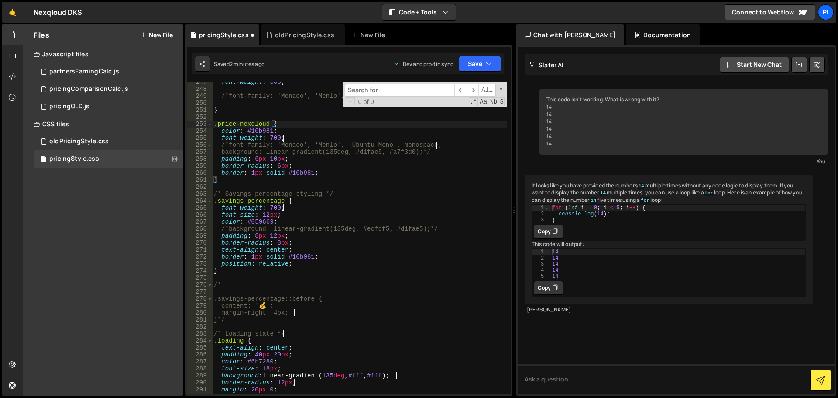
scroll to position [1617, 0]
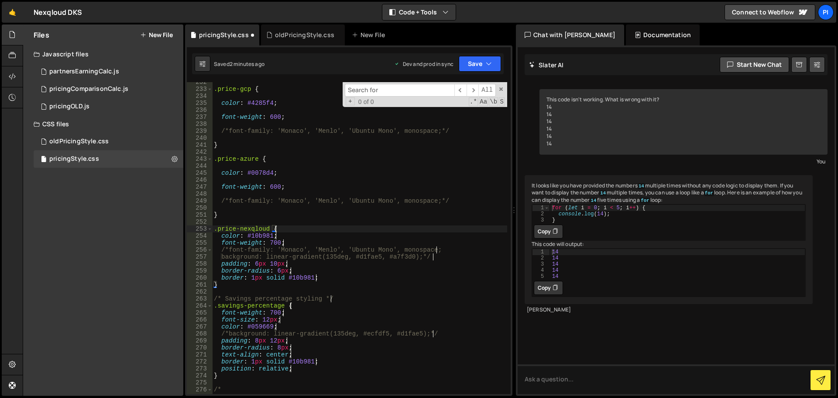
type textarea "}"
click at [224, 212] on div ".price-gcp { color : #4285f4 ; font-weight : 600 ; /*font-family: 'Monaco', 'Me…" at bounding box center [359, 242] width 295 height 326
click at [226, 206] on div ".price-gcp { color : #4285f4 ; font-weight : 600 ; /*font-family: 'Monaco', 'Me…" at bounding box center [359, 242] width 295 height 326
click at [232, 190] on div ".price-gcp { color : #4285f4 ; font-weight : 600 ; /*font-family: 'Monaco', 'Me…" at bounding box center [359, 242] width 295 height 326
type textarea "font-weight: 600;"
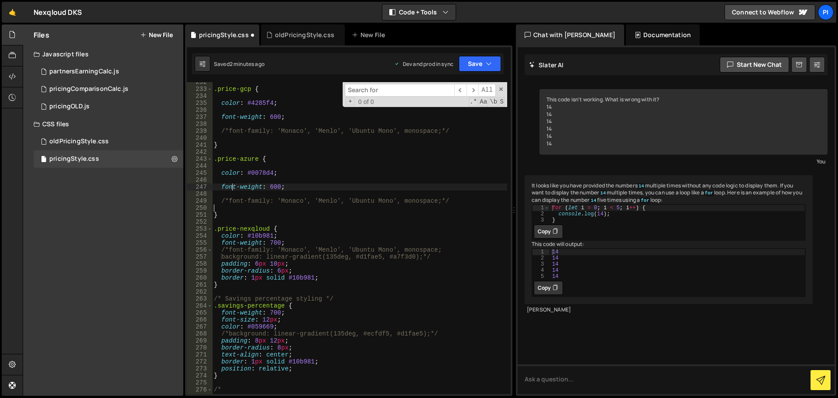
click at [233, 185] on div ".price-gcp { color : #4285f4 ; font-weight : 600 ; /*font-family: 'Monaco', 'Me…" at bounding box center [359, 242] width 295 height 326
click at [230, 192] on div ".price-gcp { color : #4285f4 ; font-weight : 600 ; /*font-family: 'Monaco', 'Me…" at bounding box center [359, 242] width 295 height 326
click at [237, 175] on div ".price-gcp { color : #4285f4 ; font-weight : 600 ; /*font-family: 'Monaco', 'Me…" at bounding box center [359, 242] width 295 height 326
type textarea "color: #0078d4;"
click at [235, 169] on div ".price-gcp { color : #4285f4 ; font-weight : 600 ; /*font-family: 'Monaco', 'Me…" at bounding box center [359, 242] width 295 height 326
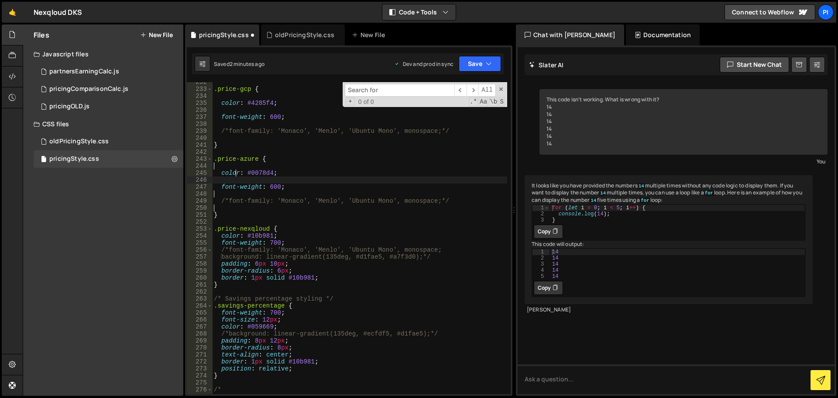
click at [234, 178] on div ".price-gcp { color : #4285f4 ; font-weight : 600 ; /*font-family: 'Monaco', 'Me…" at bounding box center [359, 242] width 295 height 326
click at [235, 174] on div ".price-gcp { color : #4285f4 ; font-weight : 600 ; /*font-family: 'Monaco', 'Me…" at bounding box center [359, 242] width 295 height 326
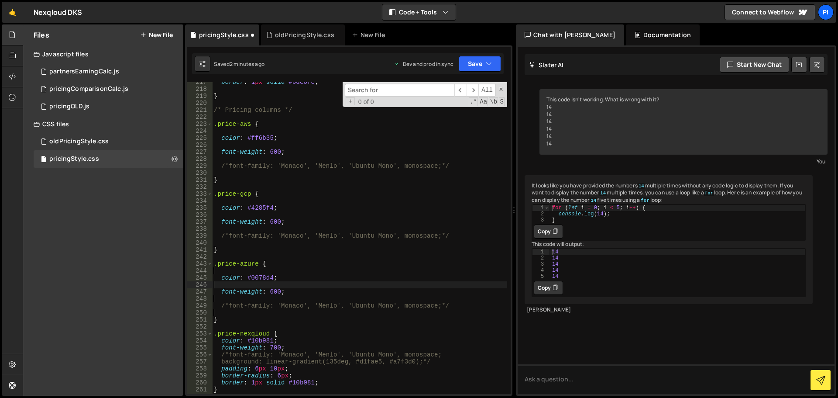
click at [218, 241] on div "border : 1 px solid #bde0fe ; } /* Pricing columns */ .price-aws { color : #ff6…" at bounding box center [359, 242] width 295 height 326
click at [220, 232] on div "border : 1 px solid #bde0fe ; } /* Pricing columns */ .price-aws { color : #ff6…" at bounding box center [359, 242] width 295 height 326
click at [222, 218] on div "border : 1 px solid #bde0fe ; } /* Pricing columns */ .price-aws { color : #ff6…" at bounding box center [359, 242] width 295 height 326
click at [229, 203] on div "border : 1 px solid #bde0fe ; } /* Pricing columns */ .price-aws { color : #ff6…" at bounding box center [359, 242] width 295 height 326
click at [230, 171] on div "border : 1 px solid #bde0fe ; } /* Pricing columns */ .price-aws { color : #ff6…" at bounding box center [359, 242] width 295 height 326
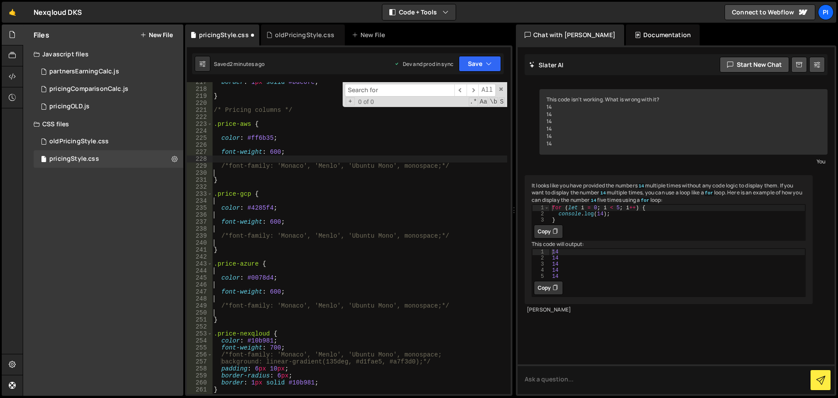
click at [233, 157] on div "border : 1 px solid #bde0fe ; } /* Pricing columns */ .price-aws { color : #ff6…" at bounding box center [359, 242] width 295 height 326
click at [236, 147] on div "border : 1 px solid #bde0fe ; } /* Pricing columns */ .price-aws { color : #ff6…" at bounding box center [359, 242] width 295 height 326
click at [236, 128] on div "border : 1 px solid #bde0fe ; } /* Pricing columns */ .price-aws { color : #ff6…" at bounding box center [359, 242] width 295 height 326
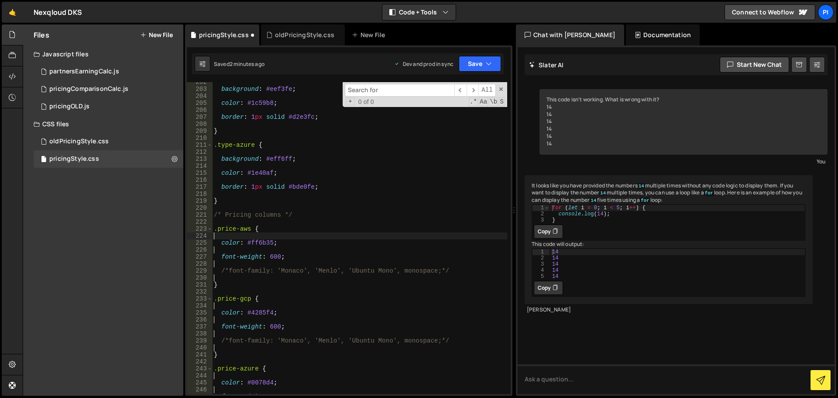
scroll to position [1407, 0]
click at [230, 192] on div "background : #eef3fe ; color : #1c59b8 ; border : 1 px solid #d2e3fc ; } .type-…" at bounding box center [359, 242] width 295 height 326
click at [230, 182] on div "background : #eef3fe ; color : #1c59b8 ; border : 1 px solid #d2e3fc ; } .type-…" at bounding box center [359, 242] width 295 height 326
click at [225, 164] on div "background : #eef3fe ; color : #1c59b8 ; border : 1 px solid #d2e3fc ; } .type-…" at bounding box center [359, 242] width 295 height 326
click at [233, 153] on div "background : #eef3fe ; color : #1c59b8 ; border : 1 px solid #d2e3fc ; } .type-…" at bounding box center [359, 242] width 295 height 326
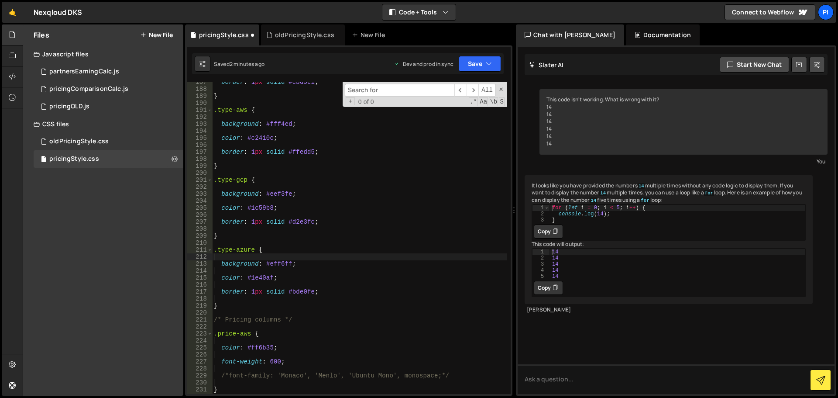
scroll to position [1302, 0]
click at [222, 230] on div "border : 1 px solid #cbd5e1 ; } .type-aws { background : #fff4ed ; color : #c24…" at bounding box center [359, 242] width 295 height 326
click at [223, 211] on div "border : 1 px solid #cbd5e1 ; } .type-aws { background : #fff4ed ; color : #c24…" at bounding box center [359, 242] width 295 height 326
click at [228, 201] on div "border : 1 px solid #cbd5e1 ; } .type-aws { background : #fff4ed ; color : #c24…" at bounding box center [359, 242] width 295 height 326
click at [232, 186] on div "border : 1 px solid #cbd5e1 ; } .type-aws { background : #fff4ed ; color : #c24…" at bounding box center [359, 242] width 295 height 326
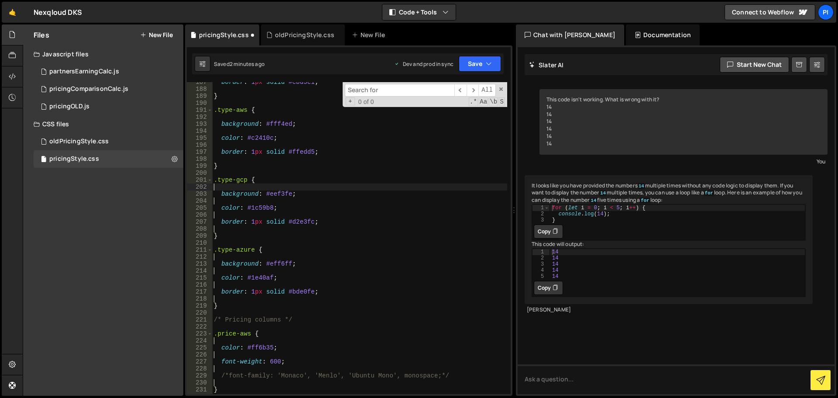
click at [221, 159] on div "border : 1 px solid #cbd5e1 ; } .type-aws { background : #fff4ed ; color : #c24…" at bounding box center [359, 242] width 295 height 326
click at [229, 144] on div "border : 1 px solid #cbd5e1 ; } .type-aws { background : #fff4ed ; color : #c24…" at bounding box center [359, 242] width 295 height 326
click at [235, 131] on div "border : 1 px solid #cbd5e1 ; } .type-aws { background : #fff4ed ; color : #c24…" at bounding box center [359, 242] width 295 height 326
click at [240, 117] on div "border : 1 px solid #cbd5e1 ; } .type-aws { background : #fff4ed ; color : #c24…" at bounding box center [359, 242] width 295 height 326
type textarea ".type-aws {"
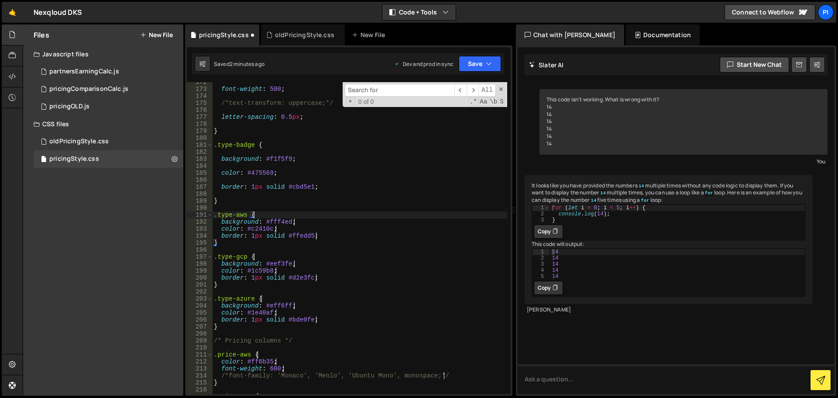
scroll to position [1040, 0]
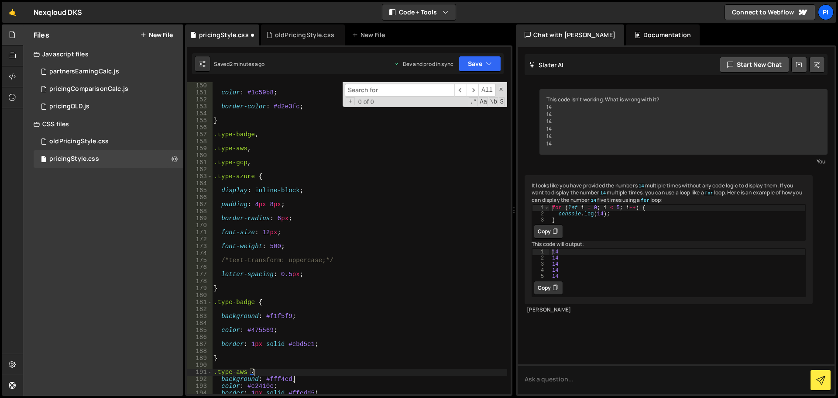
click at [220, 350] on div "color : #1c59b8 ; border-color : #d2e3fc ; } .type-badge , .type-aws , .type-gc…" at bounding box center [359, 245] width 295 height 326
click at [233, 337] on div "color : #1c59b8 ; border-color : #d2e3fc ; } .type-badge , .type-aws , .type-gc…" at bounding box center [359, 245] width 295 height 326
click at [235, 321] on div "color : #1c59b8 ; border-color : #d2e3fc ; } .type-badge , .type-aws , .type-gc…" at bounding box center [359, 245] width 295 height 326
click at [238, 311] on div "color : #1c59b8 ; border-color : #d2e3fc ; } .type-badge , .type-aws , .type-gc…" at bounding box center [359, 245] width 295 height 326
click at [226, 280] on div "color : #1c59b8 ; border-color : #d2e3fc ; } .type-badge , .type-aws , .type-gc…" at bounding box center [359, 245] width 295 height 326
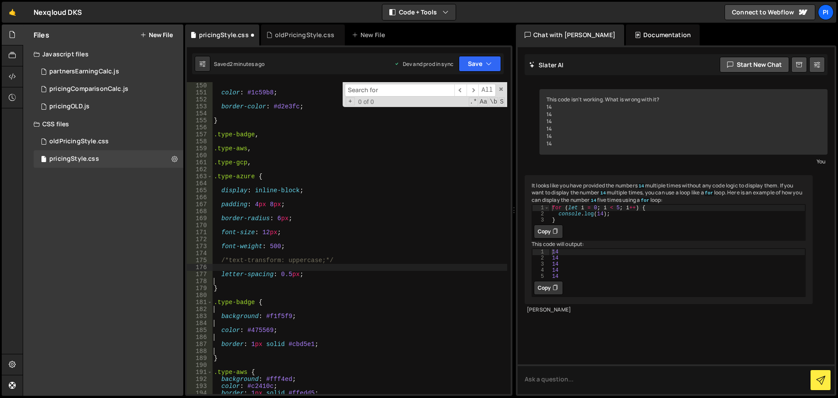
click at [226, 268] on div "color : #1c59b8 ; border-color : #d2e3fc ; } .type-badge , .type-aws , .type-gc…" at bounding box center [359, 245] width 295 height 326
click at [229, 252] on div "color : #1c59b8 ; border-color : #d2e3fc ; } .type-badge , .type-aws , .type-gc…" at bounding box center [359, 245] width 295 height 326
click at [231, 240] on div "color : #1c59b8 ; border-color : #d2e3fc ; } .type-badge , .type-aws , .type-gc…" at bounding box center [359, 245] width 295 height 326
click at [227, 228] on div "color : #1c59b8 ; border-color : #d2e3fc ; } .type-badge , .type-aws , .type-gc…" at bounding box center [359, 245] width 295 height 326
click at [226, 210] on div "color : #1c59b8 ; border-color : #d2e3fc ; } .type-badge , .type-aws , .type-gc…" at bounding box center [359, 245] width 295 height 326
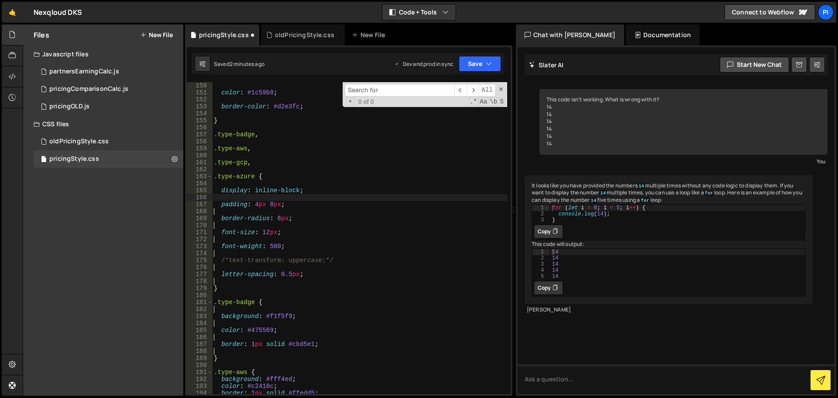
click at [226, 196] on div "color : #1c59b8 ; border-color : #d2e3fc ; } .type-badge , .type-aws , .type-gc…" at bounding box center [359, 245] width 295 height 326
click at [237, 184] on div "color : #1c59b8 ; border-color : #d2e3fc ; } .type-badge , .type-aws , .type-gc…" at bounding box center [359, 245] width 295 height 326
click at [241, 169] on div "color : #1c59b8 ; border-color : #d2e3fc ; } .type-badge , .type-aws , .type-gc…" at bounding box center [359, 245] width 295 height 326
click at [245, 156] on div "color : #1c59b8 ; border-color : #d2e3fc ; } .type-badge , .type-aws , .type-gc…" at bounding box center [359, 245] width 295 height 326
click at [251, 143] on div "color : #1c59b8 ; border-color : #d2e3fc ; } .type-badge , .type-aws , .type-gc…" at bounding box center [359, 245] width 295 height 326
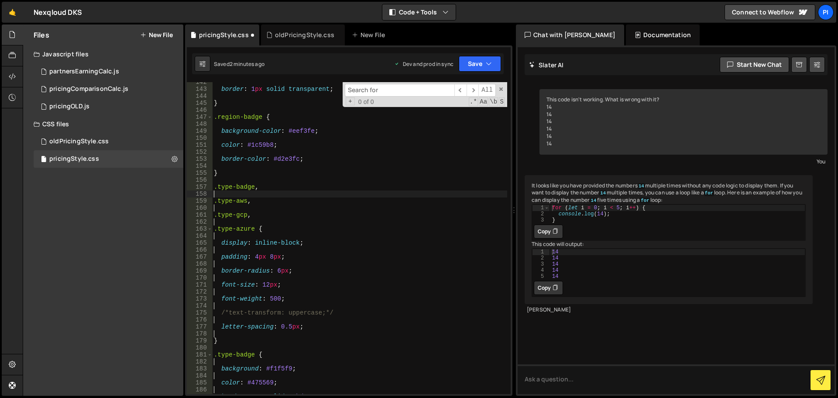
scroll to position [936, 0]
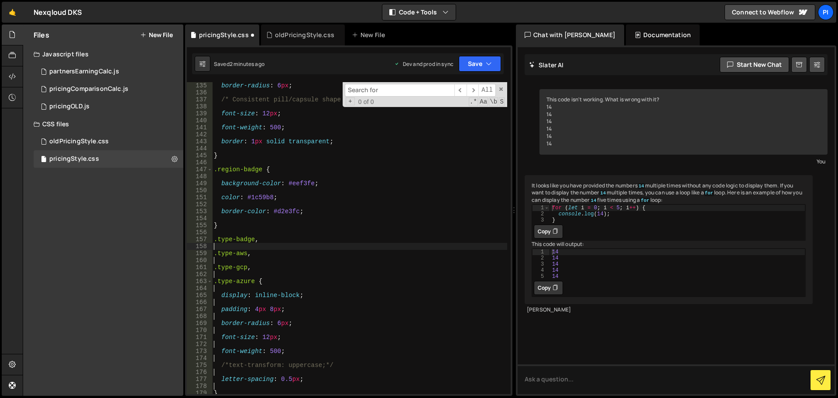
click at [228, 219] on div "border-radius : 6 px ; /* Consistent pill/capsule shape */ font-size : 12 px ; …" at bounding box center [359, 245] width 295 height 326
click at [232, 204] on div "border-radius : 6 px ; /* Consistent pill/capsule shape */ font-size : 12 px ; …" at bounding box center [359, 245] width 295 height 326
click at [238, 189] on div "border-radius : 6 px ; /* Consistent pill/capsule shape */ font-size : 12 px ; …" at bounding box center [359, 245] width 295 height 326
click at [247, 172] on div "border-radius : 6 px ; /* Consistent pill/capsule shape */ font-size : 12 px ; …" at bounding box center [359, 245] width 295 height 326
type textarea ".region-badge {"
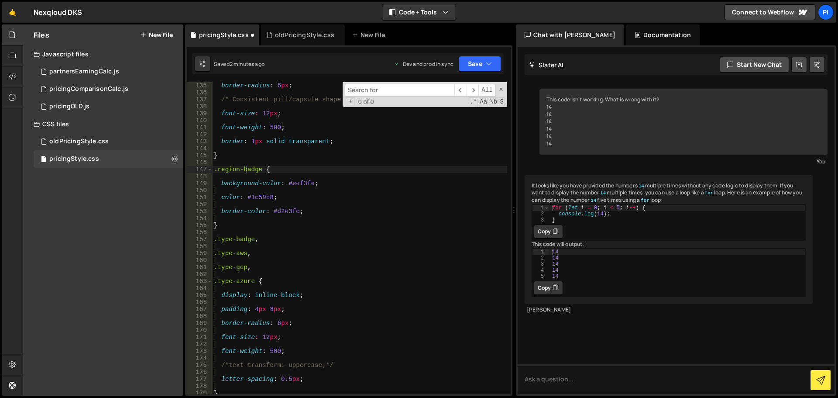
click at [247, 170] on div "border-radius : 6 px ; /* Consistent pill/capsule shape */ font-size : 12 px ; …" at bounding box center [359, 245] width 295 height 326
click at [239, 175] on div "border-radius : 6 px ; /* Consistent pill/capsule shape */ font-size : 12 px ; …" at bounding box center [359, 245] width 295 height 326
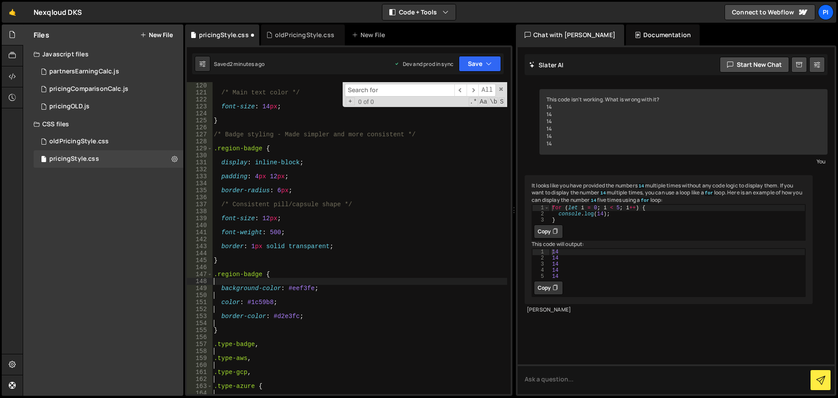
click at [230, 252] on div "/* Main text color */ font-size : 14 px ; } /* Badge styling - Made simpler and…" at bounding box center [359, 245] width 295 height 326
click at [237, 236] on div "/* Main text color */ font-size : 14 px ; } /* Badge styling - Made simpler and…" at bounding box center [359, 245] width 295 height 326
click at [237, 226] on div "/* Main text color */ font-size : 14 px ; } /* Badge styling - Made simpler and…" at bounding box center [359, 245] width 295 height 326
click at [241, 213] on div "/* Main text color */ font-size : 14 px ; } /* Badge styling - Made simpler and…" at bounding box center [359, 245] width 295 height 326
click at [244, 200] on div "/* Main text color */ font-size : 14 px ; } /* Badge styling - Made simpler and…" at bounding box center [359, 245] width 295 height 326
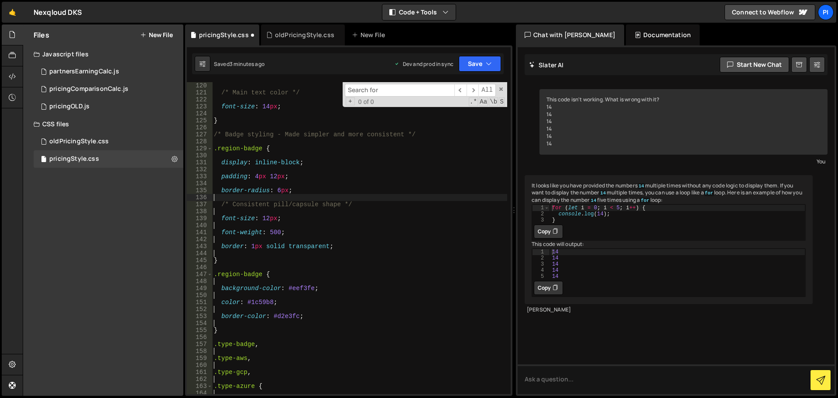
click at [241, 184] on div "/* Main text color */ font-size : 14 px ; } /* Badge styling - Made simpler and…" at bounding box center [359, 245] width 295 height 326
click at [238, 170] on div "/* Main text color */ font-size : 14 px ; } /* Badge styling - Made simpler and…" at bounding box center [359, 245] width 295 height 326
click at [245, 159] on div "/* Main text color */ font-size : 14 px ; } /* Badge styling - Made simpler and…" at bounding box center [359, 245] width 295 height 326
type textarea "display: inline-block;"
click at [245, 159] on div "/* Main text color */ font-size : 14 px ; } /* Badge styling - Made simpler and…" at bounding box center [359, 245] width 295 height 326
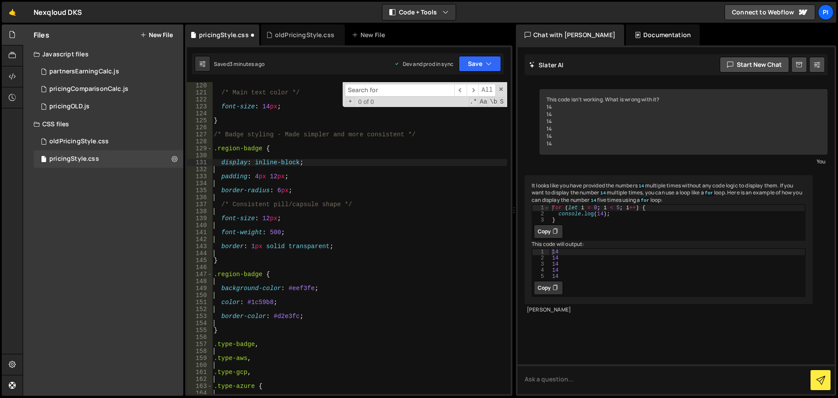
click at [245, 159] on div "/* Main text color */ font-size : 14 px ; } /* Badge styling - Made simpler and…" at bounding box center [359, 245] width 295 height 326
type textarea "display: inline-block;"
click at [244, 160] on div "/* Main text color */ font-size : 14 px ; } /* Badge styling - Made simpler and…" at bounding box center [359, 245] width 295 height 326
click at [248, 156] on div "/* Main text color */ font-size : 14 px ; } /* Badge styling - Made simpler and…" at bounding box center [359, 245] width 295 height 326
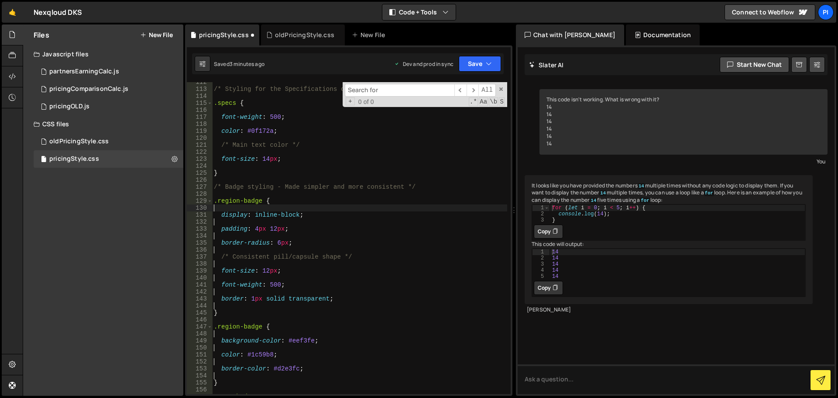
scroll to position [726, 0]
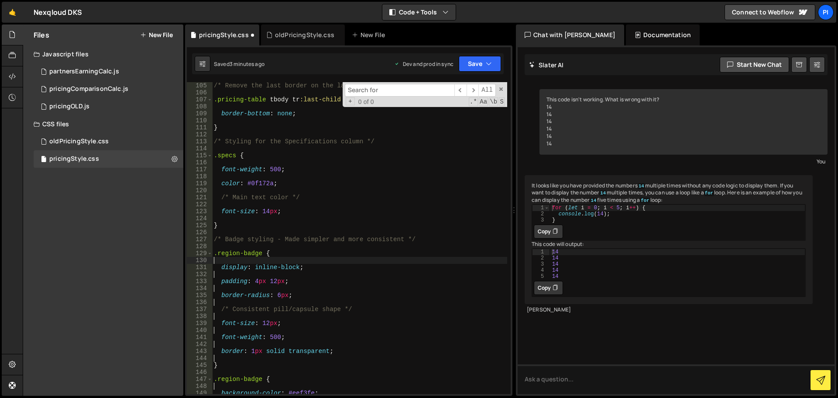
click at [232, 217] on div "/* Remove the last border on the last row for a cleaner look */ .pricing-table …" at bounding box center [359, 245] width 295 height 326
click at [237, 205] on div "/* Remove the last border on the last row for a cleaner look */ .pricing-table …" at bounding box center [359, 245] width 295 height 326
click at [231, 185] on div "/* Remove the last border on the last row for a cleaner look */ .pricing-table …" at bounding box center [359, 245] width 295 height 326
type textarea "color: #0f172a;"
click at [231, 185] on div "/* Remove the last border on the last row for a cleaner look */ .pricing-table …" at bounding box center [359, 245] width 295 height 326
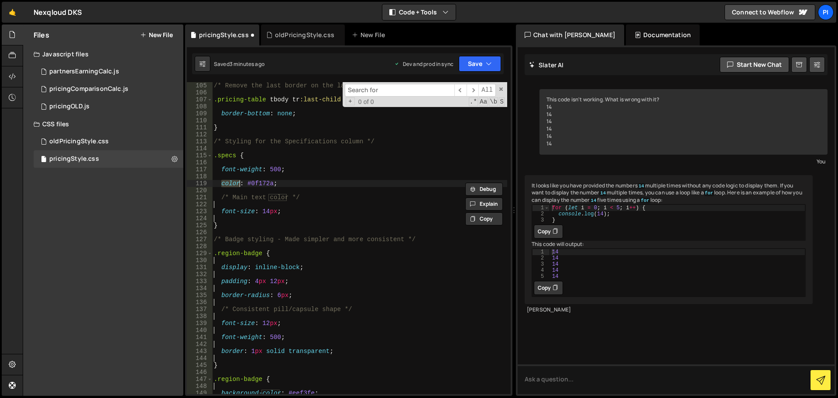
click at [231, 187] on div "/* Remove the last border on the last row for a cleaner look */ .pricing-table …" at bounding box center [359, 245] width 295 height 326
click at [240, 183] on div "/* Remove the last border on the last row for a cleaner look */ .pricing-table …" at bounding box center [359, 245] width 295 height 326
click at [242, 174] on div "/* Remove the last border on the last row for a cleaner look */ .pricing-table …" at bounding box center [359, 245] width 295 height 326
click at [246, 160] on div "/* Remove the last border on the last row for a cleaner look */ .pricing-table …" at bounding box center [359, 245] width 295 height 326
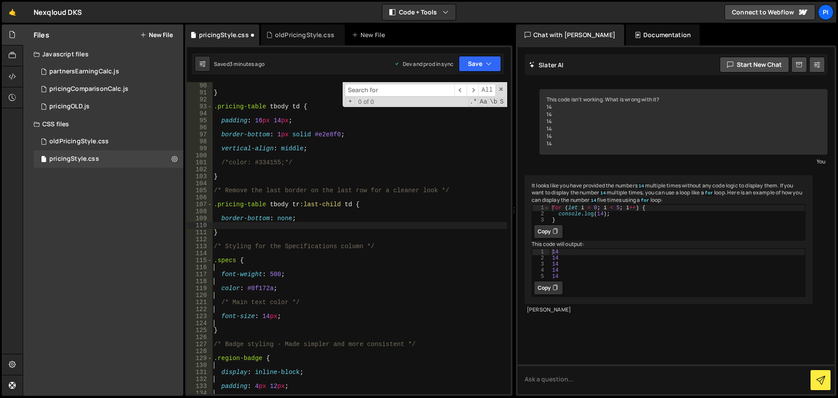
click at [236, 227] on div "} .pricing-table tbody td { padding : 16 px 14 px ; border-bottom : 1 px solid …" at bounding box center [359, 245] width 295 height 326
click at [240, 210] on div "} .pricing-table tbody td { padding : 16 px 14 px ; border-bottom : 1 px solid …" at bounding box center [359, 245] width 295 height 326
click at [226, 172] on div "} .pricing-table tbody td { padding : 16 px 14 px ; border-bottom : 1 px solid …" at bounding box center [359, 245] width 295 height 326
click at [233, 154] on div "} .pricing-table tbody td { padding : 16 px 14 px ; border-bottom : 1 px solid …" at bounding box center [359, 245] width 295 height 326
click at [237, 139] on div "} .pricing-table tbody td { padding : 16 px 14 px ; border-bottom : 1 px solid …" at bounding box center [359, 245] width 295 height 326
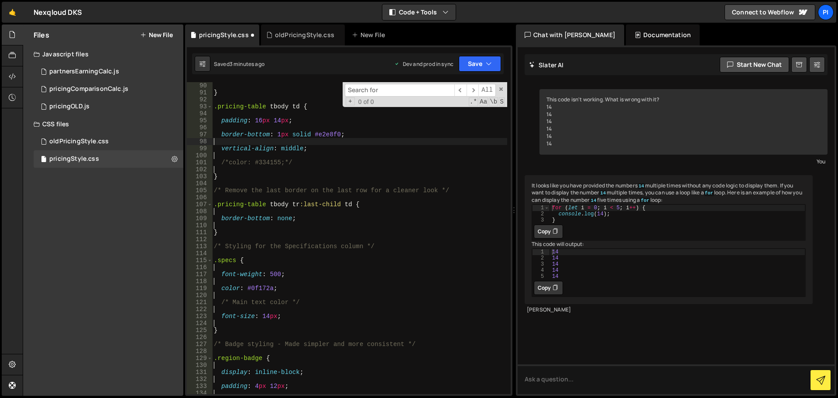
drag, startPoint x: 240, startPoint y: 127, endPoint x: 244, endPoint y: 124, distance: 4.6
click at [240, 127] on div "} .pricing-table tbody td { padding : 16 px 14 px ; border-bottom : 1 px solid …" at bounding box center [359, 245] width 295 height 326
click at [251, 114] on div "} .pricing-table tbody td { padding : 16 px 14 px ; border-bottom : 1 px solid …" at bounding box center [359, 245] width 295 height 326
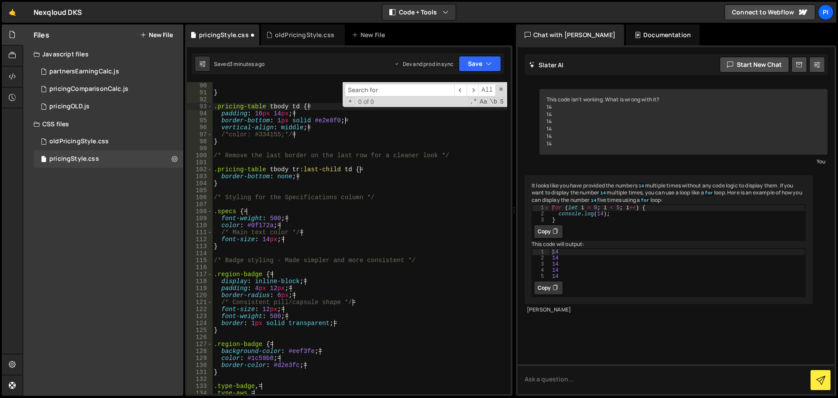
scroll to position [0, 6]
type textarea ".pricing-table tbody td {"
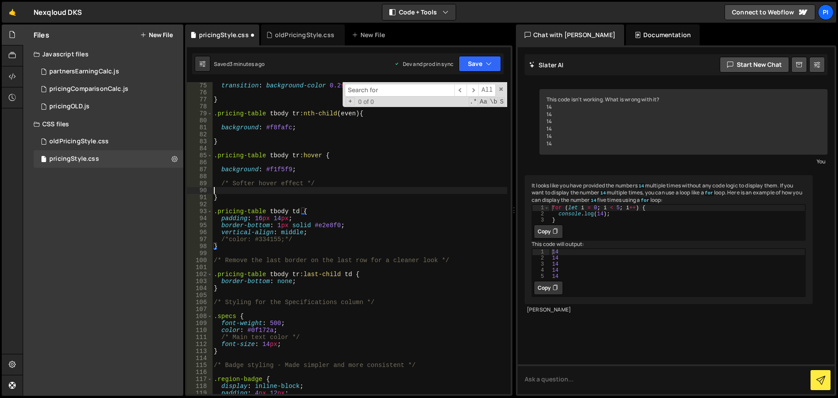
scroll to position [0, 0]
click at [278, 192] on div "transition : background-color 0.2 s ease ; } .pricing-table tbody tr :nth-child…" at bounding box center [359, 245] width 295 height 326
click at [282, 175] on div "transition : background-color 0.2 s ease ; } .pricing-table tbody tr :nth-child…" at bounding box center [359, 245] width 295 height 326
click at [290, 156] on div "transition : background-color 0.2 s ease ; } .pricing-table tbody tr :nth-child…" at bounding box center [359, 245] width 295 height 326
type textarea ".pricing-table tbody tr:hover {"
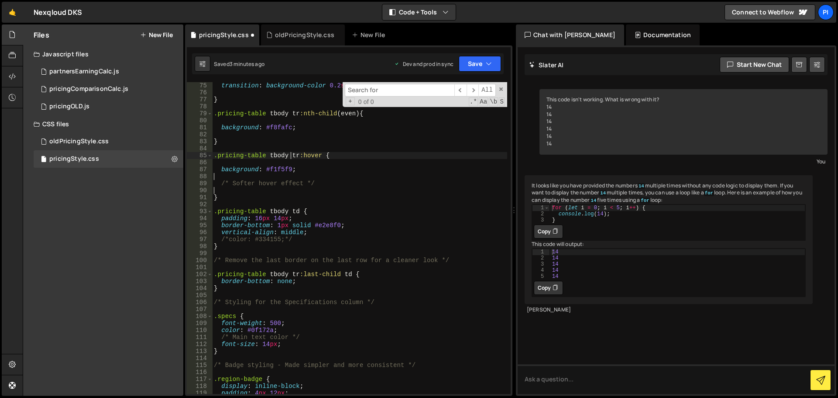
click at [289, 153] on div "transition : background-color 0.2 s ease ; } .pricing-table tbody tr :nth-child…" at bounding box center [359, 245] width 295 height 326
click at [288, 162] on div "transition : background-color 0.2 s ease ; } .pricing-table tbody tr :nth-child…" at bounding box center [359, 245] width 295 height 326
click at [265, 136] on div "transition : background-color 0.2 s ease ; } .pricing-table tbody tr :nth-child…" at bounding box center [359, 245] width 295 height 326
click at [273, 122] on div "transition : background-color 0.2 s ease ; } .pricing-table tbody tr :nth-child…" at bounding box center [359, 245] width 295 height 326
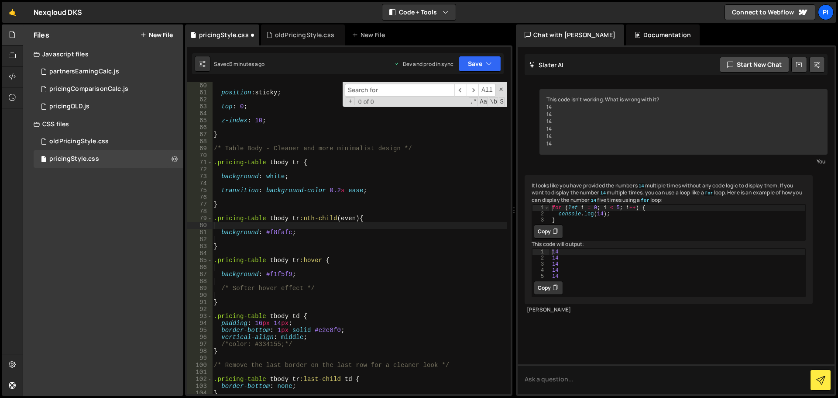
click at [245, 199] on div "position : sticky ; top : 0 ; z-index : 10 ; } /* Table Body - Cleaner and more…" at bounding box center [359, 245] width 295 height 326
click at [238, 182] on div "position : sticky ; top : 0 ; z-index : 10 ; } /* Table Body - Cleaner and more…" at bounding box center [359, 245] width 295 height 326
click at [232, 173] on div "position : sticky ; top : 0 ; z-index : 10 ; } /* Table Body - Cleaner and more…" at bounding box center [359, 245] width 295 height 326
type textarea "background: white;"
click at [230, 176] on div "position : sticky ; top : 0 ; z-index : 10 ; } /* Table Body - Cleaner and more…" at bounding box center [359, 245] width 295 height 326
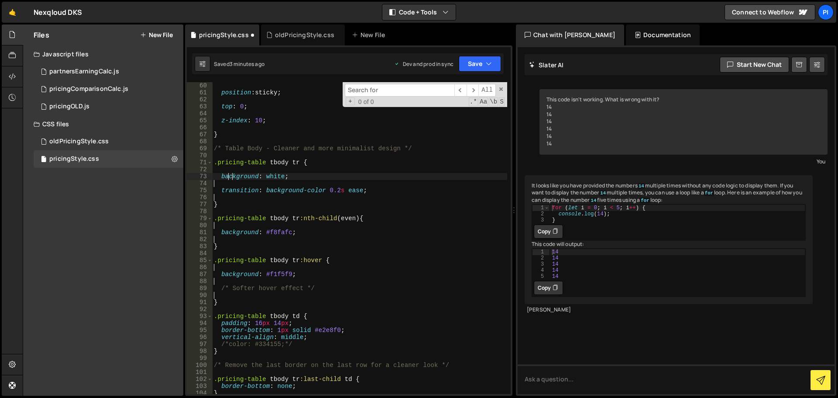
click at [231, 175] on div "position : sticky ; top : 0 ; z-index : 10 ; } /* Table Body - Cleaner and more…" at bounding box center [359, 245] width 295 height 326
click at [227, 175] on div "position : sticky ; top : 0 ; z-index : 10 ; } /* Table Body - Cleaner and more…" at bounding box center [359, 245] width 295 height 326
click at [227, 171] on div "position : sticky ; top : 0 ; z-index : 10 ; } /* Table Body - Cleaner and more…" at bounding box center [359, 245] width 295 height 326
click at [227, 177] on div "position : sticky ; top : 0 ; z-index : 10 ; } /* Table Body - Cleaner and more…" at bounding box center [359, 245] width 295 height 326
click at [224, 178] on div "position : sticky ; top : 0 ; z-index : 10 ; } /* Table Body - Cleaner and more…" at bounding box center [359, 245] width 295 height 326
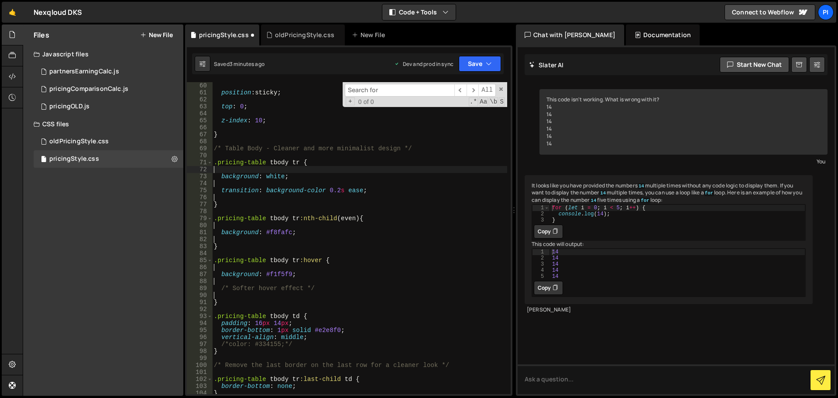
click at [227, 140] on div "position : sticky ; top : 0 ; z-index : 10 ; } /* Table Body - Cleaner and more…" at bounding box center [359, 245] width 295 height 326
click at [221, 156] on div "position : sticky ; top : 0 ; z-index : 10 ; } /* Table Body - Cleaner and more…" at bounding box center [359, 245] width 295 height 326
click at [219, 140] on div "position : sticky ; top : 0 ; z-index : 10 ; } /* Table Body - Cleaner and more…" at bounding box center [359, 245] width 295 height 326
click at [227, 126] on div "position : sticky ; top : 0 ; z-index : 10 ; } /* Table Body - Cleaner and more…" at bounding box center [359, 245] width 295 height 326
click at [226, 114] on div "position : sticky ; top : 0 ; z-index : 10 ; } /* Table Body - Cleaner and more…" at bounding box center [359, 245] width 295 height 326
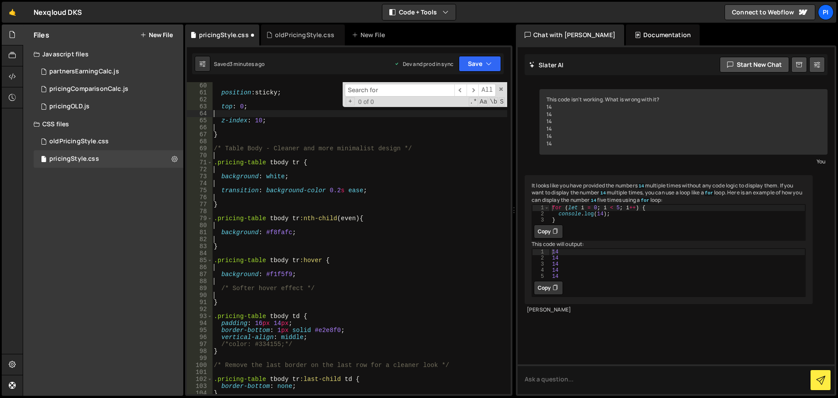
click at [230, 100] on div "position : sticky ; top : 0 ; z-index : 10 ; } /* Table Body - Cleaner and more…" at bounding box center [359, 245] width 295 height 326
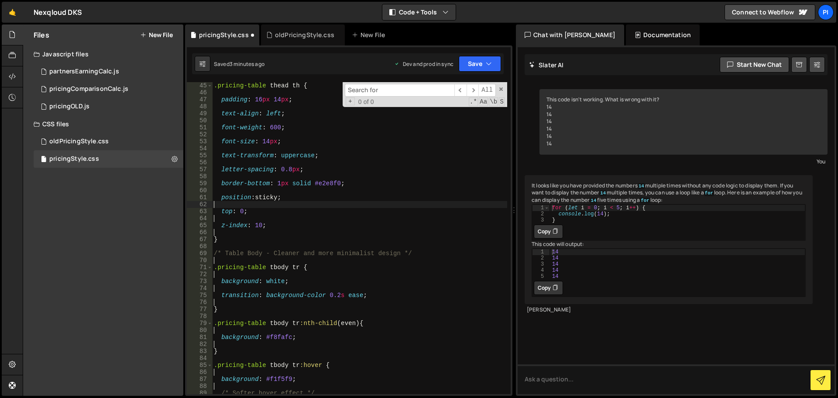
click at [227, 190] on div ".pricing-table thead th { padding : 16 px 14 px ; text-align : left ; font-weig…" at bounding box center [359, 245] width 295 height 326
click at [223, 177] on div ".pricing-table thead th { padding : 16 px 14 px ; text-align : left ; font-weig…" at bounding box center [359, 245] width 295 height 326
click at [232, 163] on div ".pricing-table thead th { padding : 16 px 14 px ; text-align : left ; font-weig…" at bounding box center [359, 245] width 295 height 326
click at [232, 145] on div ".pricing-table thead th { padding : 16 px 14 px ; text-align : left ; font-weig…" at bounding box center [359, 245] width 295 height 326
click at [230, 134] on div ".pricing-table thead th { padding : 16 px 14 px ; text-align : left ; font-weig…" at bounding box center [359, 245] width 295 height 326
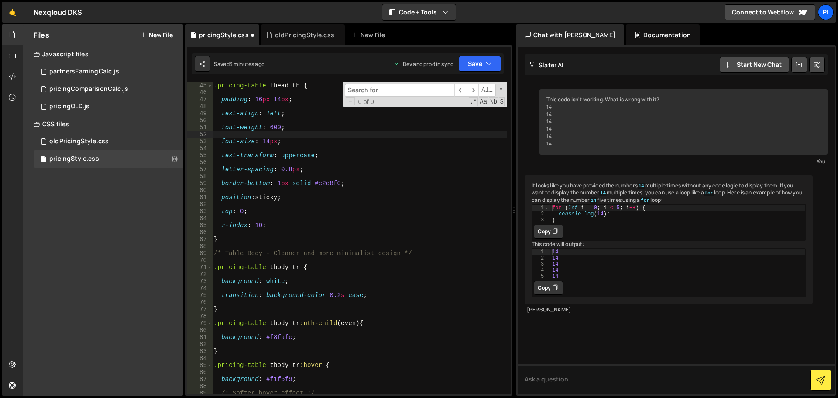
click at [230, 121] on div ".pricing-table thead th { padding : 16 px 14 px ; text-align : left ; font-weig…" at bounding box center [359, 245] width 295 height 326
click at [218, 107] on div ".pricing-table thead th { padding : 16 px 14 px ; text-align : left ; font-weig…" at bounding box center [359, 245] width 295 height 326
click at [226, 93] on div ".pricing-table thead th { padding : 16 px 14 px ; text-align : left ; font-weig…" at bounding box center [359, 245] width 295 height 326
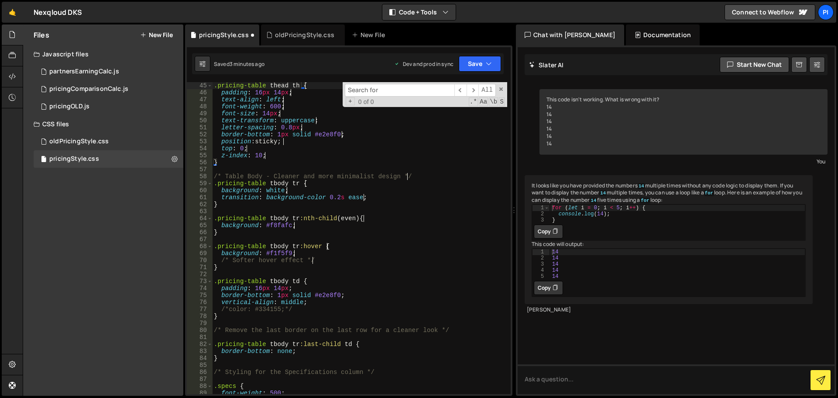
scroll to position [203, 0]
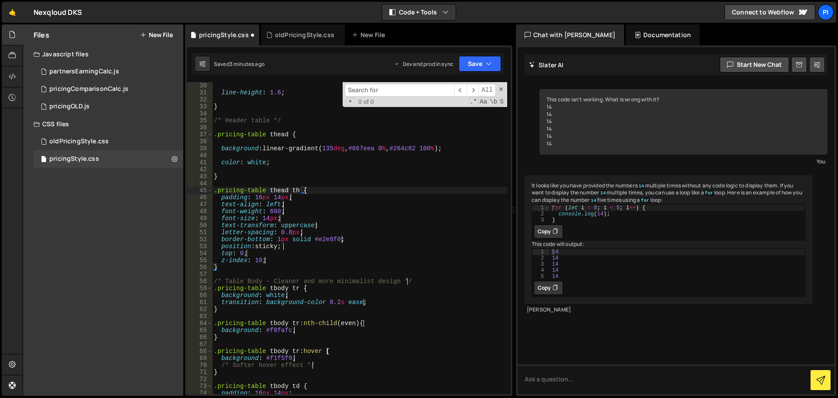
type textarea ".pricing-table thead th {"
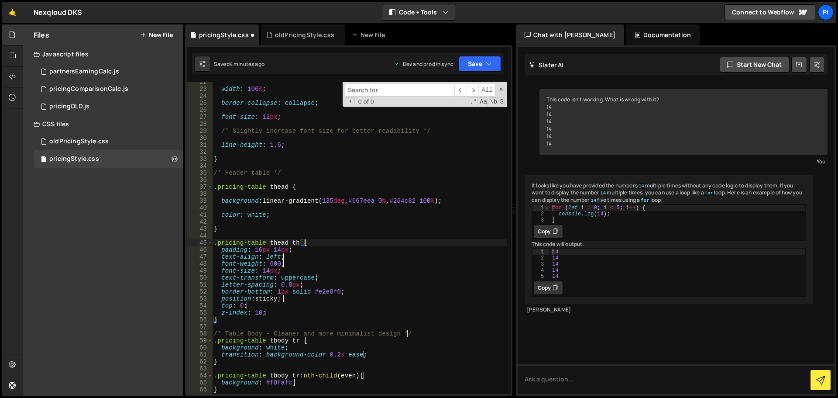
scroll to position [98, 0]
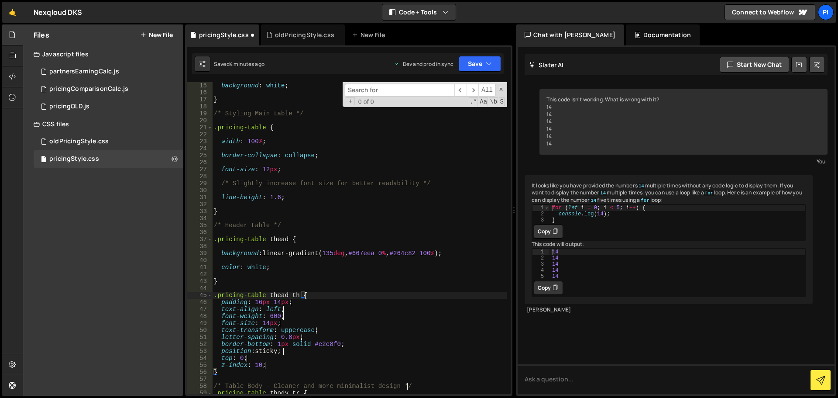
click at [236, 277] on div "background : white ; } /* Styling Main table */ .pricing-table { width : 100 % …" at bounding box center [359, 245] width 295 height 326
click at [233, 260] on div "background : white ; } /* Styling Main table */ .pricing-table { width : 100 % …" at bounding box center [359, 245] width 295 height 326
click at [238, 246] on div "background : white ; } /* Styling Main table */ .pricing-table { width : 100 % …" at bounding box center [359, 245] width 295 height 326
click at [244, 233] on div "background : white ; } /* Styling Main table */ .pricing-table { width : 100 % …" at bounding box center [359, 245] width 295 height 326
click at [246, 202] on div "background : white ; } /* Styling Main table */ .pricing-table { width : 100 % …" at bounding box center [359, 245] width 295 height 326
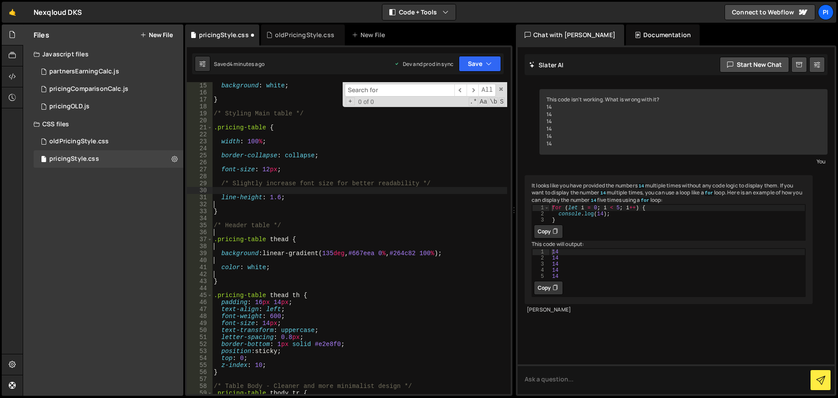
click at [248, 187] on div "background : white ; } /* Styling Main table */ .pricing-table { width : 100 % …" at bounding box center [359, 245] width 295 height 326
click at [234, 175] on div "background : white ; } /* Styling Main table */ .pricing-table { width : 100 % …" at bounding box center [359, 245] width 295 height 326
click at [247, 162] on div "background : white ; } /* Styling Main table */ .pricing-table { width : 100 % …" at bounding box center [359, 245] width 295 height 326
click at [251, 148] on div "background : white ; } /* Styling Main table */ .pricing-table { width : 100 % …" at bounding box center [359, 245] width 295 height 326
click at [265, 129] on div "background : white ; } /* Styling Main table */ .pricing-table { width : 100 % …" at bounding box center [359, 245] width 295 height 326
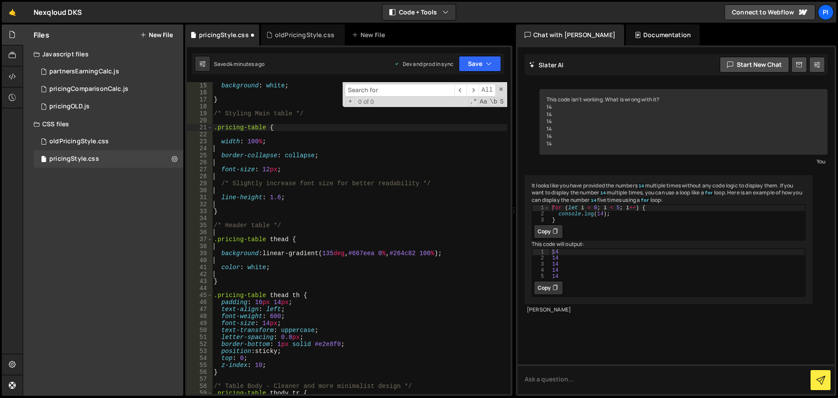
type textarea ".pricing-table {"
click at [267, 127] on div "background : white ; } /* Styling Main table */ .pricing-table { width : 100 % …" at bounding box center [359, 245] width 295 height 326
click at [262, 132] on div "background : white ; } /* Styling Main table */ .pricing-table { width : 100 % …" at bounding box center [359, 245] width 295 height 326
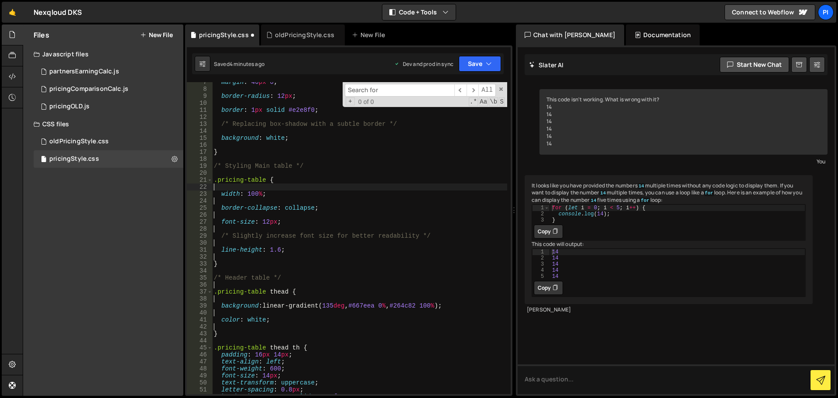
scroll to position [0, 0]
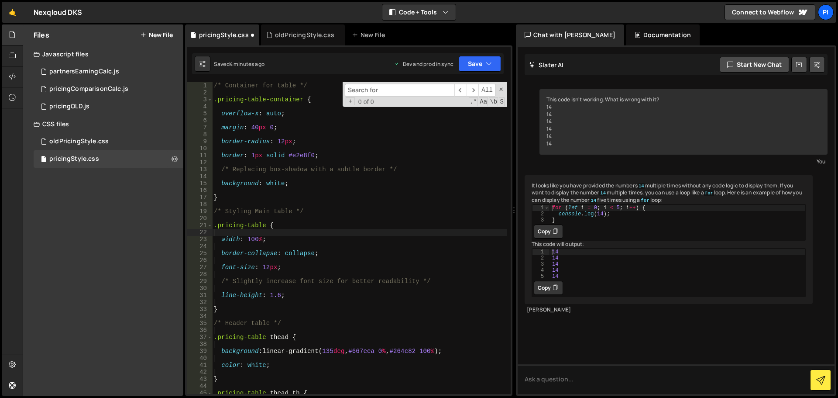
click at [251, 188] on div "/* Container for table */ .pricing-table-container { overflow-x : auto ; margin…" at bounding box center [359, 245] width 295 height 326
click at [248, 175] on div "/* Container for table */ .pricing-table-container { overflow-x : auto ; margin…" at bounding box center [359, 245] width 295 height 326
click at [246, 162] on div "/* Container for table */ .pricing-table-container { overflow-x : auto ; margin…" at bounding box center [359, 245] width 295 height 326
click at [246, 144] on div "/* Container for table */ .pricing-table-container { overflow-x : auto ; margin…" at bounding box center [359, 245] width 295 height 326
type textarea "border-radius: 12px;"
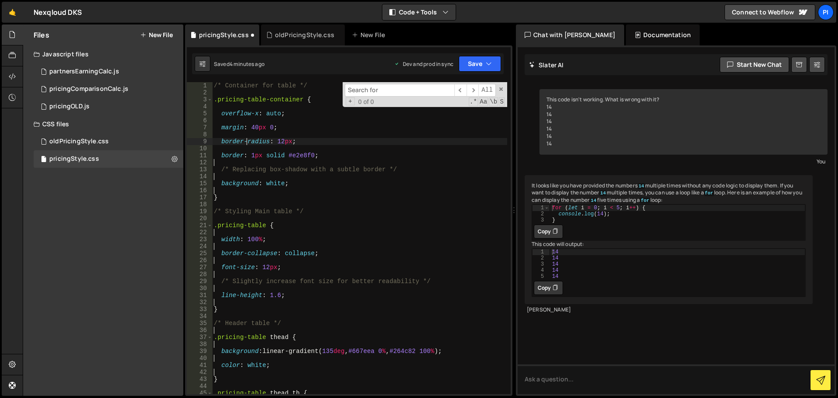
click at [246, 144] on div "/* Container for table */ .pricing-table-container { overflow-x : auto ; margin…" at bounding box center [359, 245] width 295 height 326
click at [244, 145] on div "/* Container for table */ .pricing-table-container { overflow-x : auto ; margin…" at bounding box center [359, 245] width 295 height 326
click at [246, 131] on div "/* Container for table */ .pricing-table-container { overflow-x : auto ; margin…" at bounding box center [359, 245] width 295 height 326
click at [228, 118] on div "/* Container for table */ .pricing-table-container { overflow-x : auto ; margin…" at bounding box center [359, 245] width 295 height 326
click at [233, 106] on div "/* Container for table */ .pricing-table-container { overflow-x : auto ; margin…" at bounding box center [359, 245] width 295 height 326
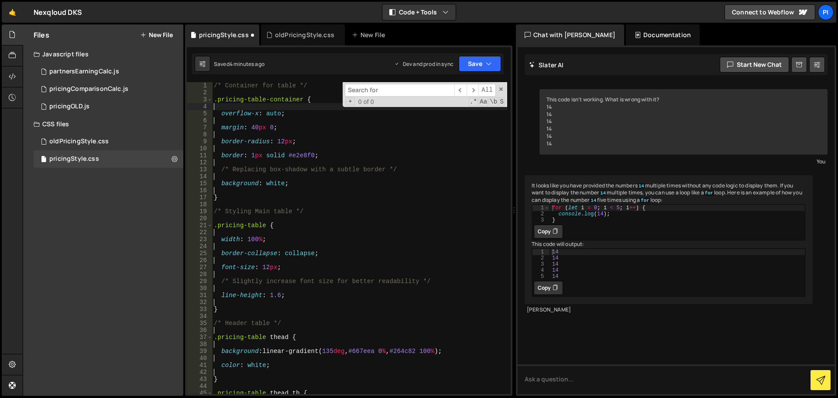
type textarea ".pricing-table-container {"
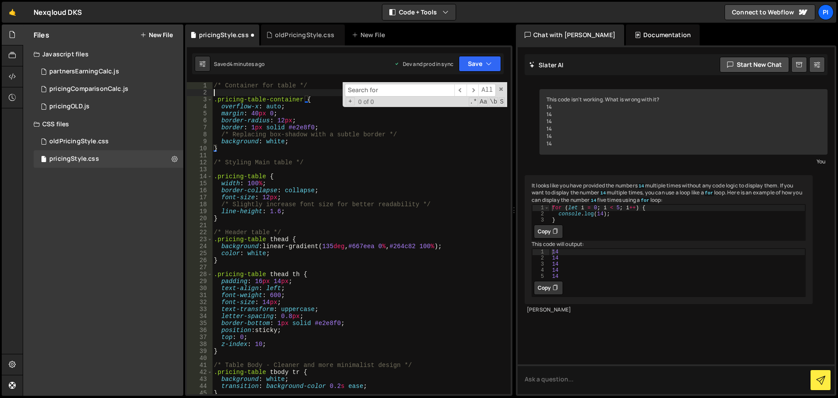
click at [259, 92] on div "/* Container for table */ .pricing-table-container { overflow-x : auto ; margin…" at bounding box center [359, 245] width 295 height 326
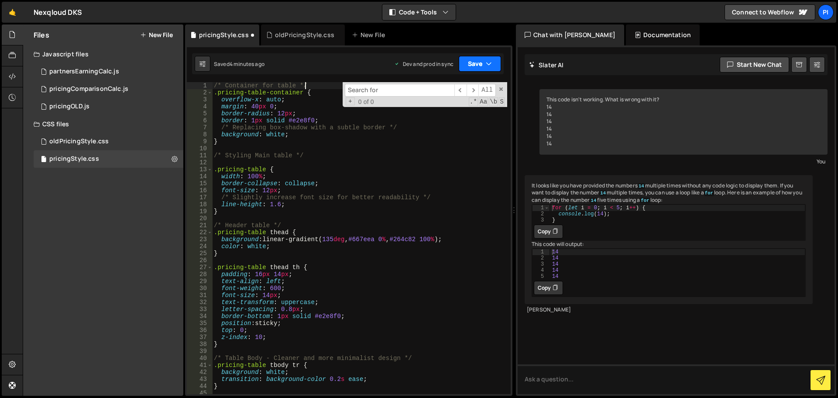
click at [460, 65] on button "Save" at bounding box center [480, 64] width 42 height 16
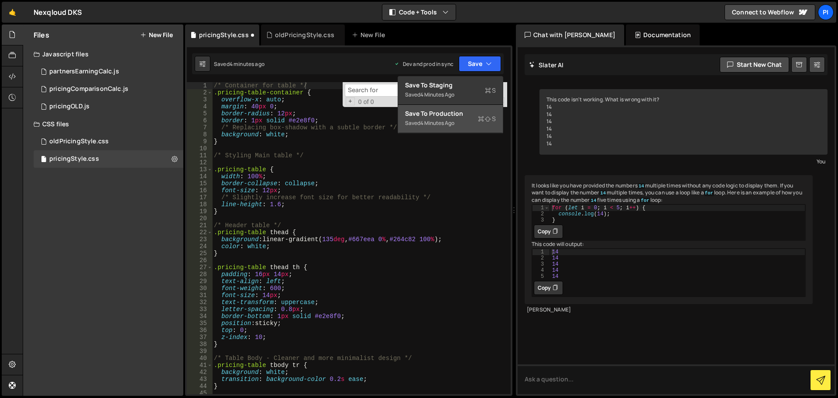
click at [428, 110] on div "Save to Production S" at bounding box center [450, 113] width 91 height 9
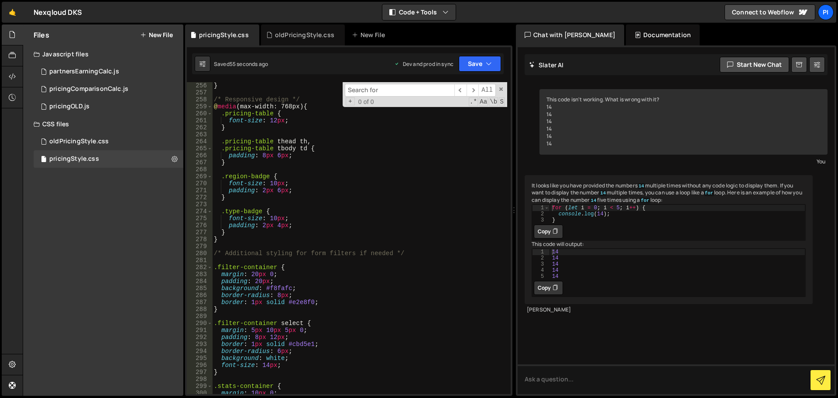
scroll to position [1728, 0]
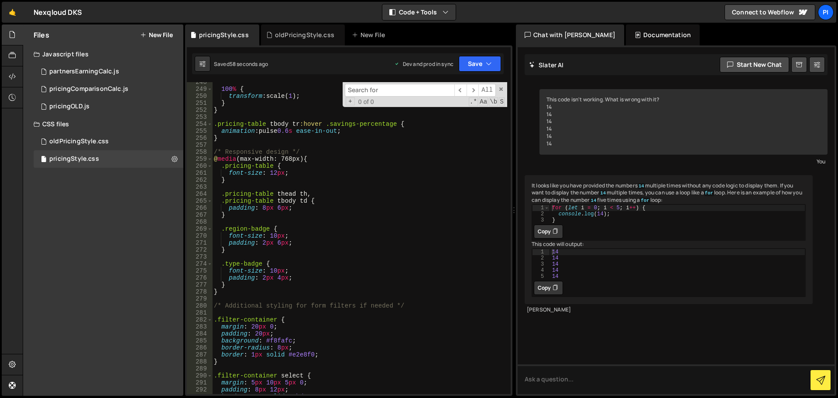
type textarea "}"
click at [232, 282] on div "100 % { transform : scale( 1 ) ; } } .pricing-table tbody tr :hover .savings-pe…" at bounding box center [359, 242] width 295 height 326
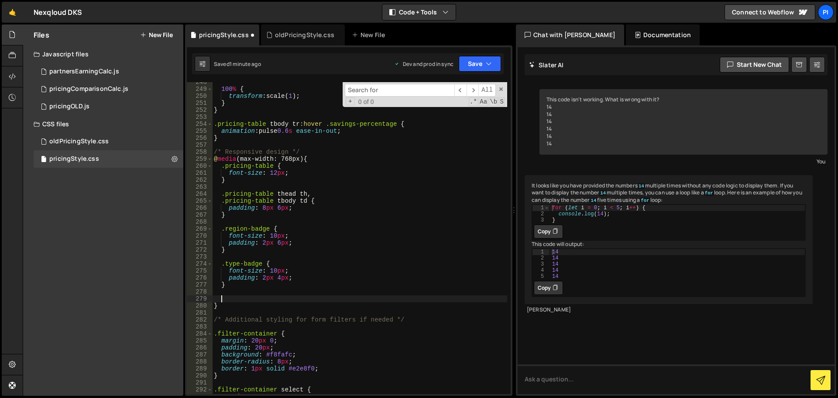
paste textarea "text-wrap-mode: nowrap;"
click at [302, 195] on div "100 % { transform : scale( 1 ) ; } } .pricing-table tbody tr :hover .savings-pe…" at bounding box center [359, 242] width 295 height 326
type textarea ".pricing-table thead th,"
click at [235, 289] on div "100 % { transform : scale( 1 ) ; } } .pricing-table tbody tr :hover .savings-pe…" at bounding box center [359, 242] width 295 height 326
paste textarea ".pricing-table thead th"
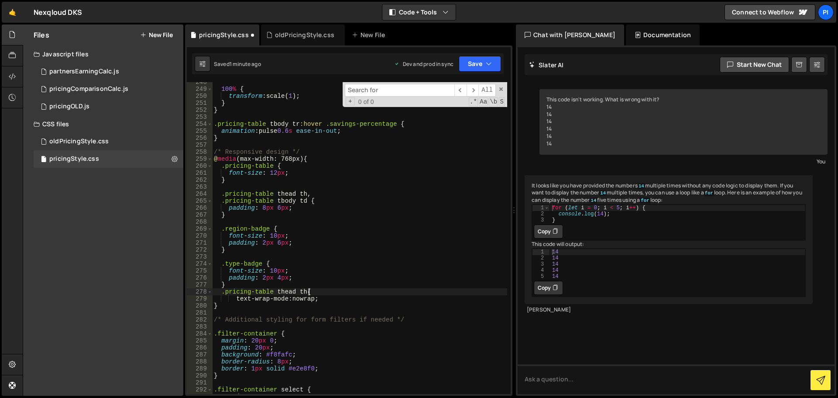
scroll to position [0, 6]
click at [341, 299] on div "100 % { transform : scale( 1 ) ; } } .pricing-table tbody tr :hover .savings-pe…" at bounding box center [359, 242] width 295 height 326
type textarea "text-wrap-mode: nowrap;}"
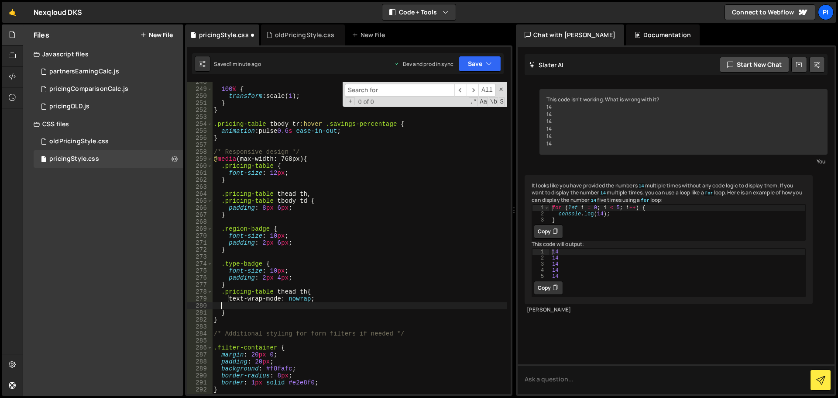
scroll to position [0, 0]
click at [255, 285] on div "100 % { transform : scale( 1 ) ; } } .pricing-table tbody tr :hover .savings-pe…" at bounding box center [359, 242] width 295 height 326
type textarea "}"
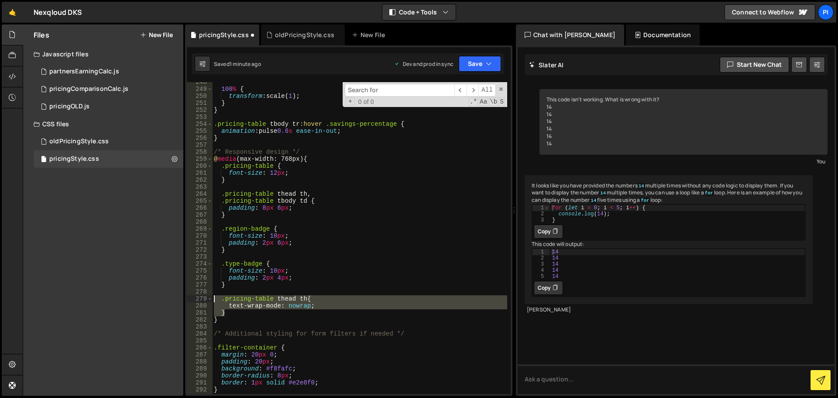
drag, startPoint x: 231, startPoint y: 312, endPoint x: 199, endPoint y: 298, distance: 34.6
click at [199, 298] on div "248 249 250 251 252 253 254 255 256 257 258 259 260 261 262 263 264 265 266 267…" at bounding box center [349, 238] width 324 height 312
type textarea ".pricing-table thead th{ text-wrap-mode: nowrap;"
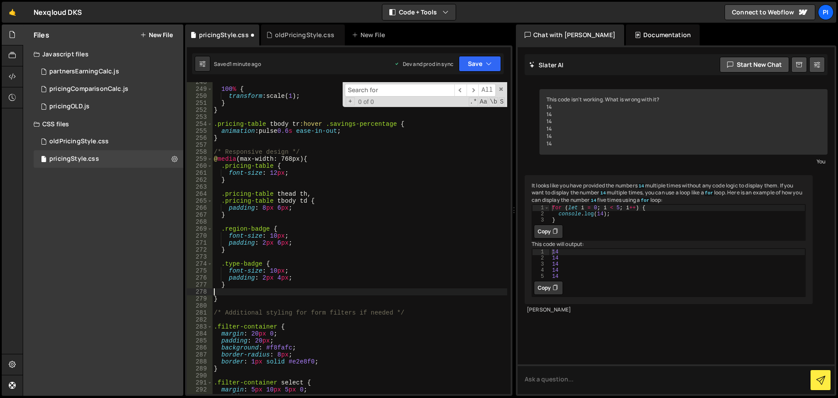
type textarea "}"
click at [242, 214] on div "100 % { transform : scale( 1 ) ; } } .pricing-table tbody tr :hover .savings-pe…" at bounding box center [359, 242] width 295 height 326
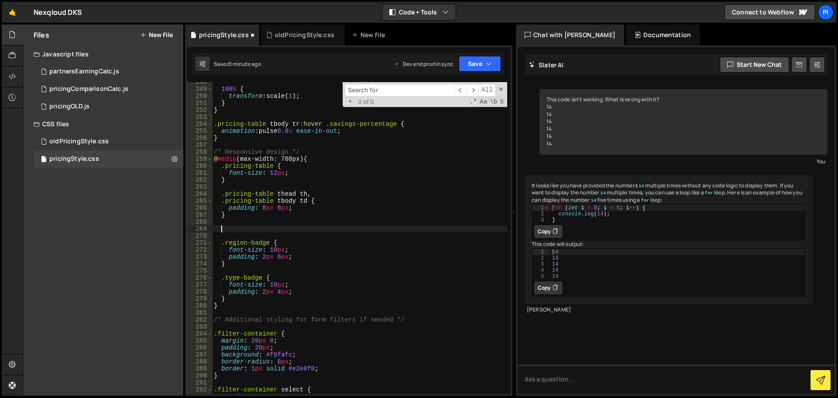
paste textarea "}"
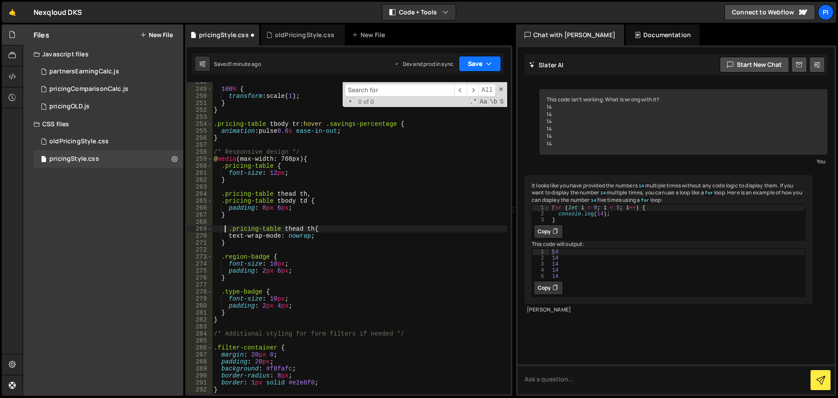
type textarea ".pricing-table thead th{"
click at [486, 64] on icon "button" at bounding box center [489, 63] width 6 height 9
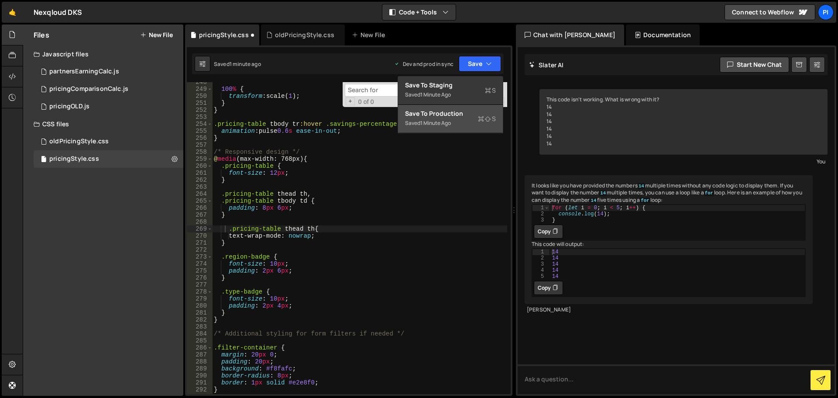
click at [440, 107] on button "Save to Production S Saved 1 minute ago" at bounding box center [450, 119] width 105 height 28
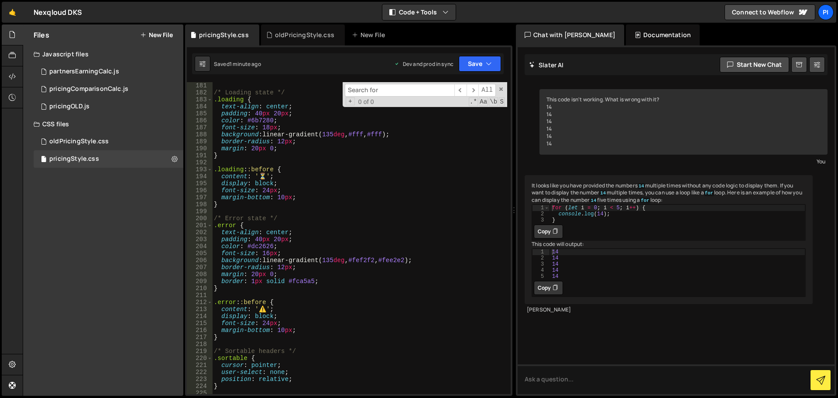
scroll to position [1100, 0]
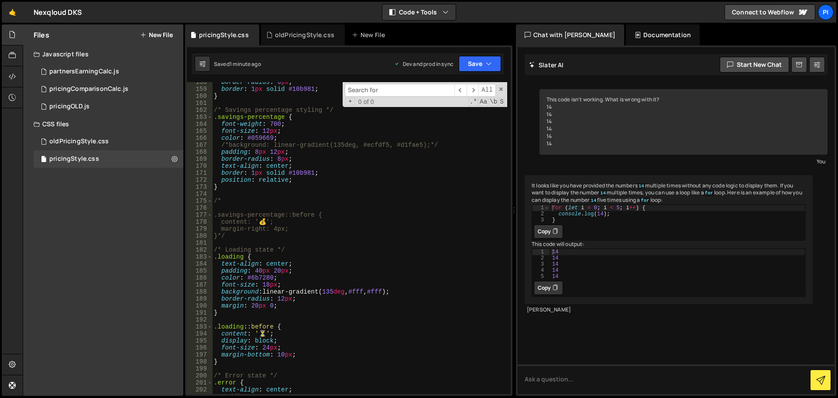
click at [366, 86] on input at bounding box center [400, 90] width 110 height 13
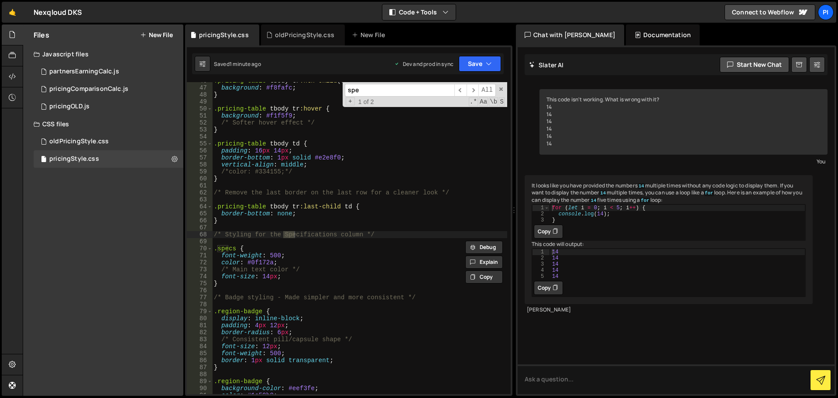
scroll to position [319, 0]
type input "spec"
type textarea "font-size: 14px;"
click at [288, 277] on div ".pricing-table tbody tr :nth-child ( even ) { background : #f8fafc ; } .pricing…" at bounding box center [359, 240] width 295 height 326
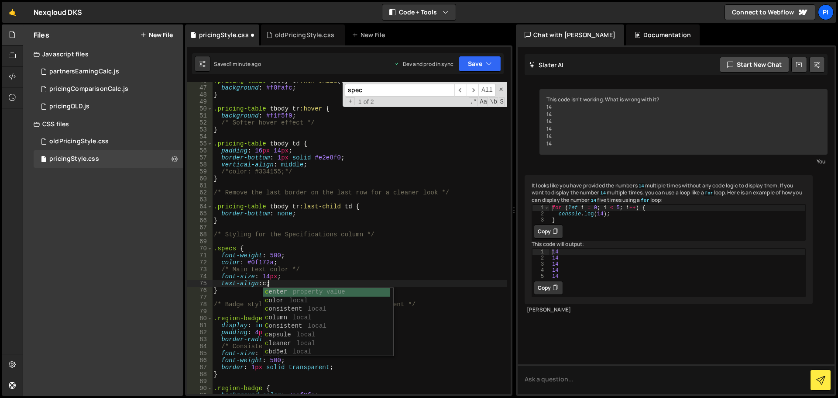
scroll to position [0, 3]
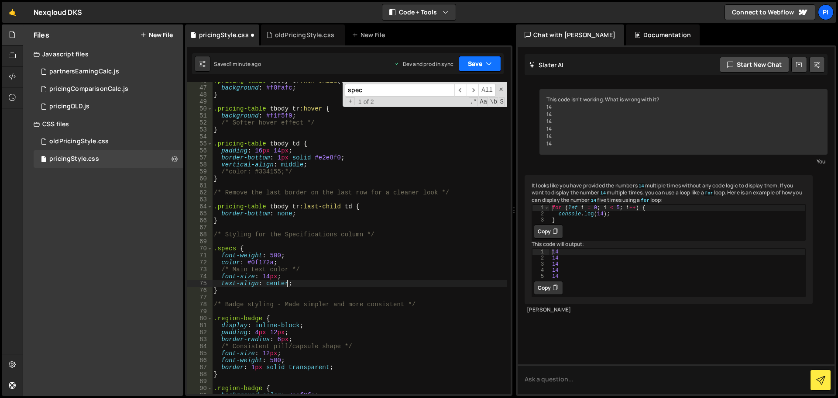
type textarea "text-align: center;"
click at [489, 67] on icon "button" at bounding box center [489, 63] width 6 height 9
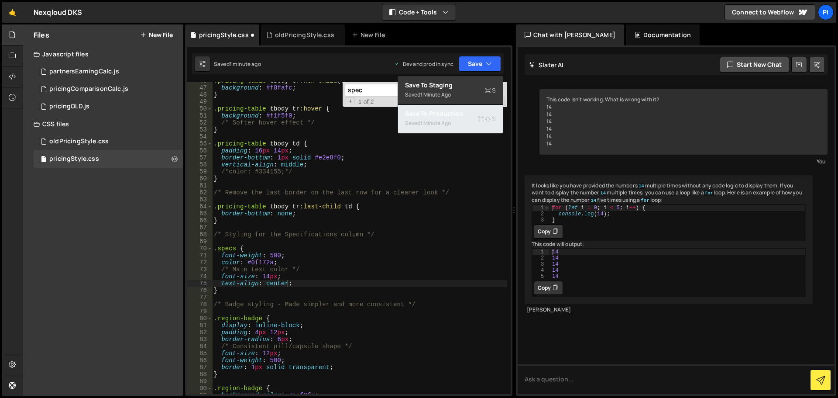
click at [439, 127] on div "Saved 1 minute ago" at bounding box center [450, 123] width 91 height 10
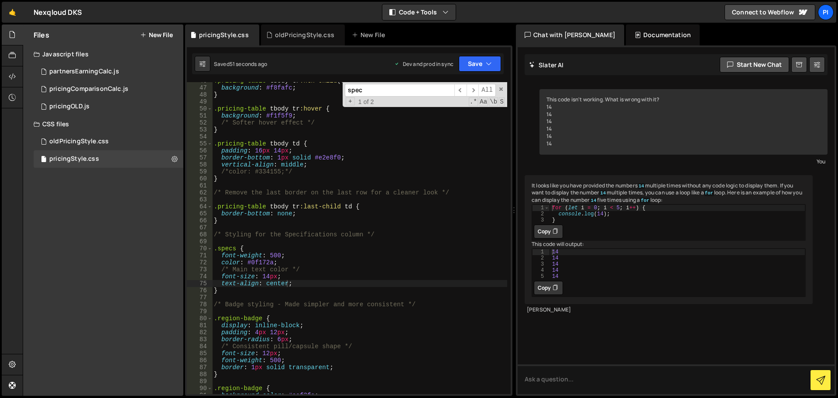
drag, startPoint x: 501, startPoint y: 90, endPoint x: 529, endPoint y: 230, distance: 142.9
click at [501, 91] on span at bounding box center [501, 89] width 6 height 6
